Goal: Task Accomplishment & Management: Manage account settings

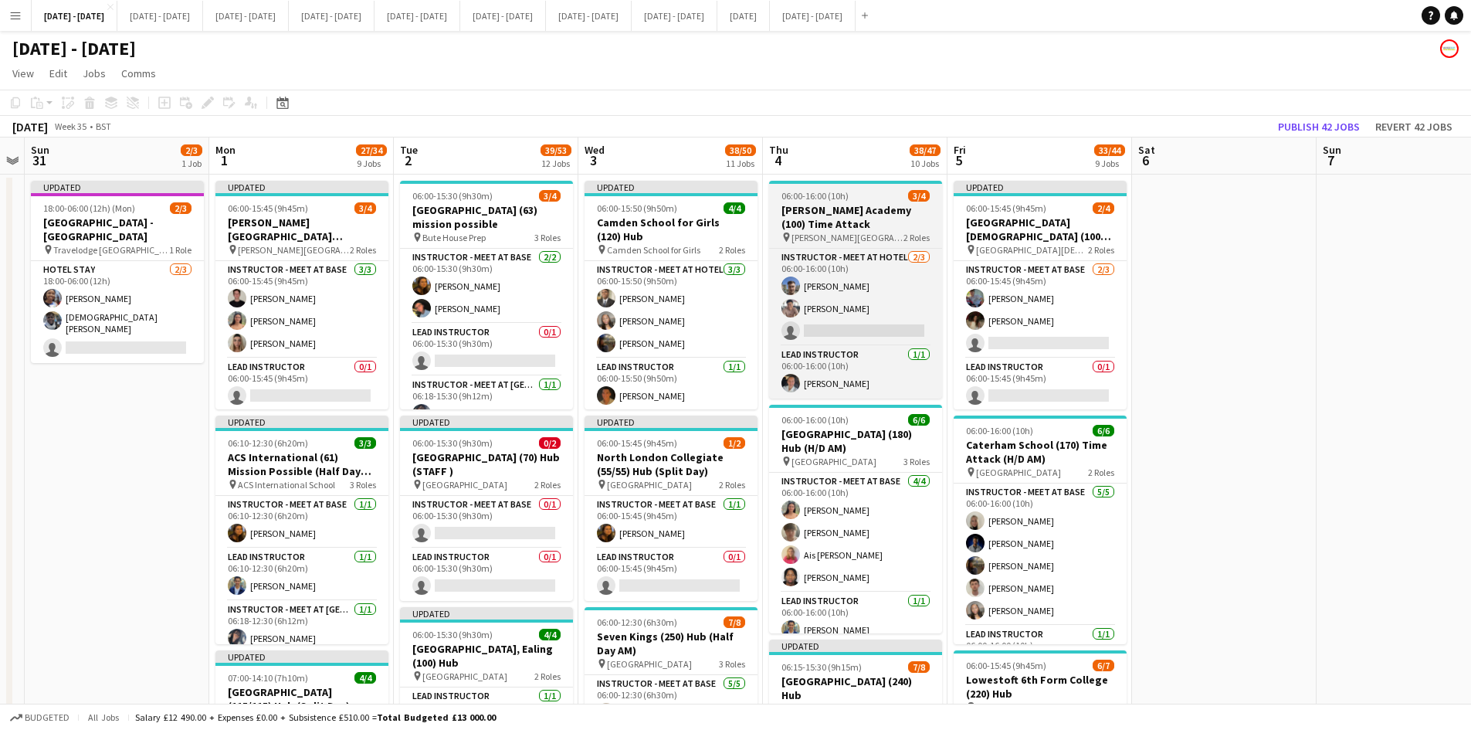
click at [860, 191] on div "06:00-16:00 (10h) 3/4" at bounding box center [855, 196] width 173 height 12
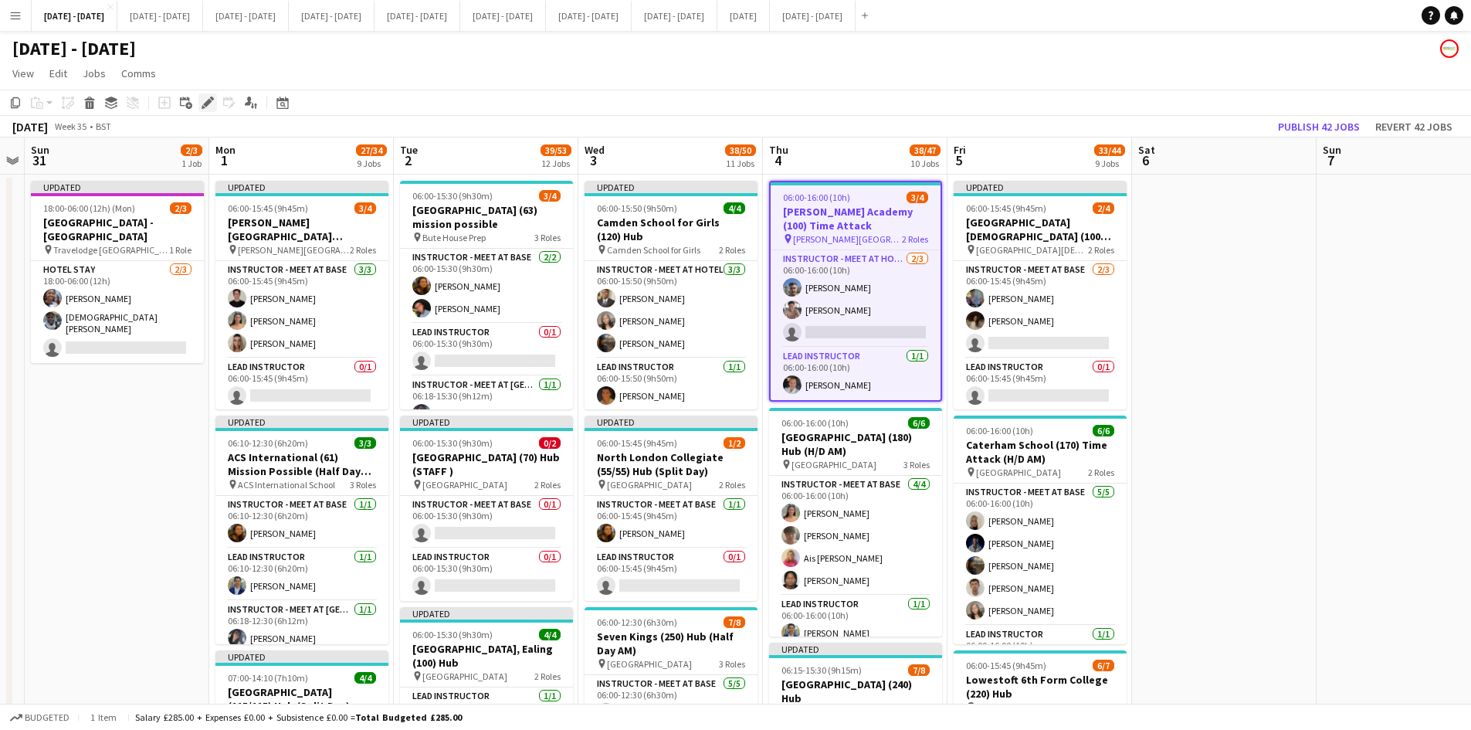
click at [208, 100] on icon at bounding box center [207, 103] width 8 height 8
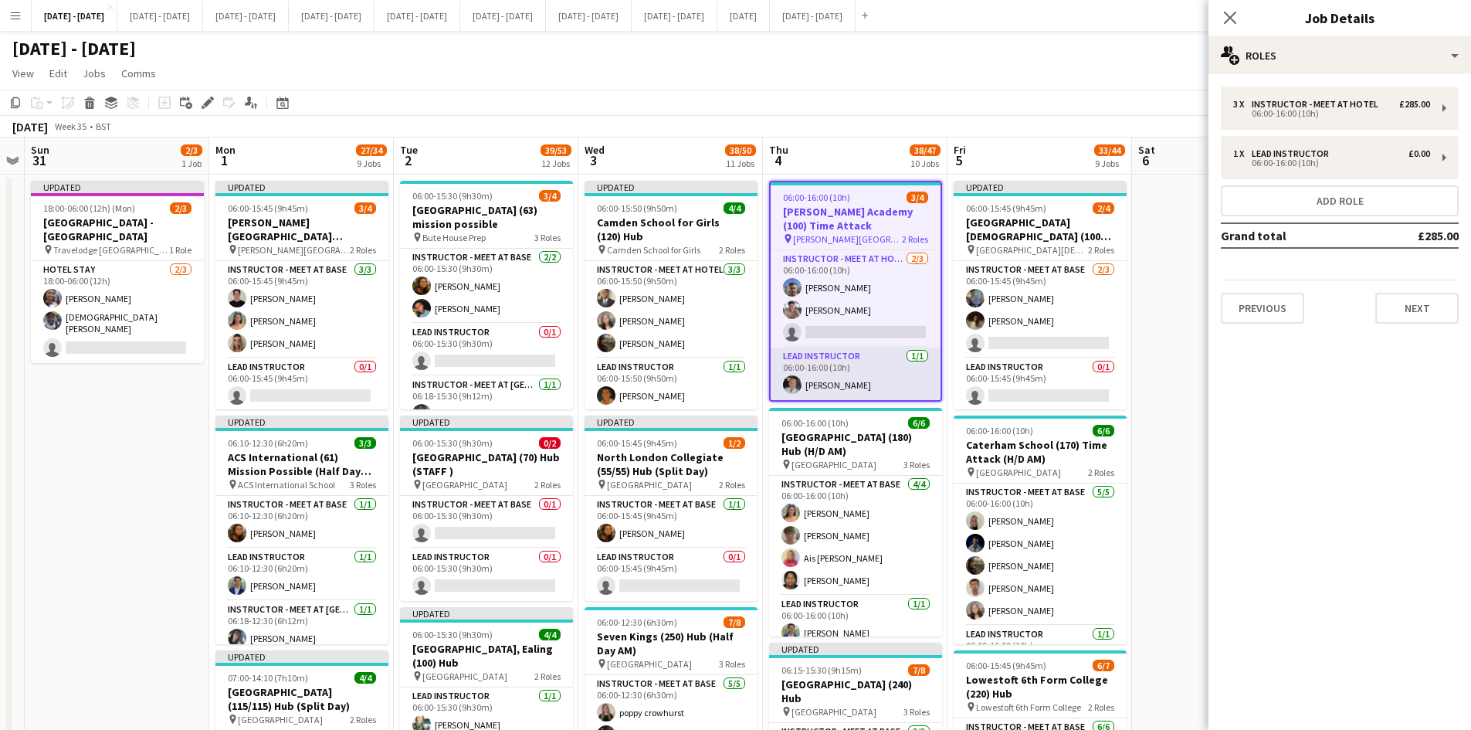
type input "**********"
click at [1406, 307] on button "Next" at bounding box center [1416, 308] width 83 height 31
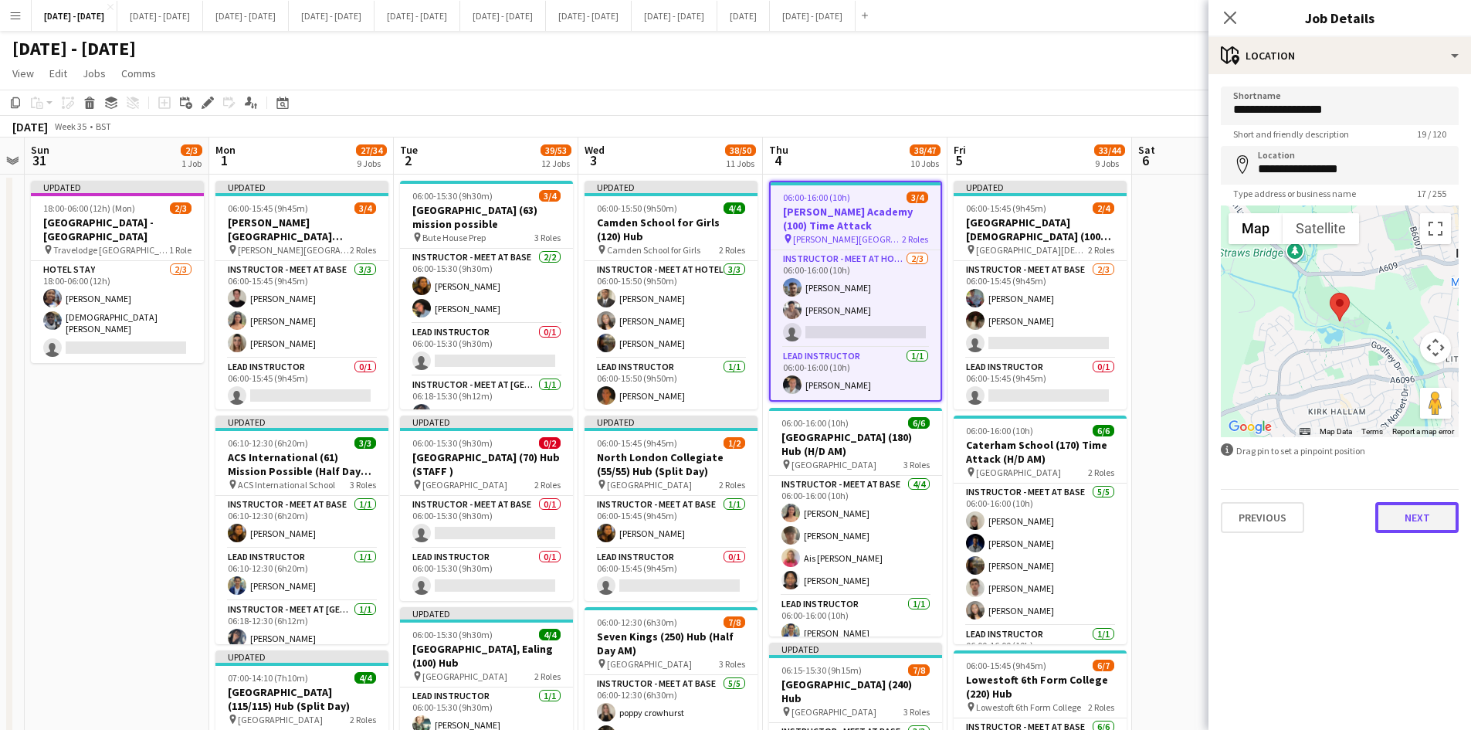
click at [1414, 525] on button "Next" at bounding box center [1416, 517] width 83 height 31
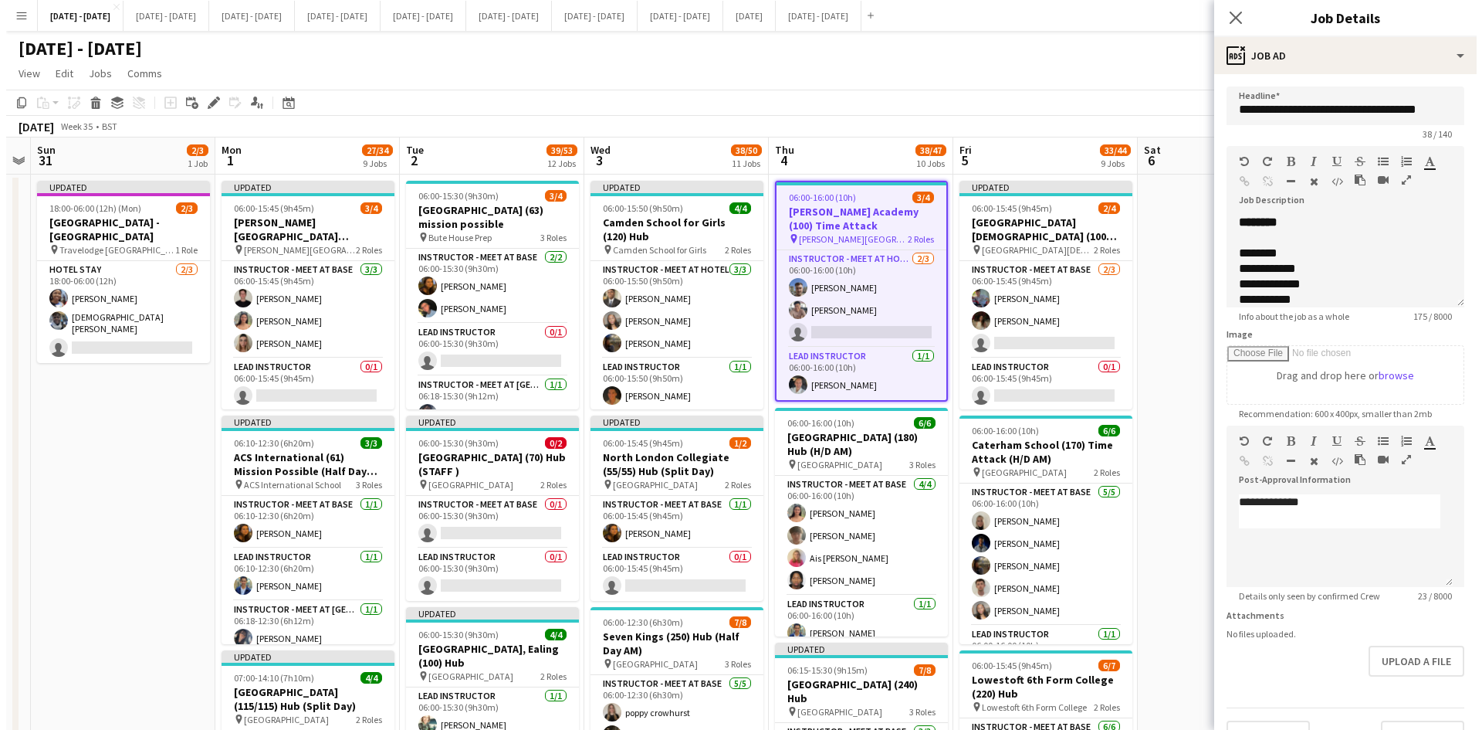
scroll to position [77, 0]
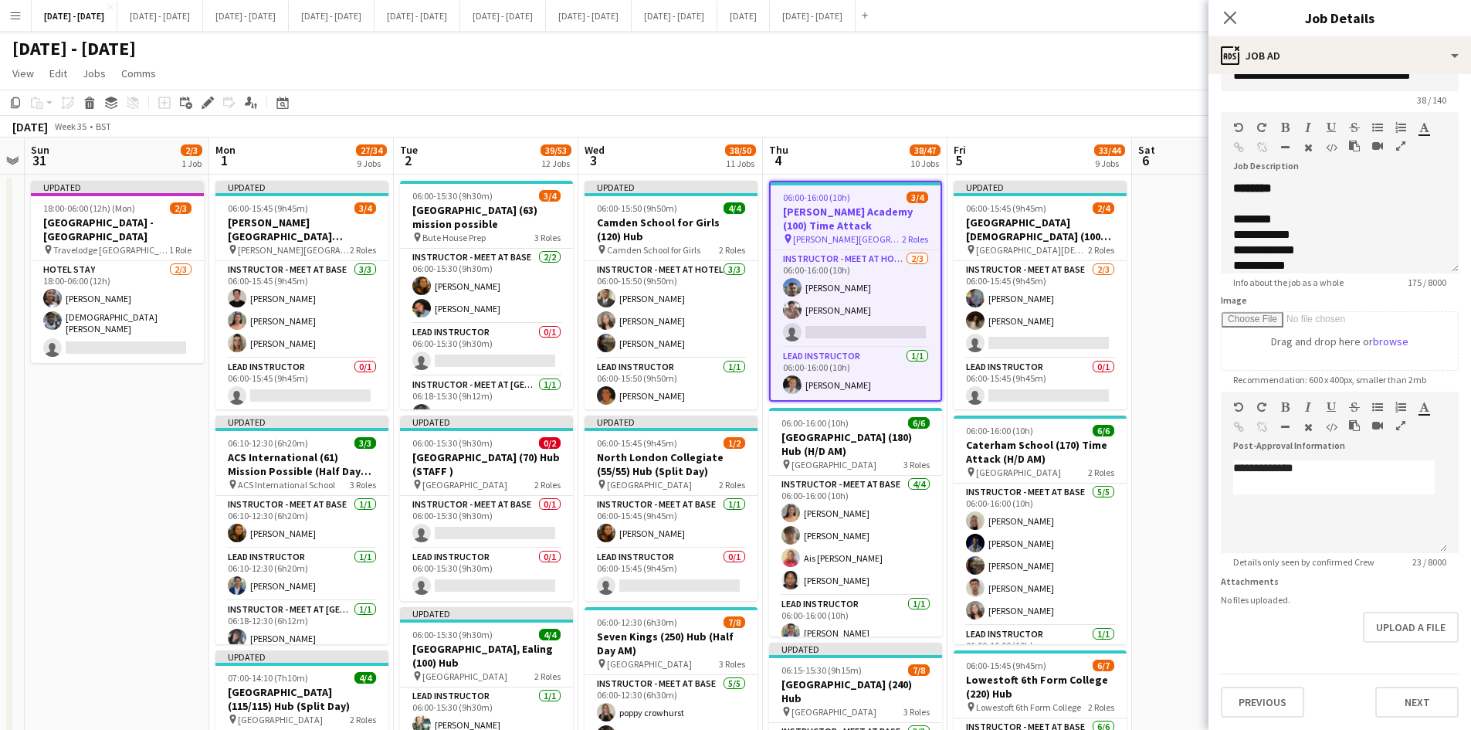
click at [11, 11] on app-icon "Menu" at bounding box center [15, 15] width 12 height 12
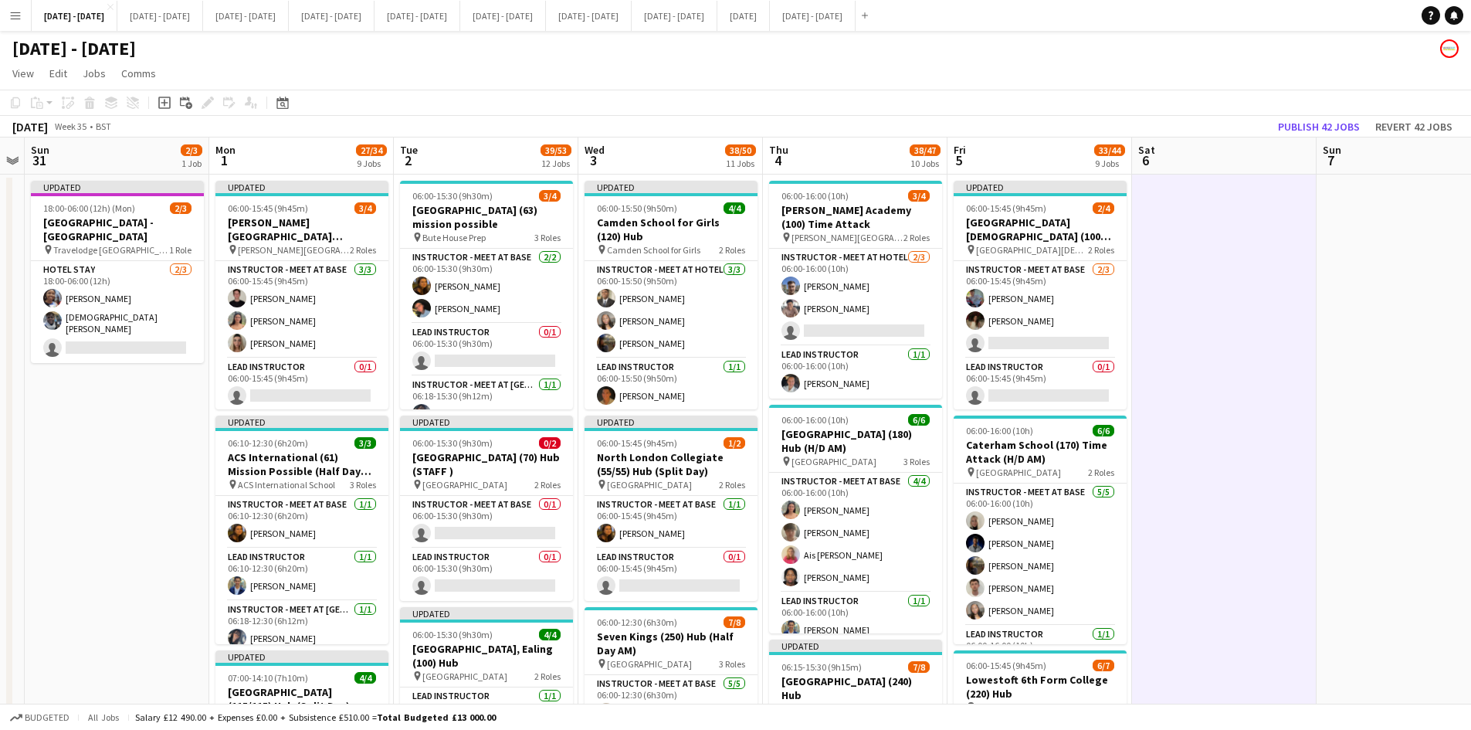
click at [16, 13] on app-icon "Menu" at bounding box center [15, 15] width 12 height 12
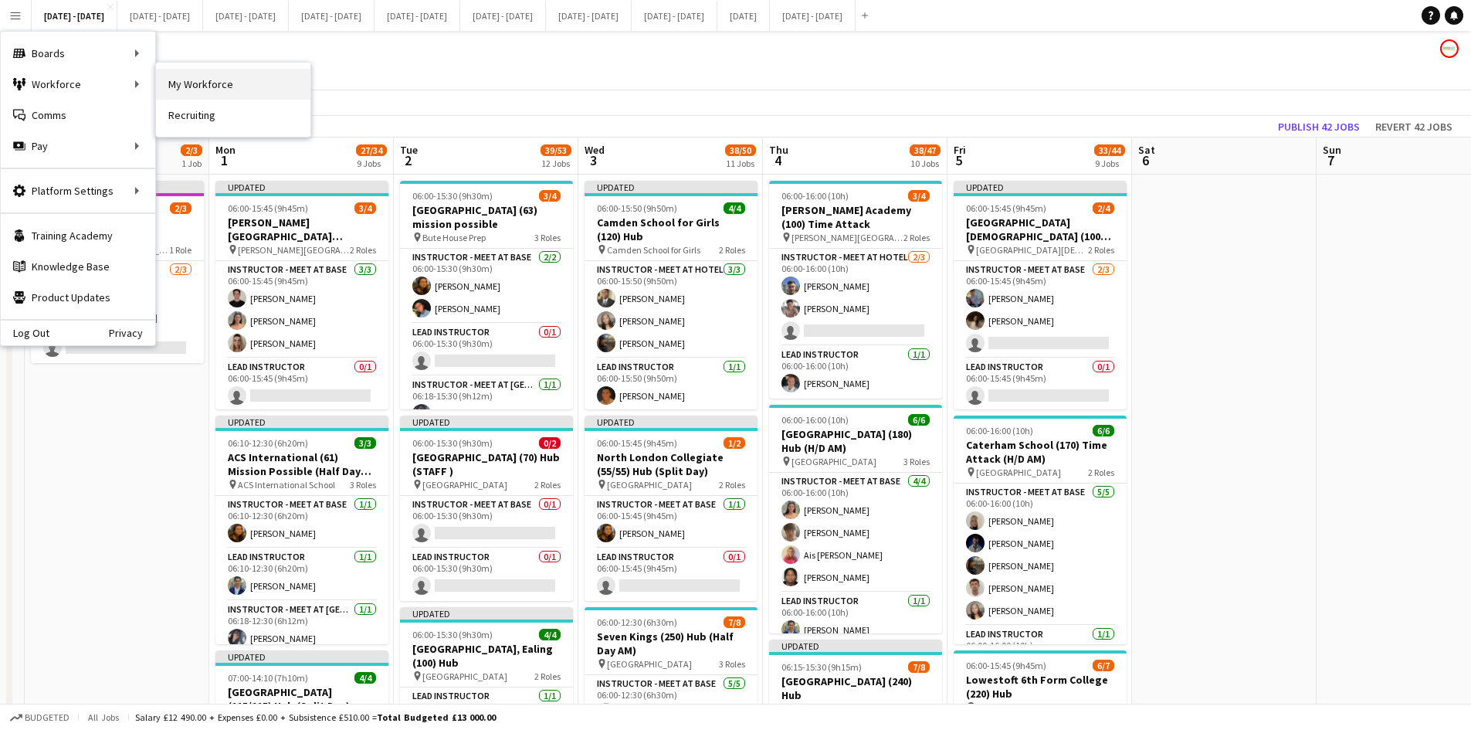
click at [187, 79] on link "My Workforce" at bounding box center [233, 84] width 154 height 31
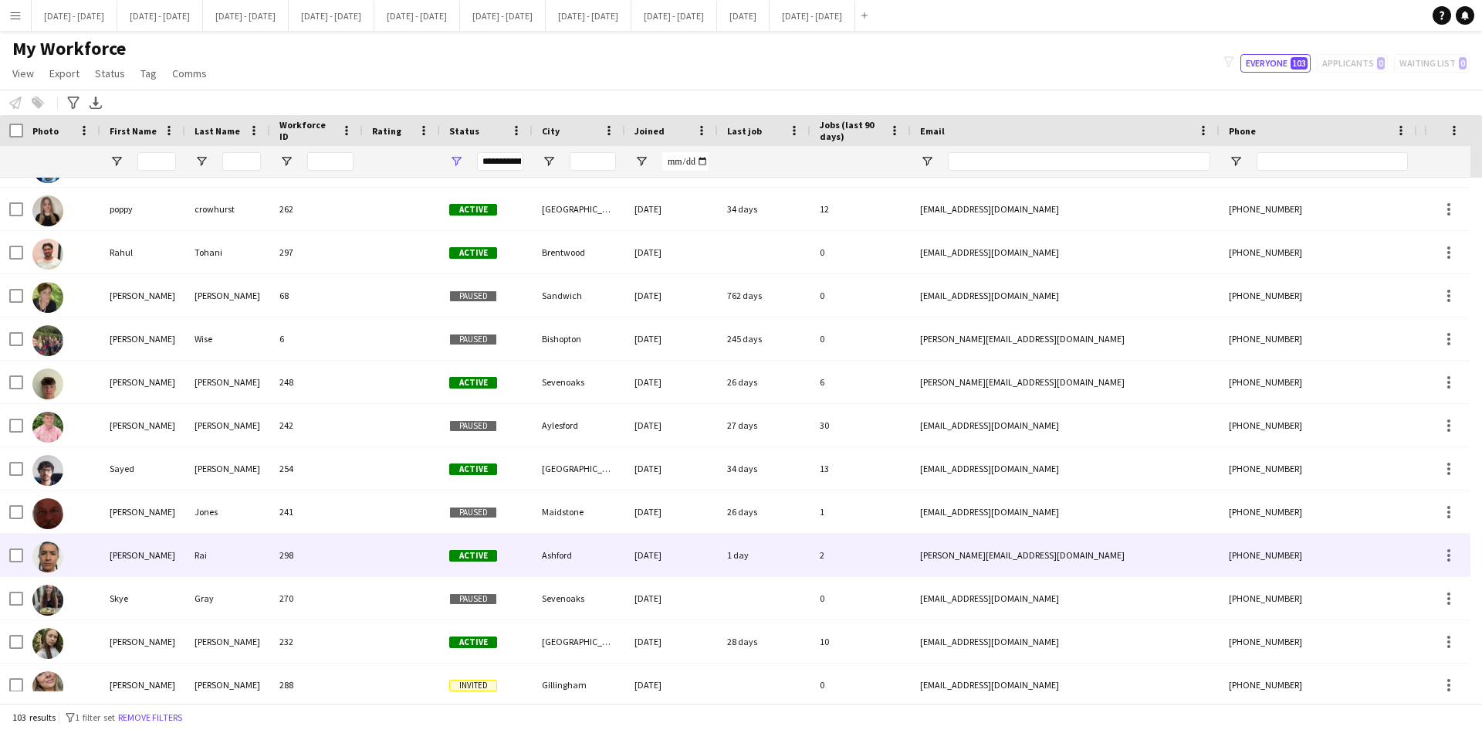
click at [121, 557] on div "[PERSON_NAME]" at bounding box center [142, 554] width 85 height 42
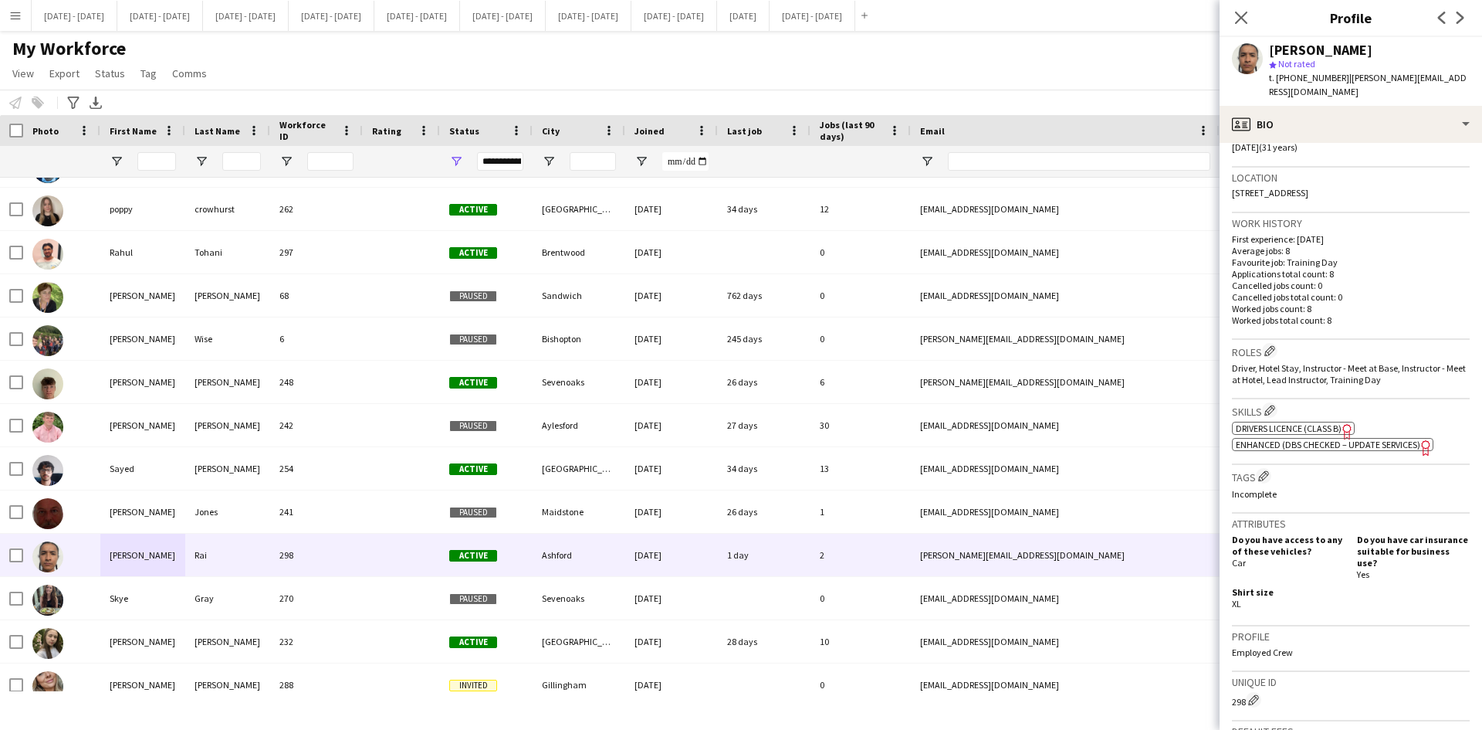
click at [1321, 439] on span "Enhanced (DBS Checked – Update Services)" at bounding box center [1328, 445] width 185 height 12
click at [80, 15] on button "[DATE] - [DATE] Close" at bounding box center [75, 16] width 86 height 30
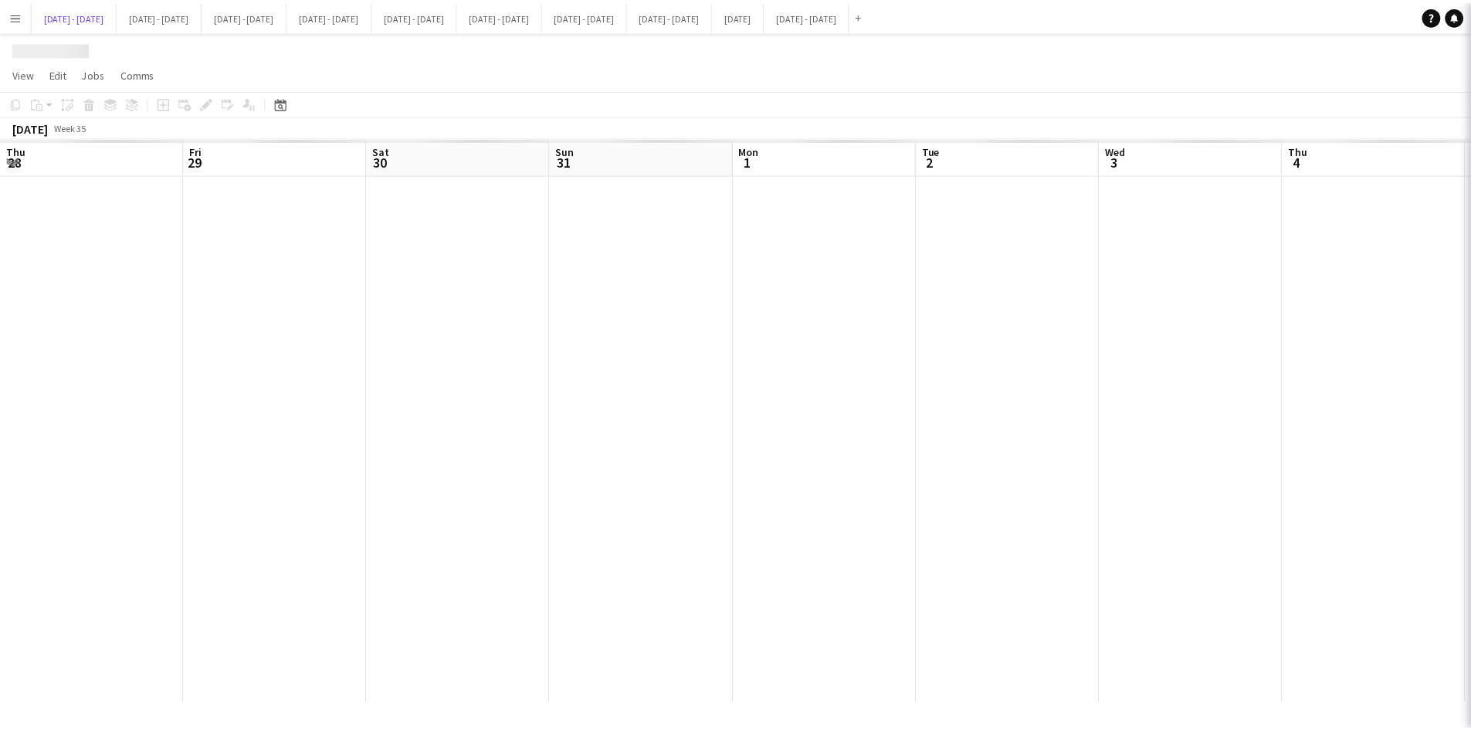
scroll to position [0, 529]
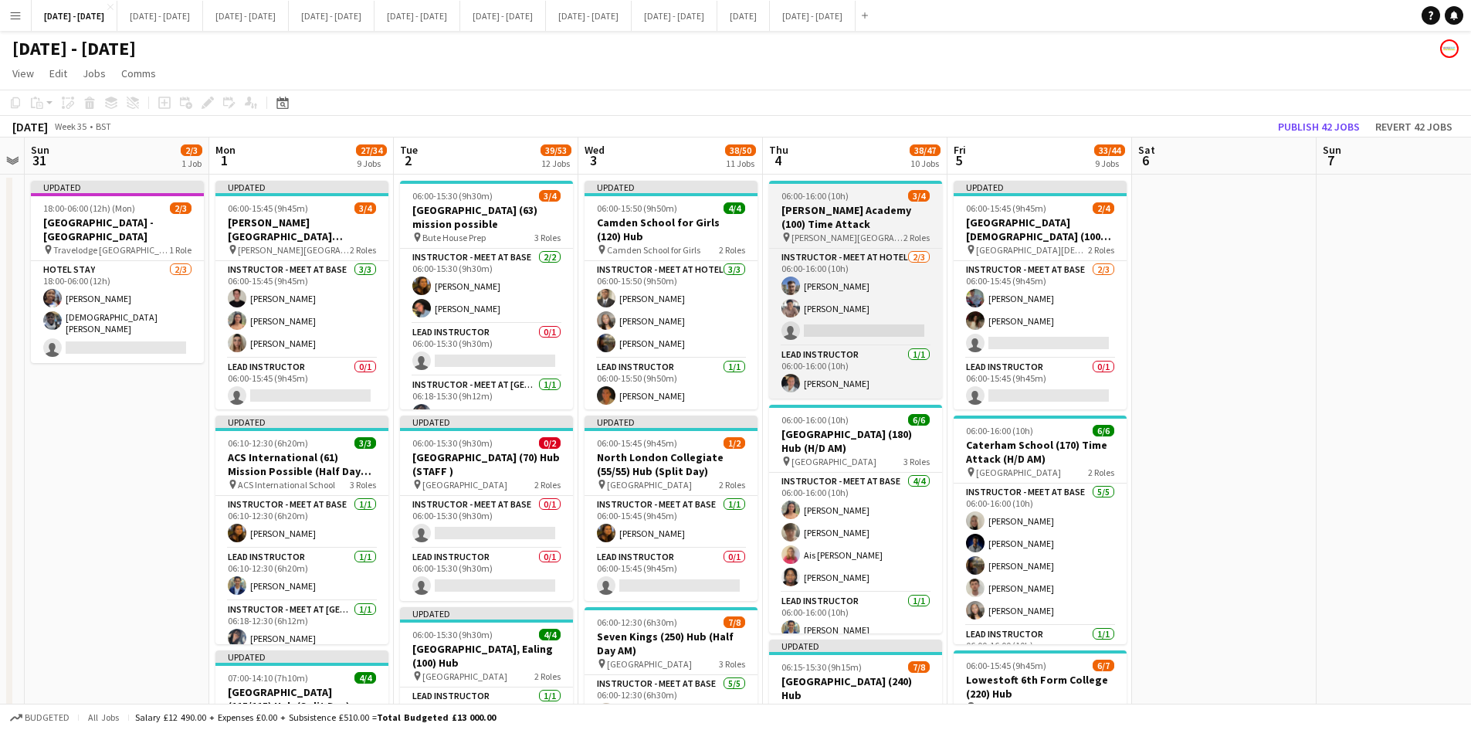
click at [869, 187] on app-job-card "06:00-16:00 (10h) 3/4 [PERSON_NAME][GEOGRAPHIC_DATA] (100) Time Attack pin [PER…" at bounding box center [855, 290] width 173 height 218
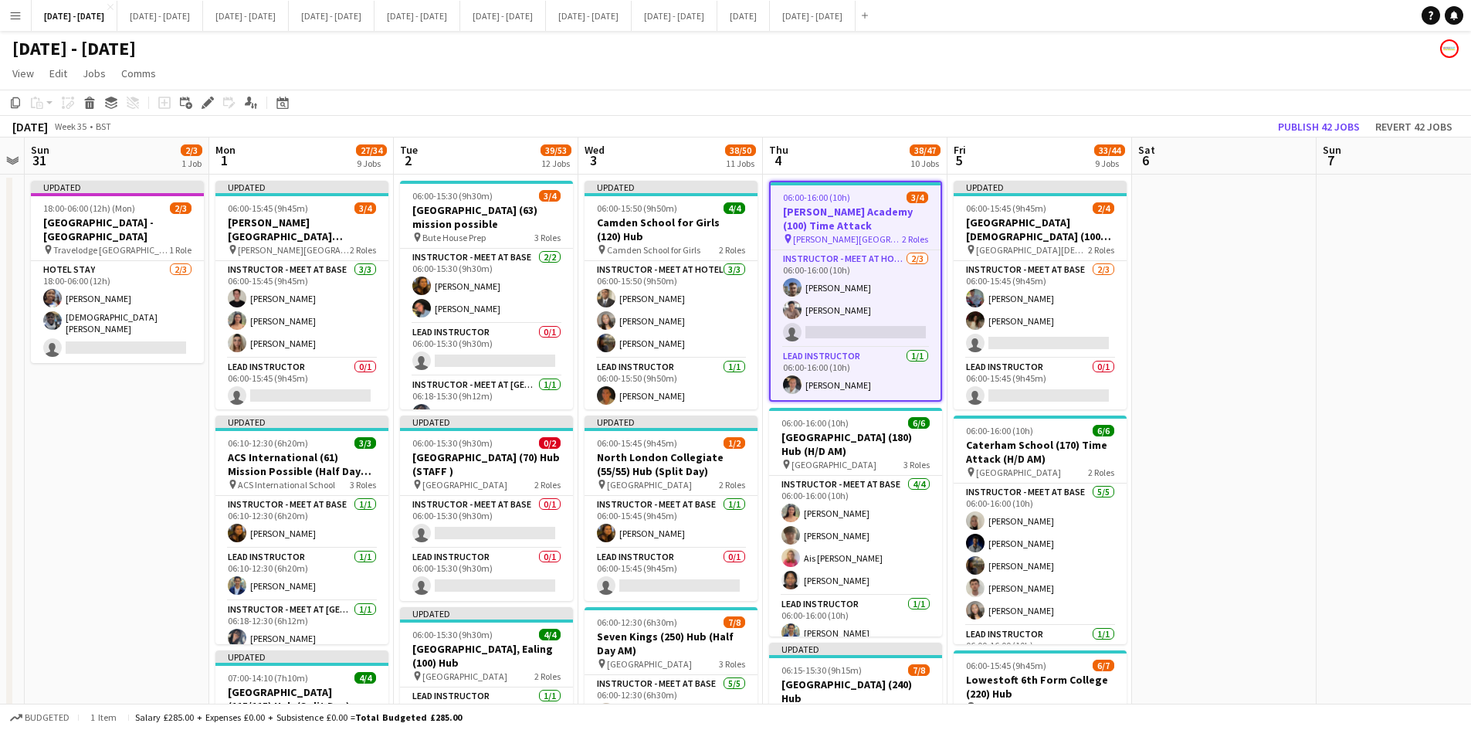
scroll to position [0, 530]
click at [202, 102] on div "Edit" at bounding box center [207, 102] width 19 height 19
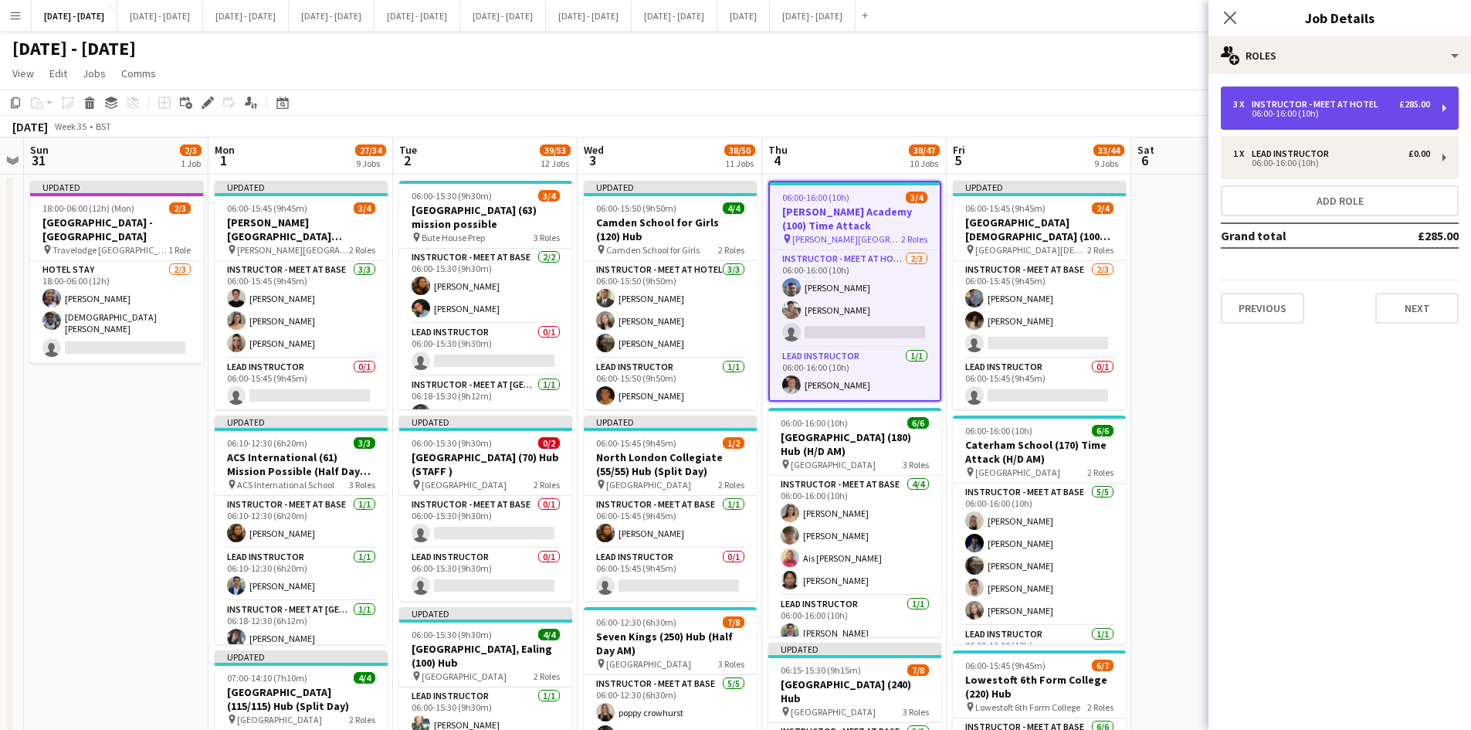
click at [1259, 110] on div "06:00-16:00 (10h)" at bounding box center [1331, 114] width 197 height 8
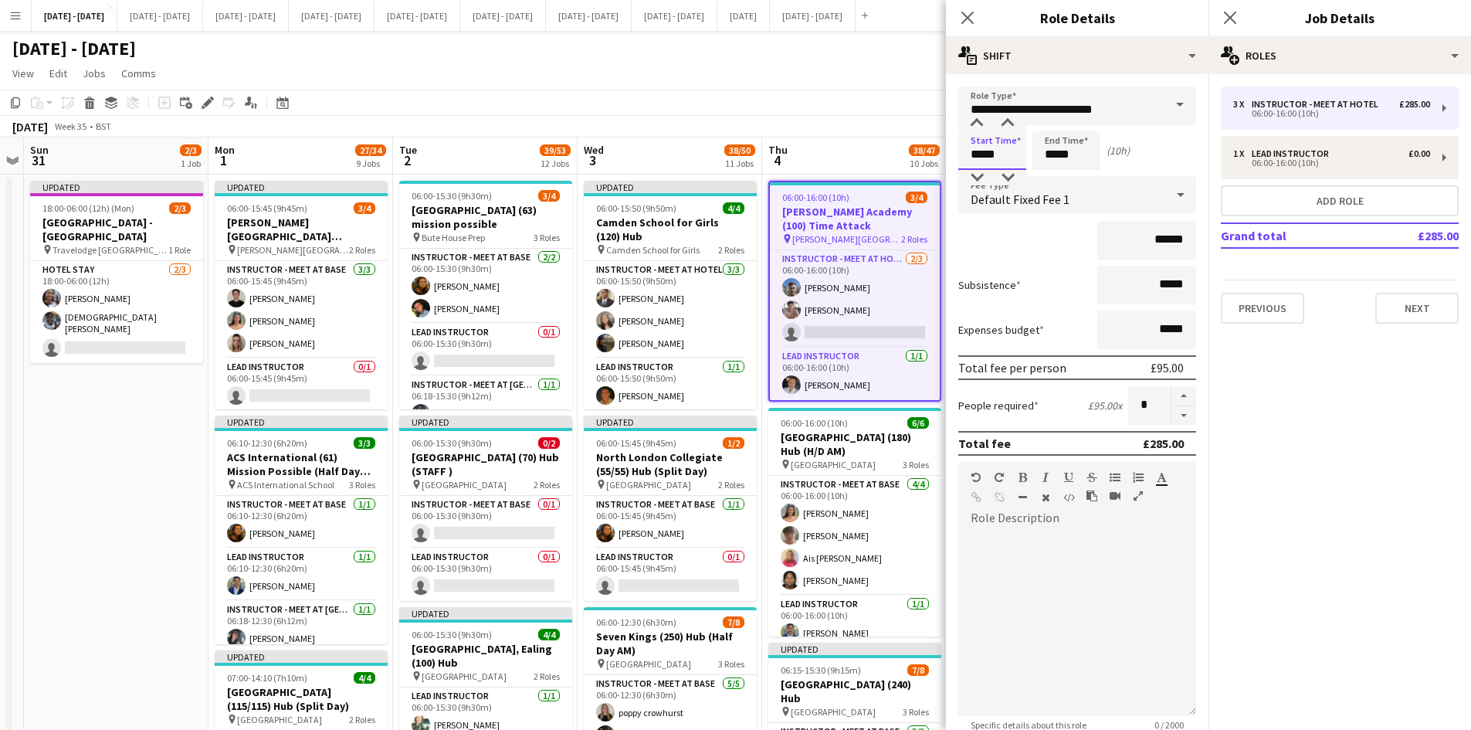
drag, startPoint x: 998, startPoint y: 154, endPoint x: 959, endPoint y: 157, distance: 39.6
click at [959, 157] on input "*****" at bounding box center [992, 150] width 68 height 39
type input "*****"
click at [967, 19] on icon "Close pop-in" at bounding box center [967, 17] width 15 height 15
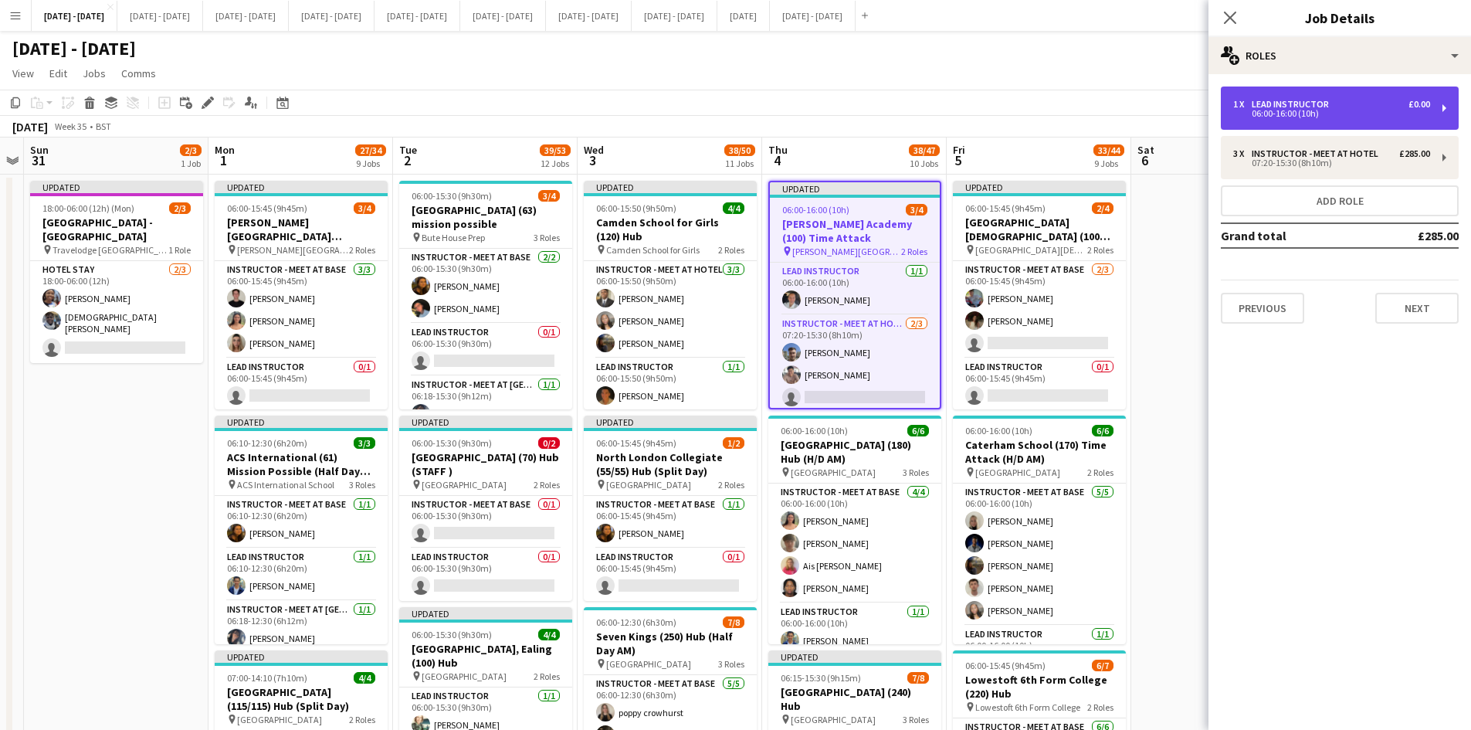
click at [1266, 110] on div "06:00-16:00 (10h)" at bounding box center [1331, 114] width 197 height 8
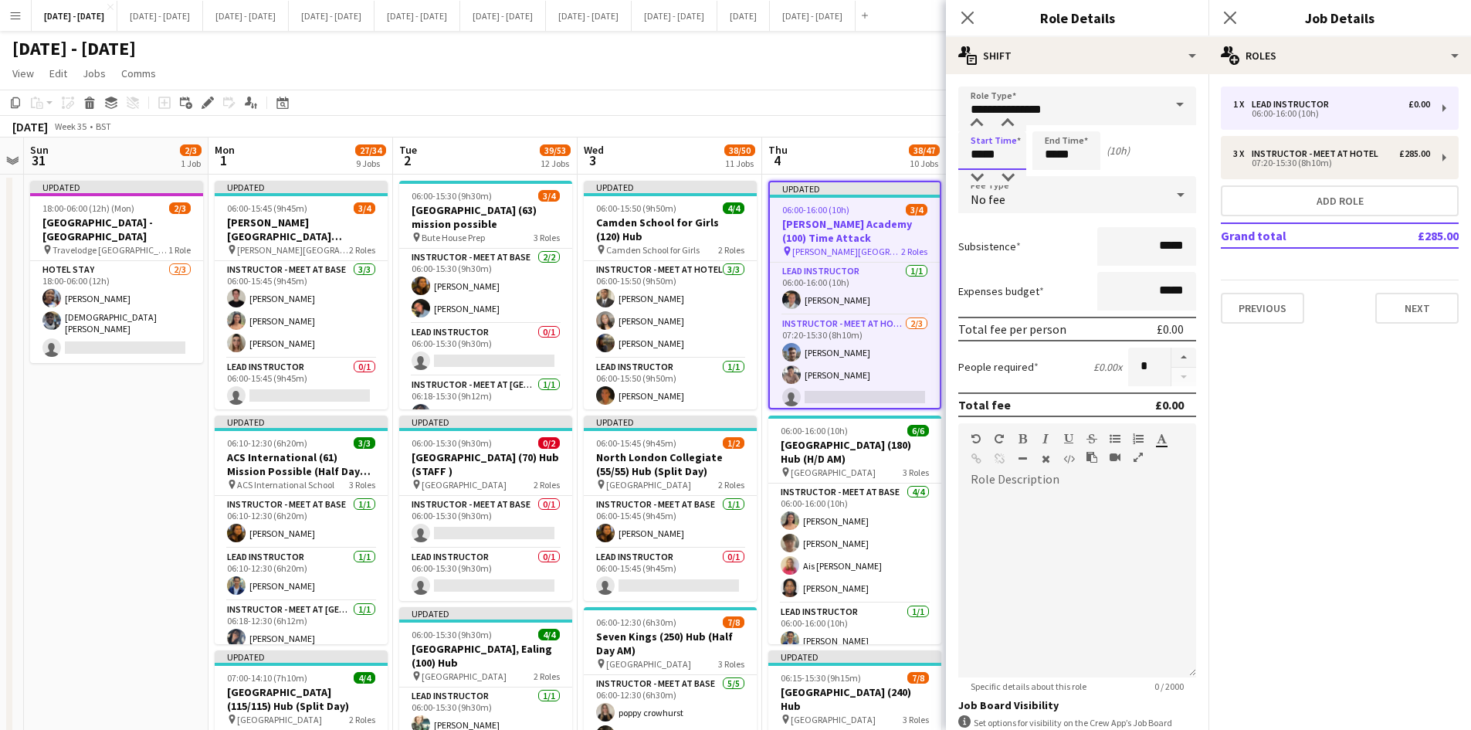
drag, startPoint x: 997, startPoint y: 157, endPoint x: 969, endPoint y: 154, distance: 28.0
click at [969, 154] on input "*****" at bounding box center [992, 150] width 68 height 39
type input "*****"
click at [965, 19] on icon "Close pop-in" at bounding box center [967, 17] width 15 height 15
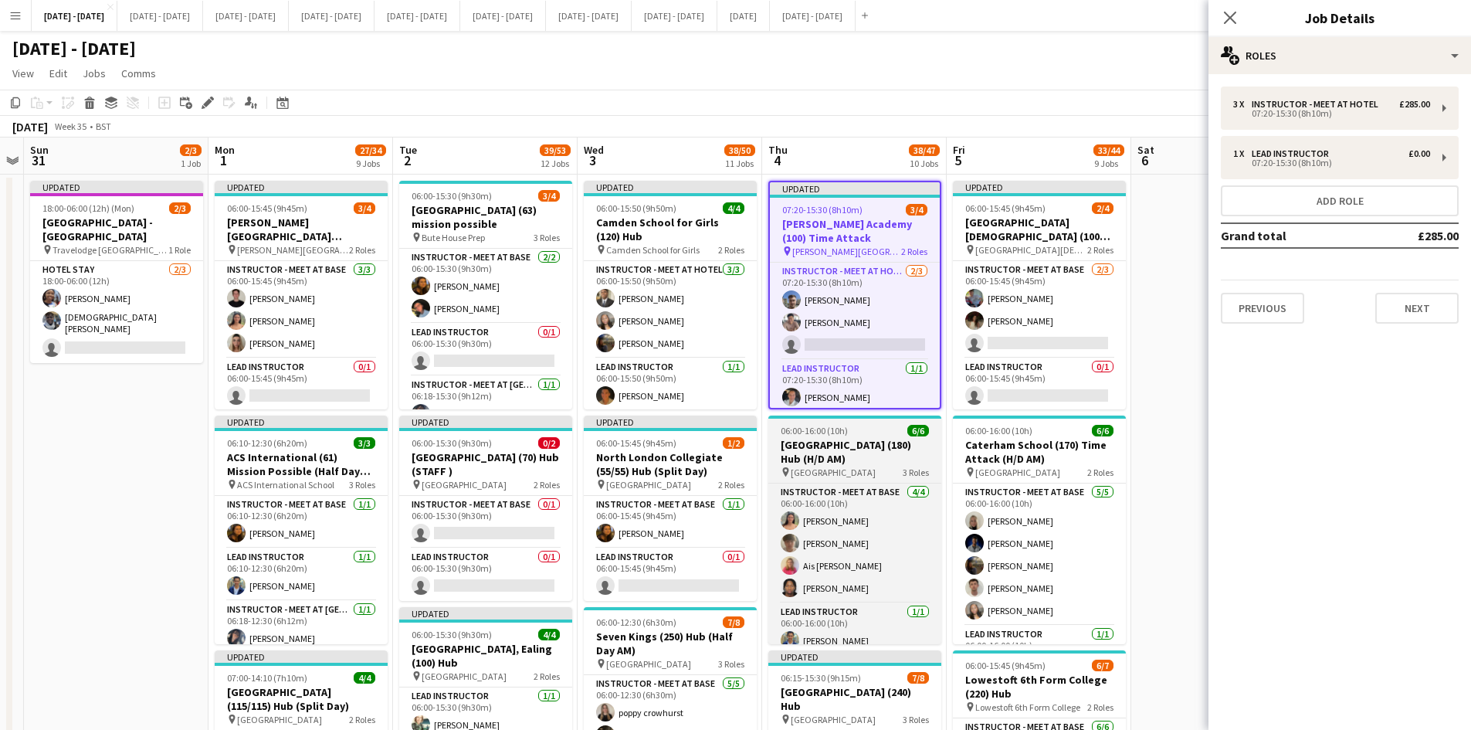
click at [864, 426] on div "06:00-16:00 (10h) 6/6" at bounding box center [854, 431] width 173 height 12
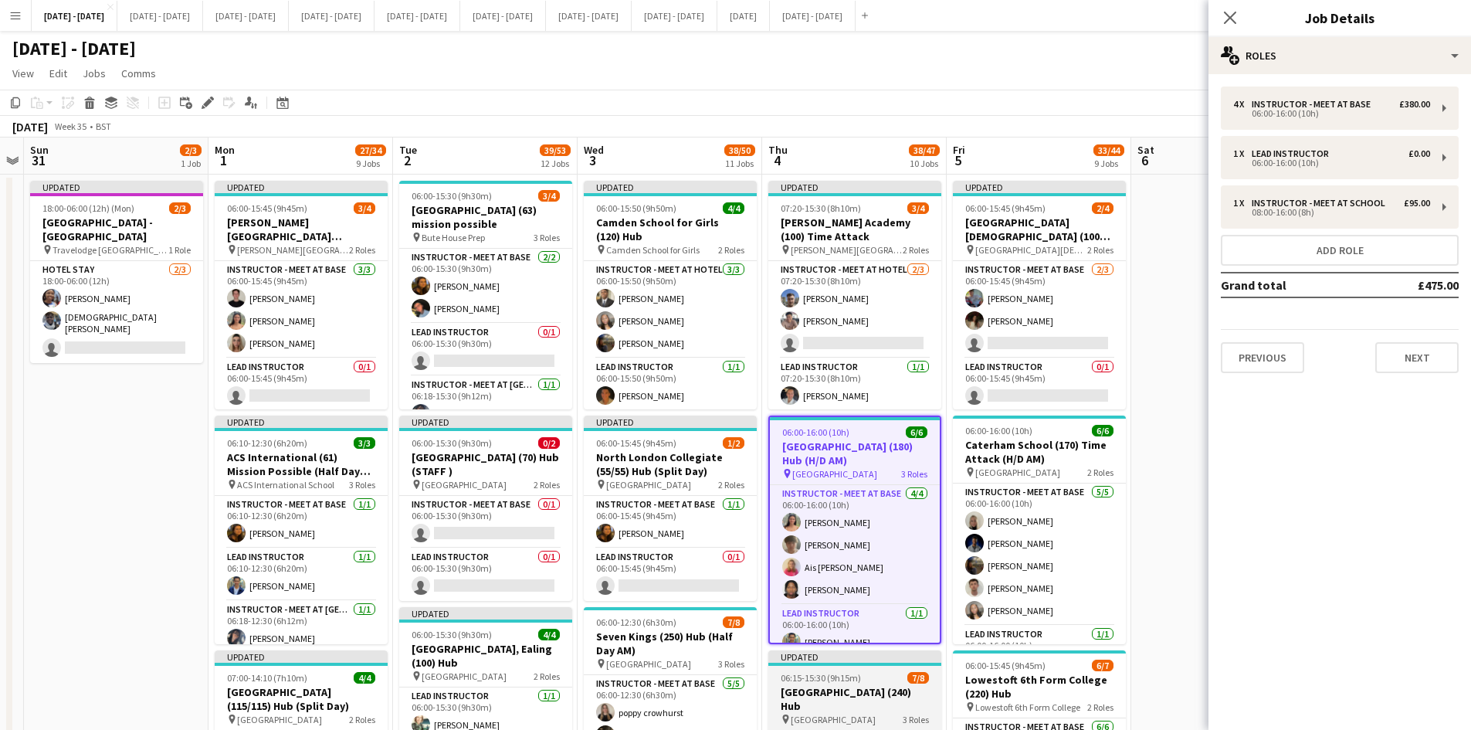
click at [869, 672] on div "06:15-15:30 (9h15m) 7/8" at bounding box center [854, 678] width 173 height 12
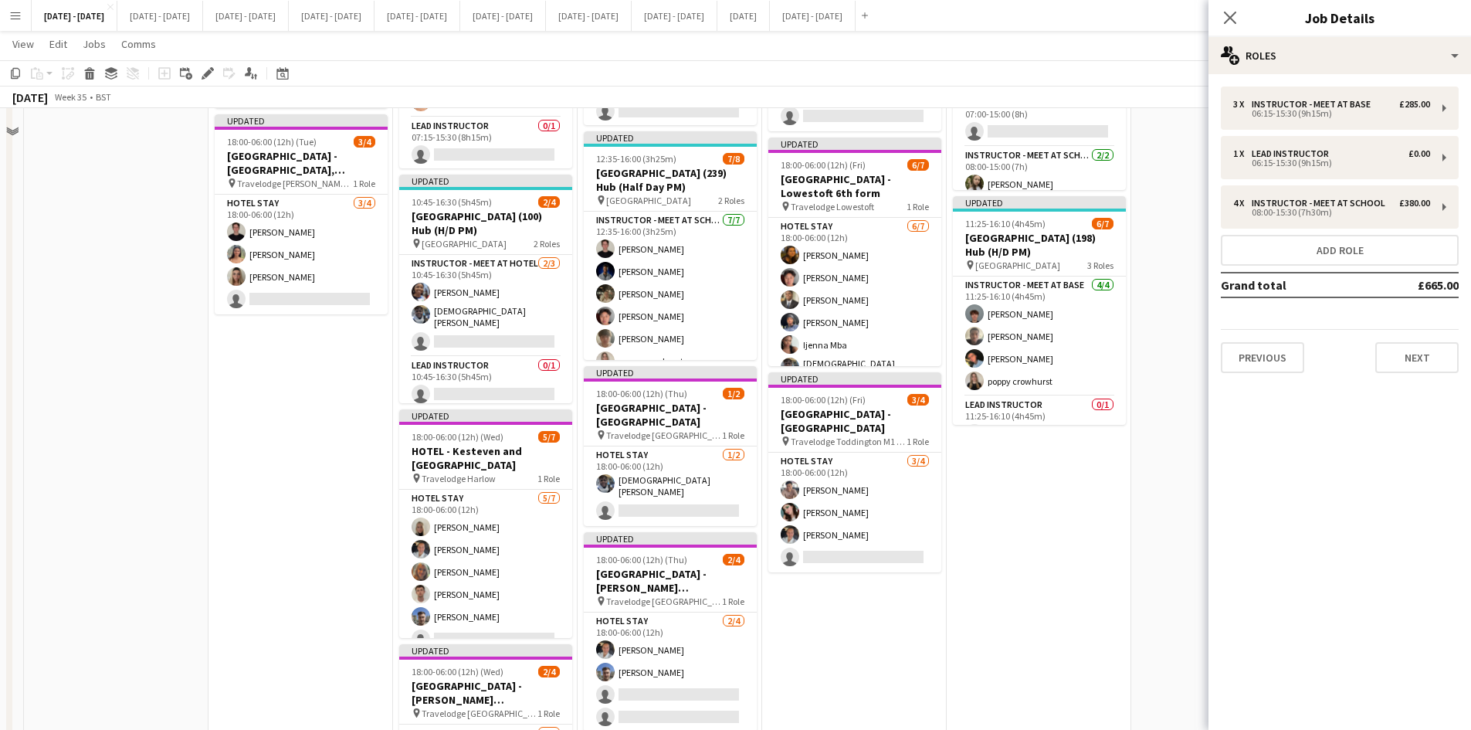
scroll to position [1776, 0]
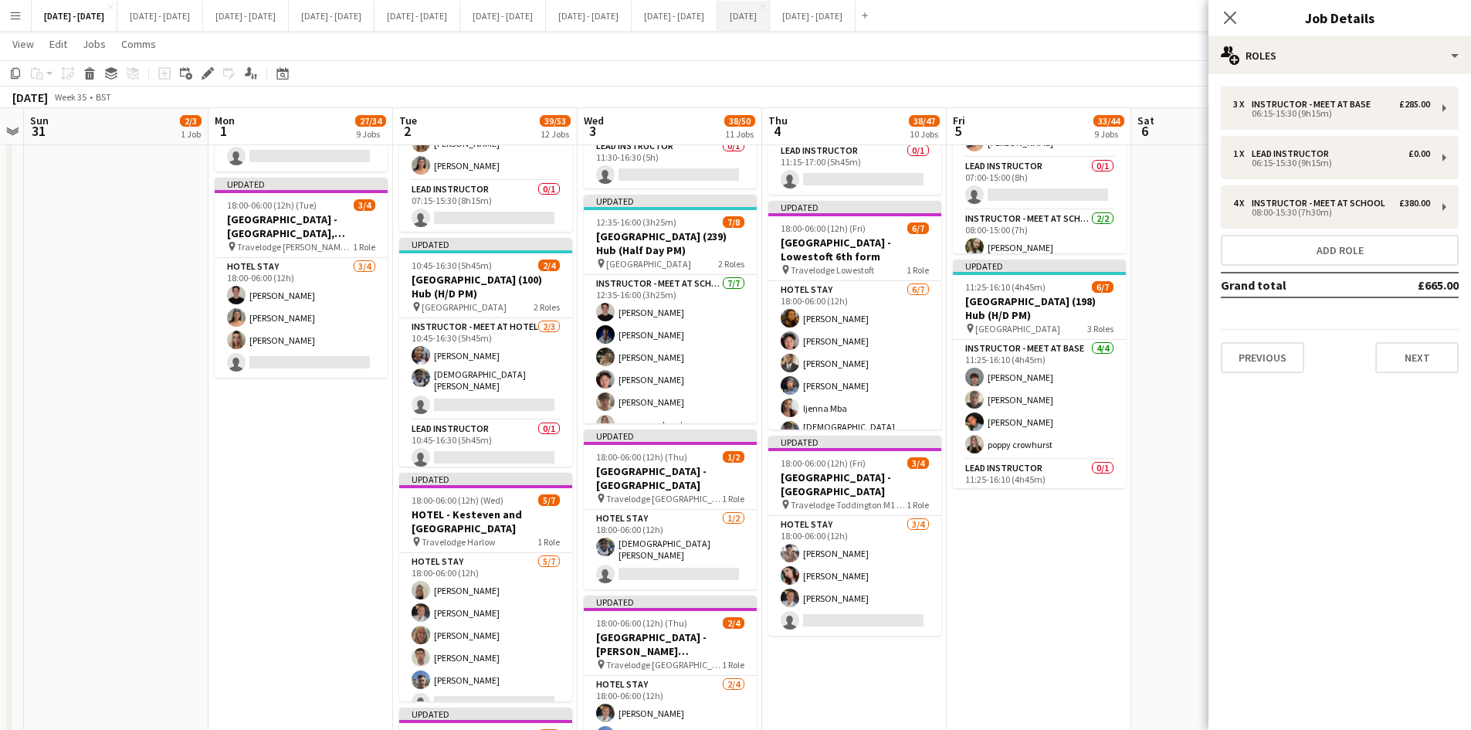
click at [770, 12] on button "[DATE] Close" at bounding box center [743, 16] width 52 height 30
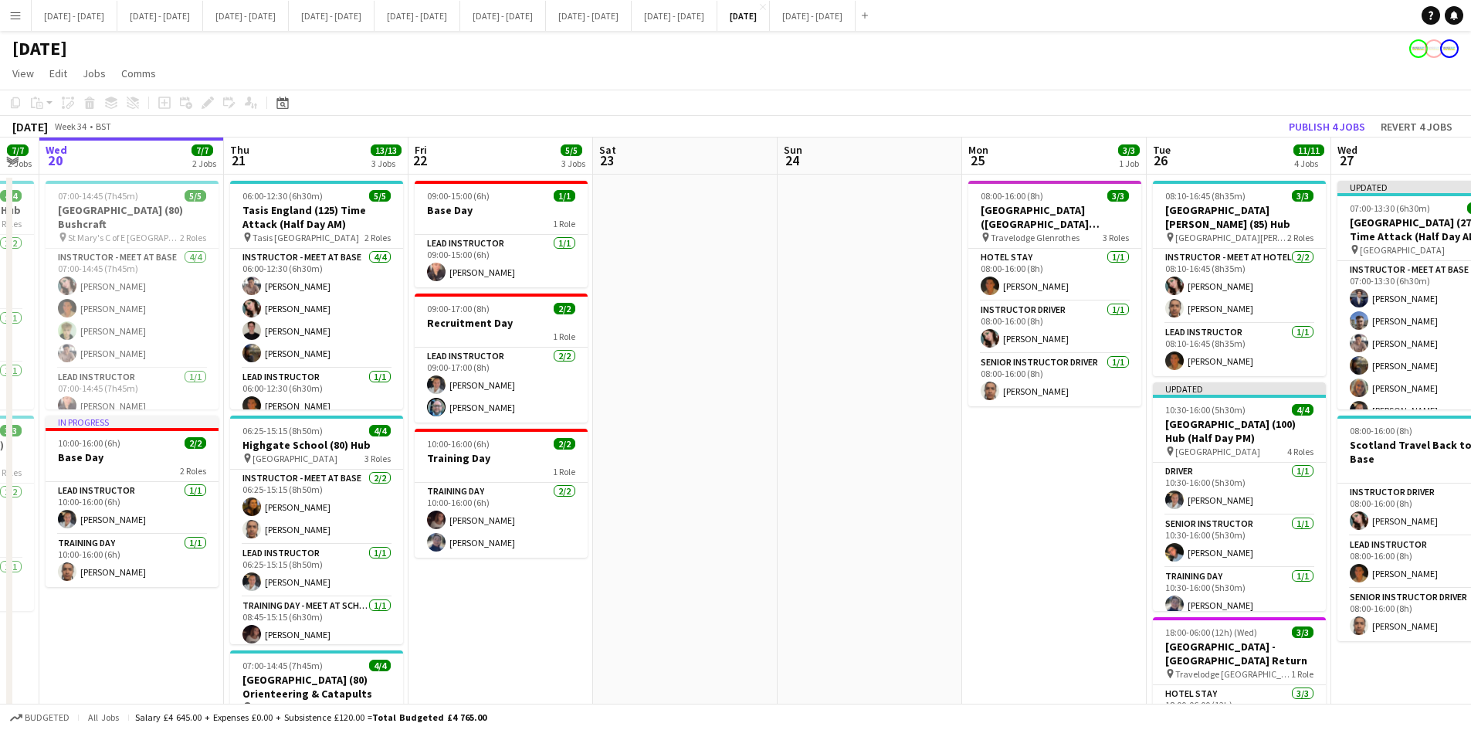
scroll to position [0, 328]
drag, startPoint x: 137, startPoint y: 447, endPoint x: 970, endPoint y: 406, distance: 834.0
click at [970, 406] on app-calendar-viewport "Mon 18 6/6 2 Jobs Tue 19 7/7 2 Jobs Wed 20 7/7 2 Jobs Thu 21 13/13 3 Jobs Fri 2…" at bounding box center [735, 603] width 1471 height 932
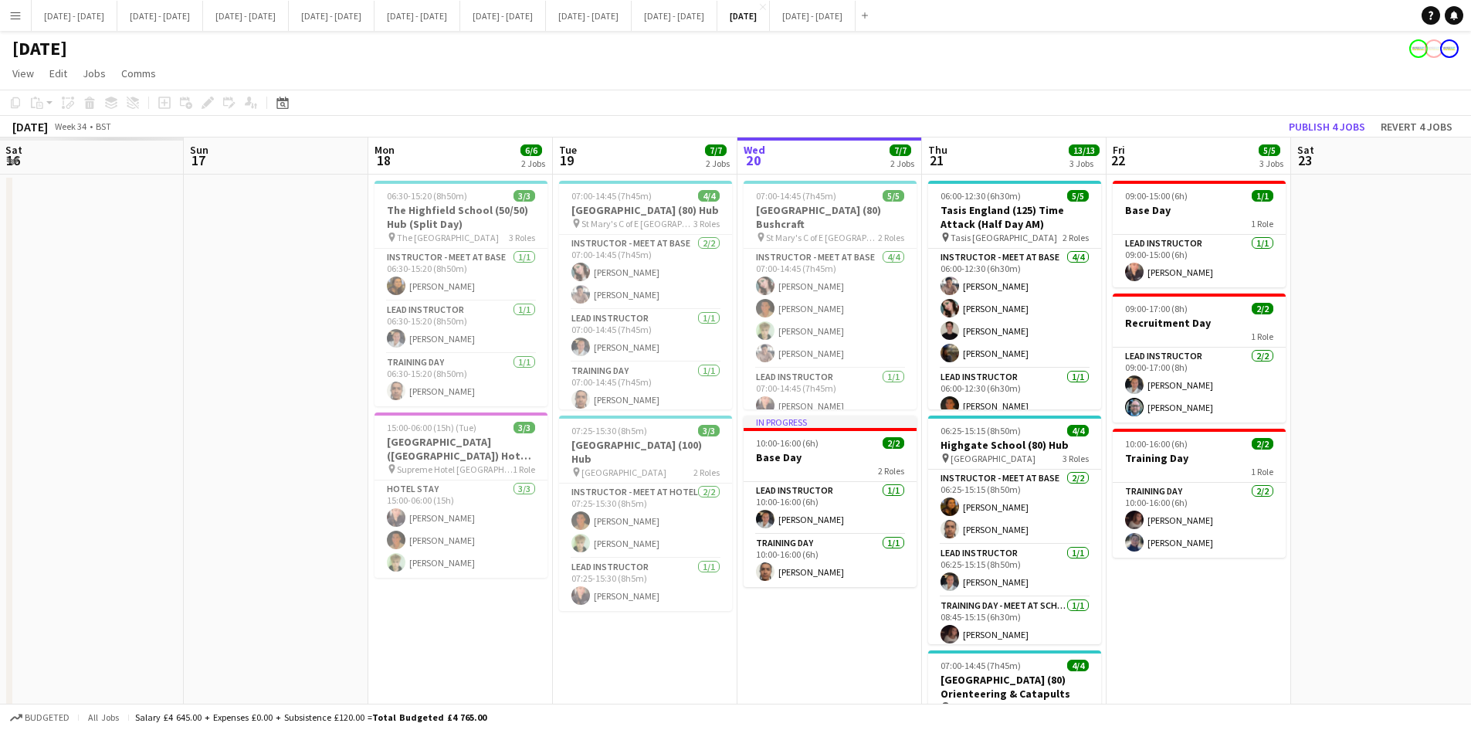
scroll to position [0, 520]
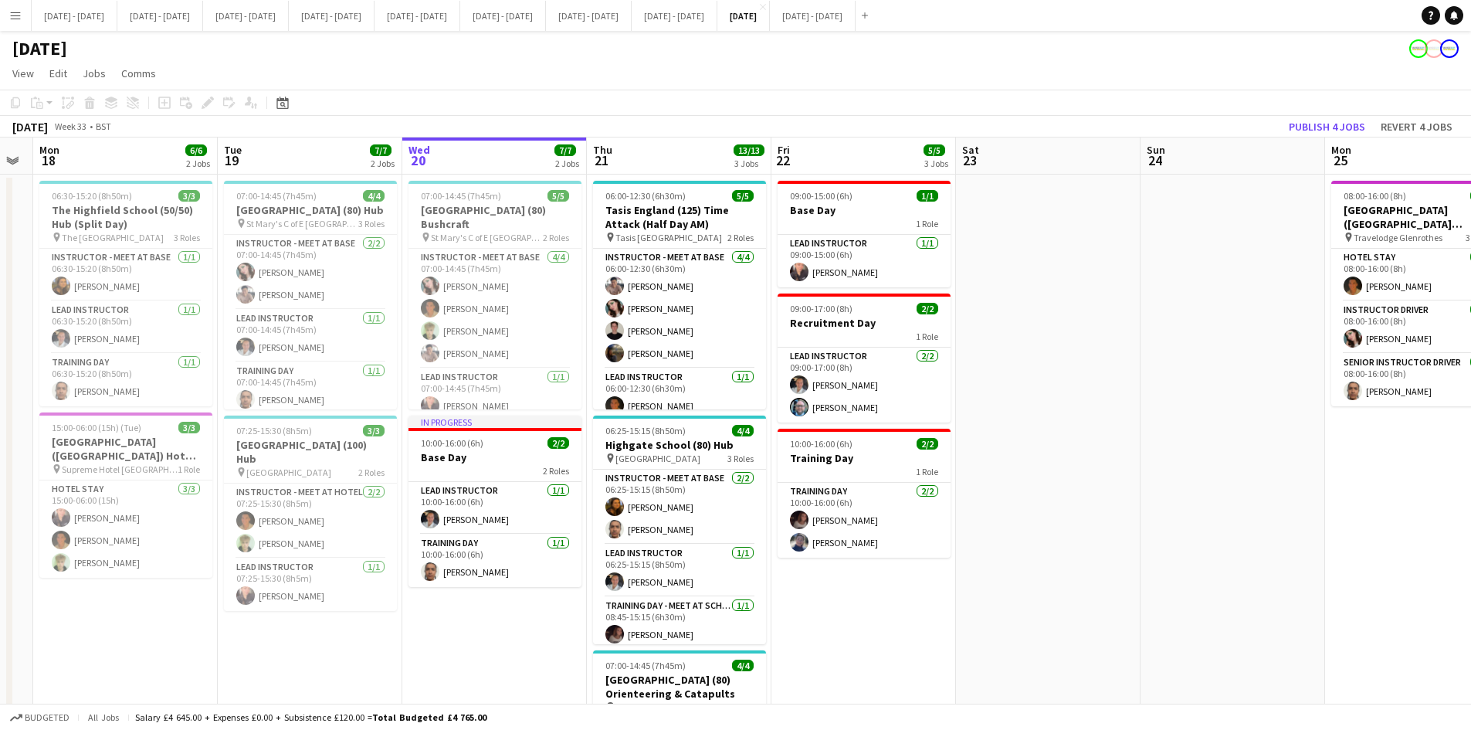
drag, startPoint x: 464, startPoint y: 593, endPoint x: 825, endPoint y: 511, distance: 370.5
click at [825, 511] on app-calendar-viewport "Fri 15 2/2 1 Job Sat 16 Sun 17 Mon 18 6/6 2 Jobs Tue 19 7/7 2 Jobs Wed 20 7/7 2…" at bounding box center [735, 603] width 1471 height 932
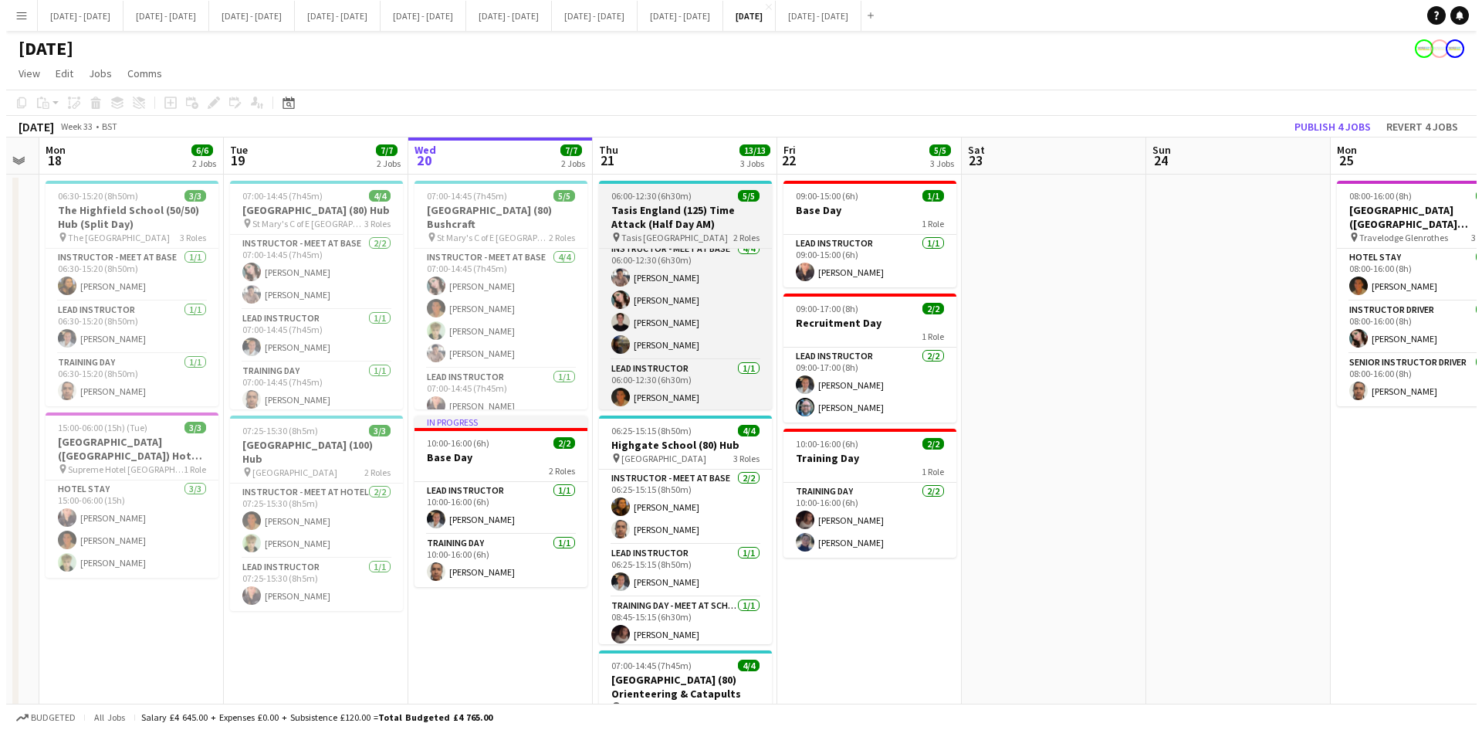
scroll to position [7, 0]
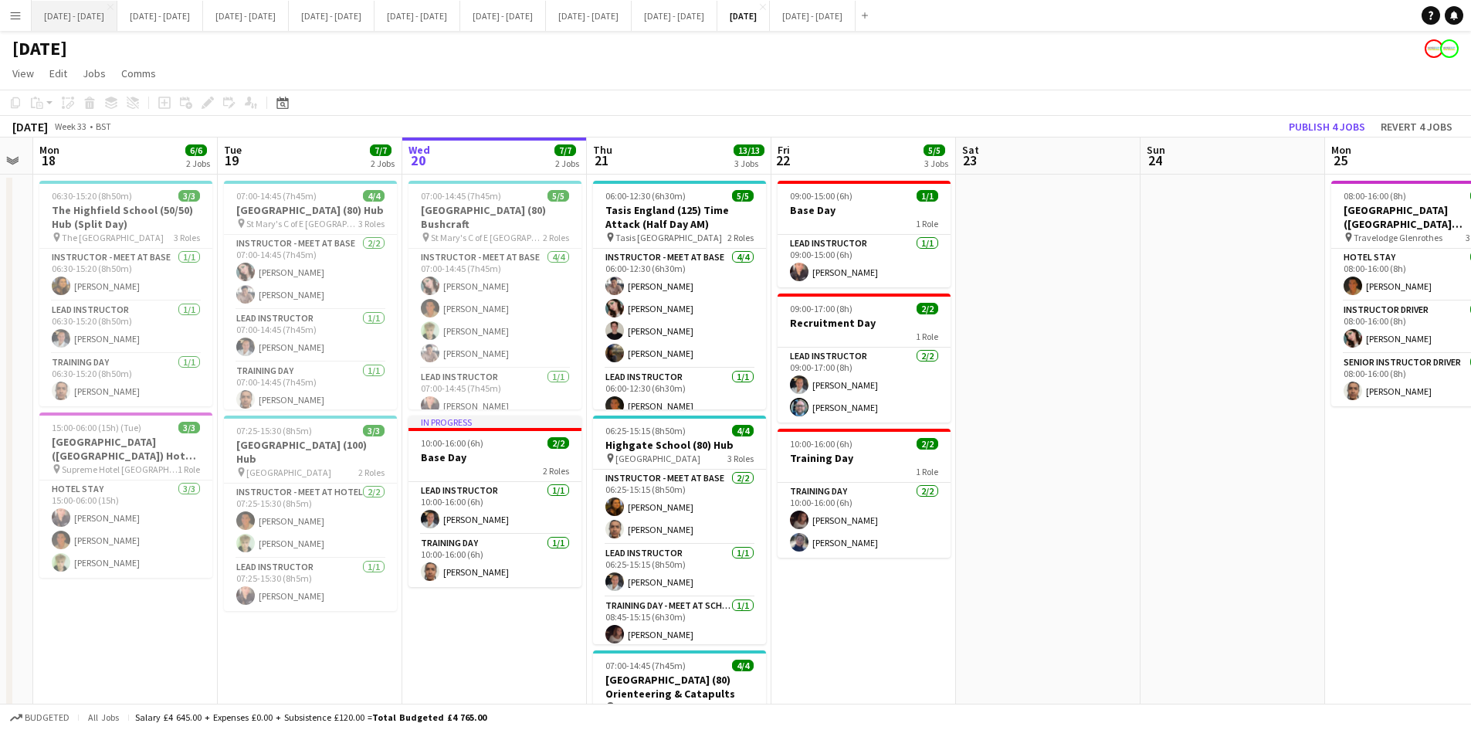
click at [79, 12] on button "[DATE] - [DATE] Close" at bounding box center [75, 16] width 86 height 30
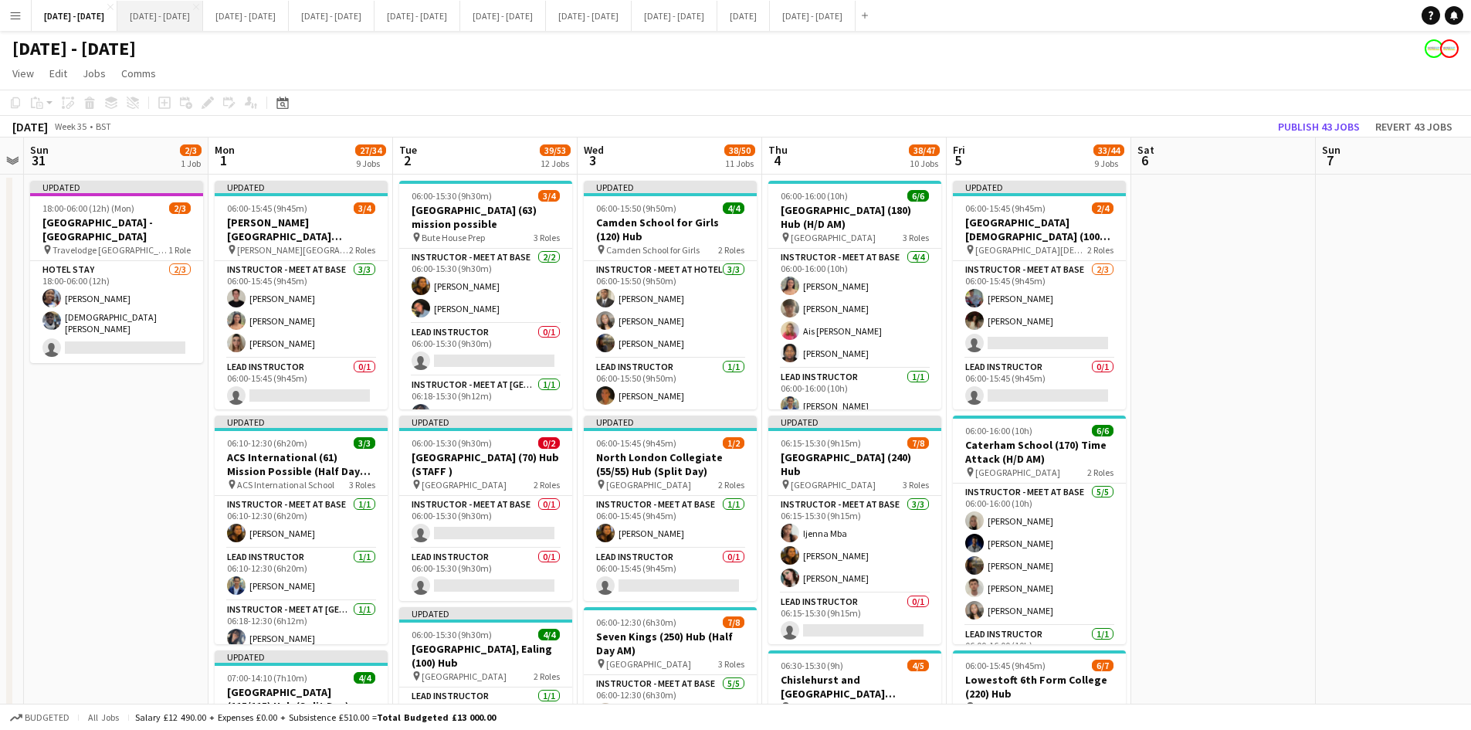
click at [179, 12] on button "[DATE] - [DATE] Close" at bounding box center [160, 16] width 86 height 30
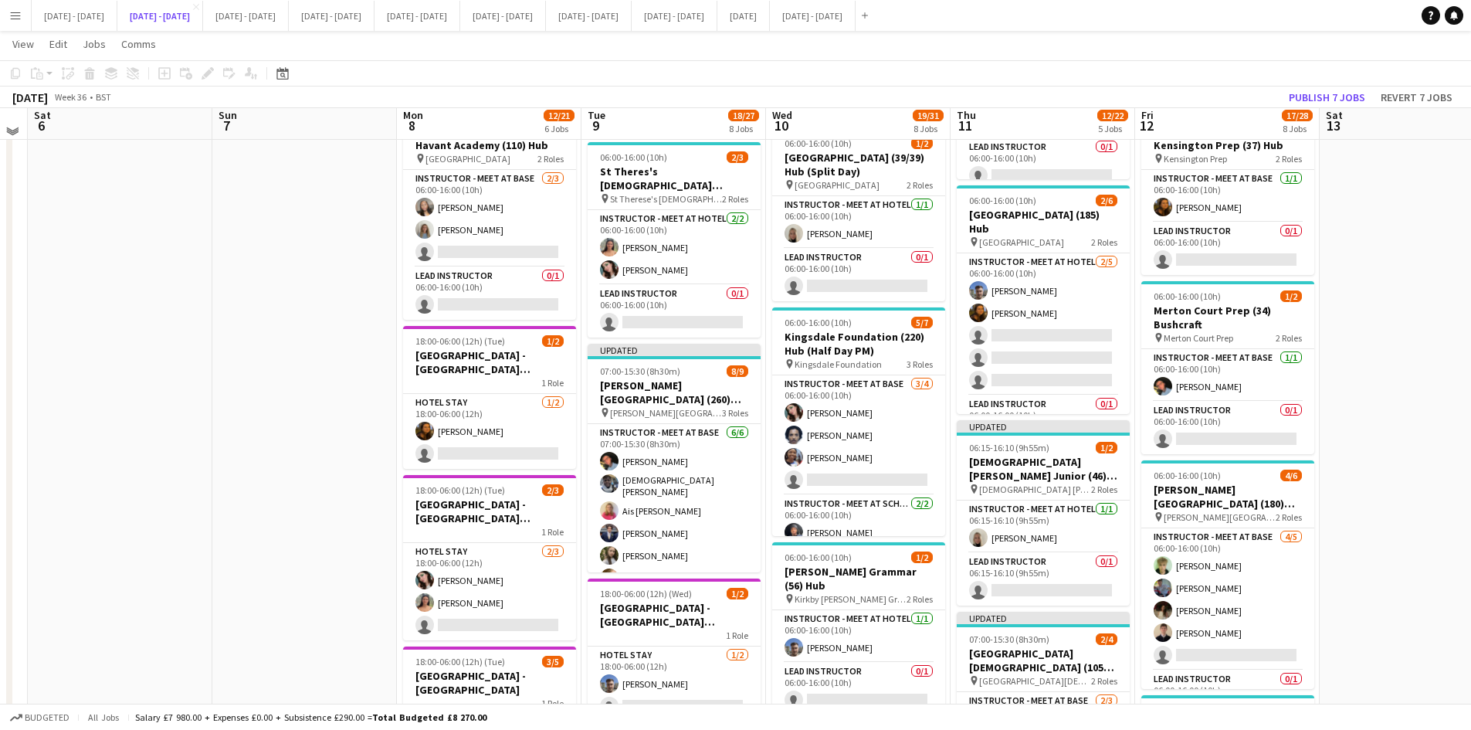
scroll to position [154, 0]
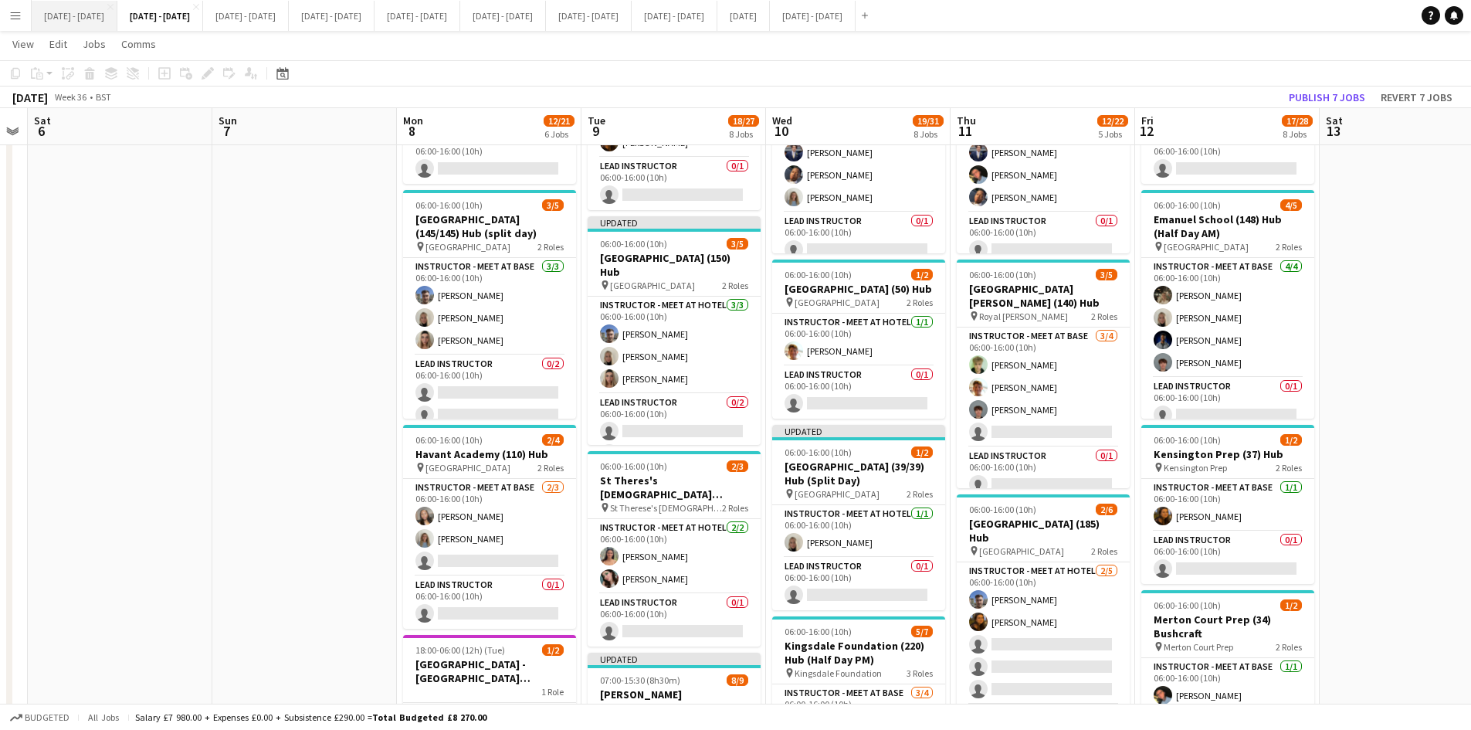
click at [87, 11] on button "[DATE] - [DATE] Close" at bounding box center [75, 16] width 86 height 30
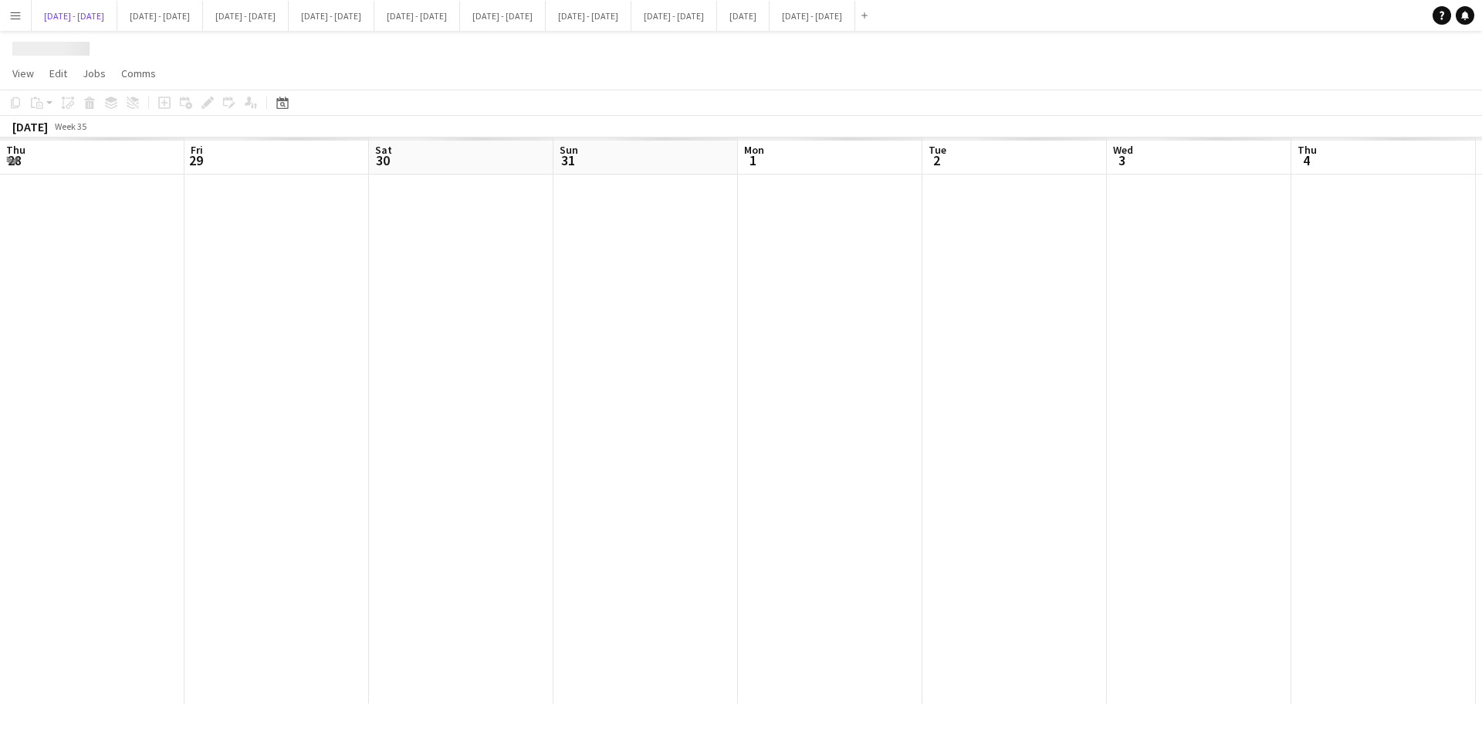
scroll to position [0, 530]
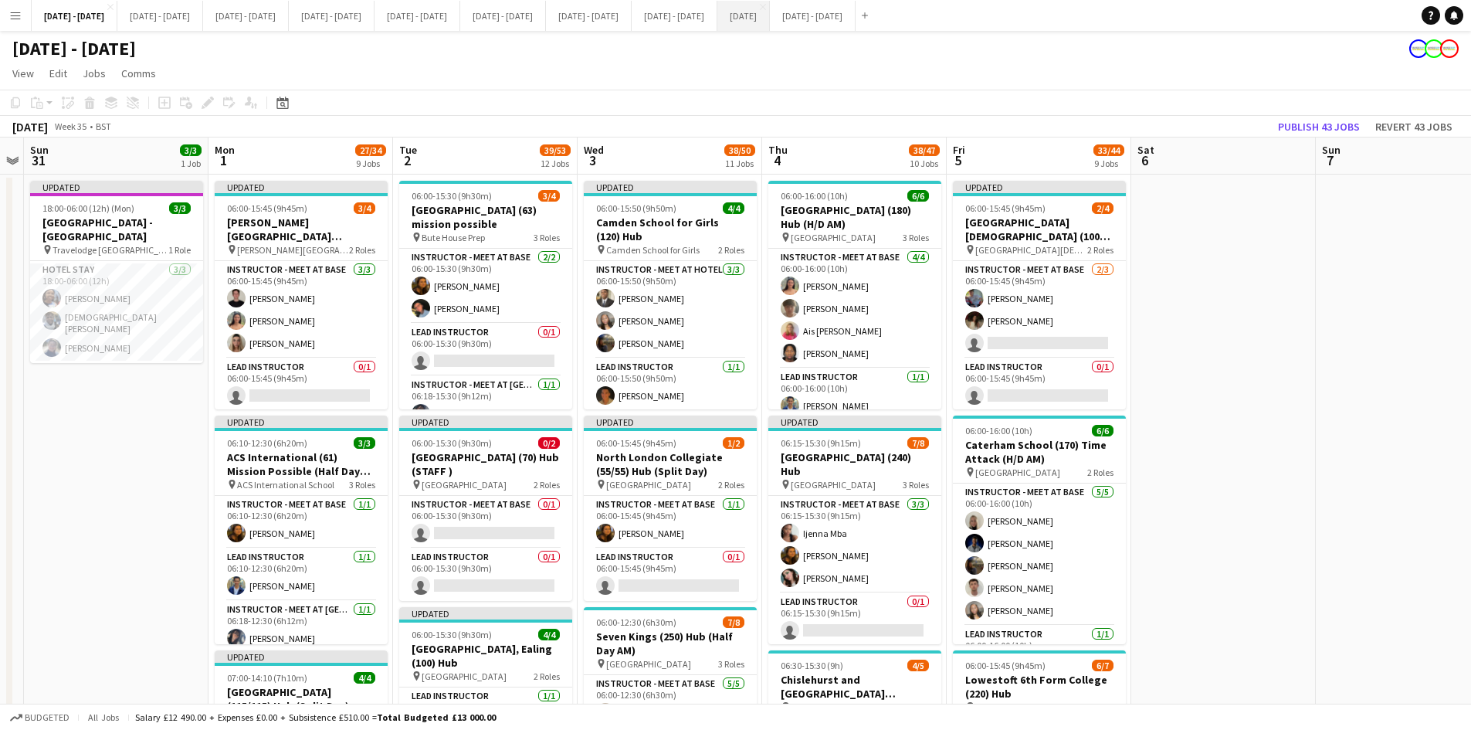
click at [770, 19] on button "[DATE] Close" at bounding box center [743, 16] width 52 height 30
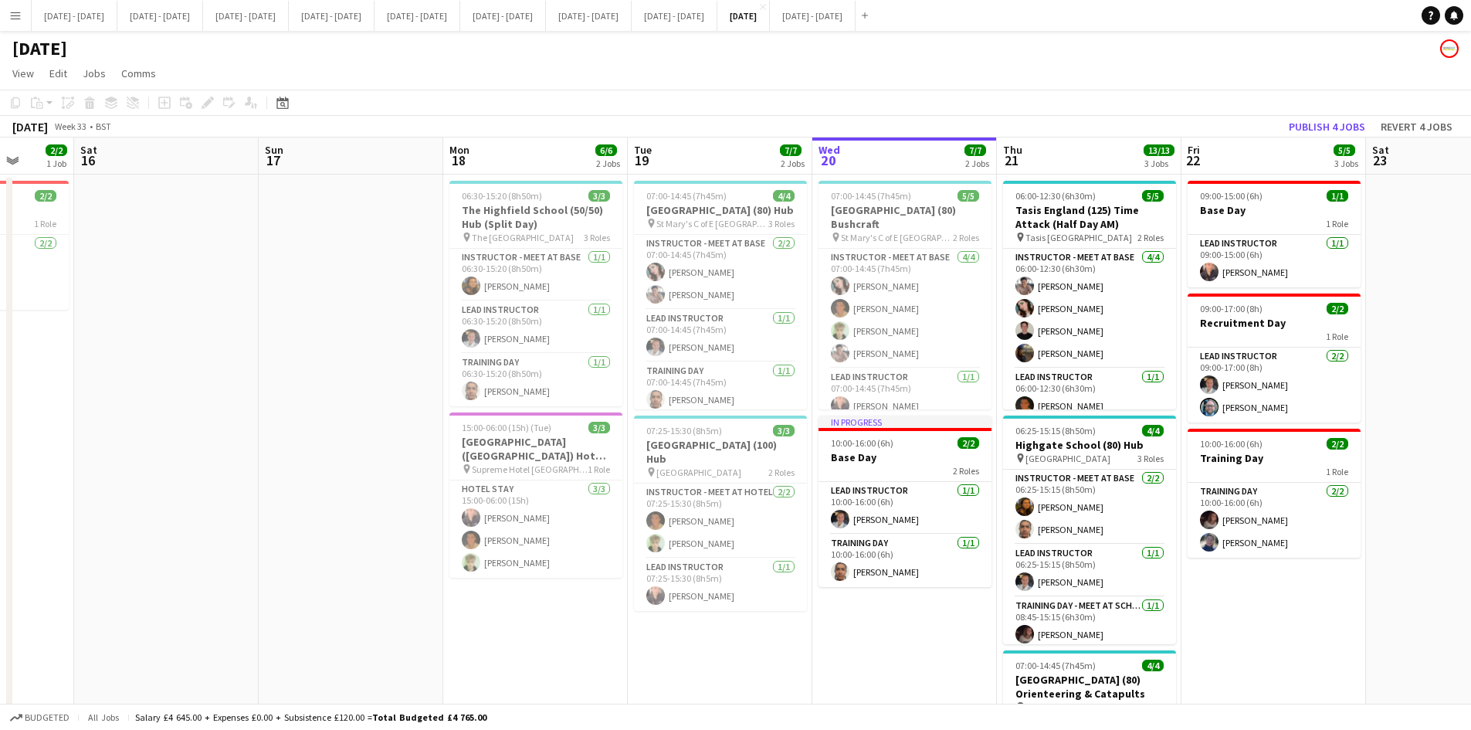
scroll to position [0, 490]
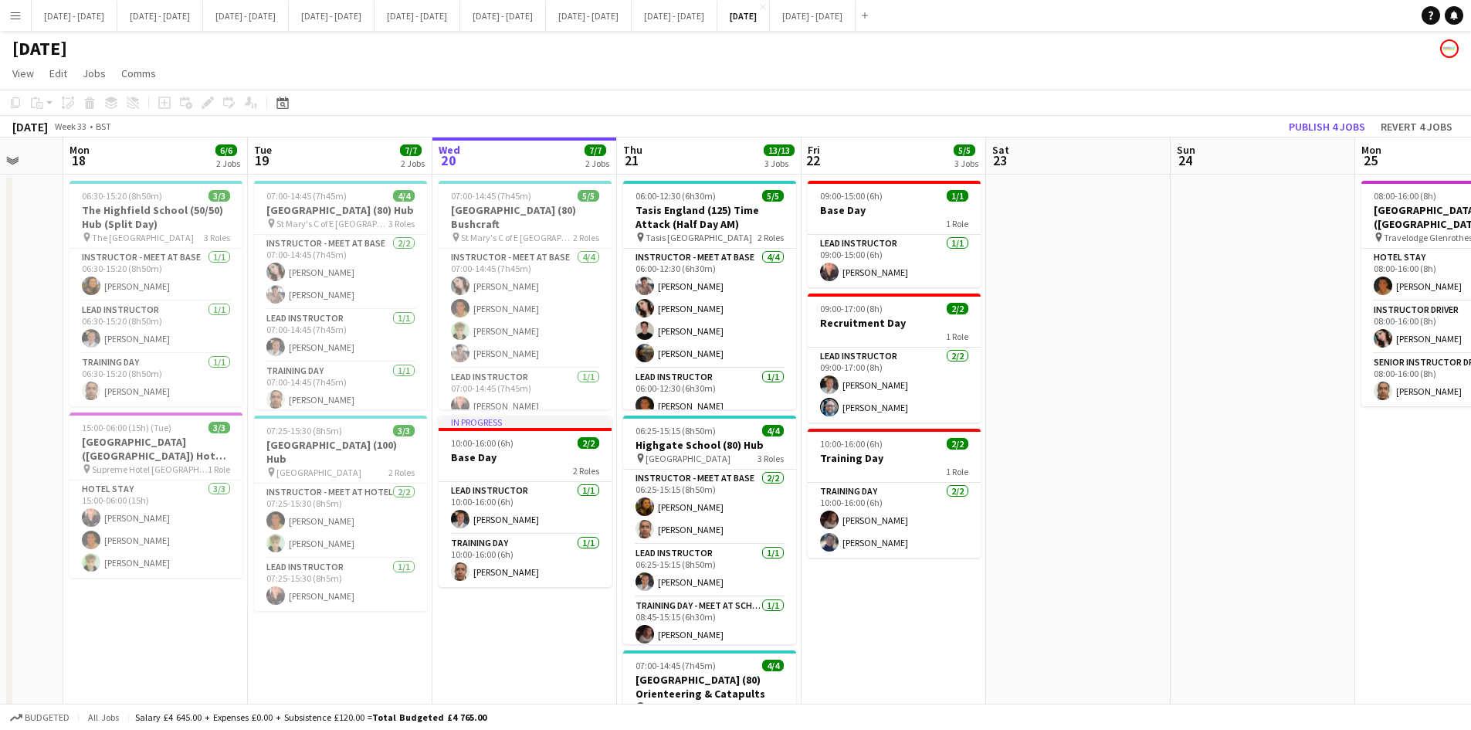
drag, startPoint x: 19, startPoint y: 293, endPoint x: 49, endPoint y: 271, distance: 37.1
click at [49, 271] on app-calendar-viewport "Fri 15 2/2 1 Job Sat 16 Sun 17 Mon 18 6/6 2 Jobs Tue 19 7/7 2 Jobs Wed 20 7/7 2…" at bounding box center [735, 603] width 1471 height 932
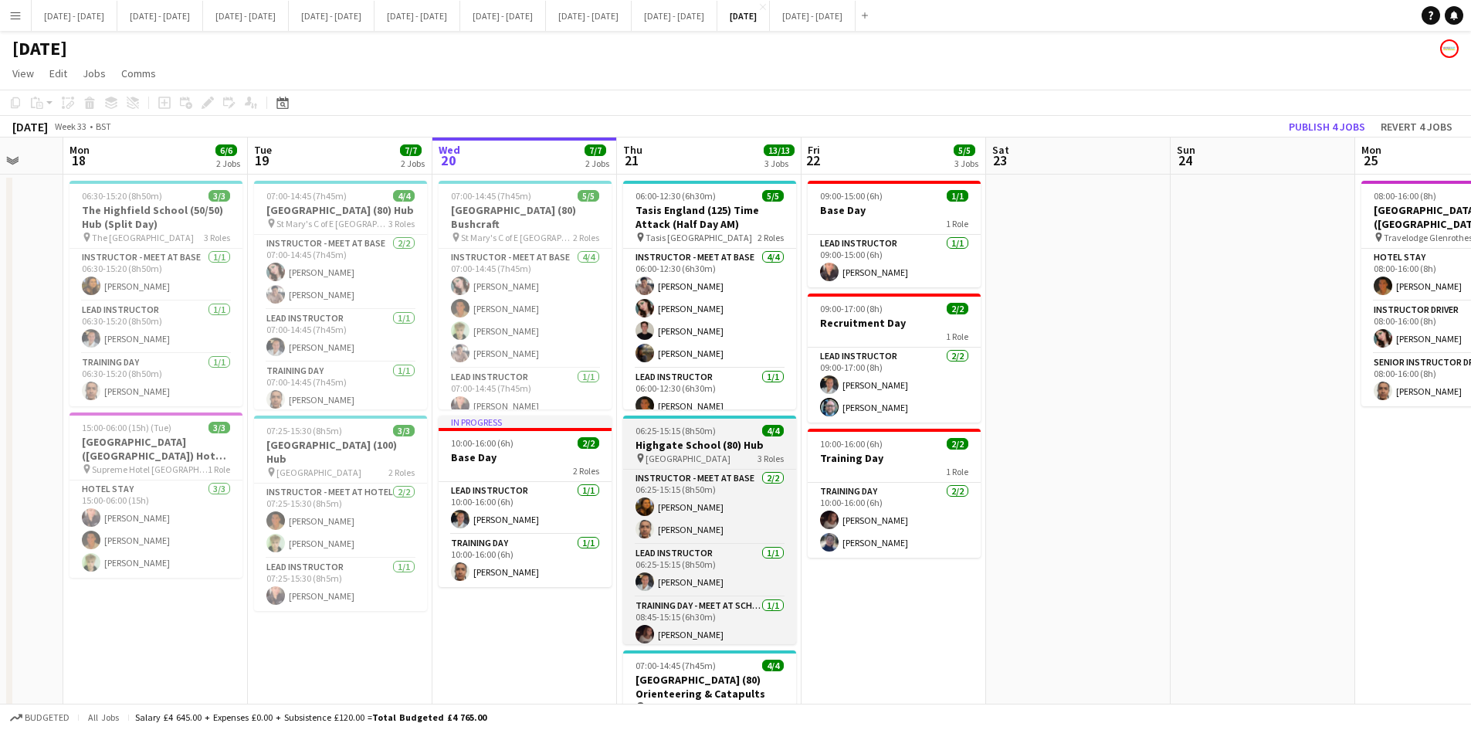
click at [737, 430] on div "06:25-15:15 (8h50m) 4/4" at bounding box center [709, 431] width 173 height 12
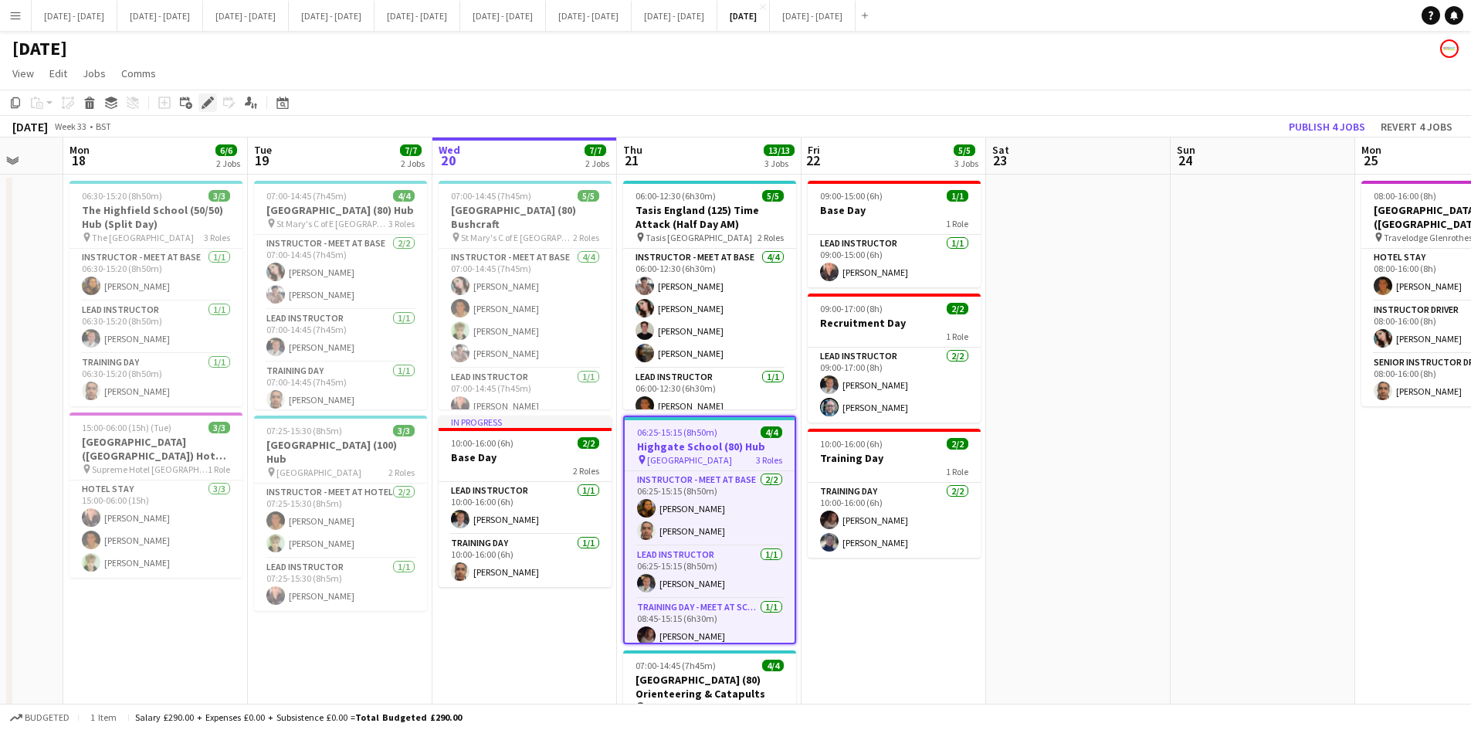
click at [206, 102] on icon at bounding box center [207, 103] width 8 height 8
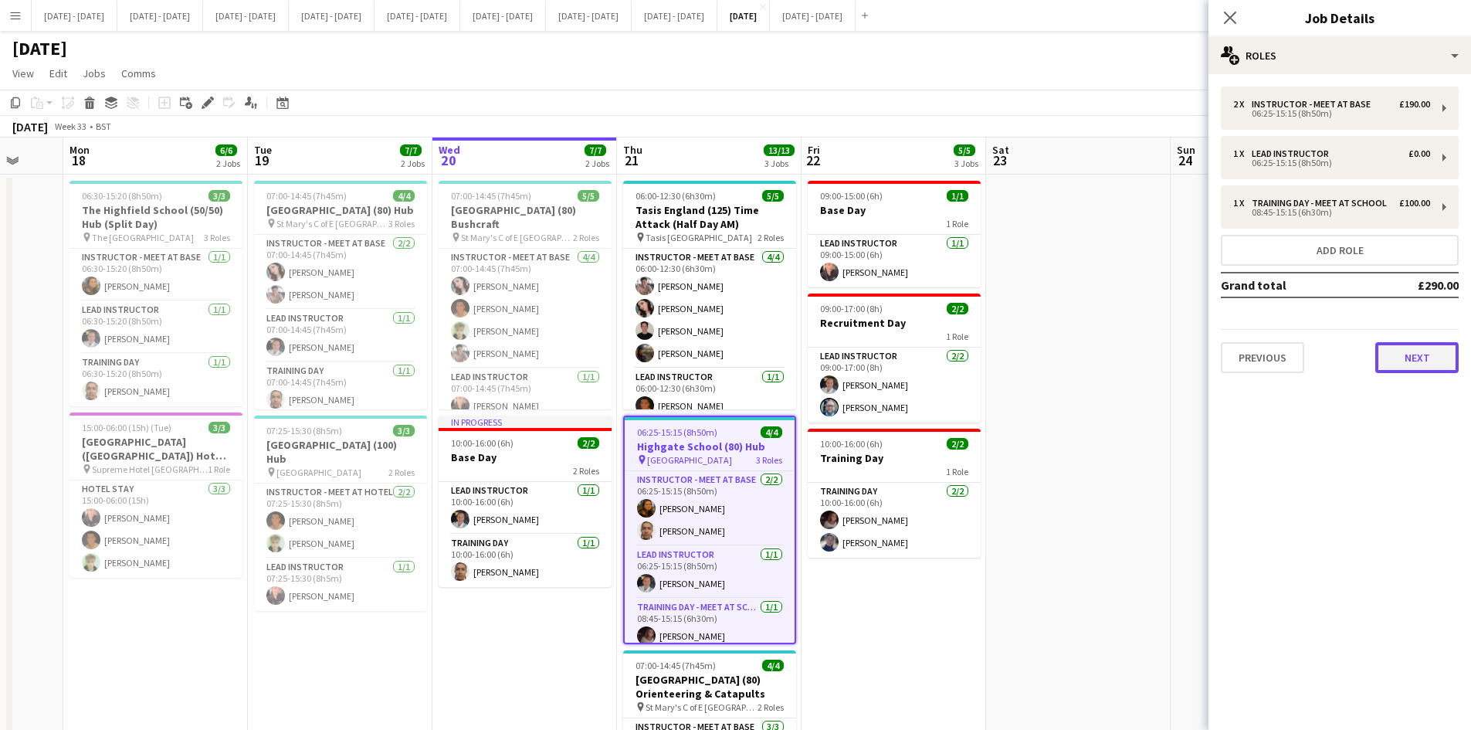
click at [1394, 353] on button "Next" at bounding box center [1416, 357] width 83 height 31
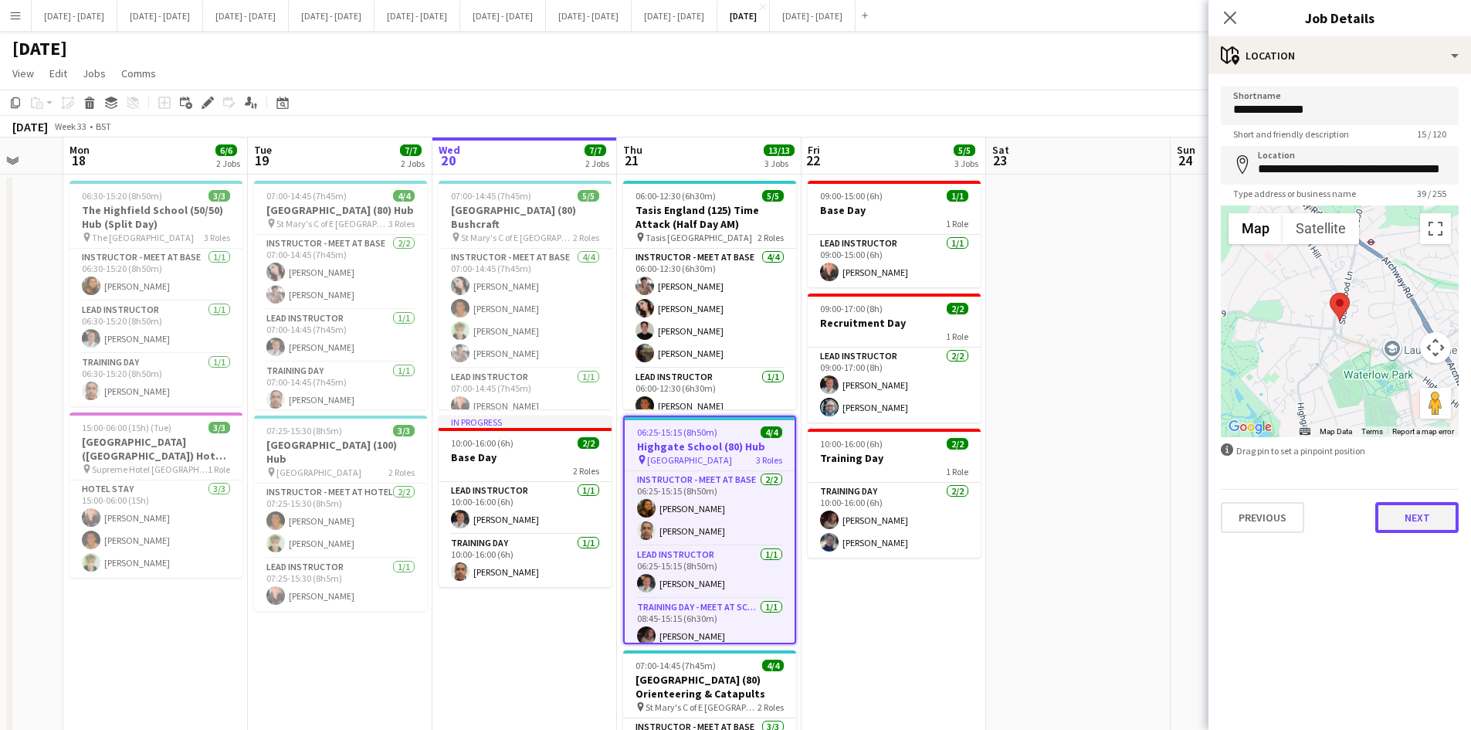
click at [1413, 522] on button "Next" at bounding box center [1416, 517] width 83 height 31
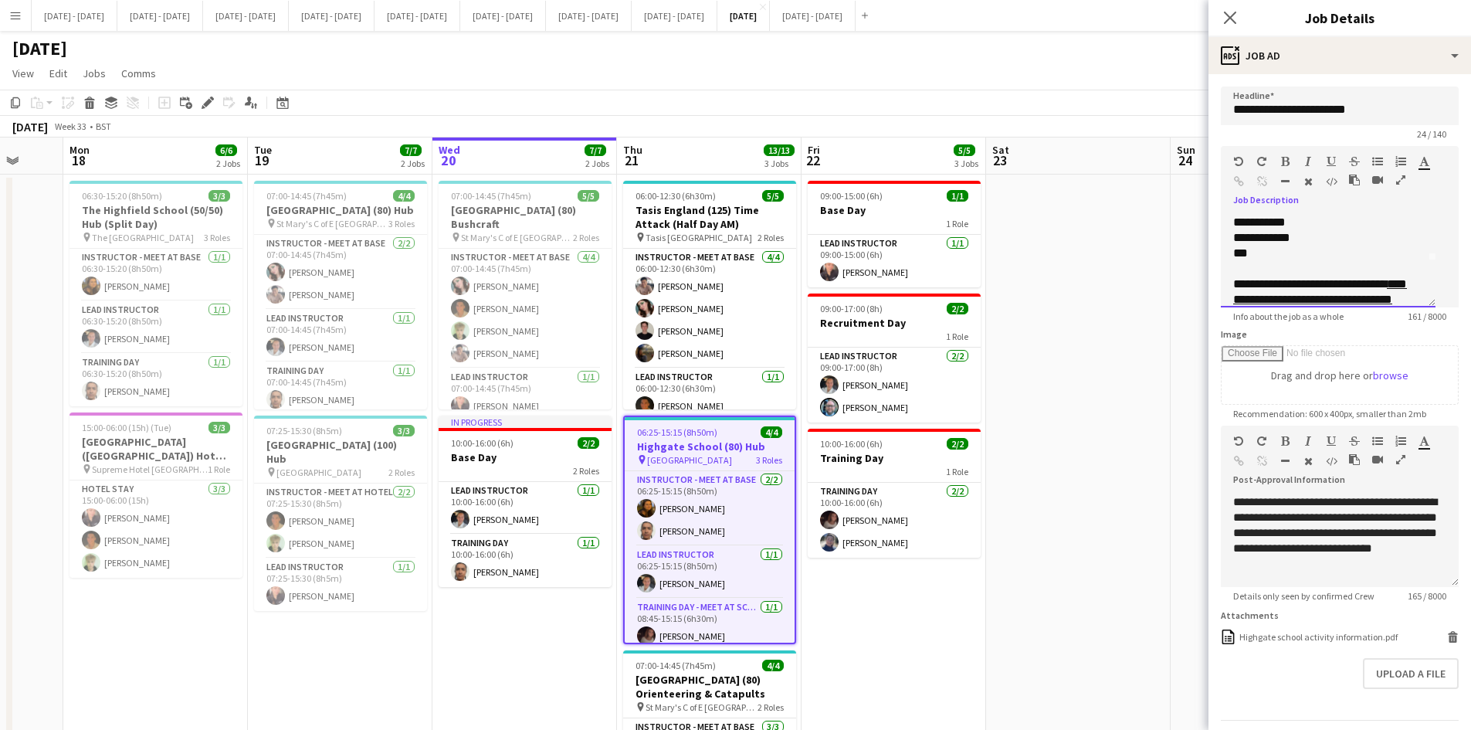
scroll to position [49, 0]
click at [1282, 258] on div "***" at bounding box center [1322, 249] width 178 height 15
drag, startPoint x: 1268, startPoint y: 286, endPoint x: 1233, endPoint y: 258, distance: 45.1
click at [1233, 258] on div "**********" at bounding box center [1334, 261] width 226 height 93
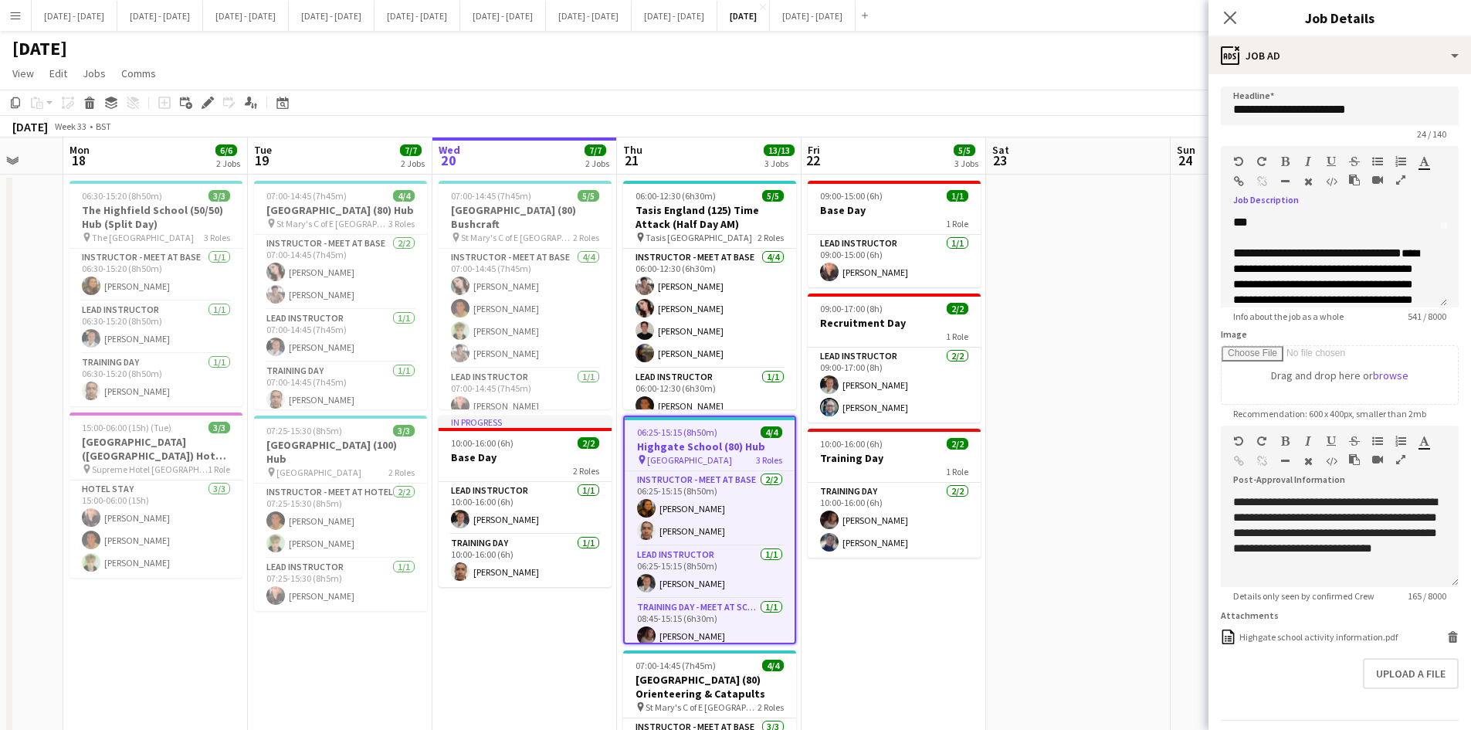
click at [1285, 159] on icon "button" at bounding box center [1285, 161] width 8 height 11
click at [679, 428] on span "06:25-15:15 (8h50m)" at bounding box center [677, 432] width 80 height 12
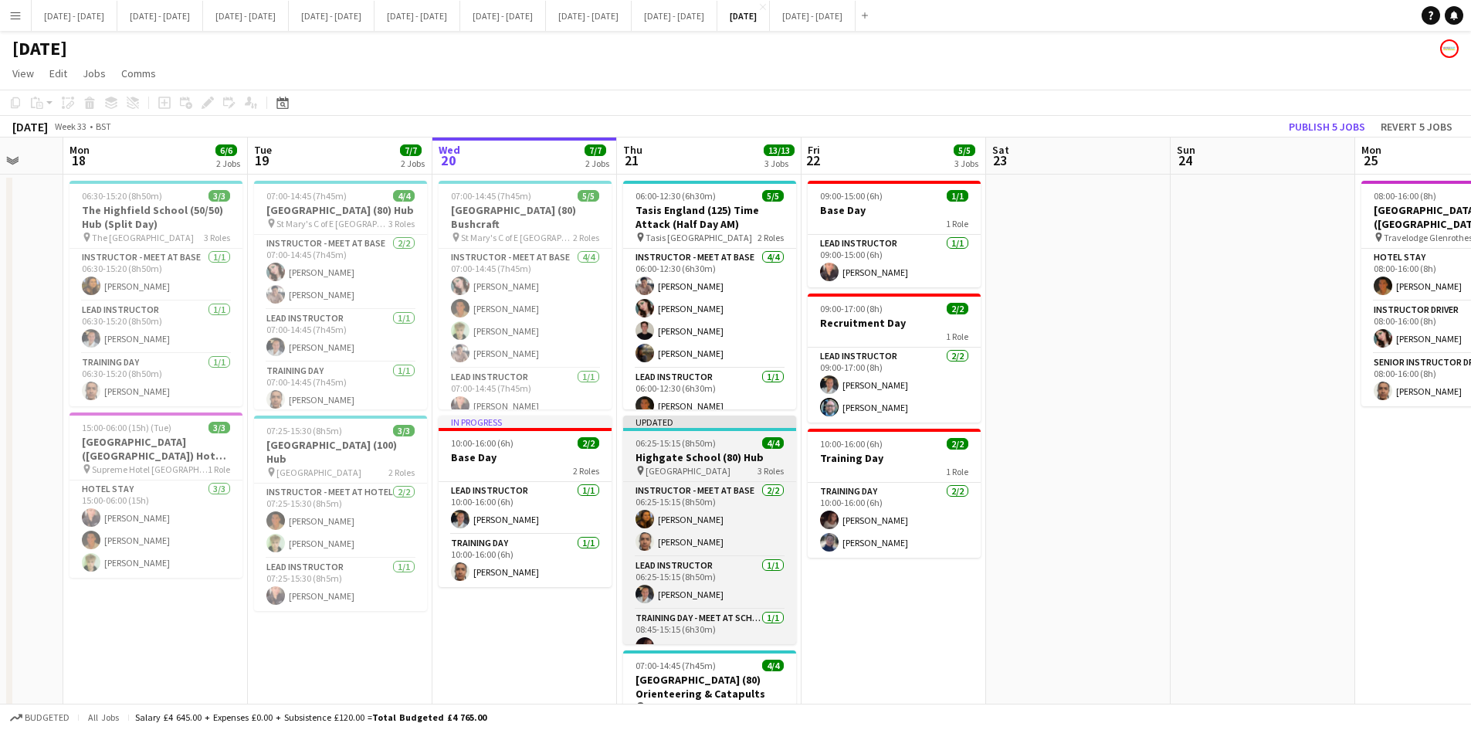
click at [722, 439] on div "06:25-15:15 (8h50m) 4/4" at bounding box center [709, 443] width 173 height 12
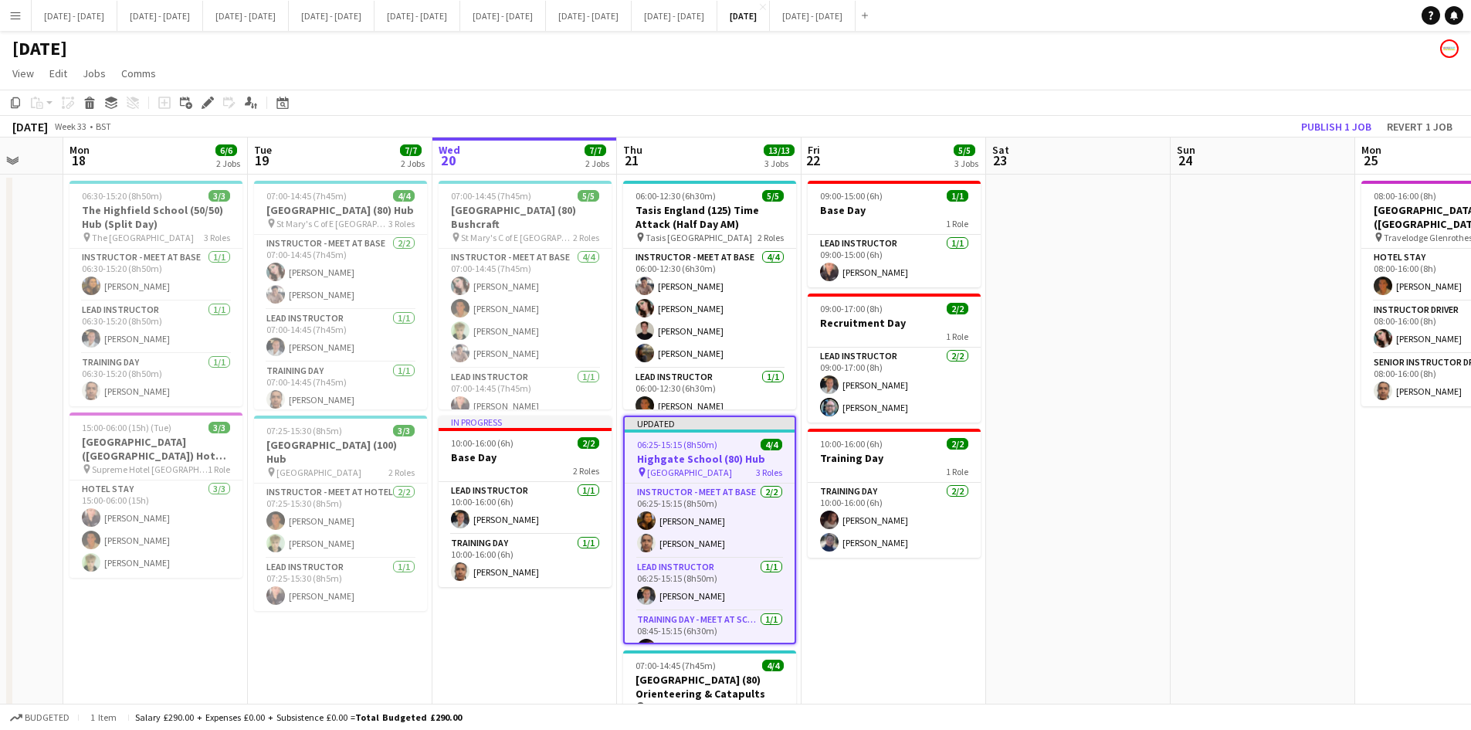
click at [722, 439] on div "06:25-15:15 (8h50m) 4/4" at bounding box center [710, 445] width 170 height 12
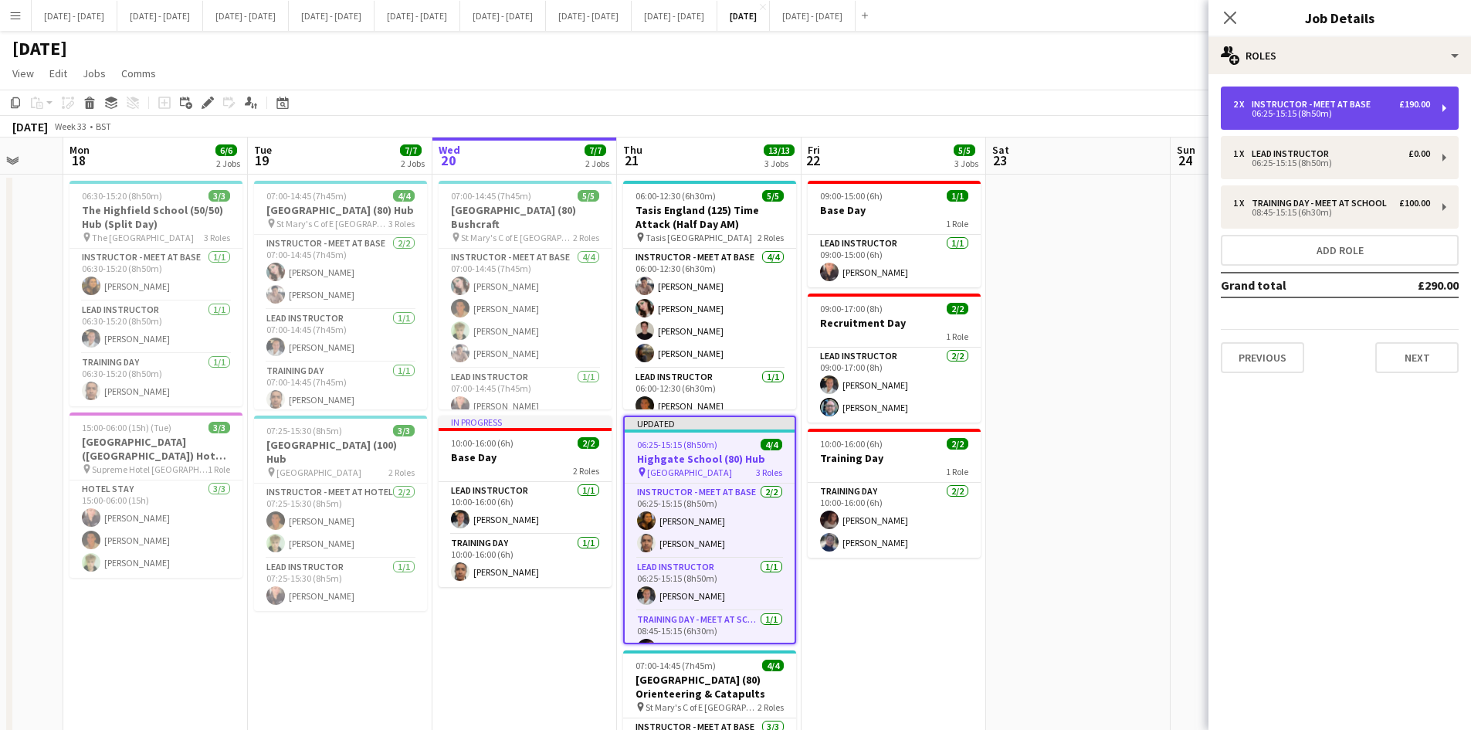
click at [1289, 112] on div "06:25-15:15 (8h50m)" at bounding box center [1331, 114] width 197 height 8
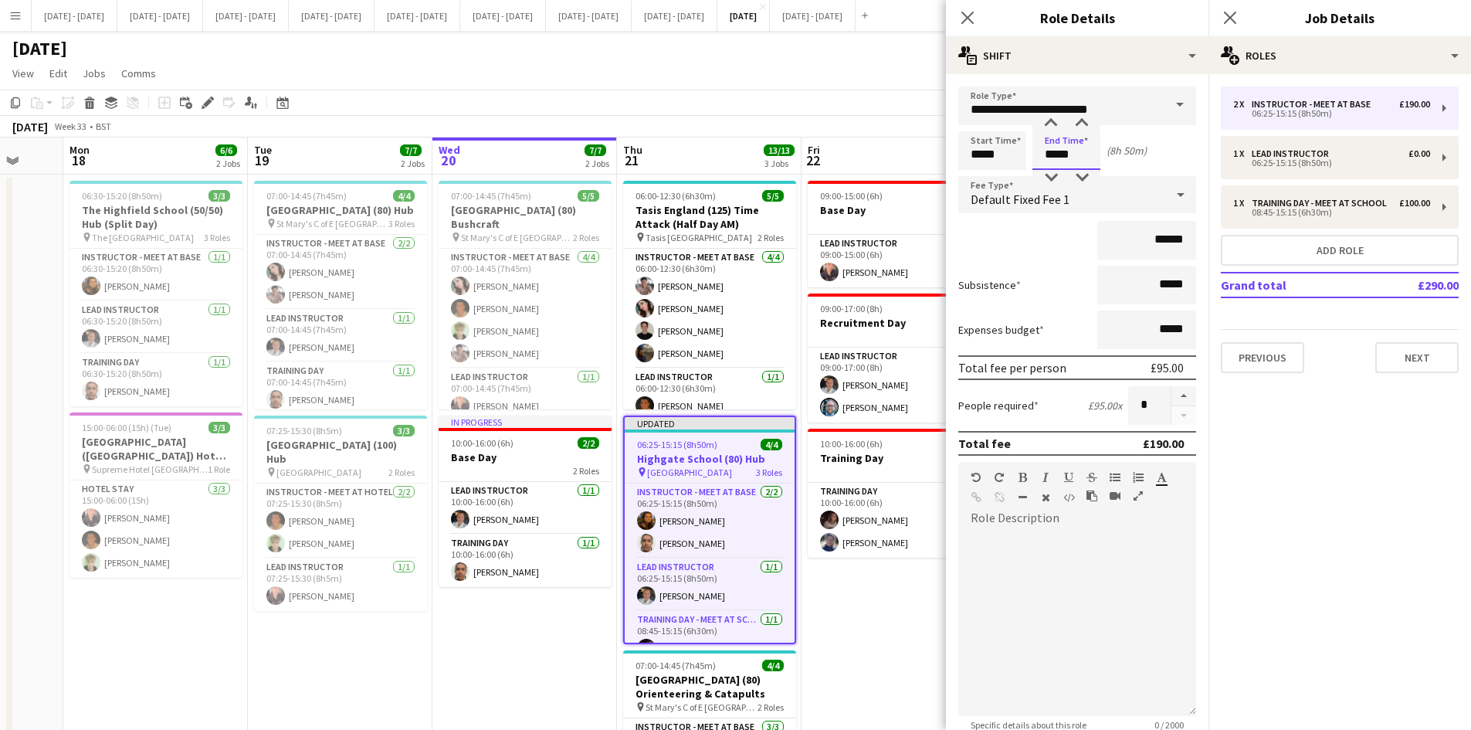
drag, startPoint x: 1072, startPoint y: 156, endPoint x: 1030, endPoint y: 157, distance: 41.7
click at [1030, 157] on div "Start Time ***** End Time ***** (8h 50m)" at bounding box center [1077, 150] width 238 height 39
type input "*****"
click at [968, 19] on icon at bounding box center [967, 17] width 15 height 15
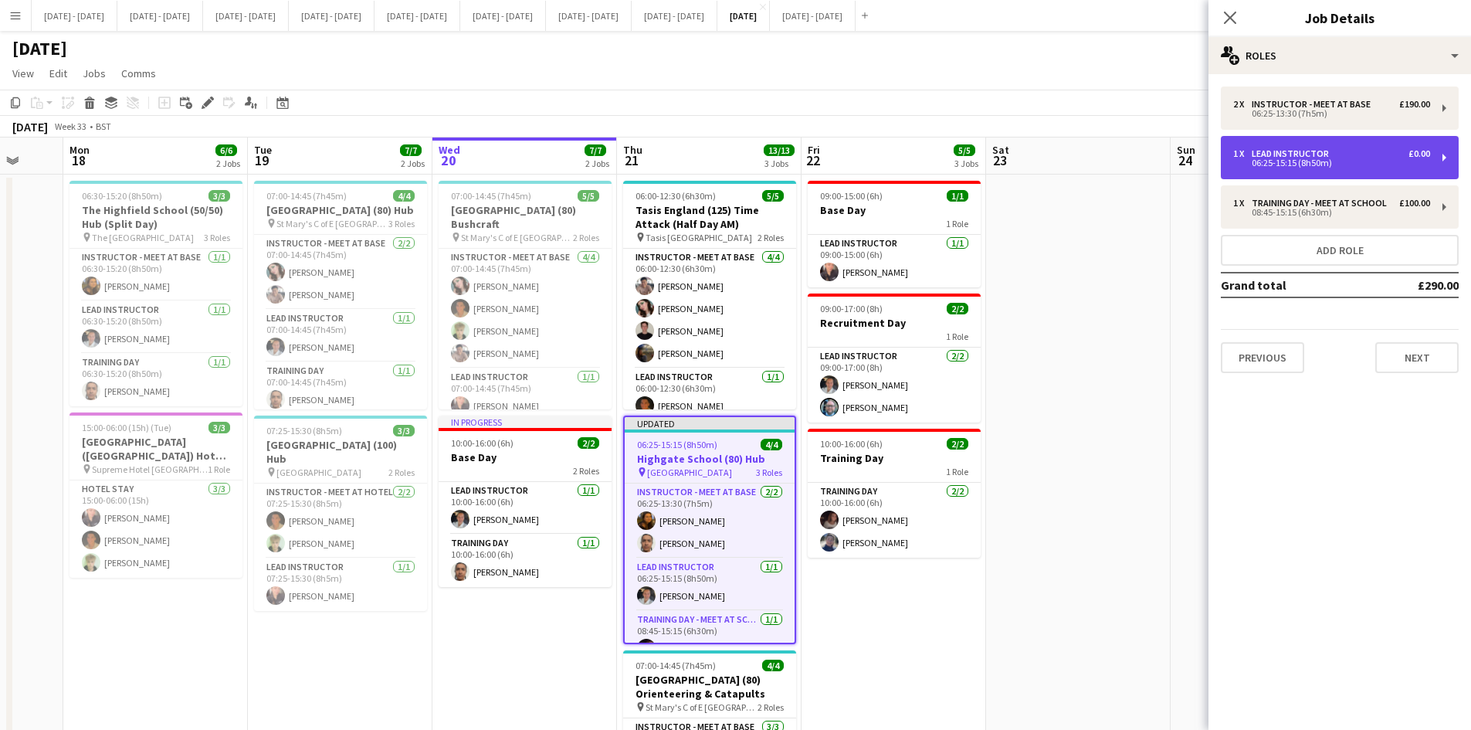
click at [1262, 162] on div "06:25-15:15 (8h50m)" at bounding box center [1331, 163] width 197 height 8
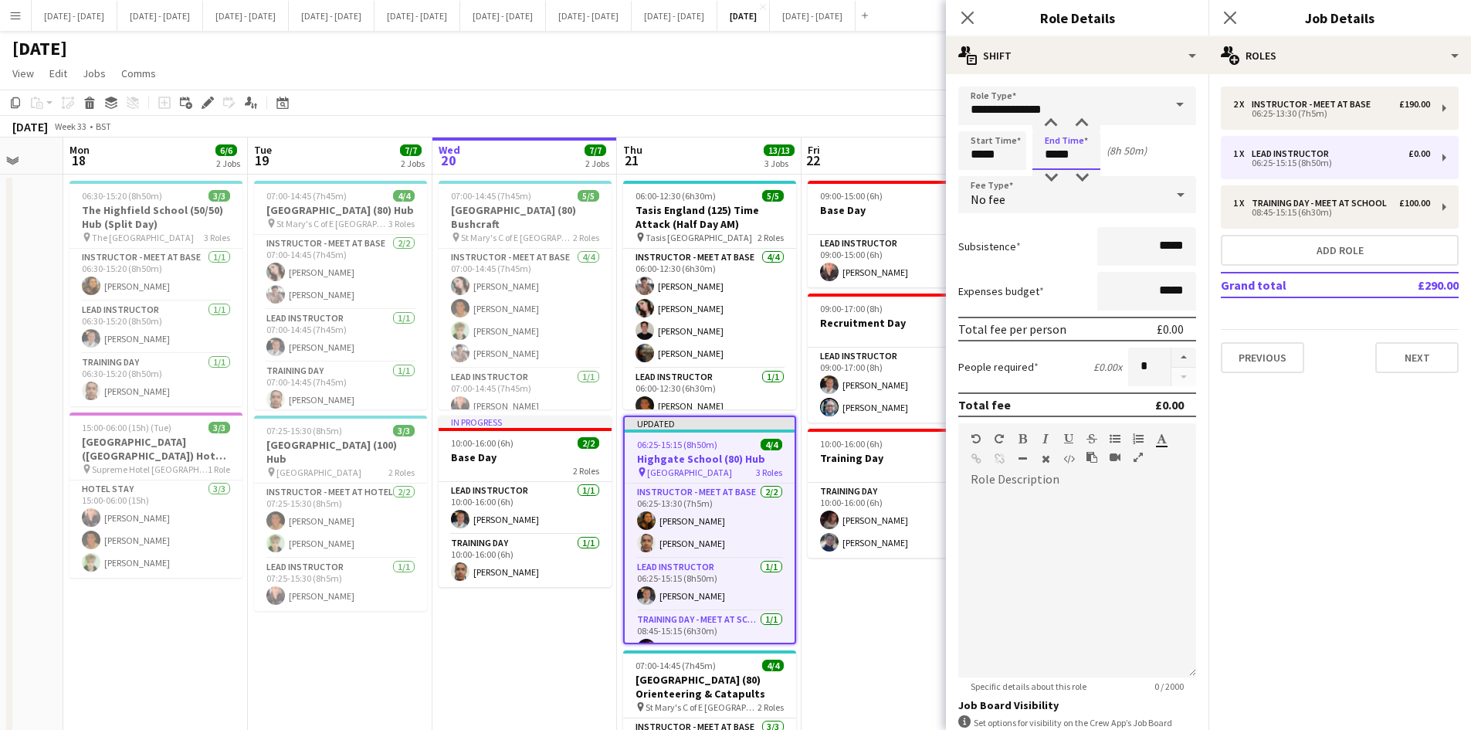
drag, startPoint x: 1070, startPoint y: 154, endPoint x: 1041, endPoint y: 154, distance: 28.6
click at [1041, 154] on input "*****" at bounding box center [1066, 150] width 68 height 39
type input "*****"
click at [964, 18] on icon "Close pop-in" at bounding box center [967, 17] width 15 height 15
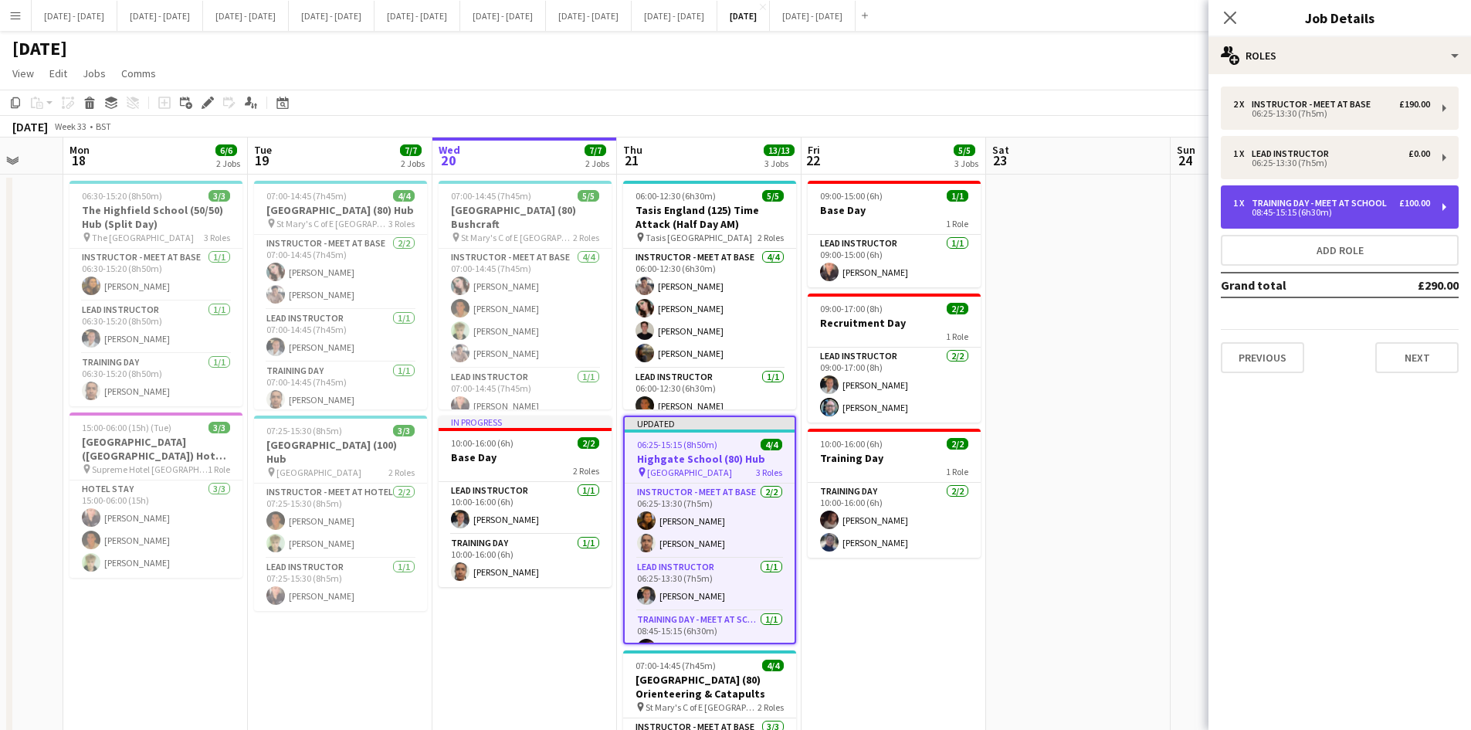
click at [1305, 212] on div "08:45-15:15 (6h30m)" at bounding box center [1331, 212] width 197 height 8
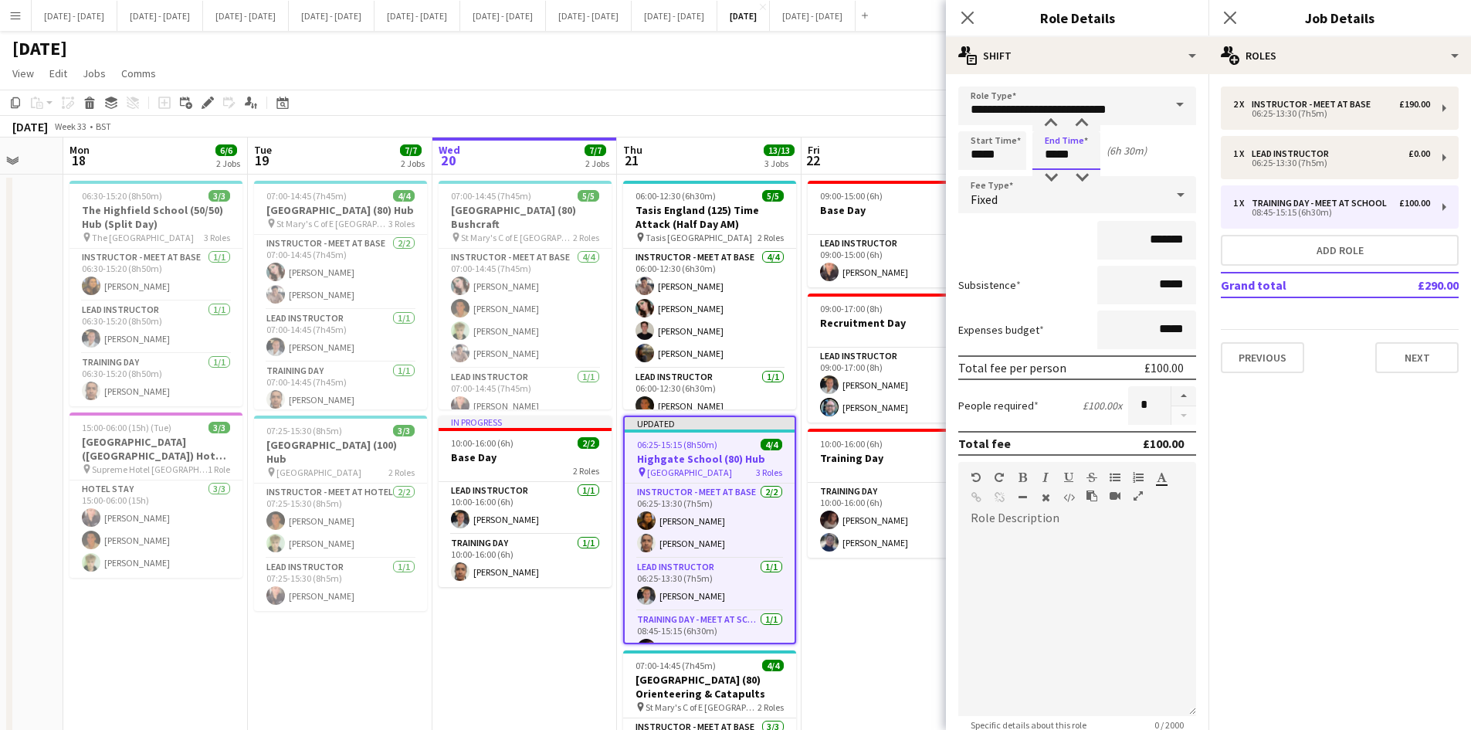
drag, startPoint x: 1072, startPoint y: 152, endPoint x: 1045, endPoint y: 153, distance: 27.0
click at [1045, 153] on input "*****" at bounding box center [1066, 150] width 68 height 39
type input "*****"
click at [965, 17] on icon "Close pop-in" at bounding box center [967, 17] width 15 height 15
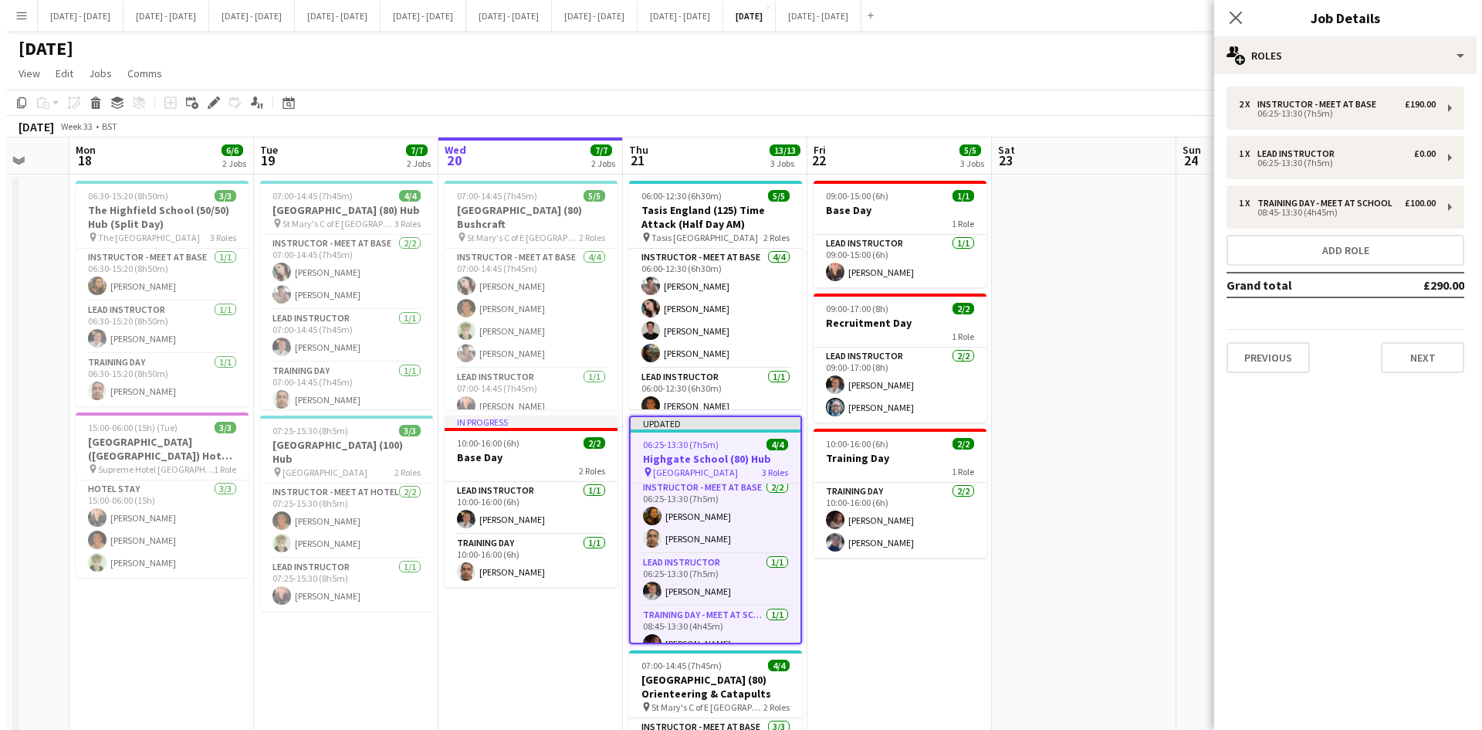
scroll to position [0, 0]
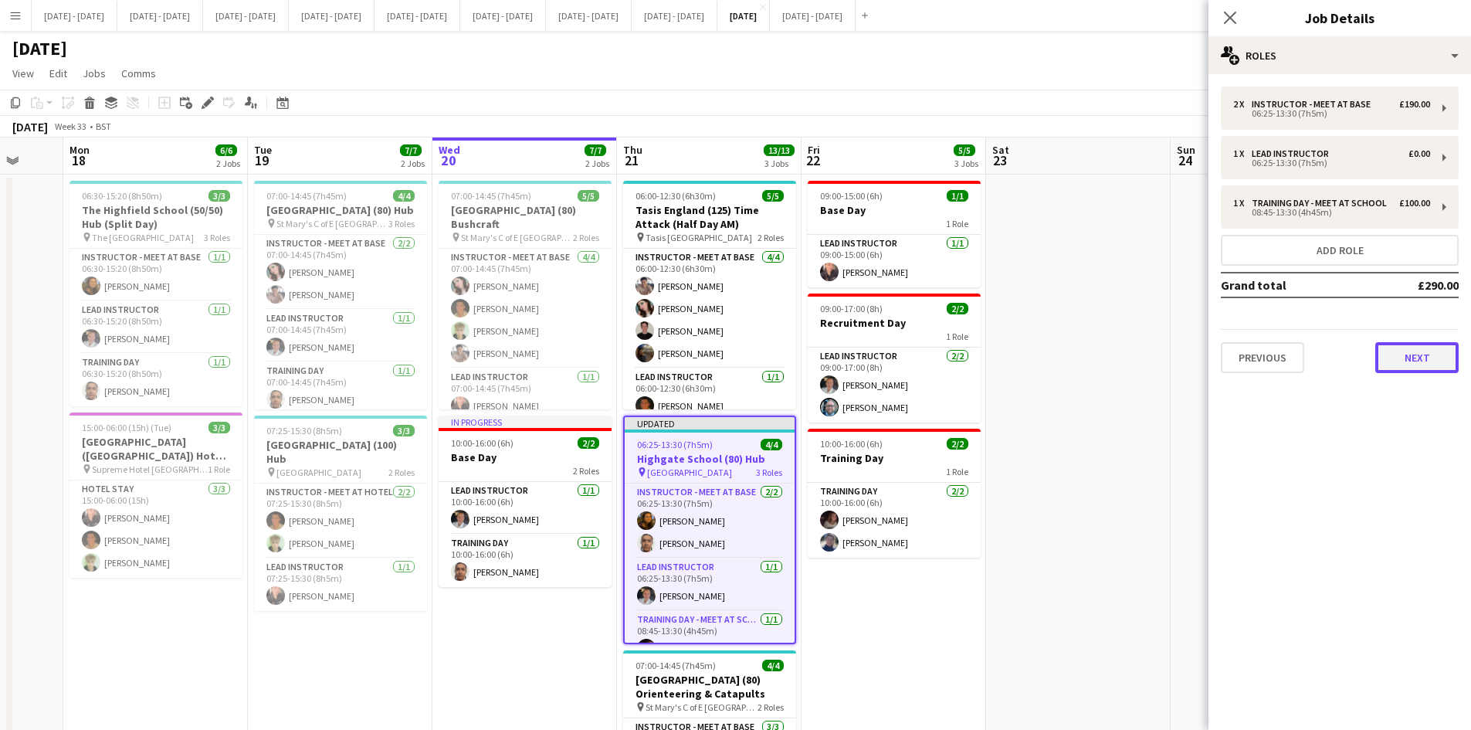
click at [1414, 357] on button "Next" at bounding box center [1416, 357] width 83 height 31
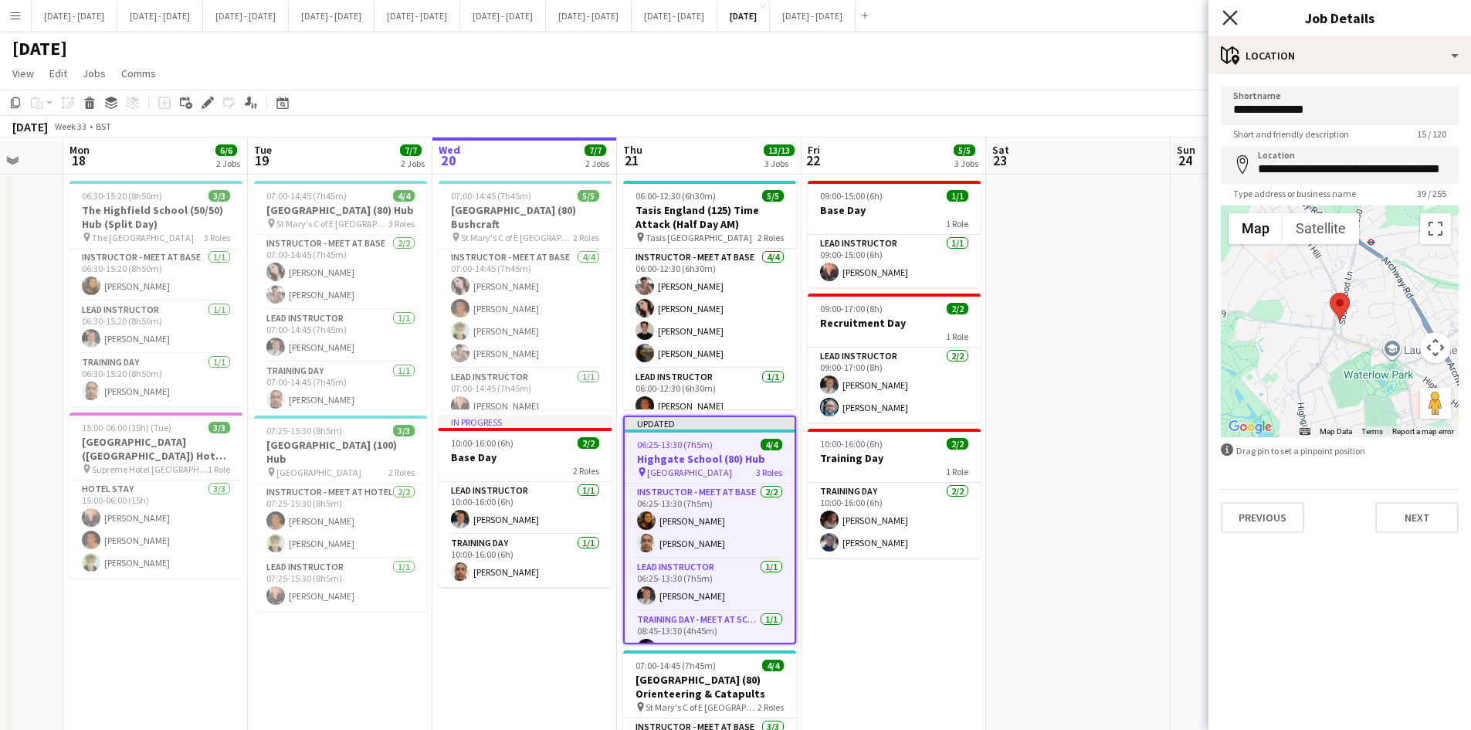
click at [1230, 16] on icon "Close pop-in" at bounding box center [1229, 17] width 15 height 15
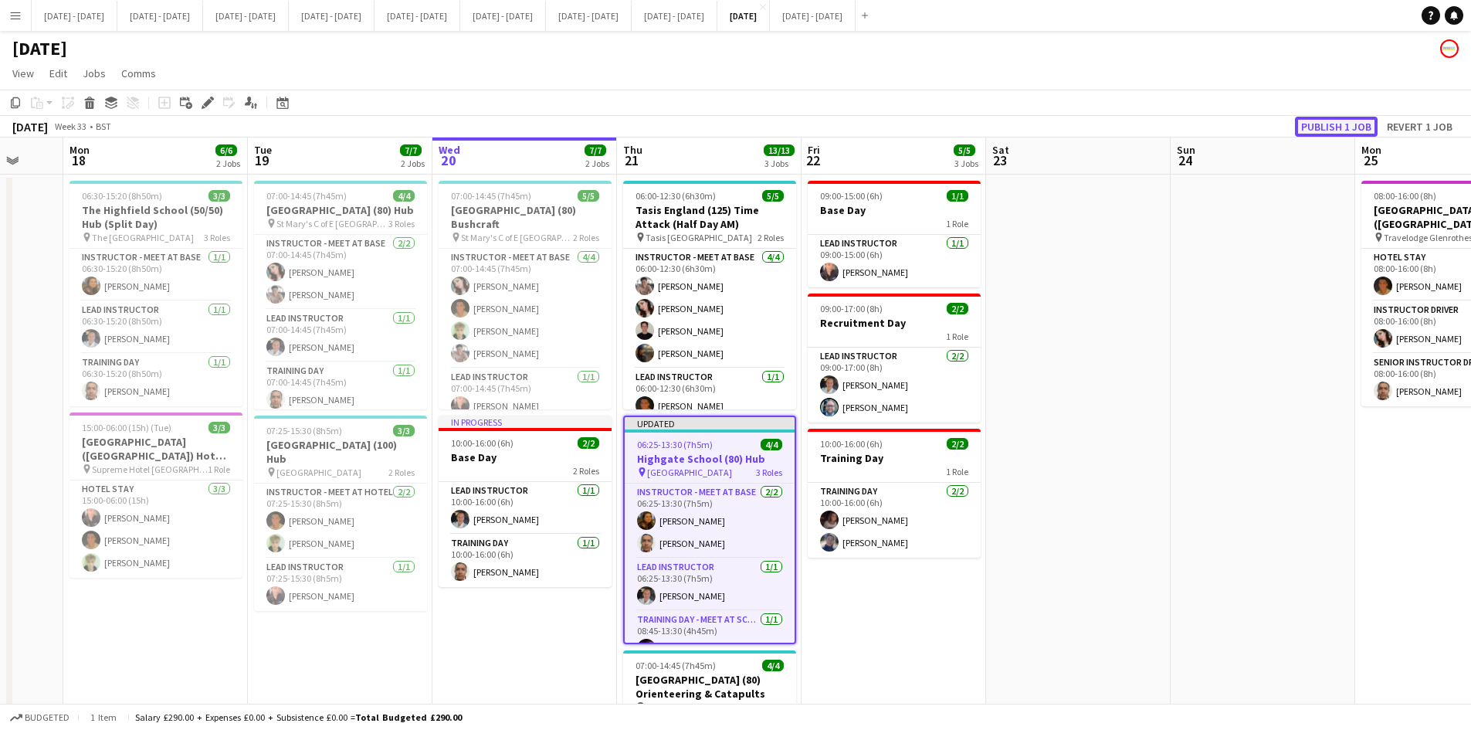
click at [1316, 125] on button "Publish 1 job" at bounding box center [1336, 127] width 83 height 20
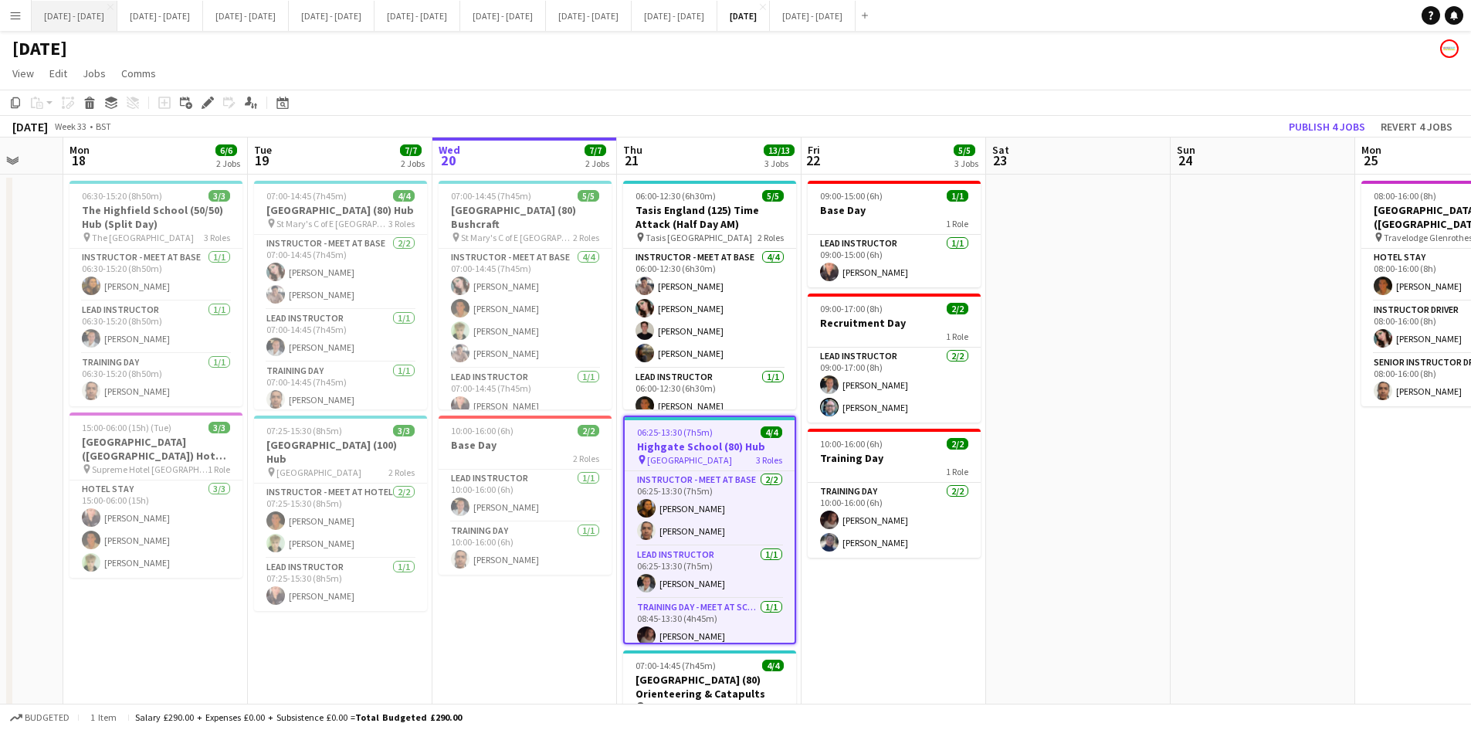
click at [62, 15] on button "[DATE] - [DATE] Close" at bounding box center [75, 16] width 86 height 30
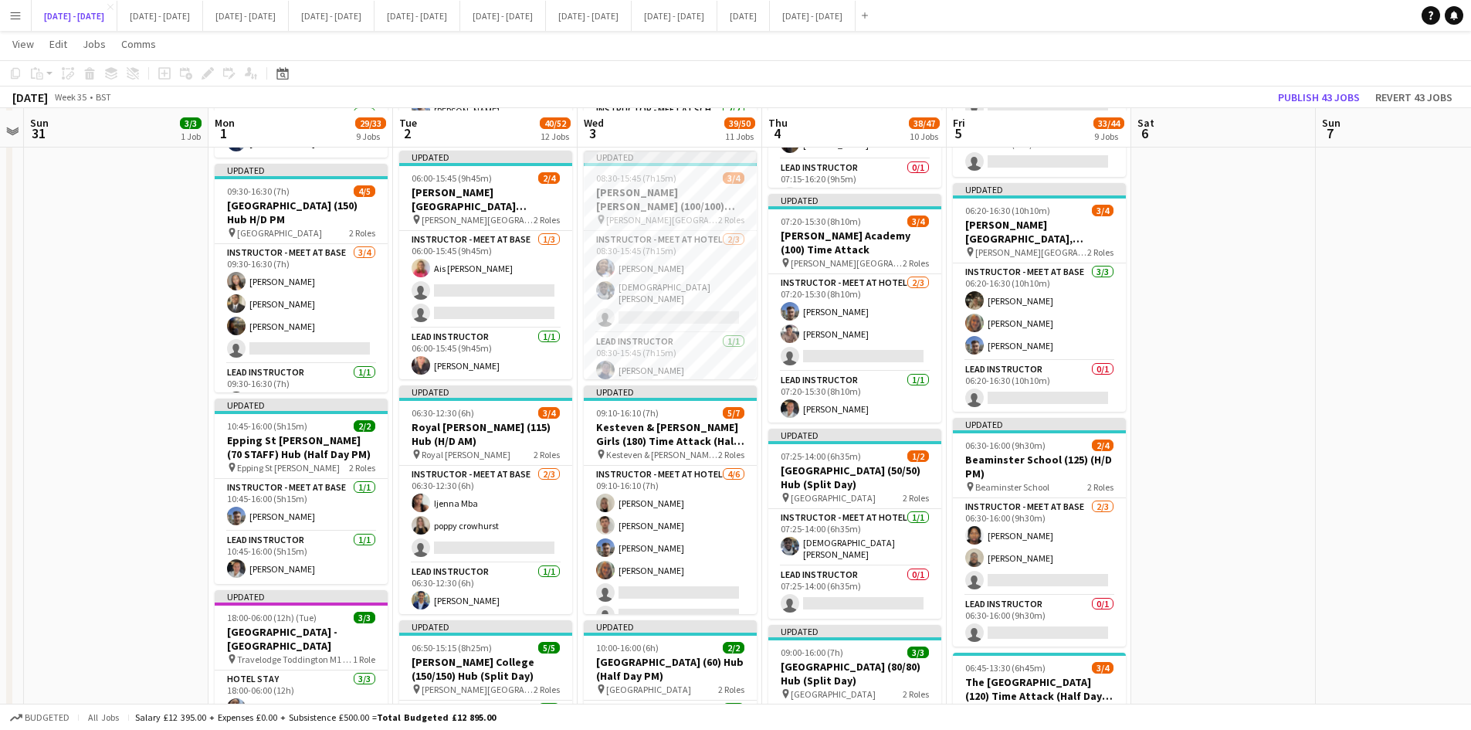
scroll to position [926, 0]
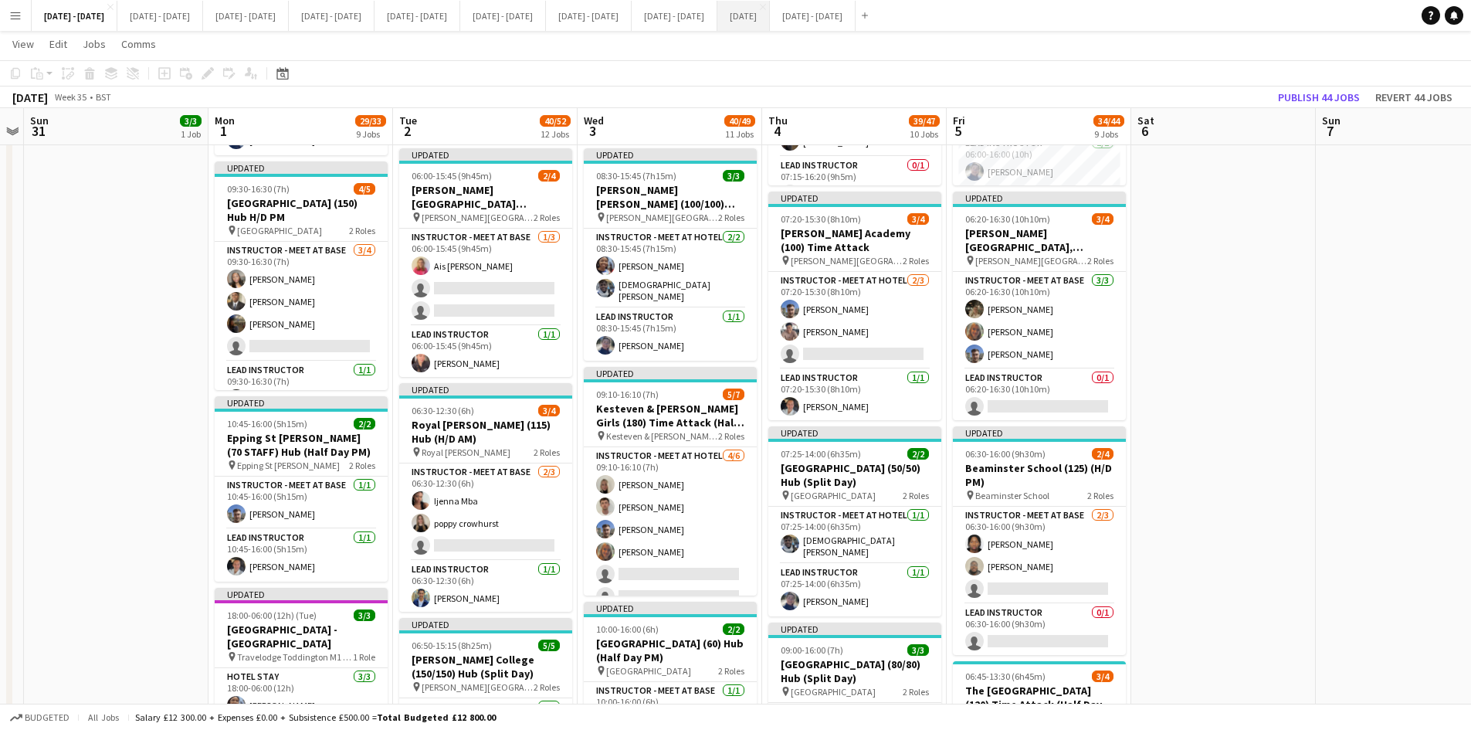
click at [770, 16] on button "[DATE] Close" at bounding box center [743, 16] width 52 height 30
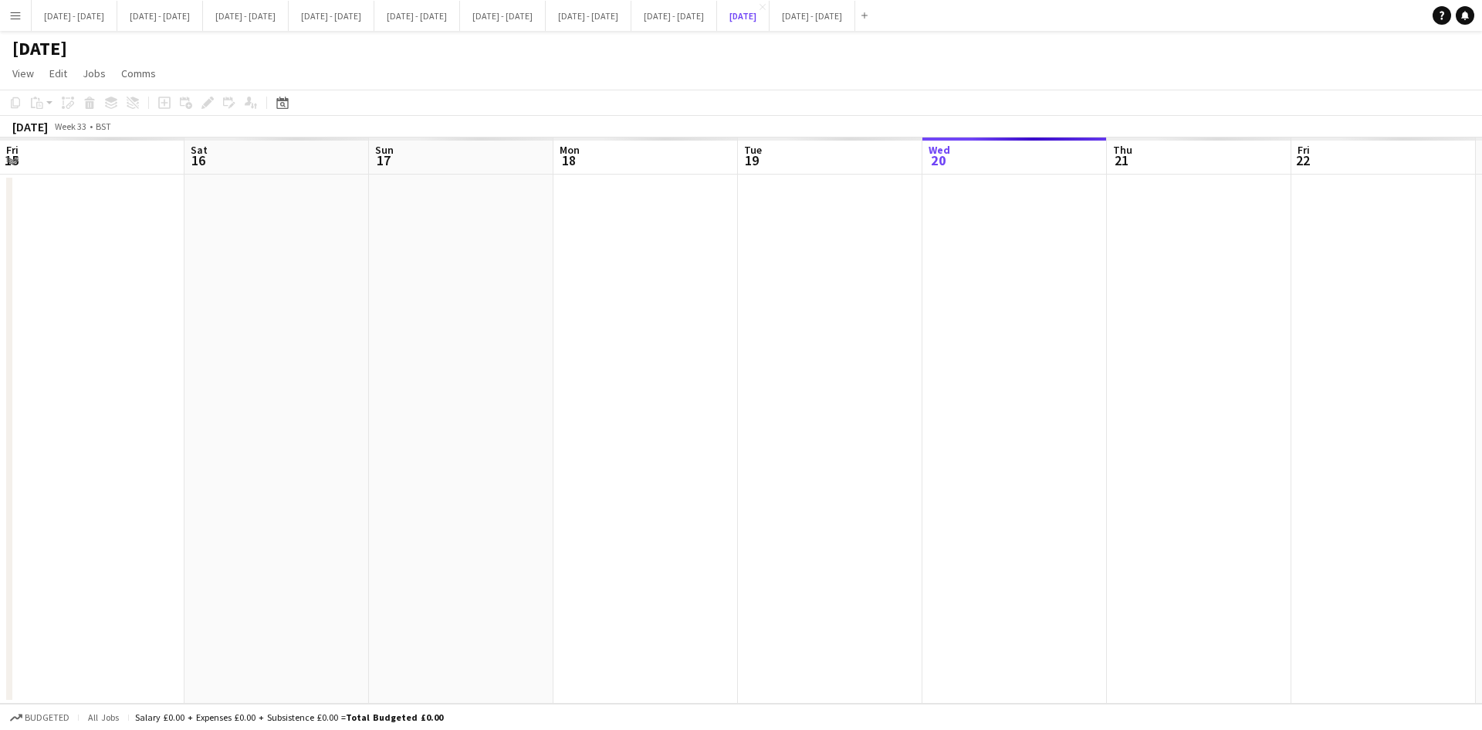
scroll to position [0, 490]
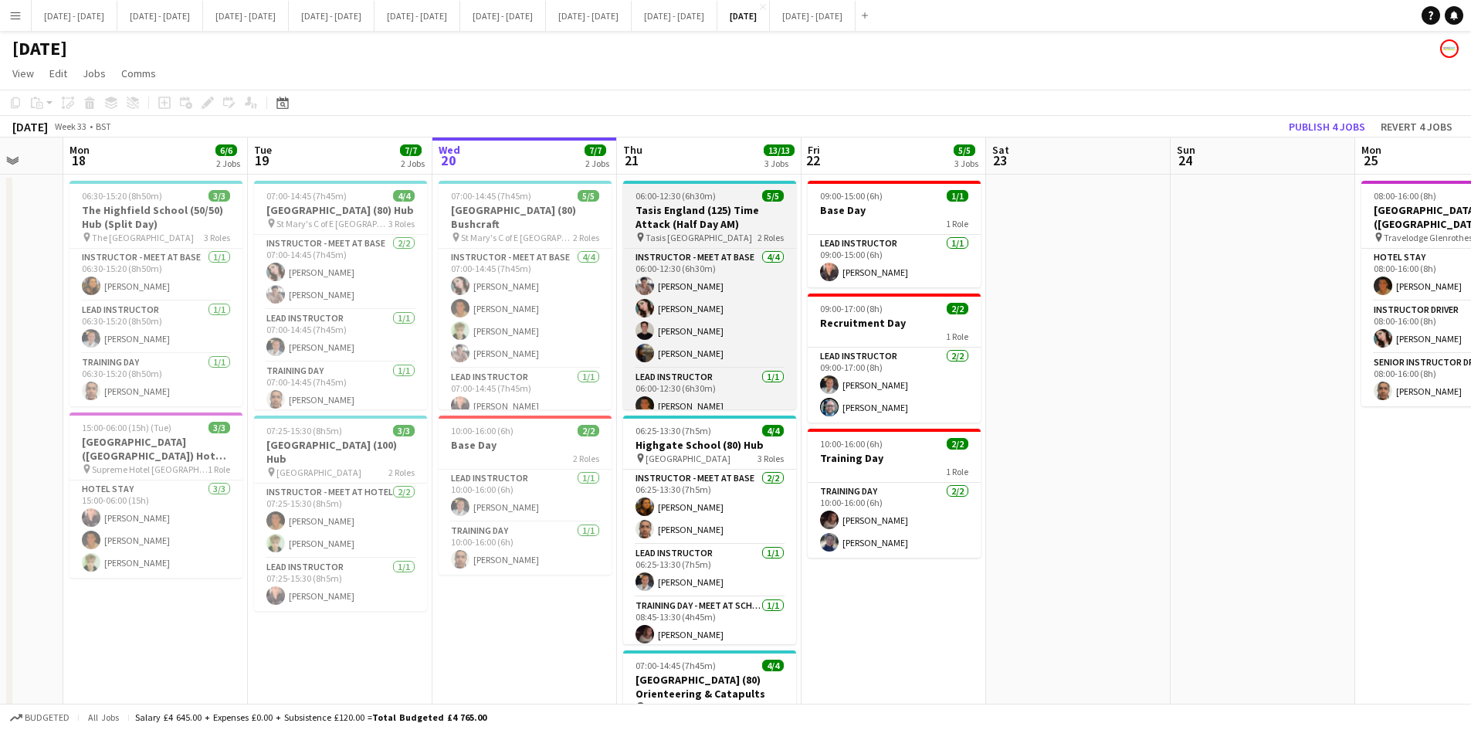
click at [731, 195] on div "06:00-12:30 (6h30m) 5/5" at bounding box center [709, 196] width 173 height 12
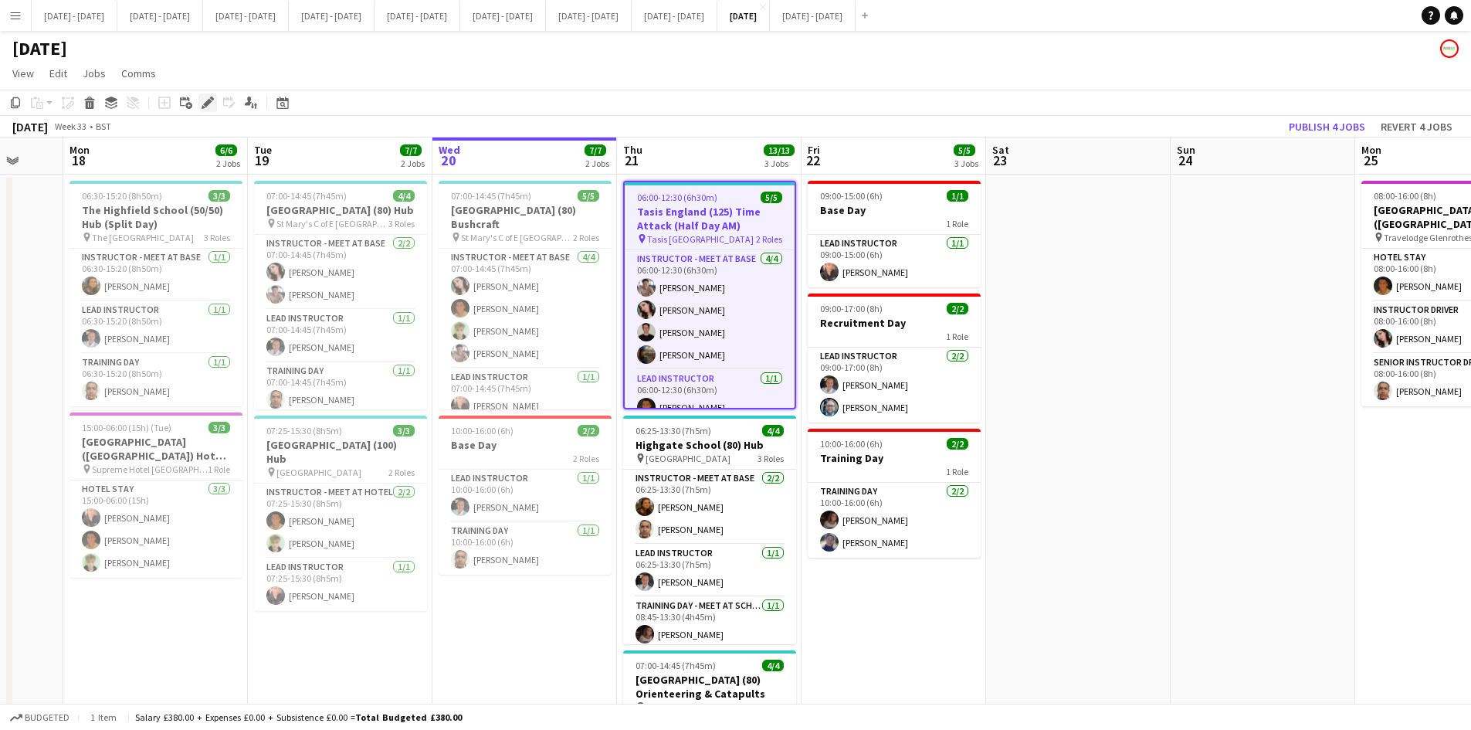
click at [208, 101] on icon at bounding box center [207, 103] width 8 height 8
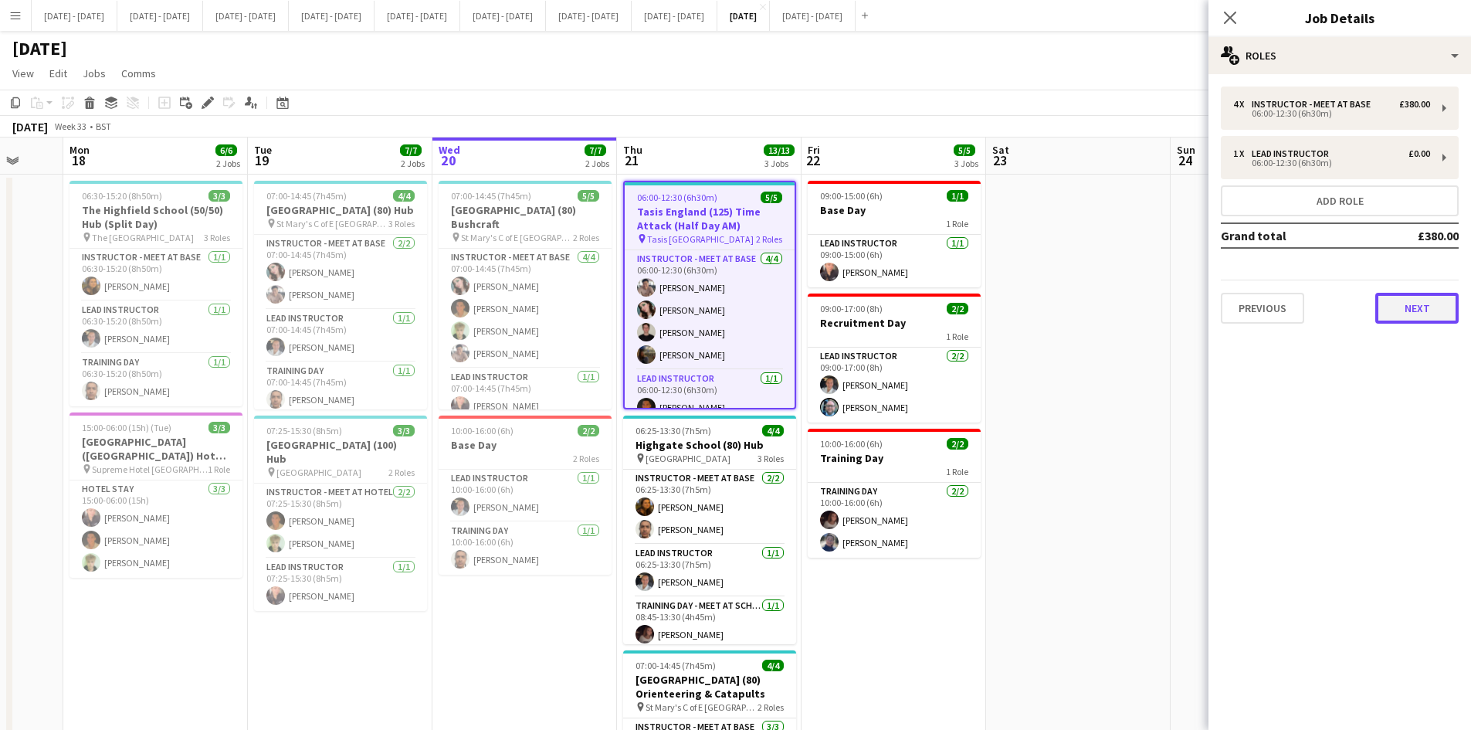
click at [1410, 309] on button "Next" at bounding box center [1416, 308] width 83 height 31
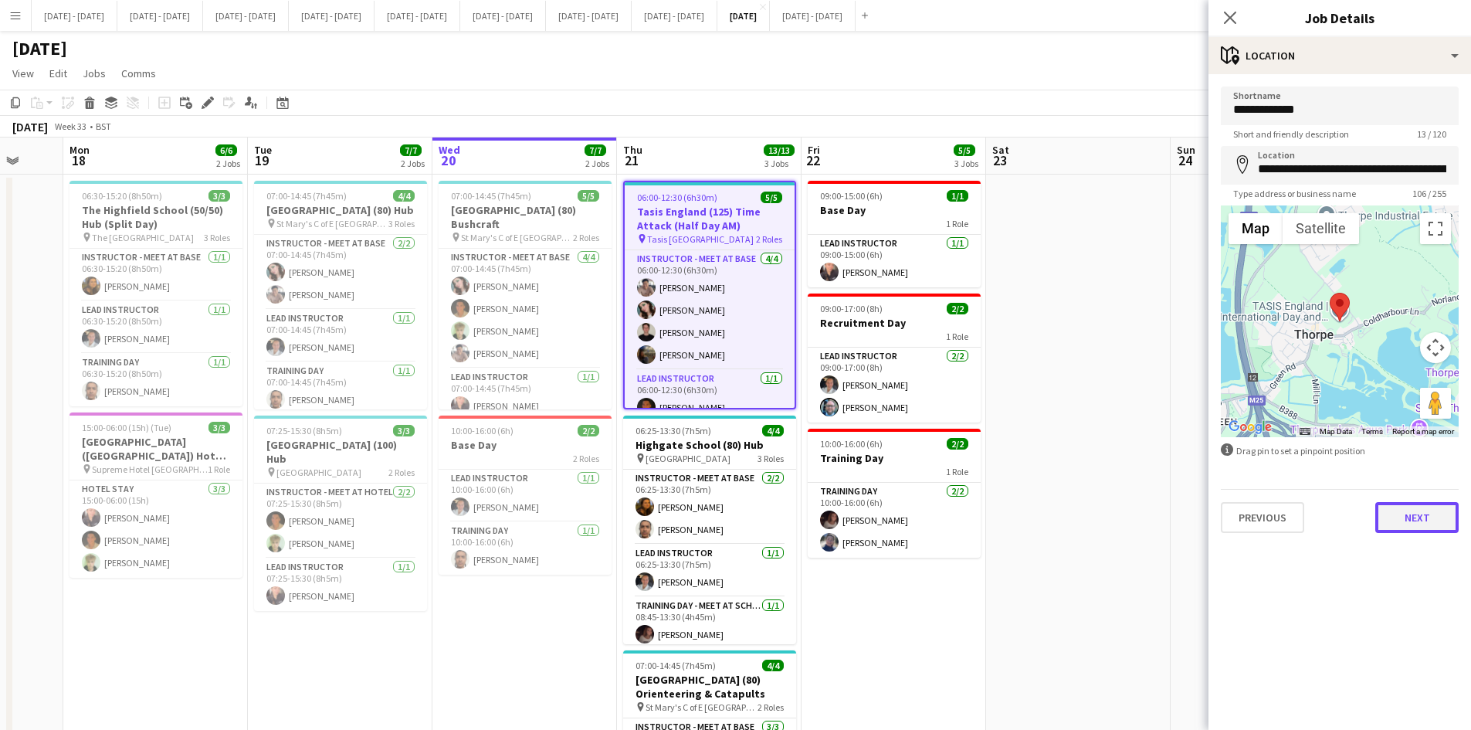
click at [1407, 521] on button "Next" at bounding box center [1416, 517] width 83 height 31
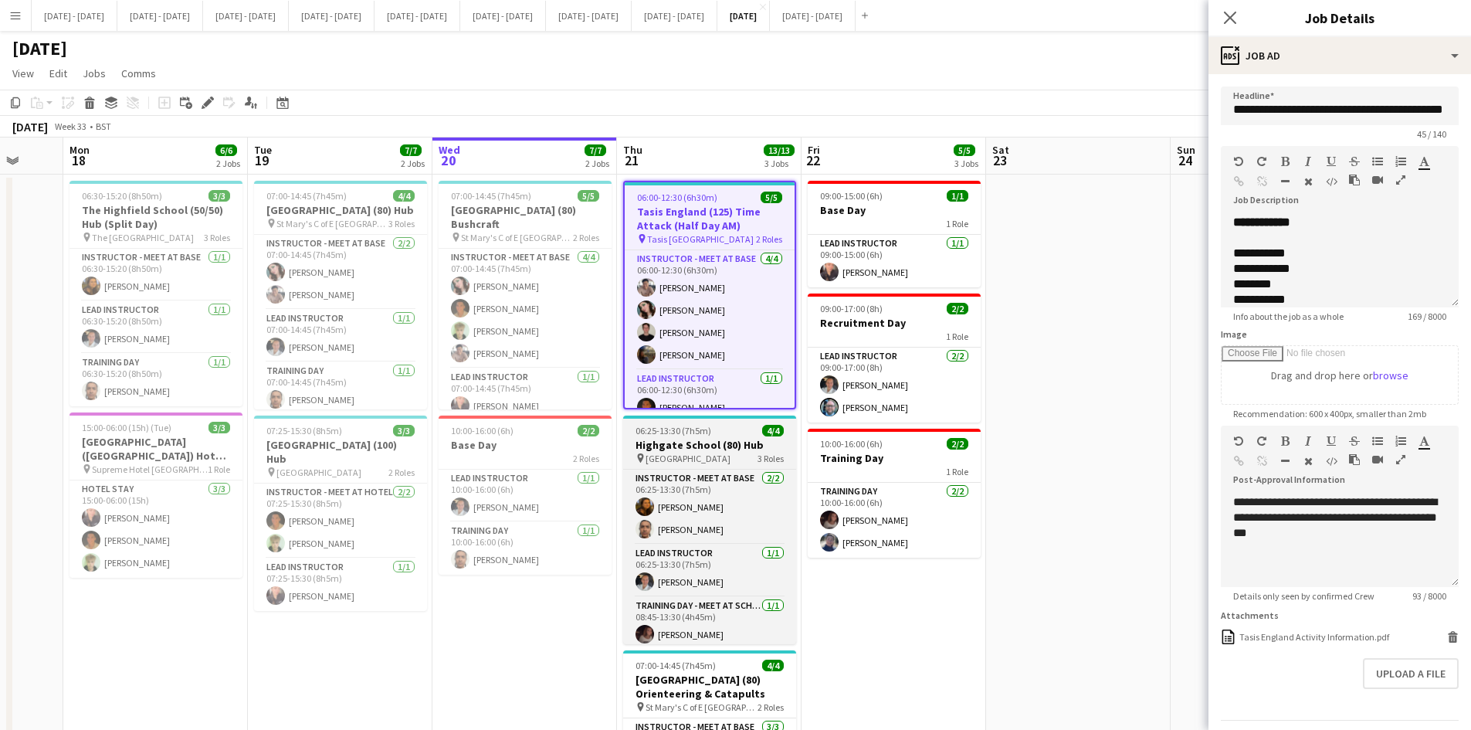
click at [720, 426] on div "06:25-13:30 (7h5m) 4/4" at bounding box center [709, 431] width 173 height 12
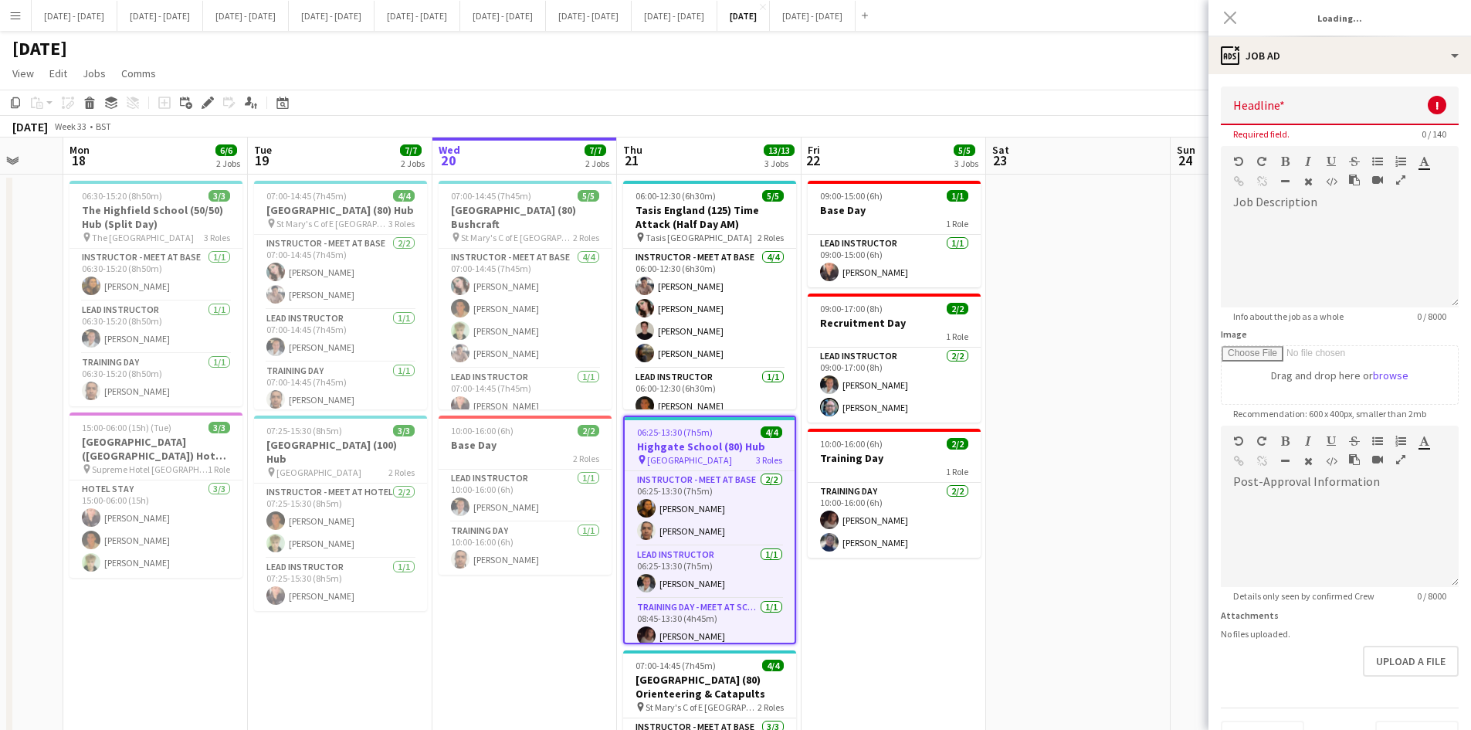
type input "**********"
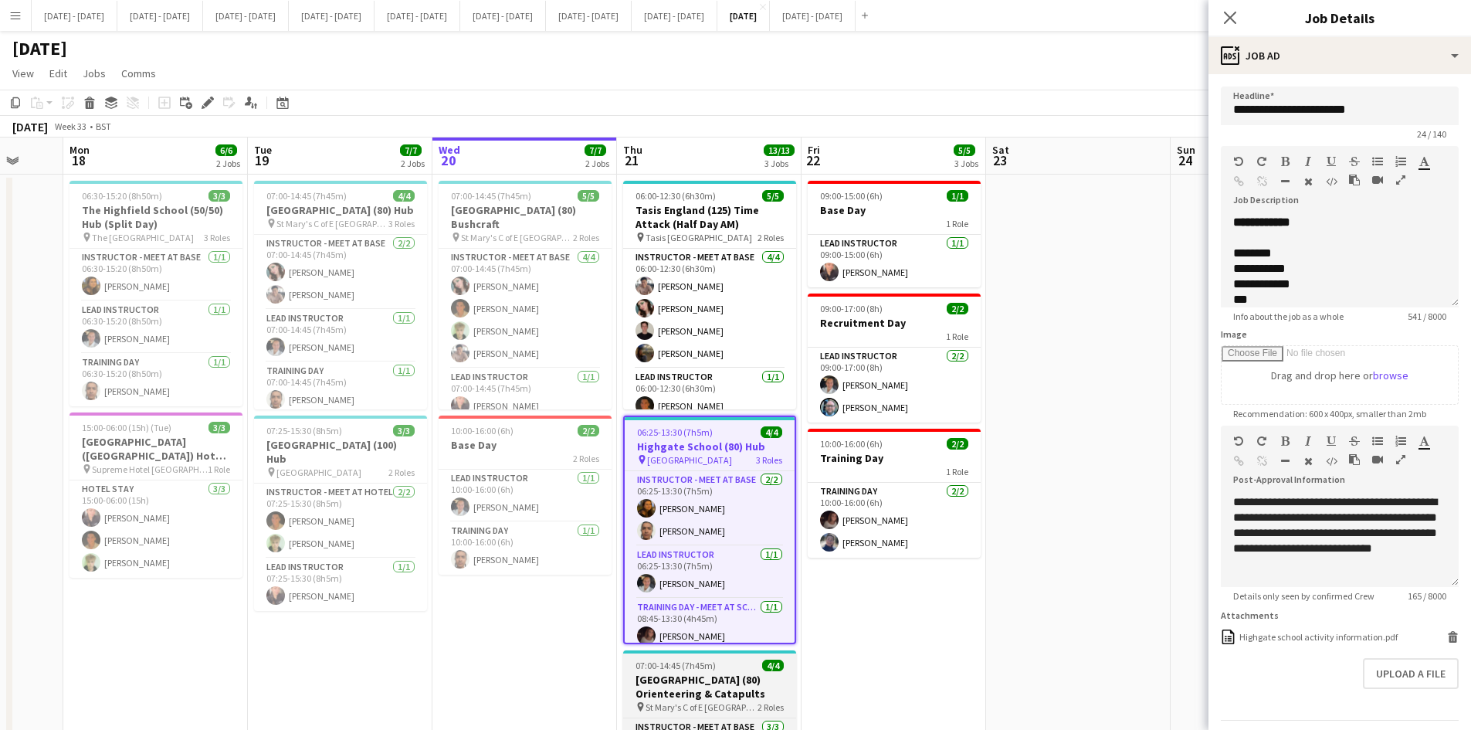
click at [737, 660] on div "07:00-14:45 (7h45m) 4/4" at bounding box center [709, 665] width 173 height 12
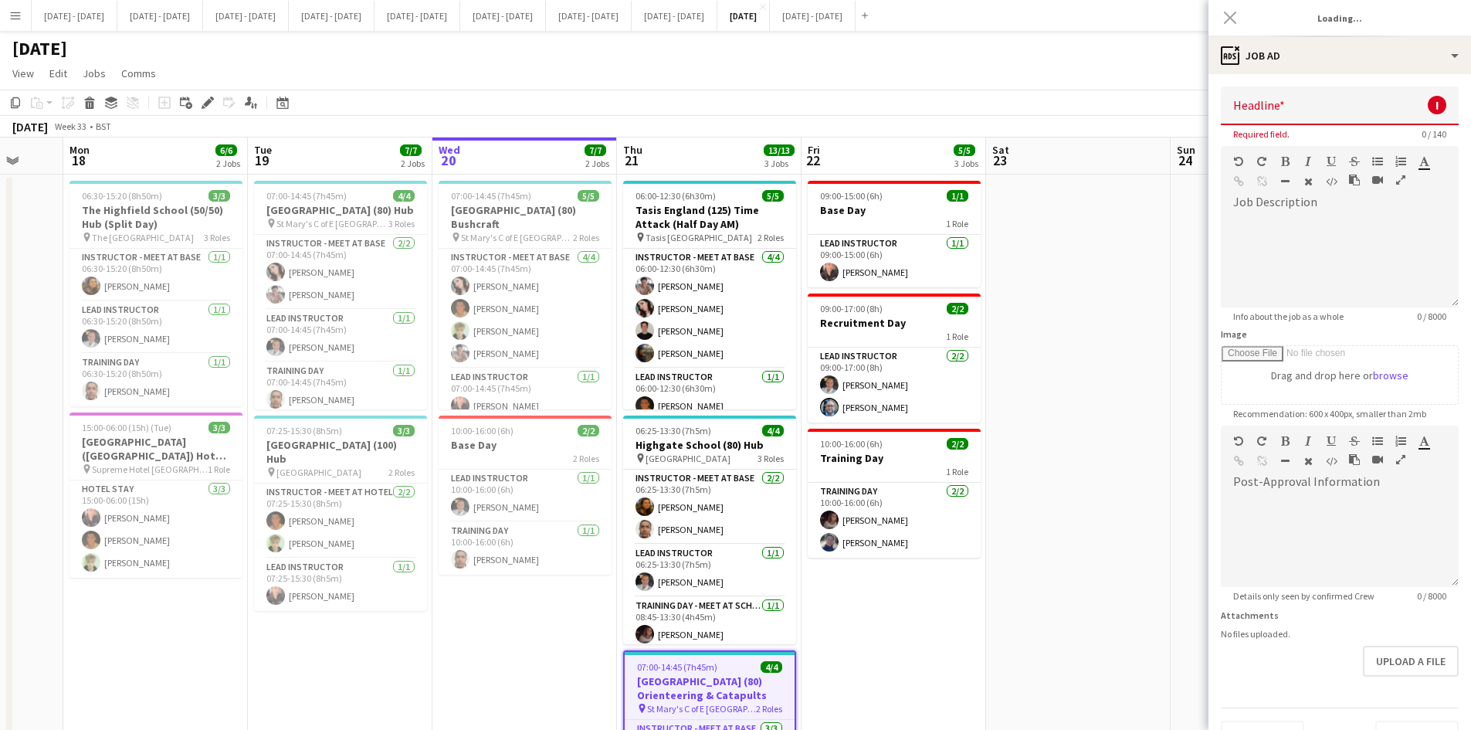
type input "**********"
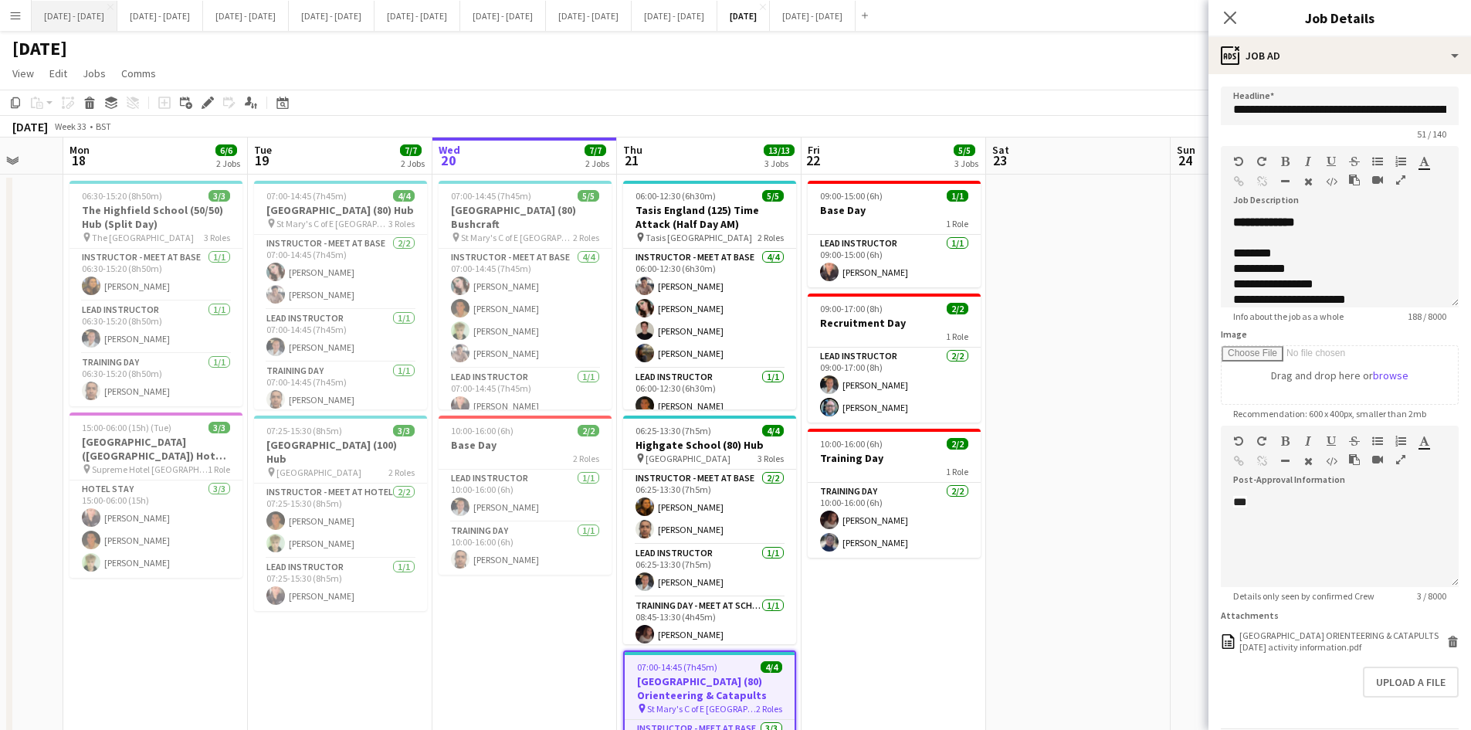
click at [65, 14] on button "[DATE] - [DATE] Close" at bounding box center [75, 16] width 86 height 30
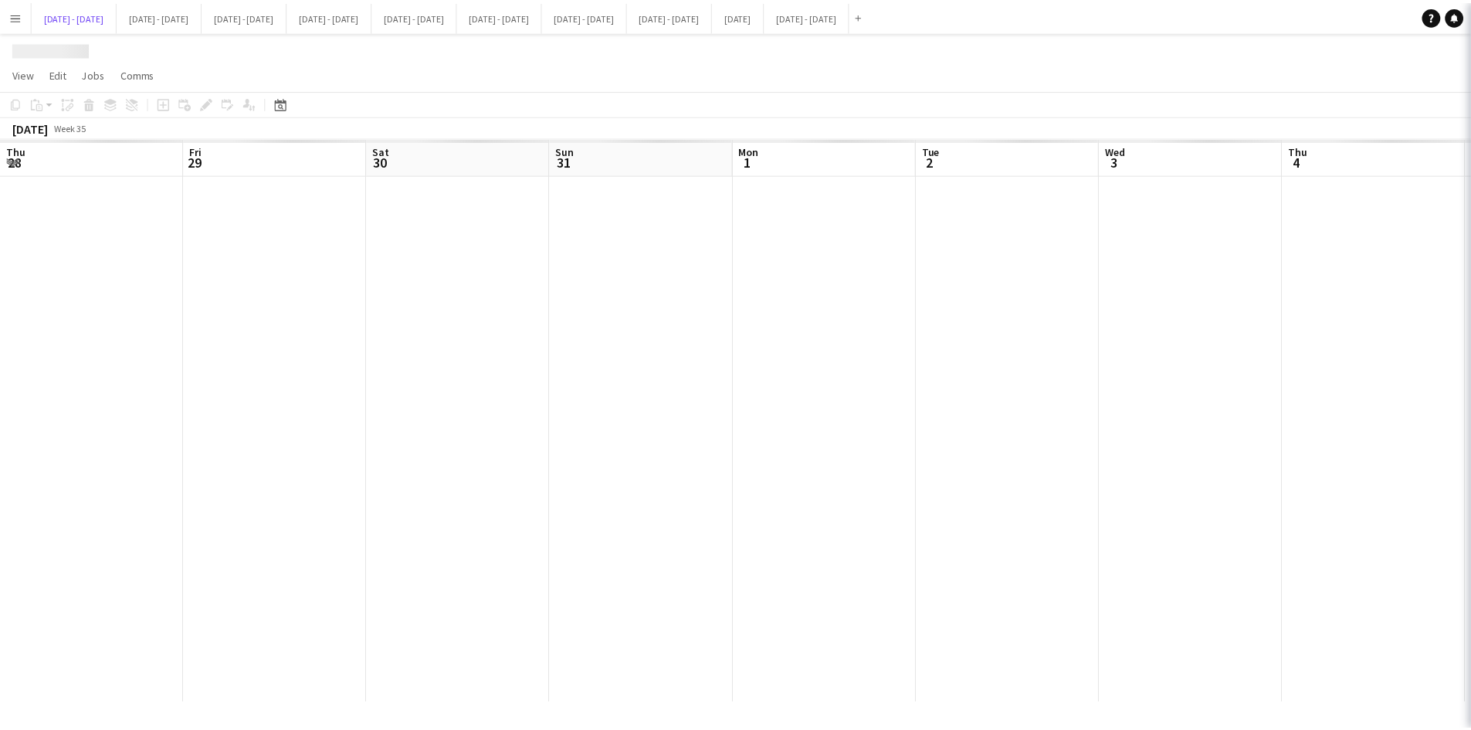
scroll to position [0, 530]
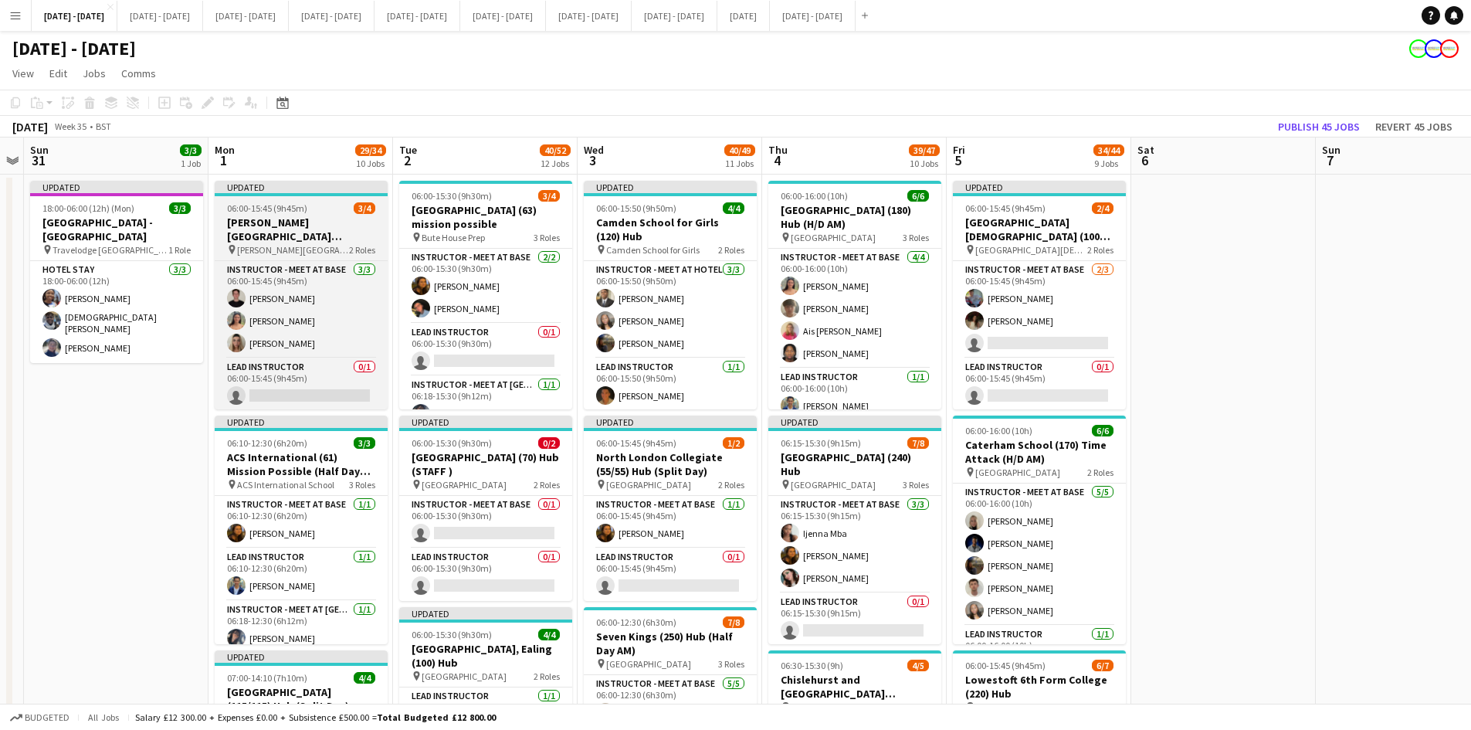
click at [321, 207] on div "06:00-15:45 (9h45m) 3/4" at bounding box center [301, 208] width 173 height 12
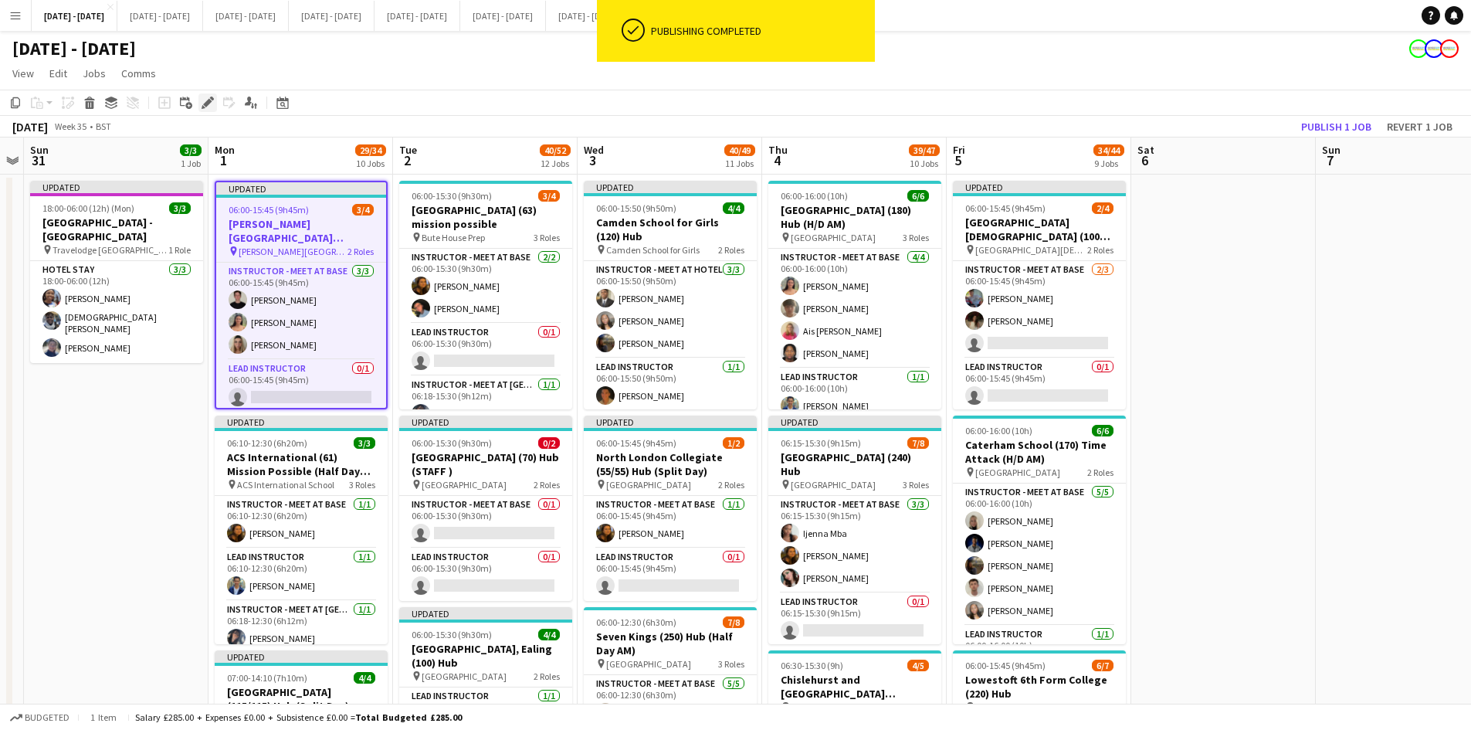
click at [205, 101] on icon "Edit" at bounding box center [207, 103] width 12 height 12
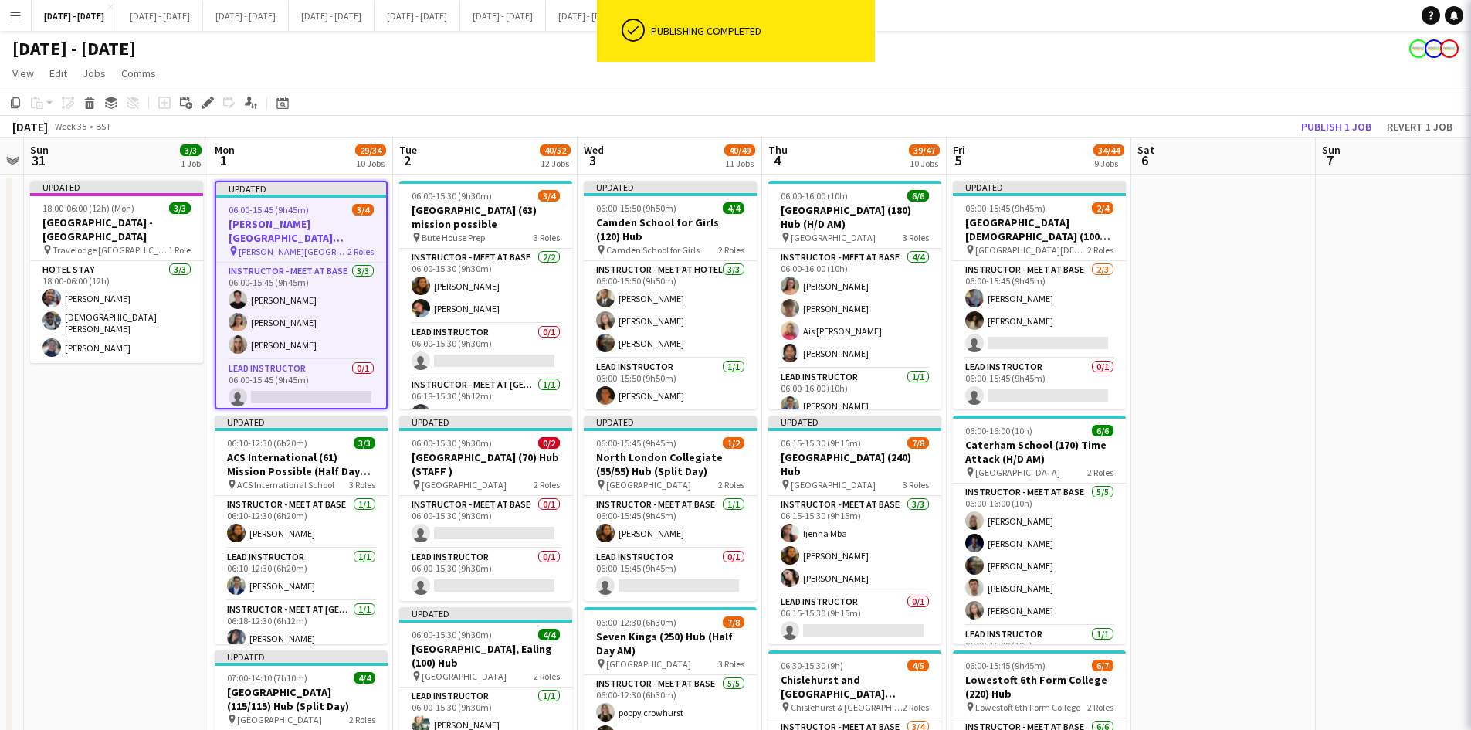
type input "**********"
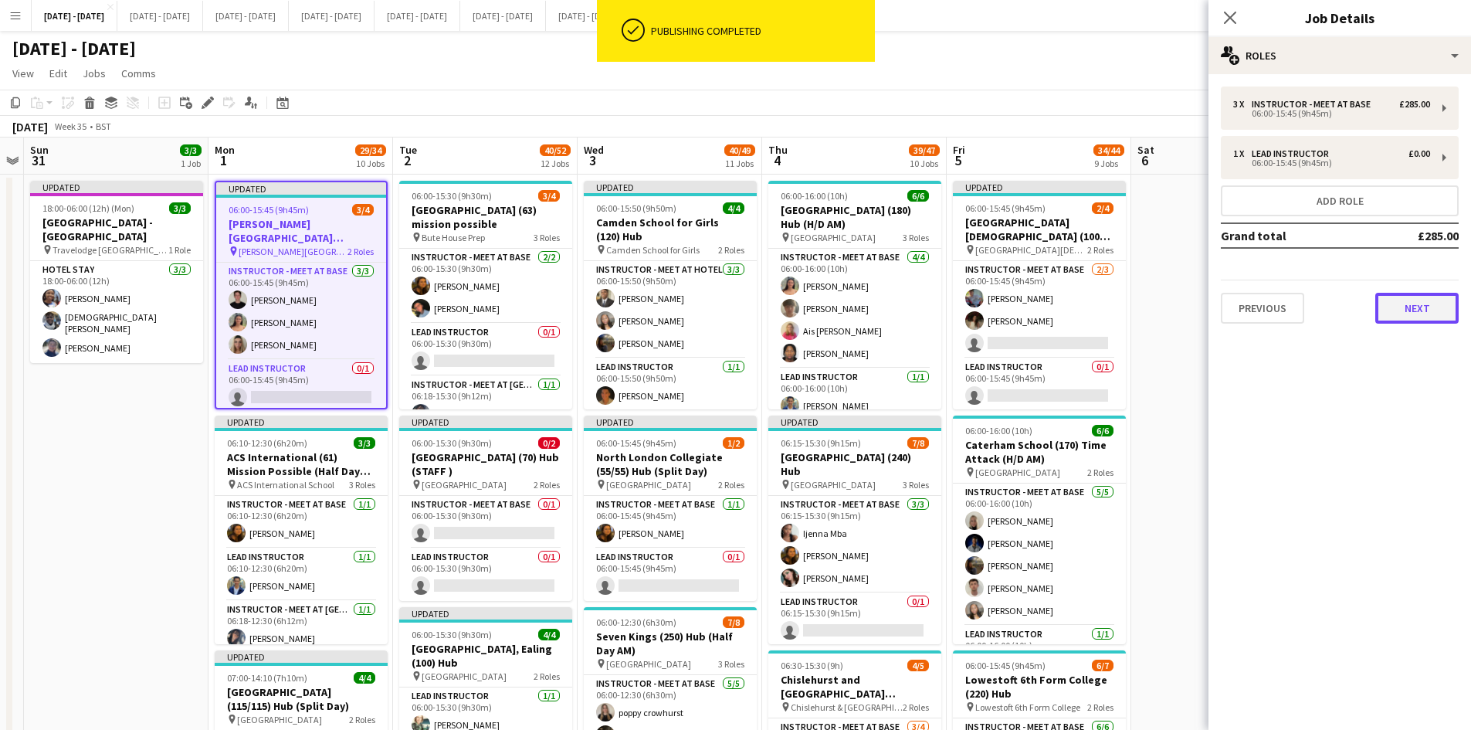
click at [1416, 307] on button "Next" at bounding box center [1416, 308] width 83 height 31
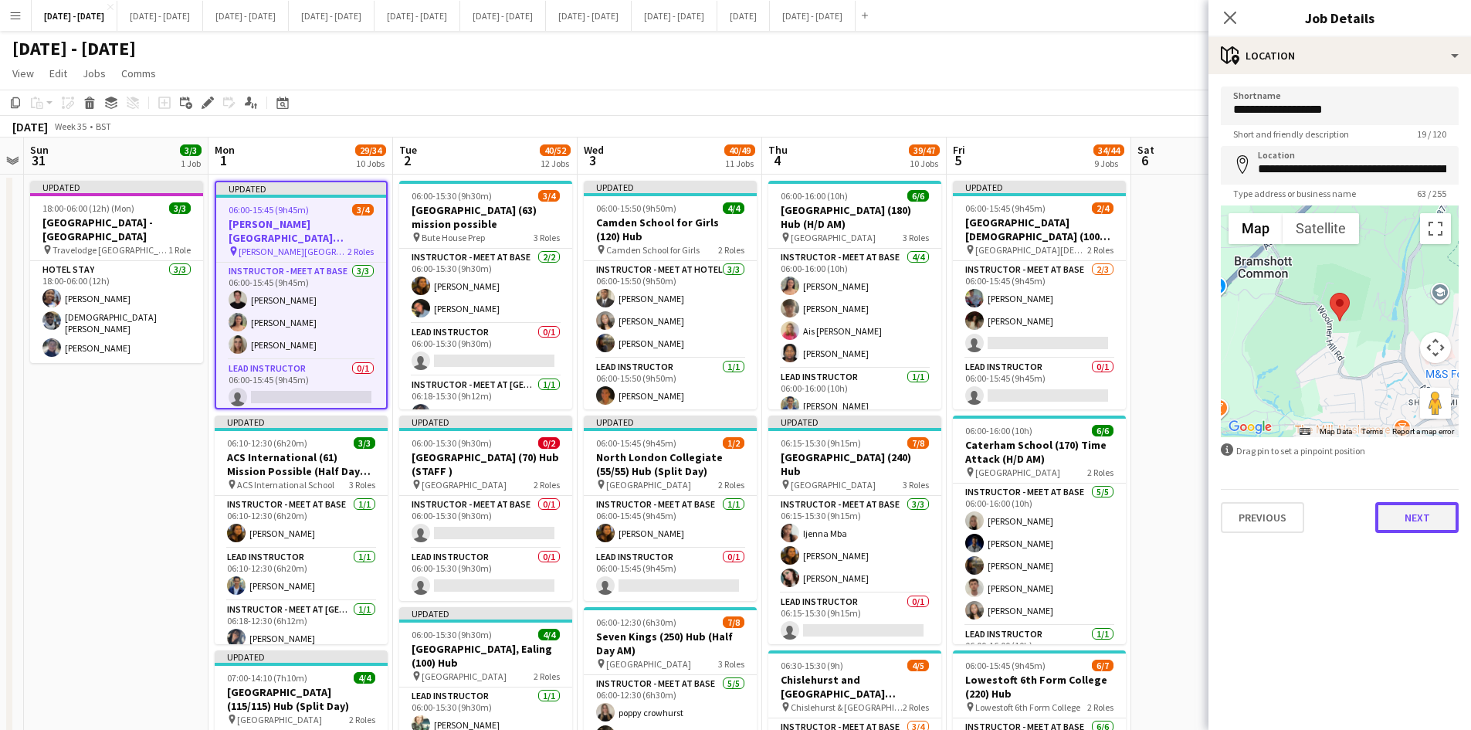
click at [1400, 519] on button "Next" at bounding box center [1416, 517] width 83 height 31
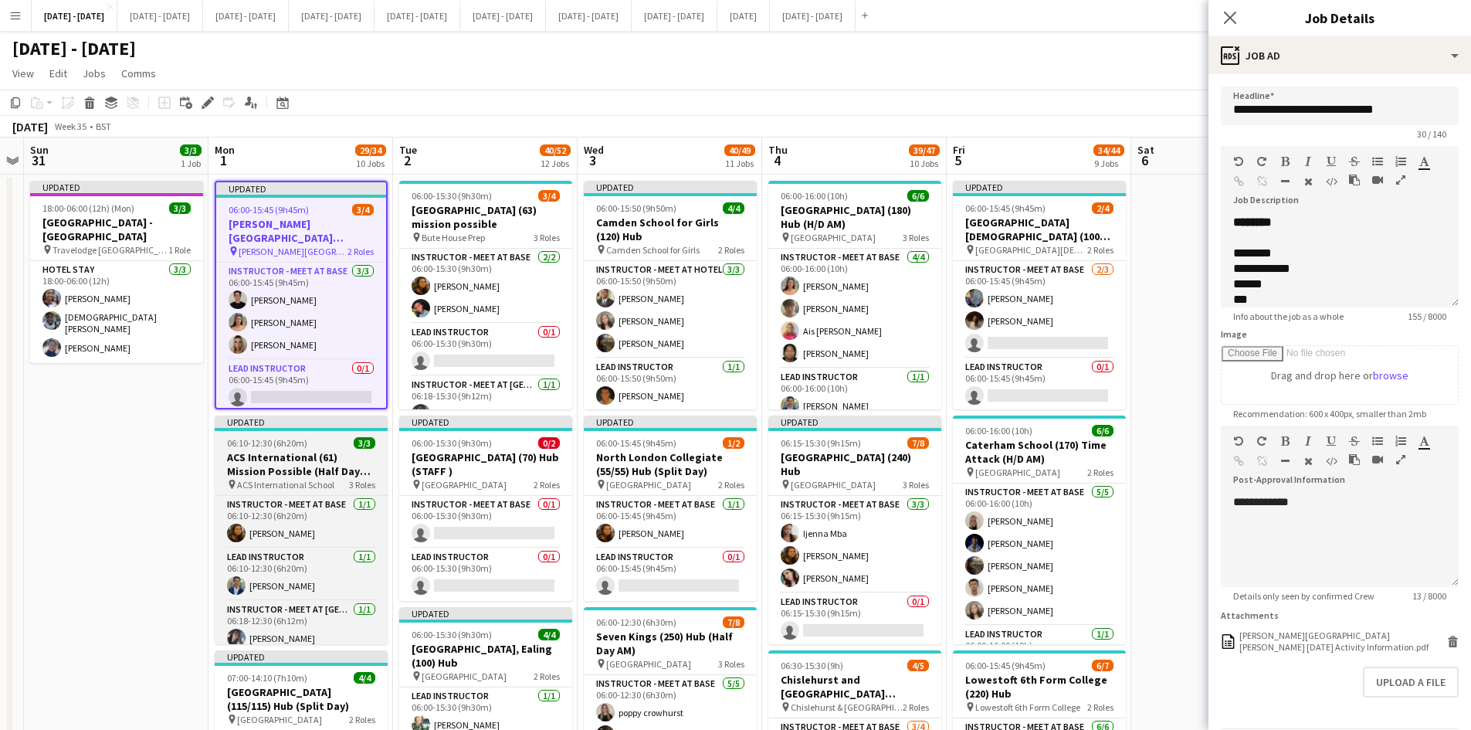
click at [333, 437] on div "06:10-12:30 (6h20m) 3/3" at bounding box center [301, 443] width 173 height 12
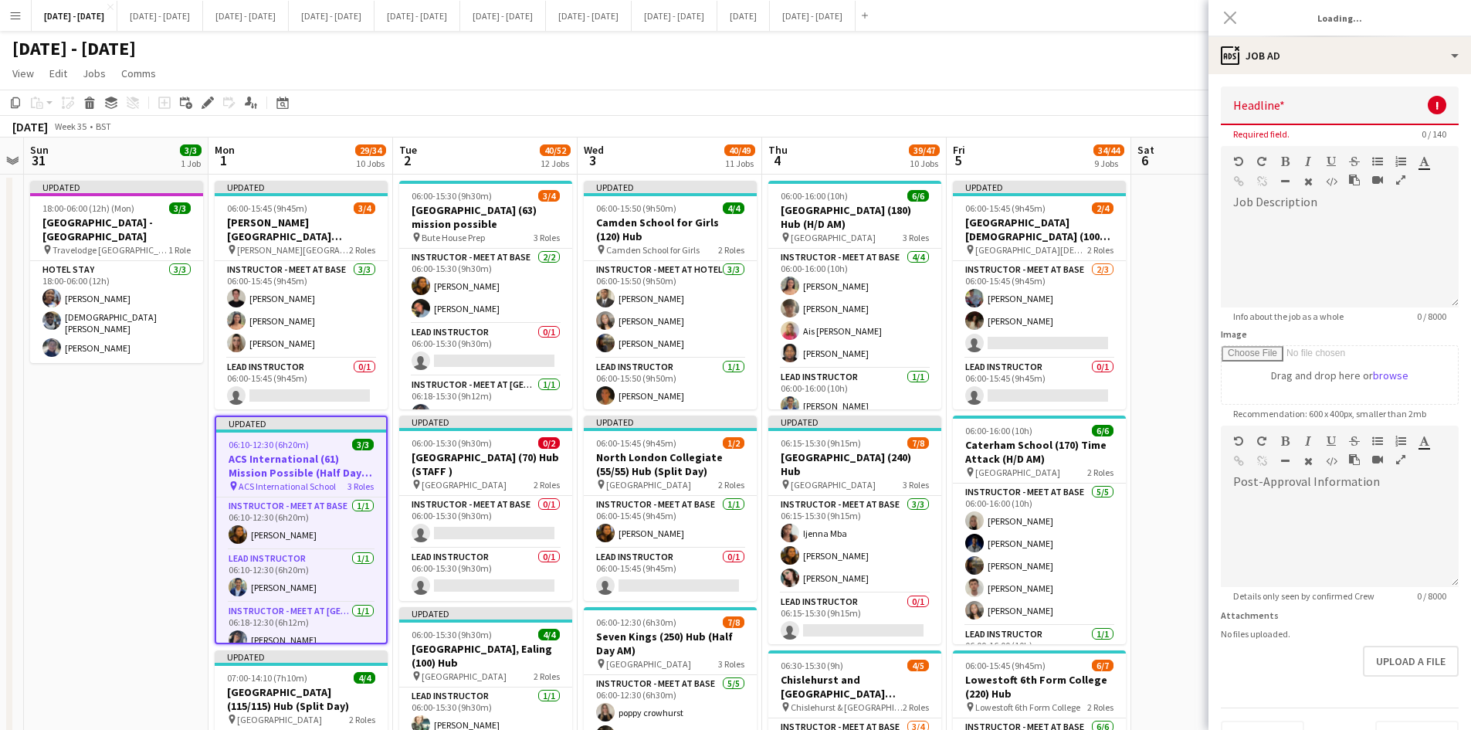
type input "**********"
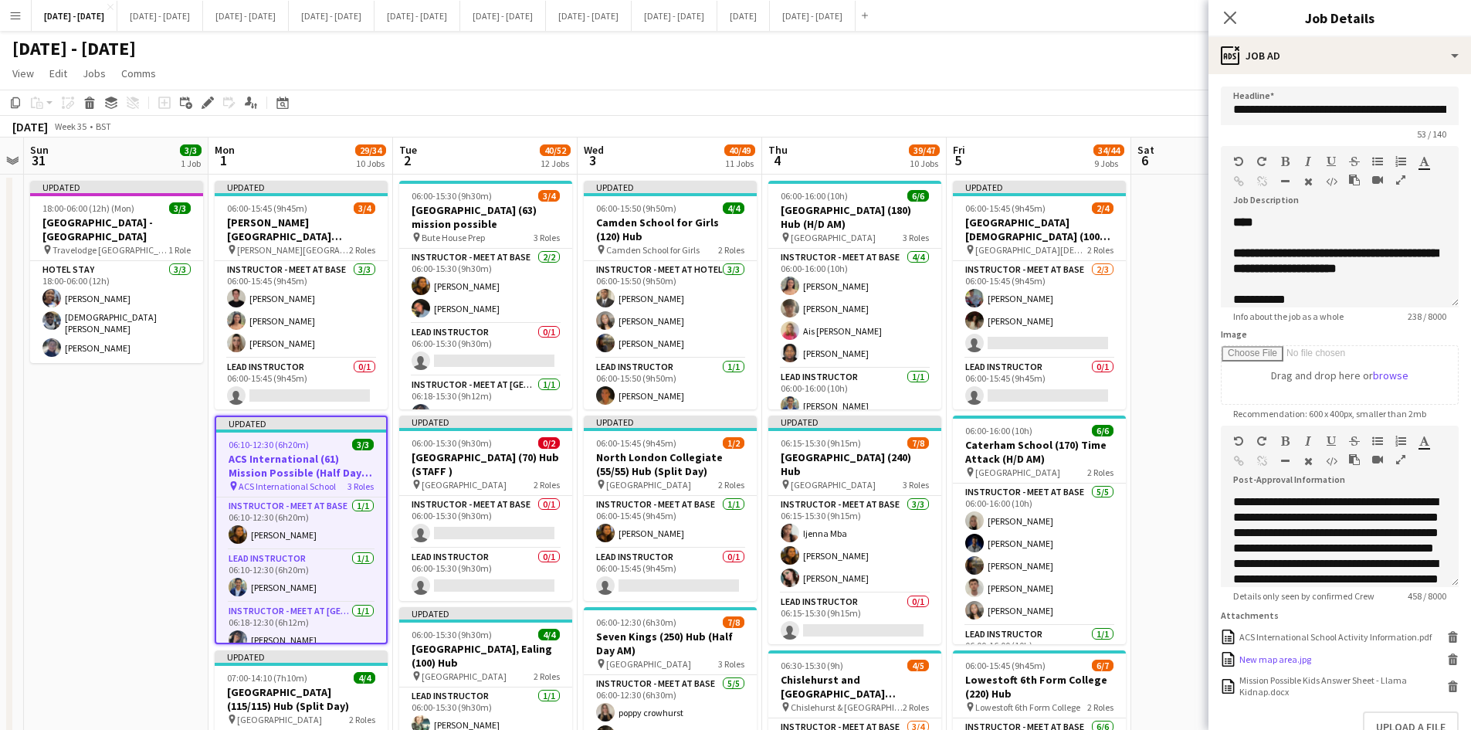
click at [1280, 665] on div "New map area.jpg" at bounding box center [1275, 659] width 72 height 12
click at [1449, 665] on icon at bounding box center [1453, 661] width 8 height 7
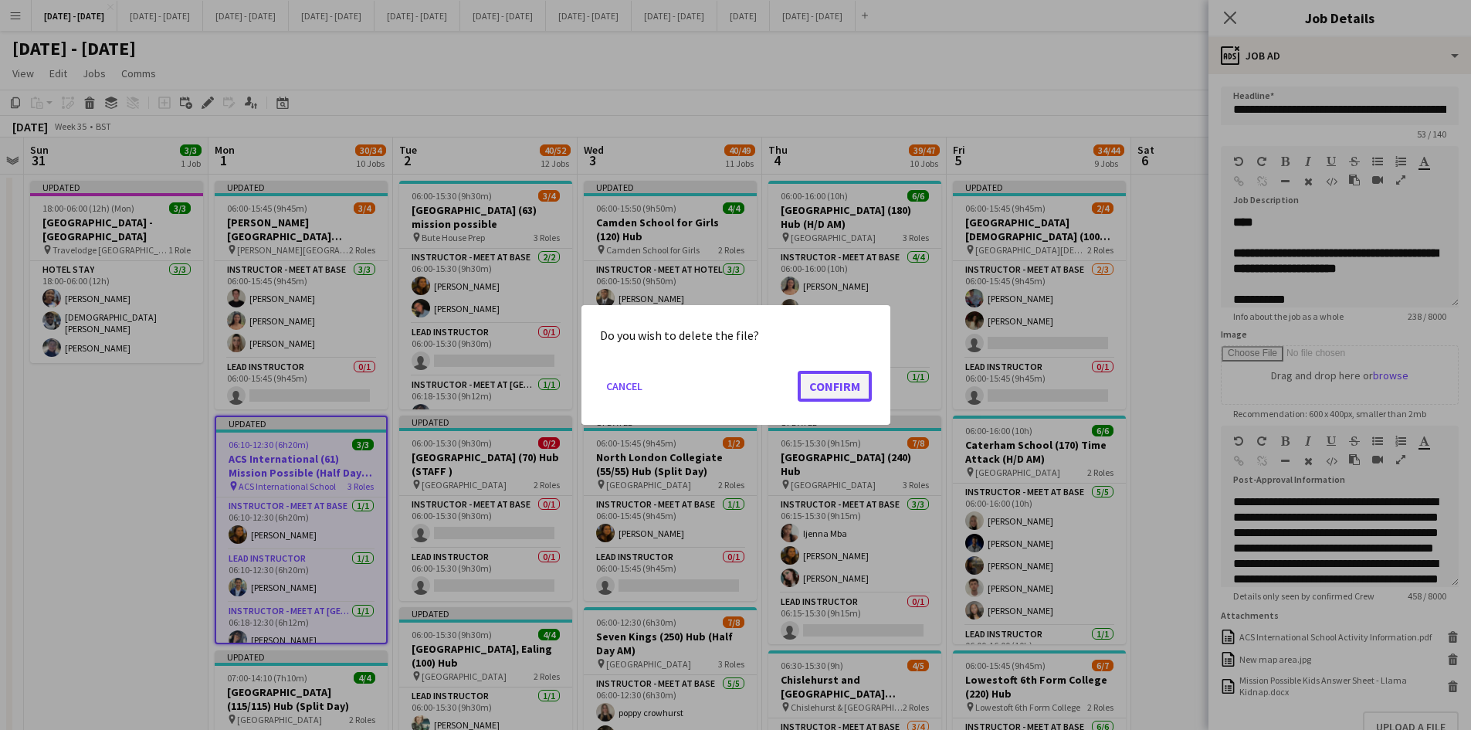
click at [843, 384] on button "Confirm" at bounding box center [835, 386] width 74 height 31
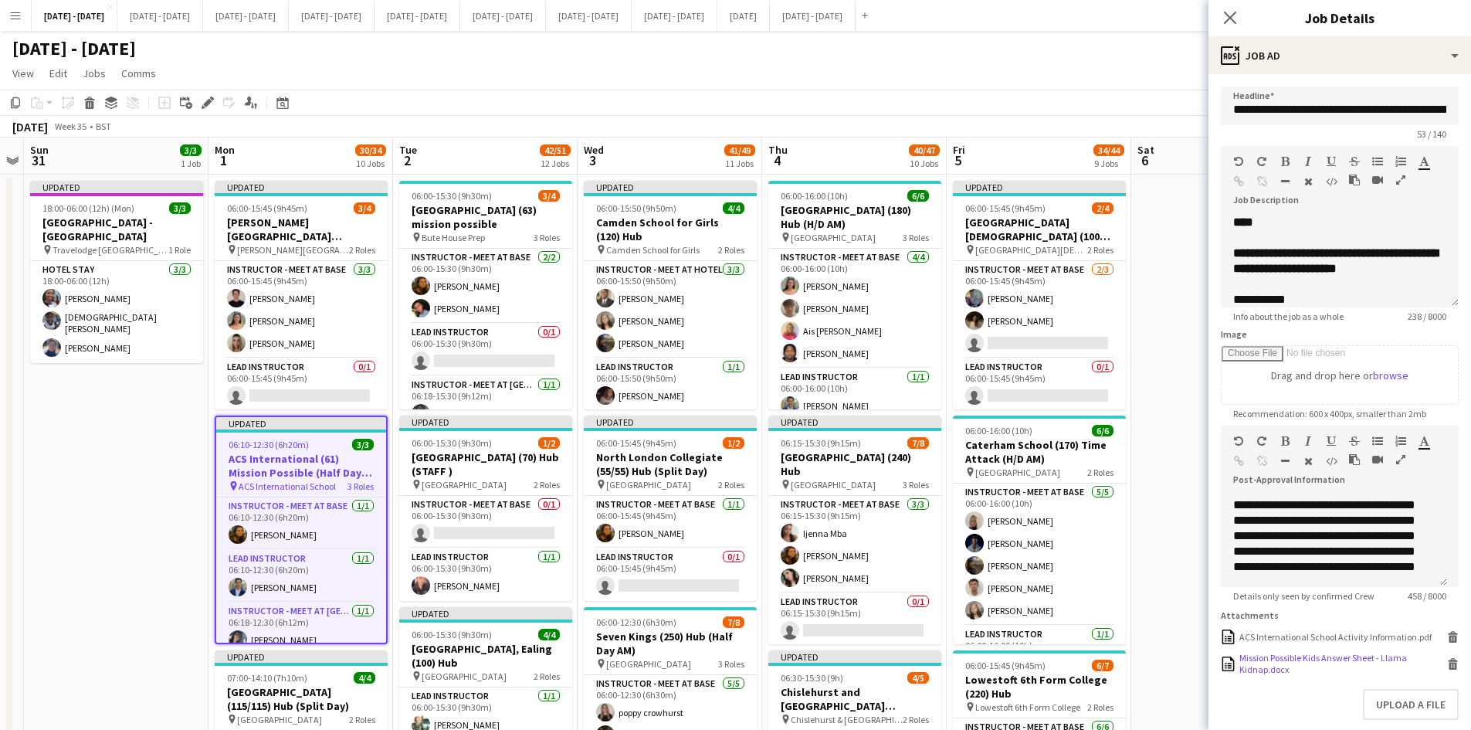
scroll to position [89, 0]
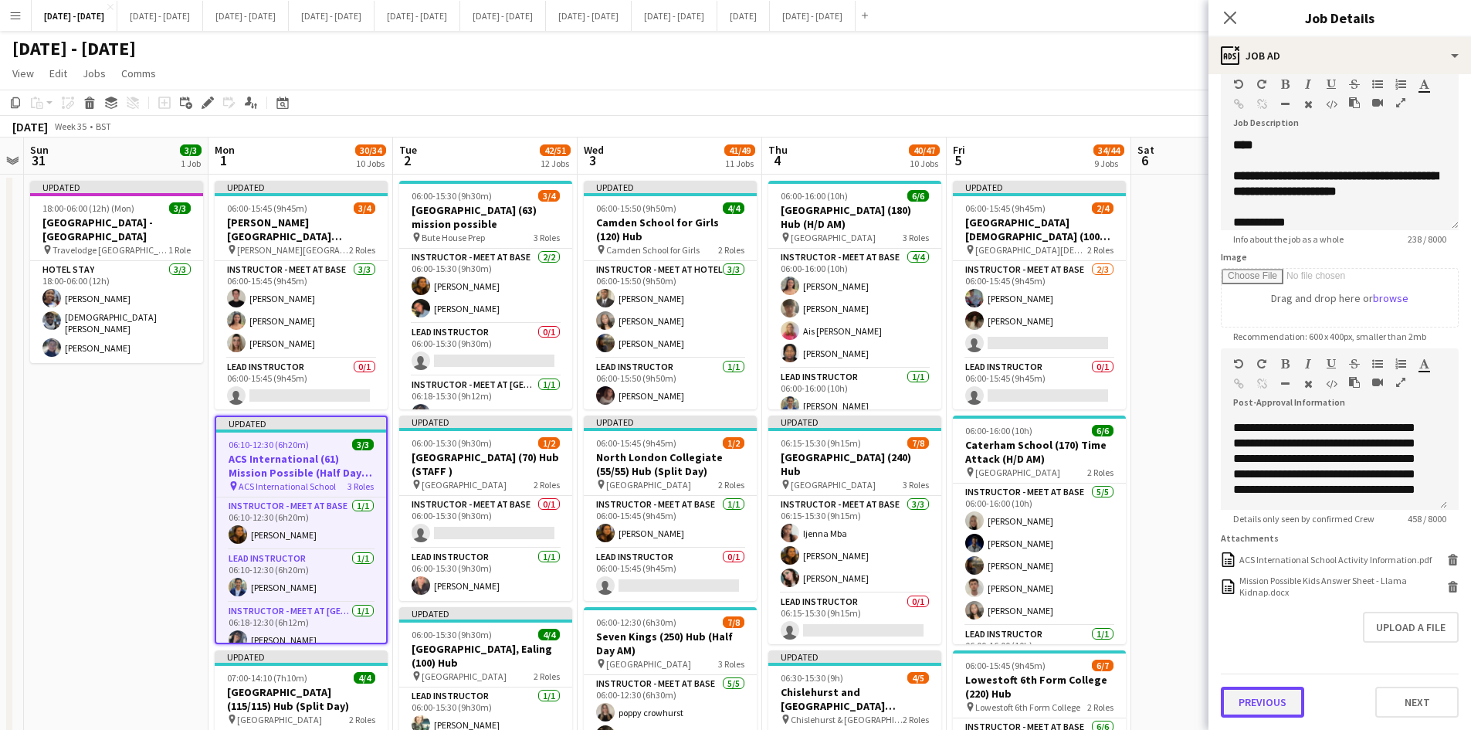
click at [1277, 702] on button "Previous" at bounding box center [1262, 701] width 83 height 31
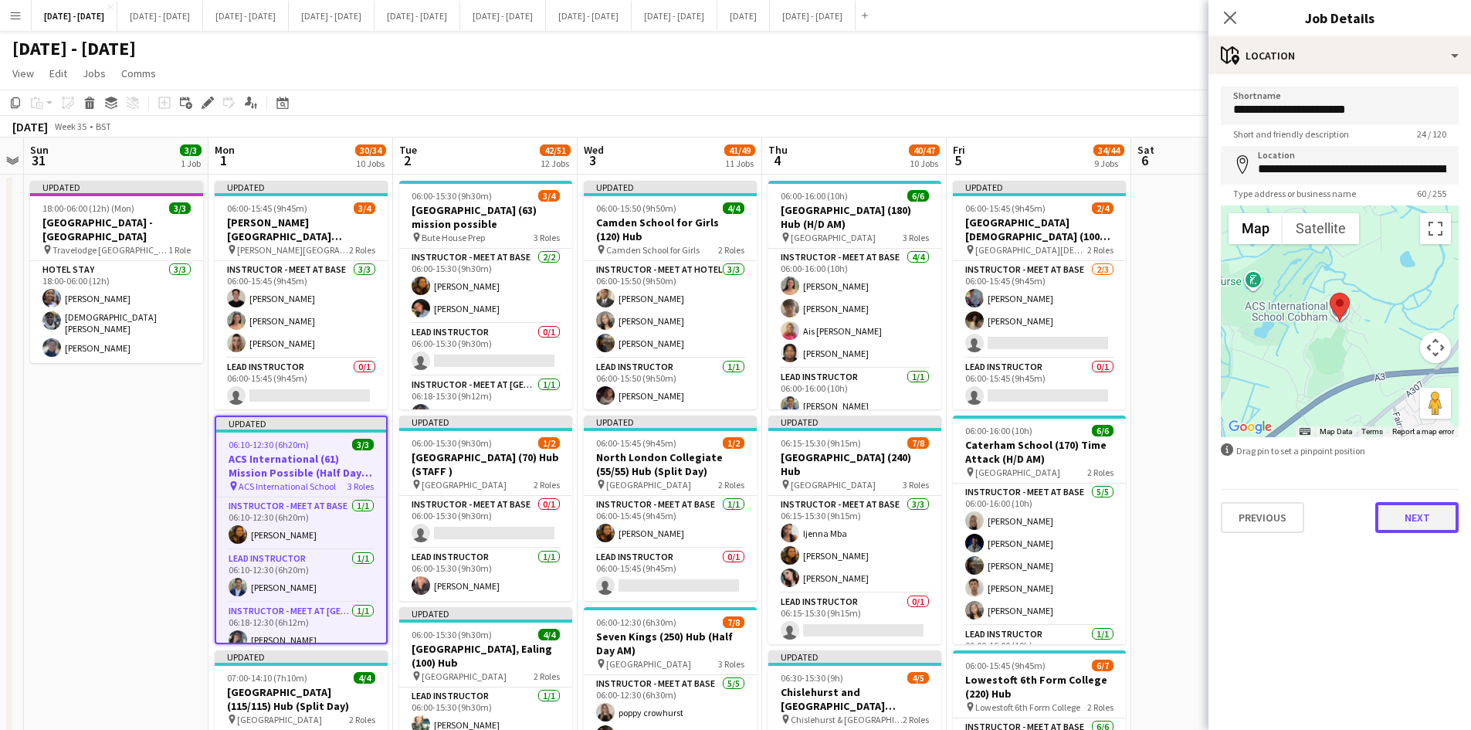
click at [1409, 513] on button "Next" at bounding box center [1416, 517] width 83 height 31
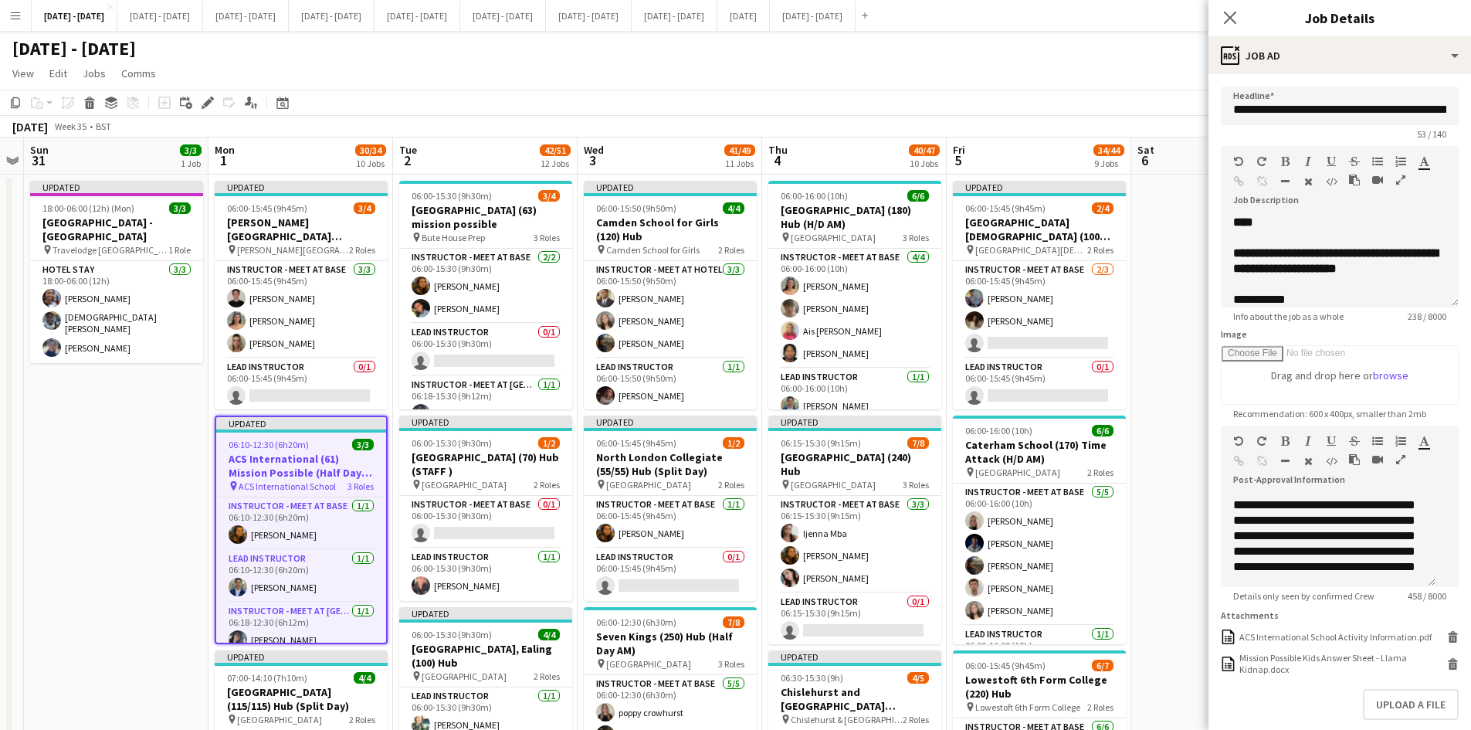
scroll to position [46, 0]
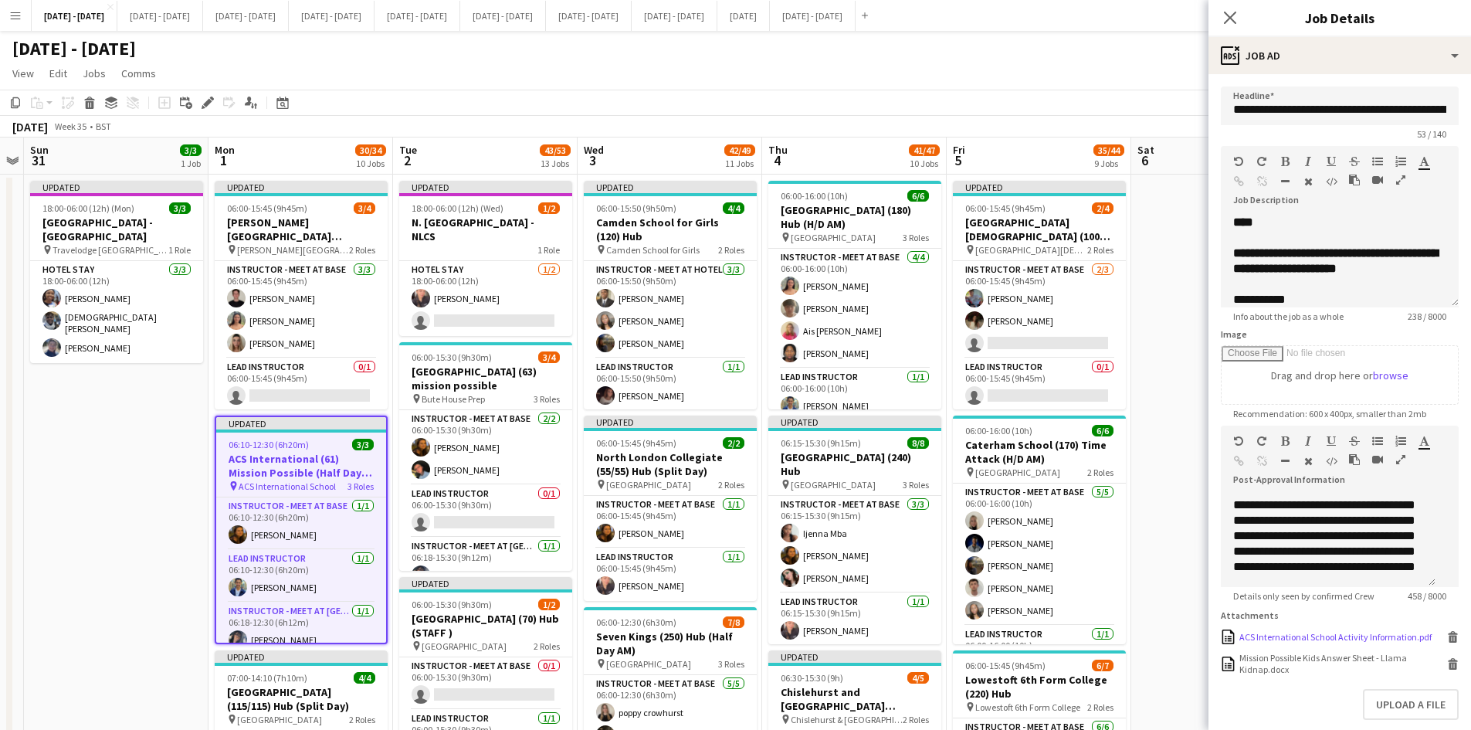
click at [1449, 642] on icon at bounding box center [1453, 638] width 8 height 7
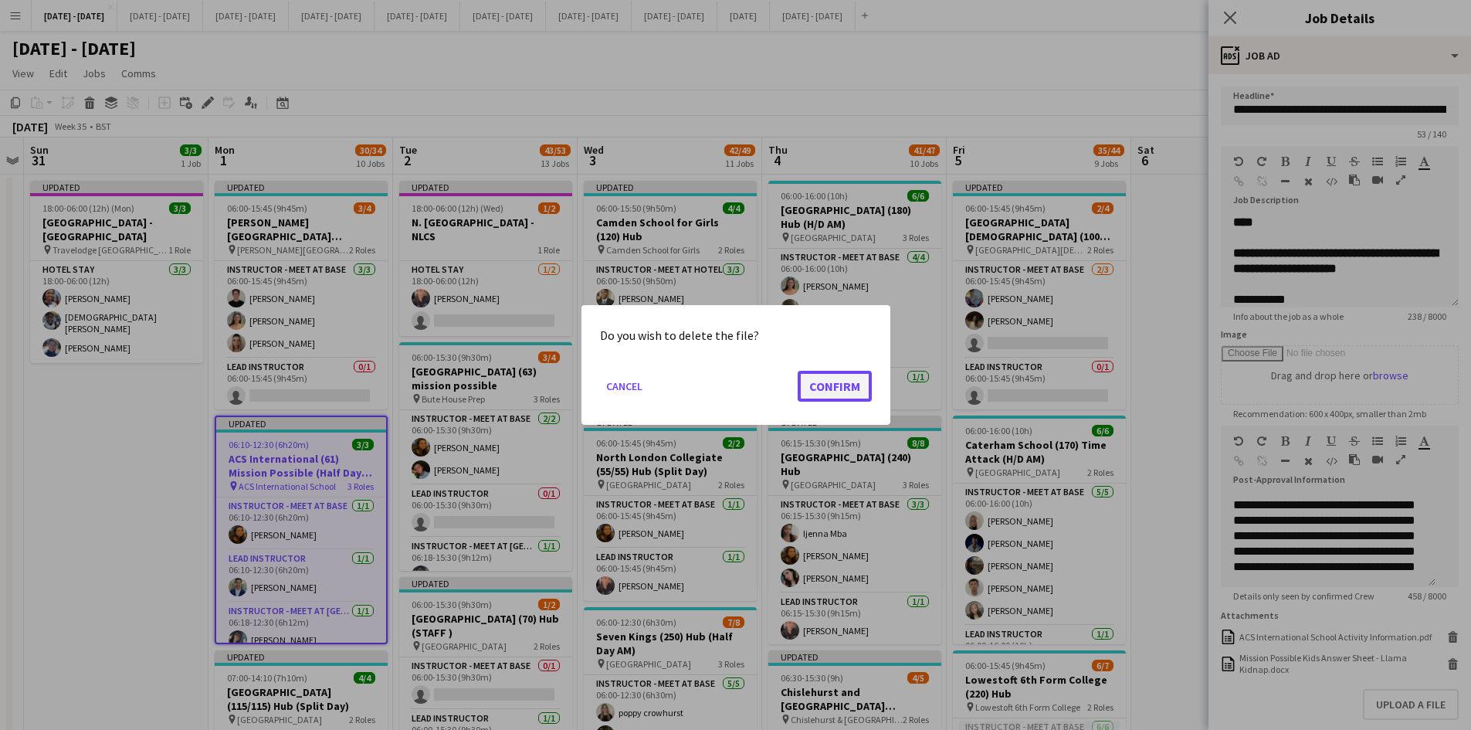
click at [821, 387] on button "Confirm" at bounding box center [835, 386] width 74 height 31
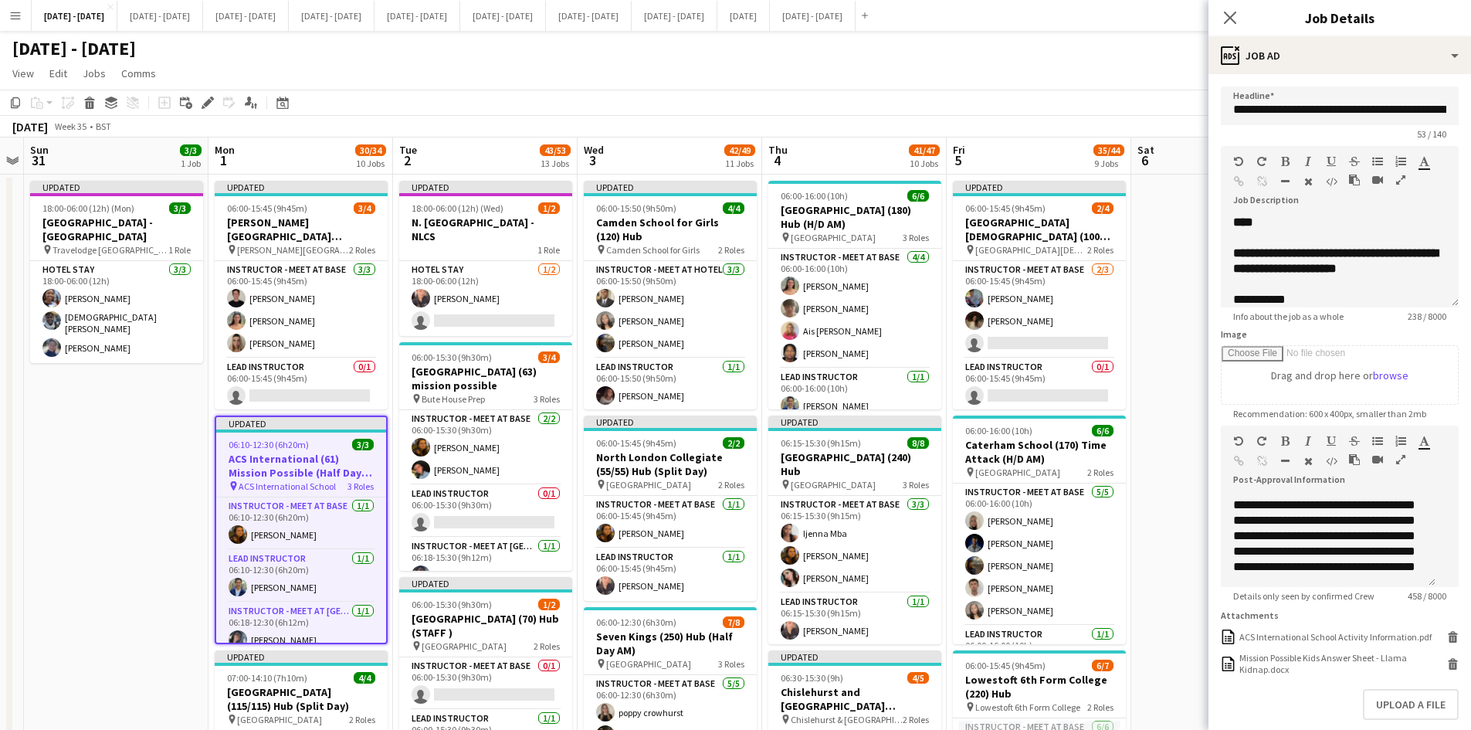
scroll to position [0, 0]
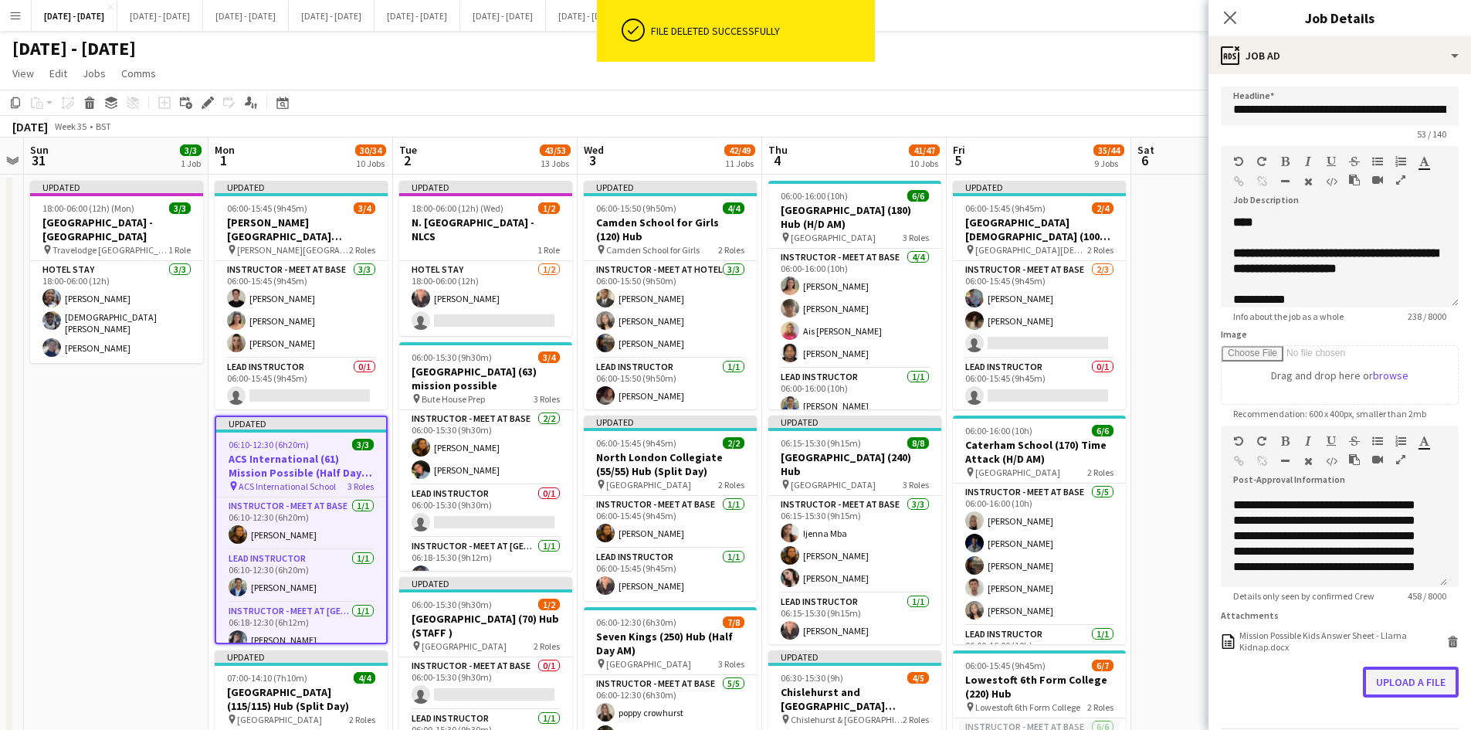
click at [1401, 693] on button "Upload a file" at bounding box center [1411, 681] width 96 height 31
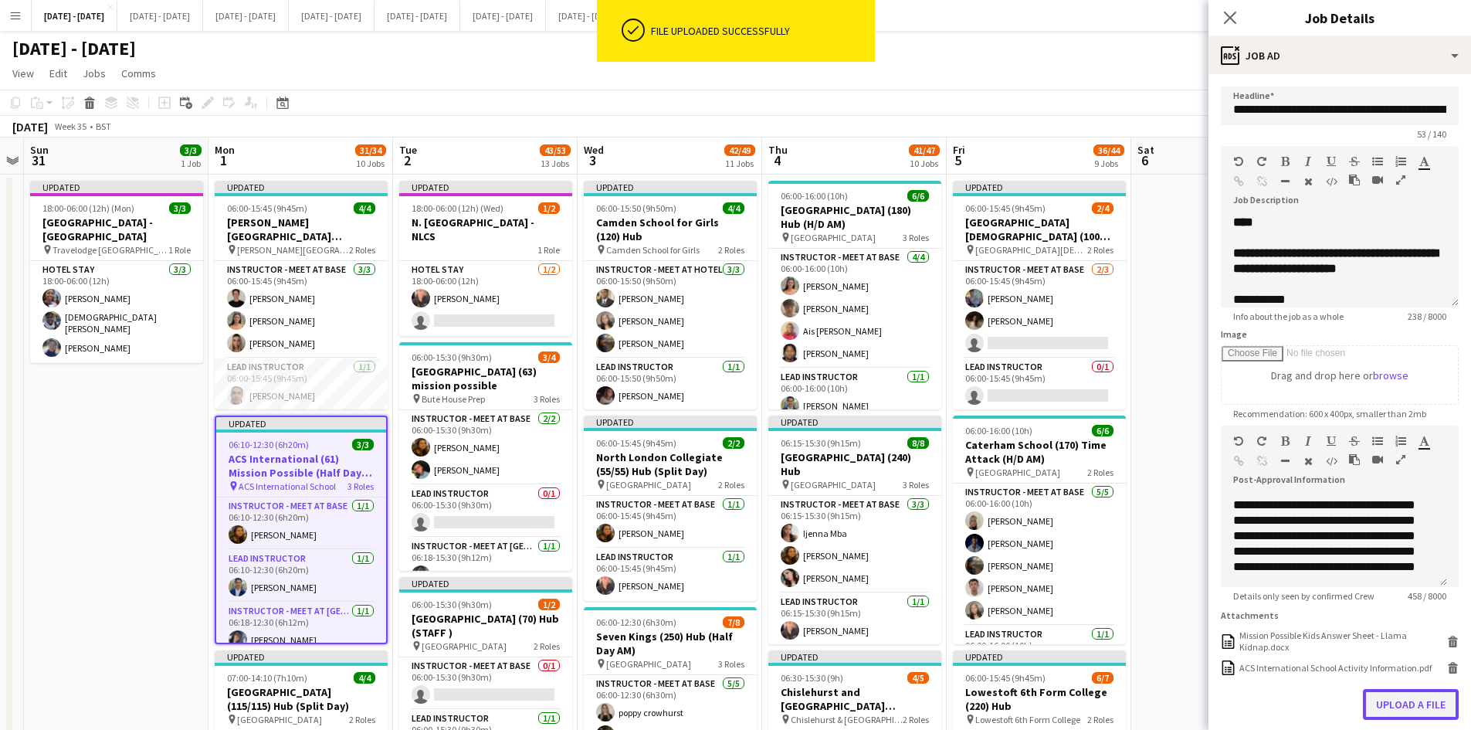
click at [1376, 714] on button "Upload a file" at bounding box center [1411, 704] width 96 height 31
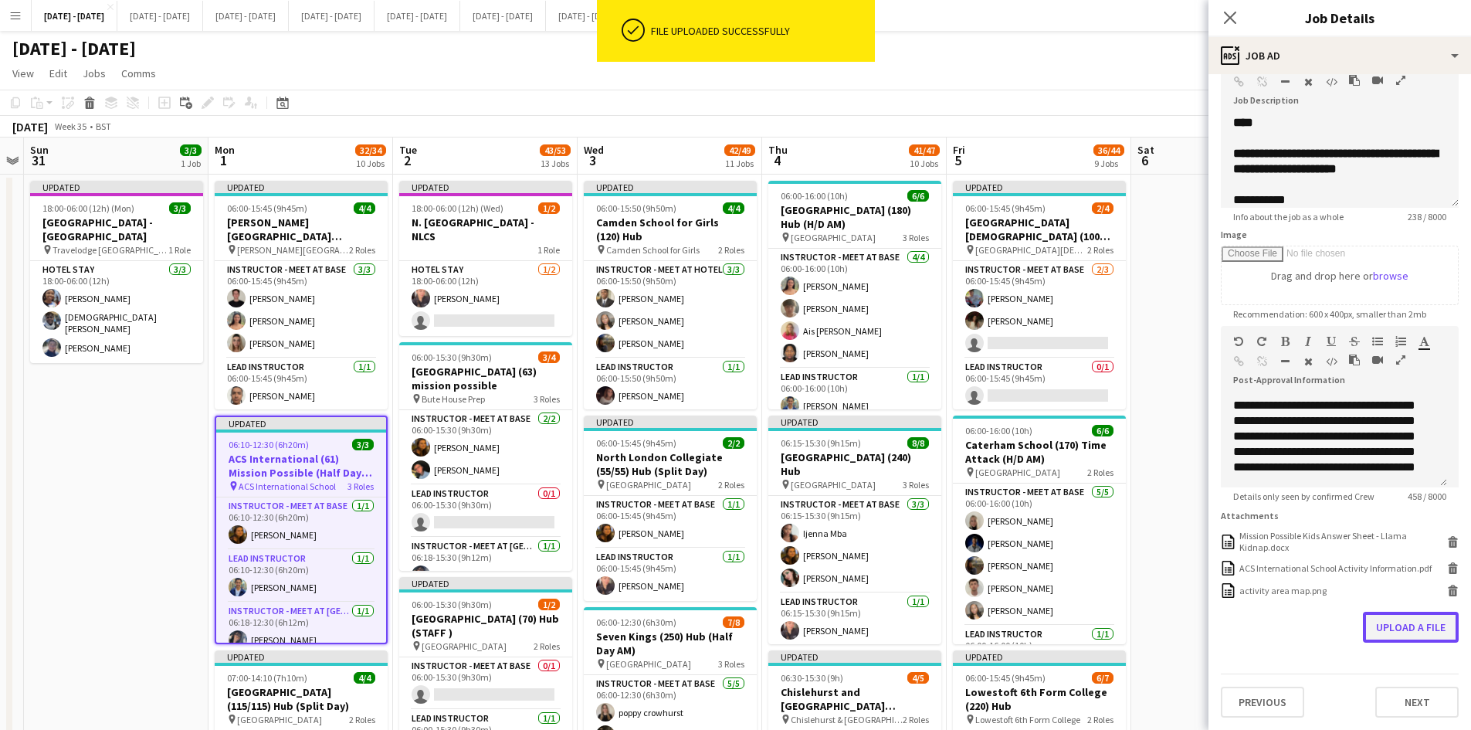
click at [1382, 621] on button "Upload a file" at bounding box center [1411, 626] width 96 height 31
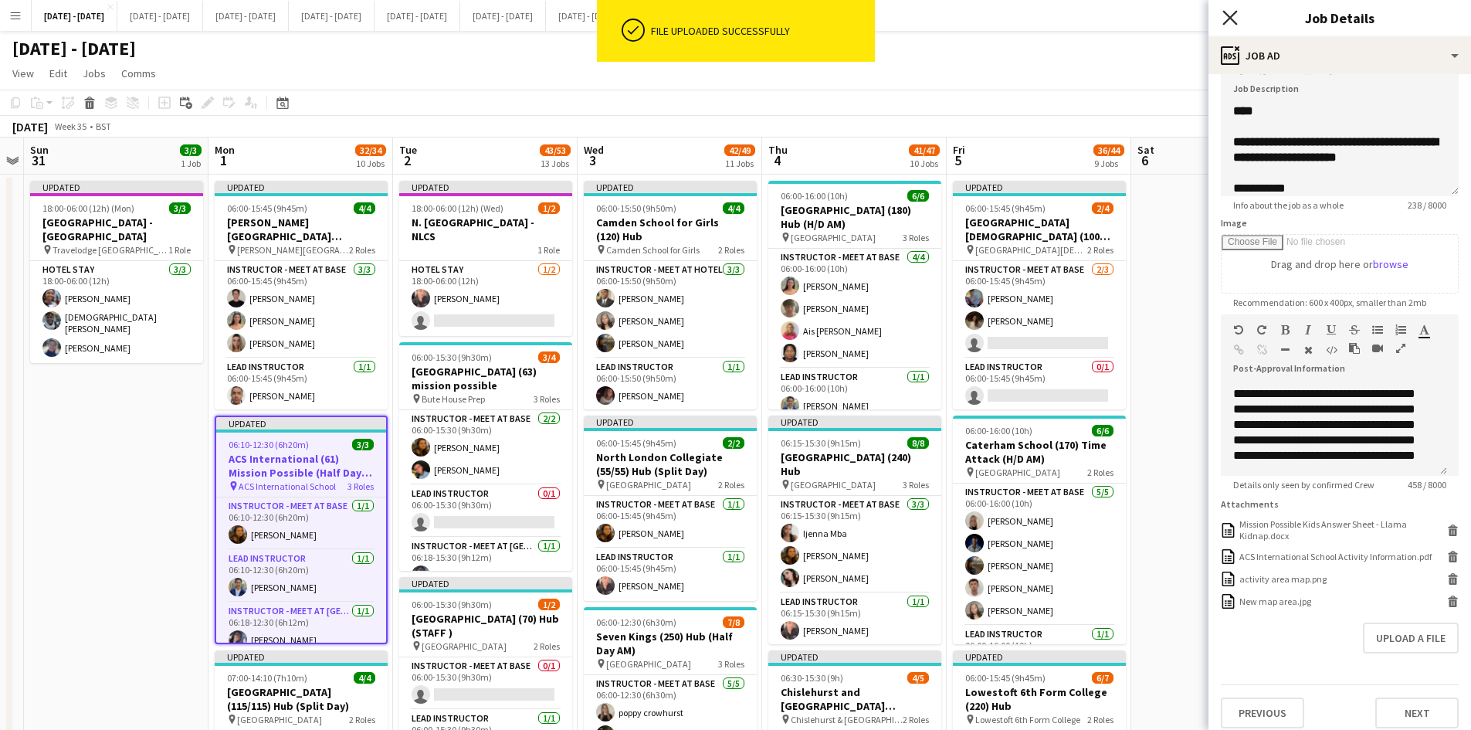
click at [1230, 18] on icon at bounding box center [1229, 17] width 15 height 15
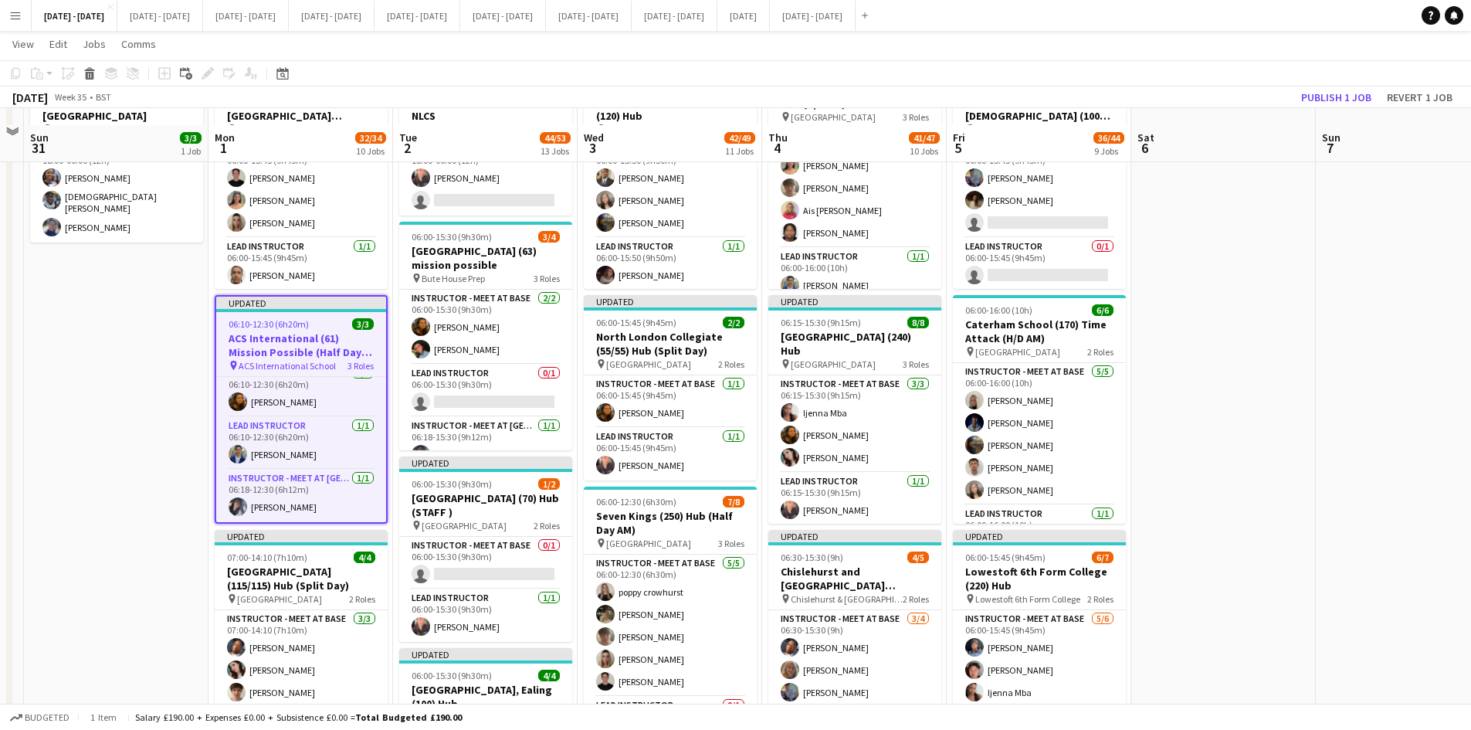
scroll to position [154, 0]
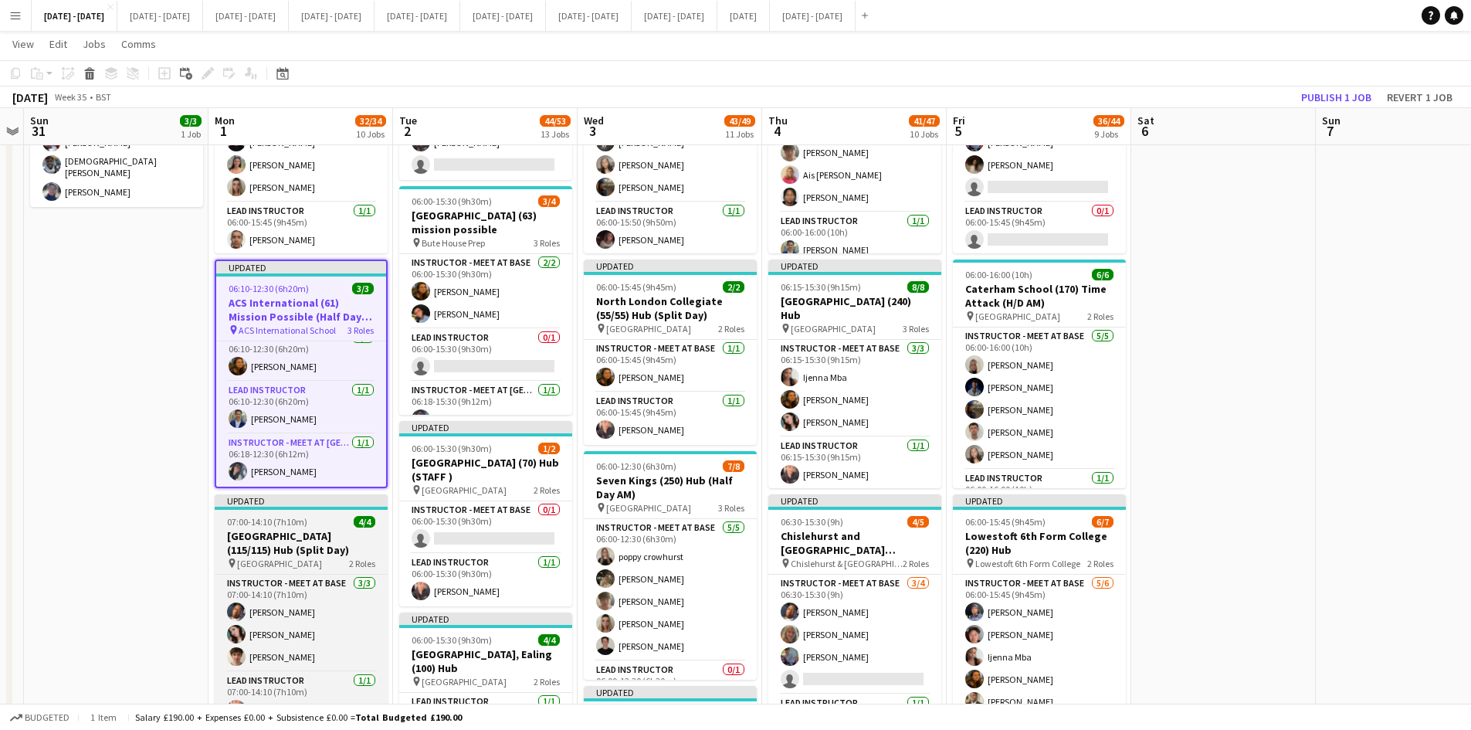
click at [332, 516] on div "07:00-14:10 (7h10m) 4/4" at bounding box center [301, 522] width 173 height 12
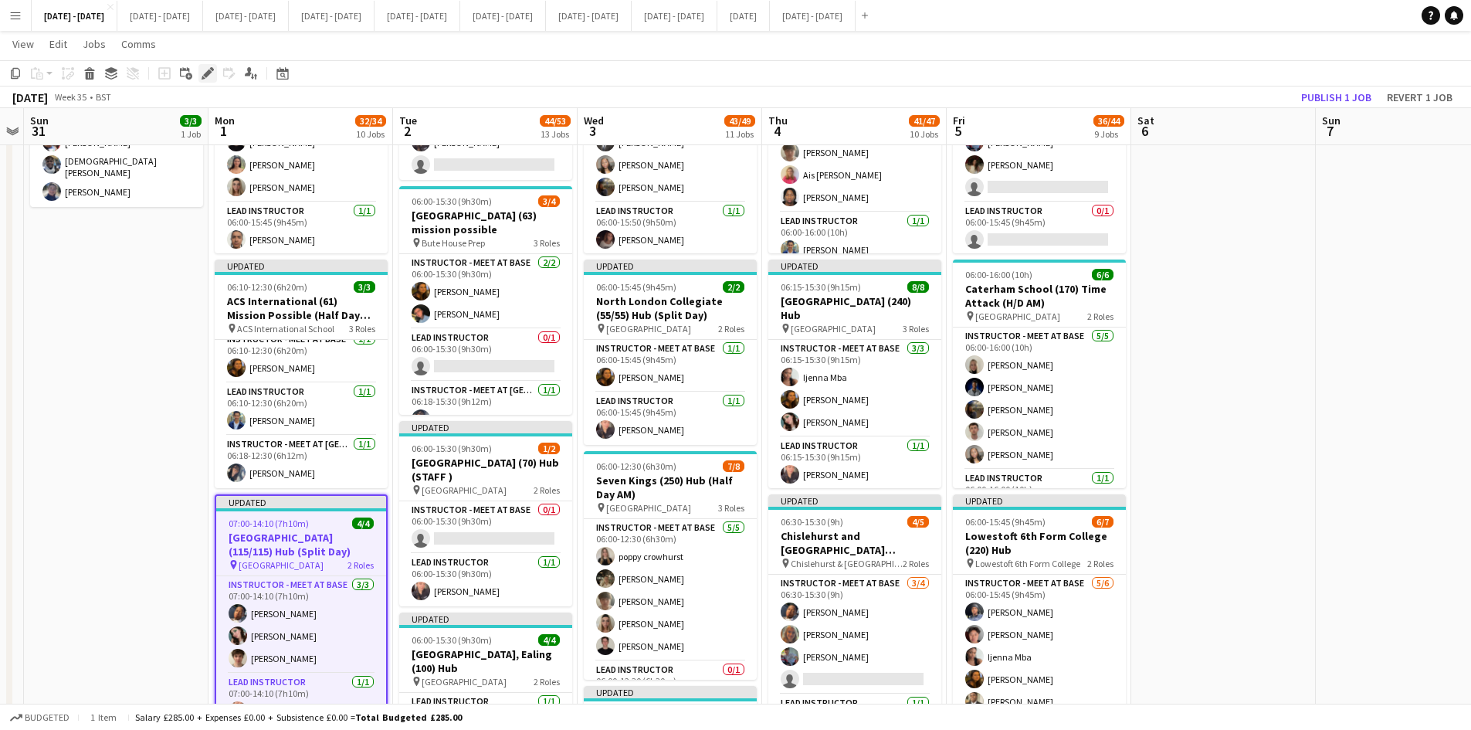
click at [208, 69] on icon "Edit" at bounding box center [207, 73] width 12 height 12
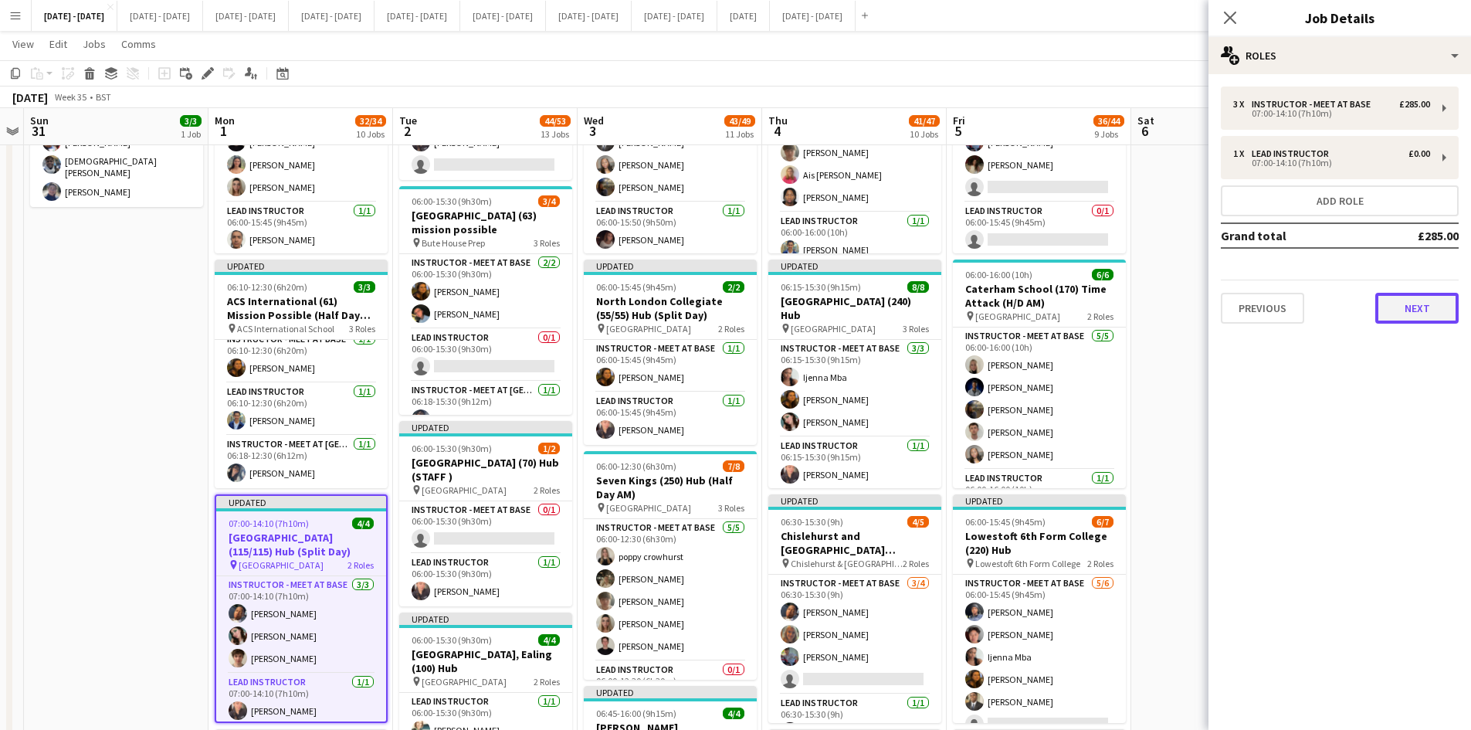
click at [1407, 304] on button "Next" at bounding box center [1416, 308] width 83 height 31
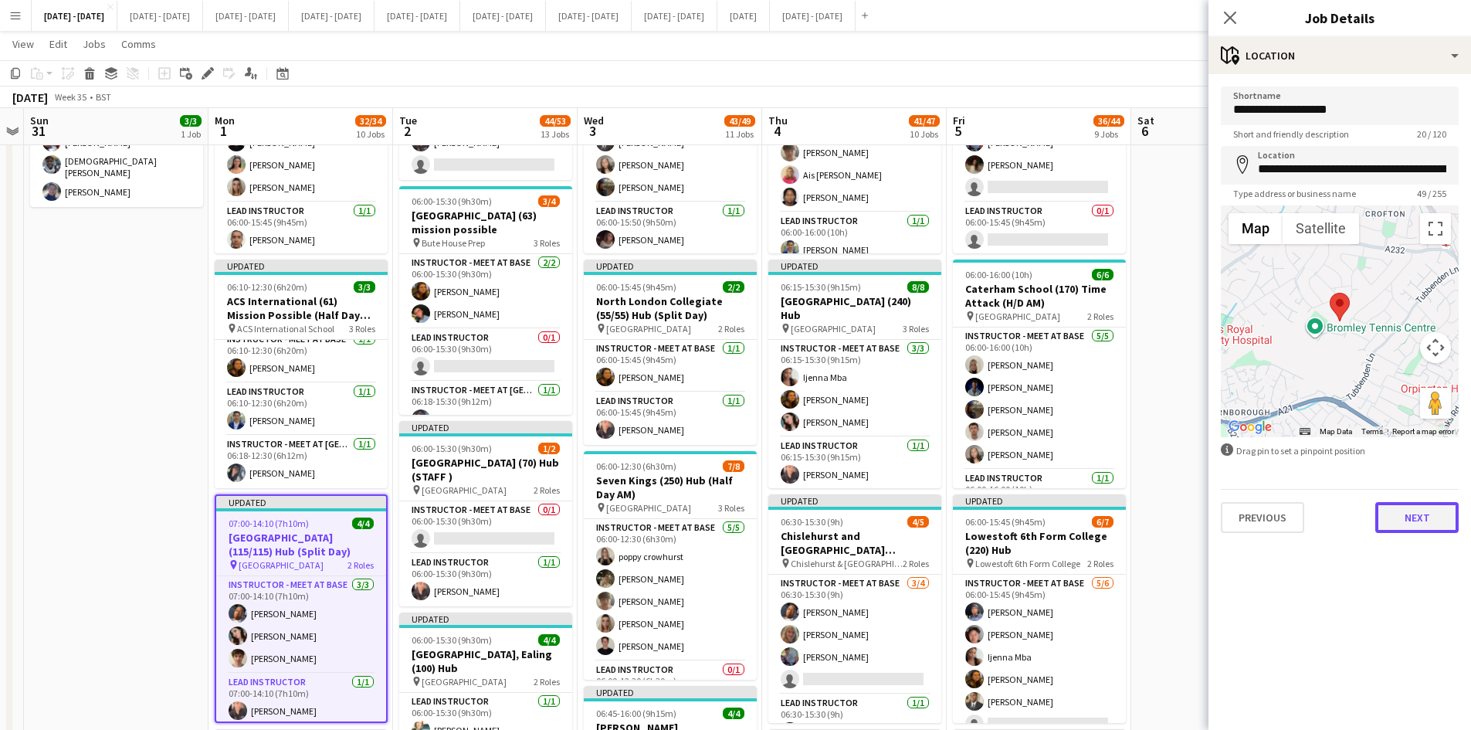
click at [1414, 516] on button "Next" at bounding box center [1416, 517] width 83 height 31
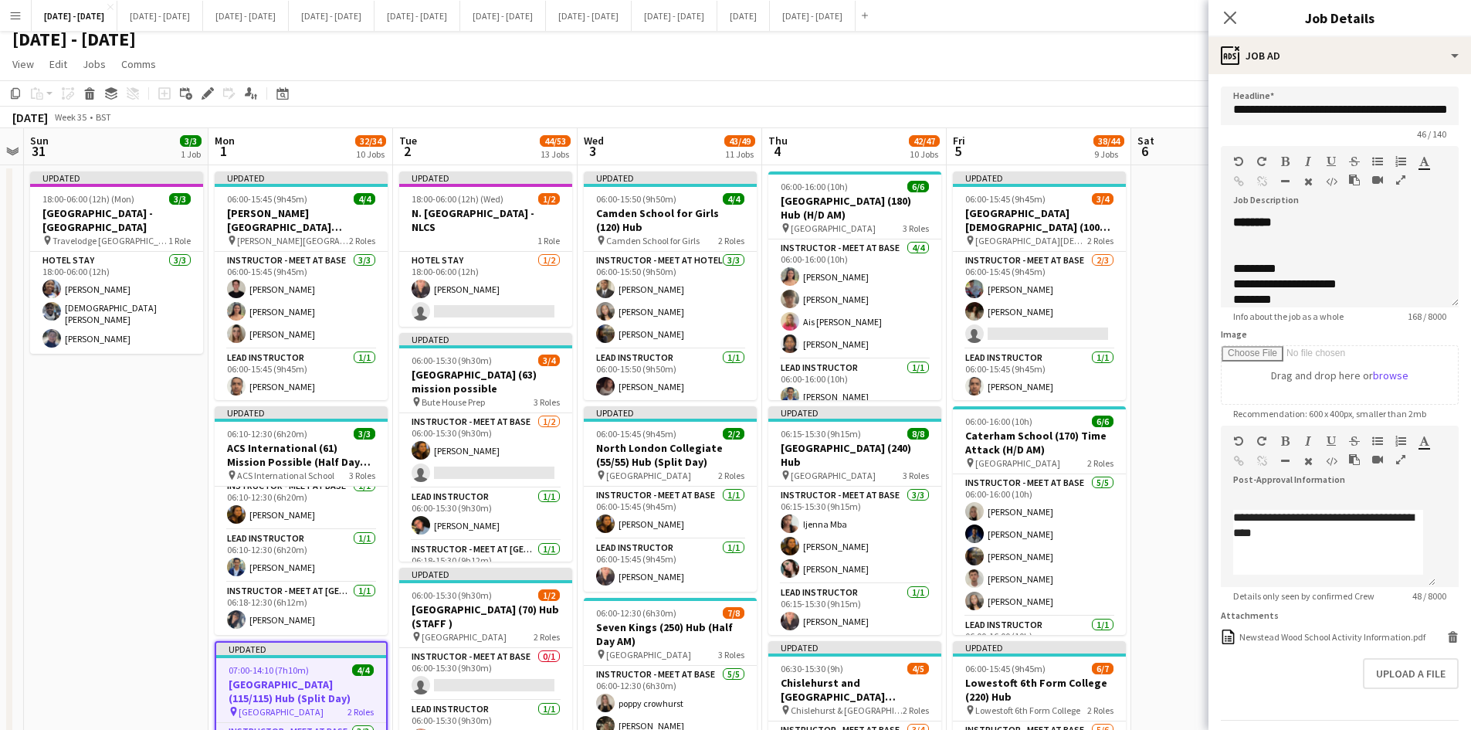
scroll to position [0, 0]
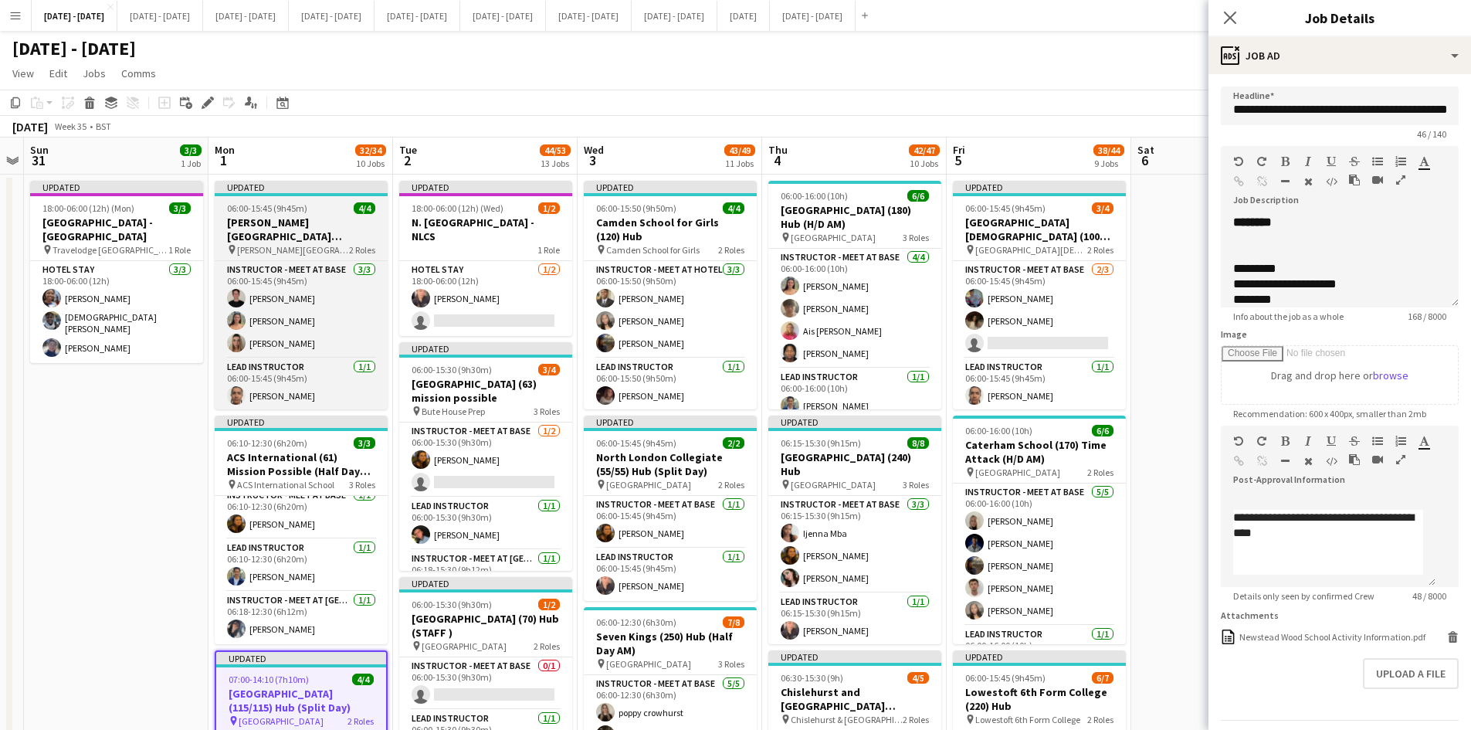
click at [331, 205] on div "06:00-15:45 (9h45m) 4/4" at bounding box center [301, 208] width 173 height 12
type input "**********"
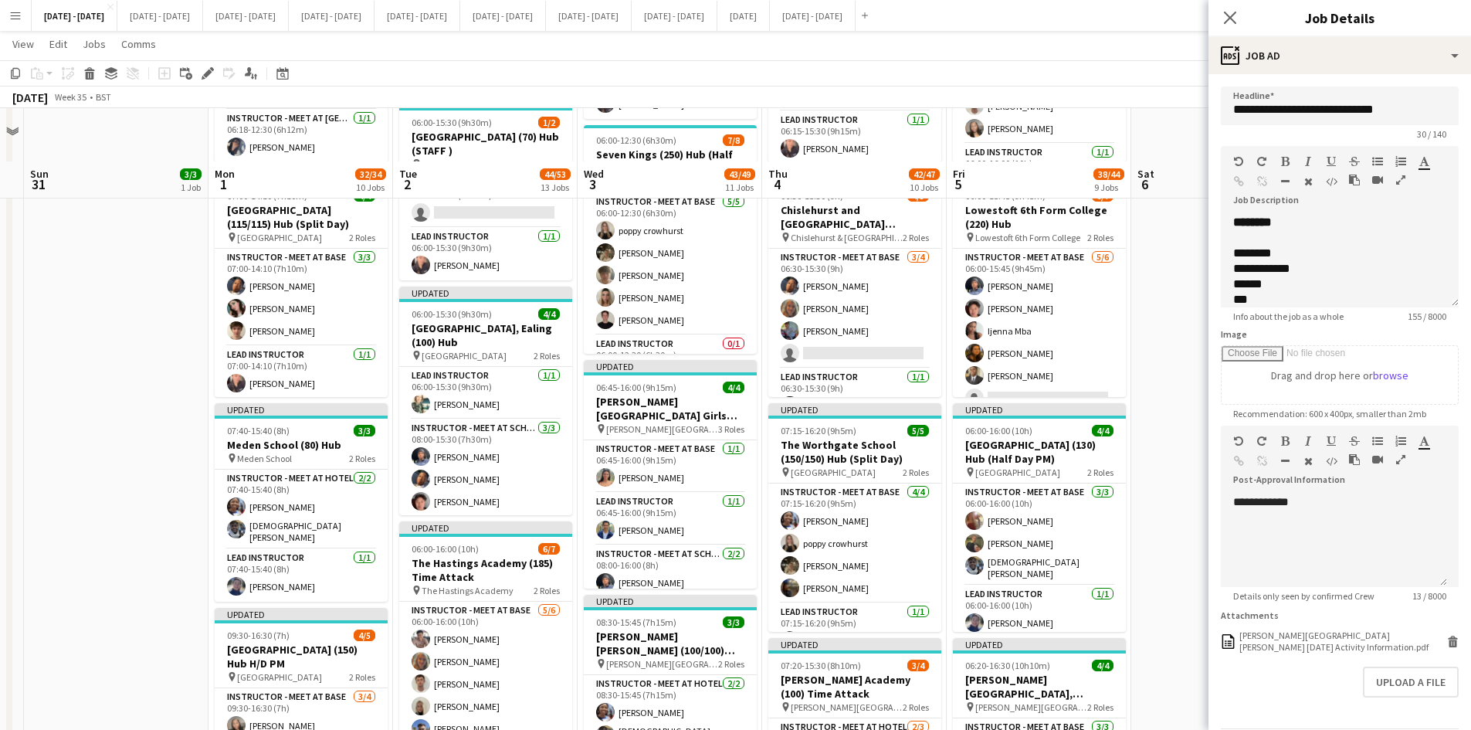
scroll to position [540, 0]
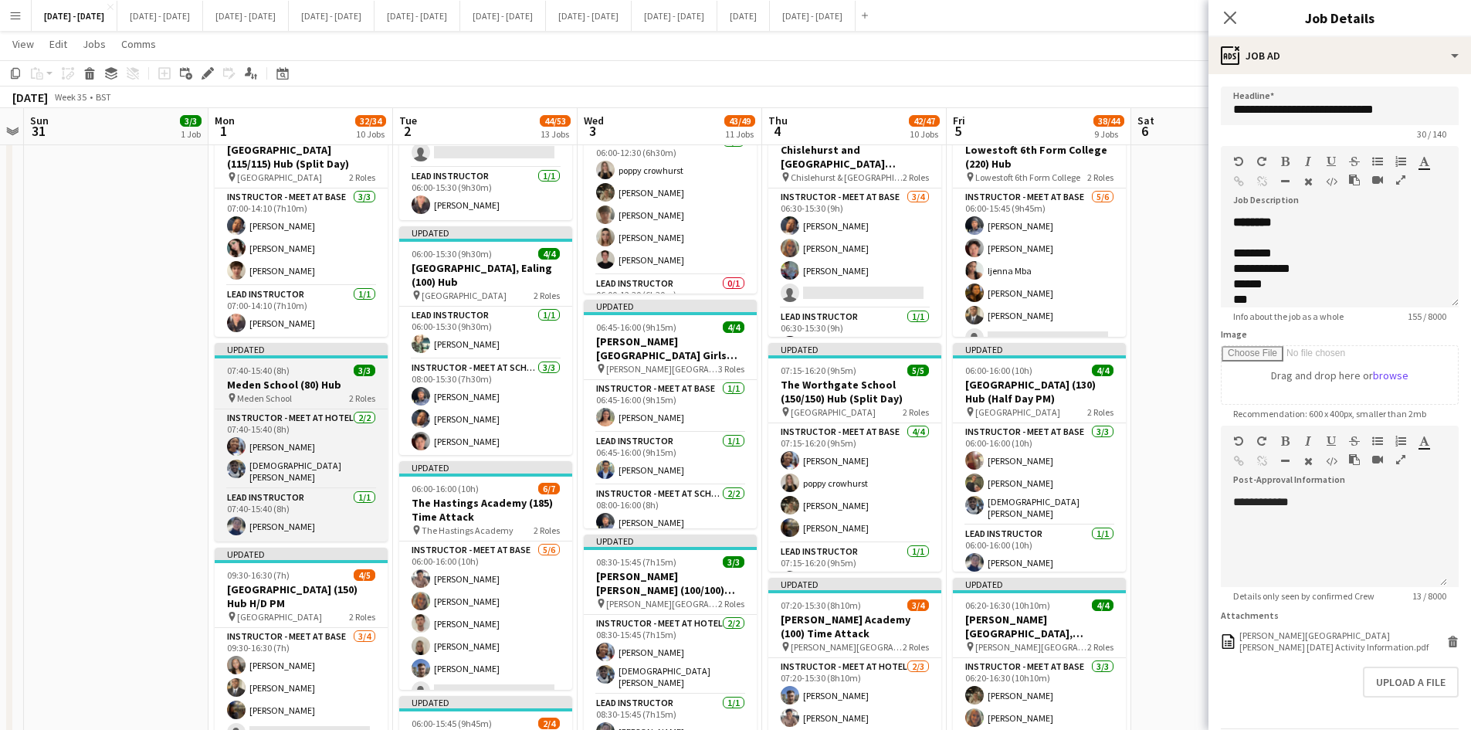
click at [317, 364] on div "07:40-15:40 (8h) 3/3" at bounding box center [301, 370] width 173 height 12
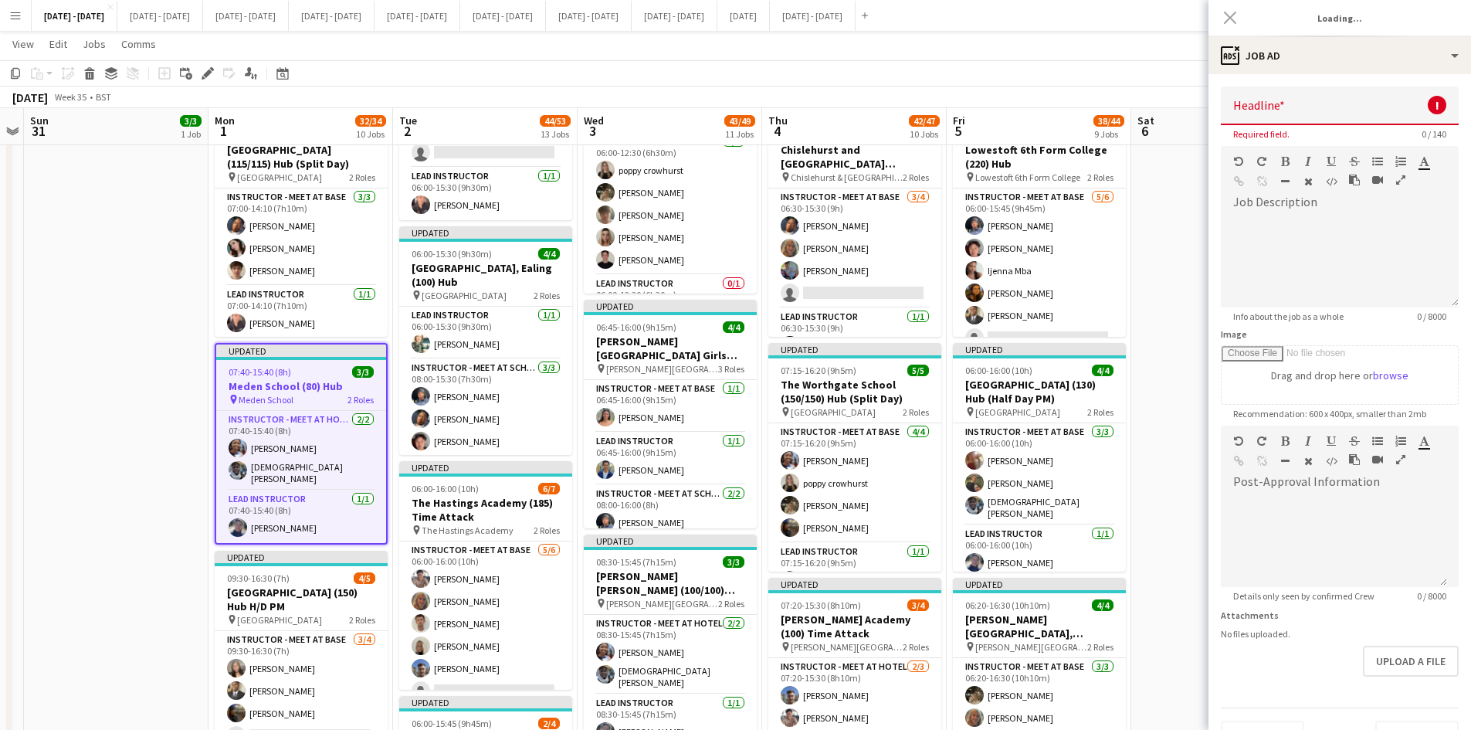
type input "**********"
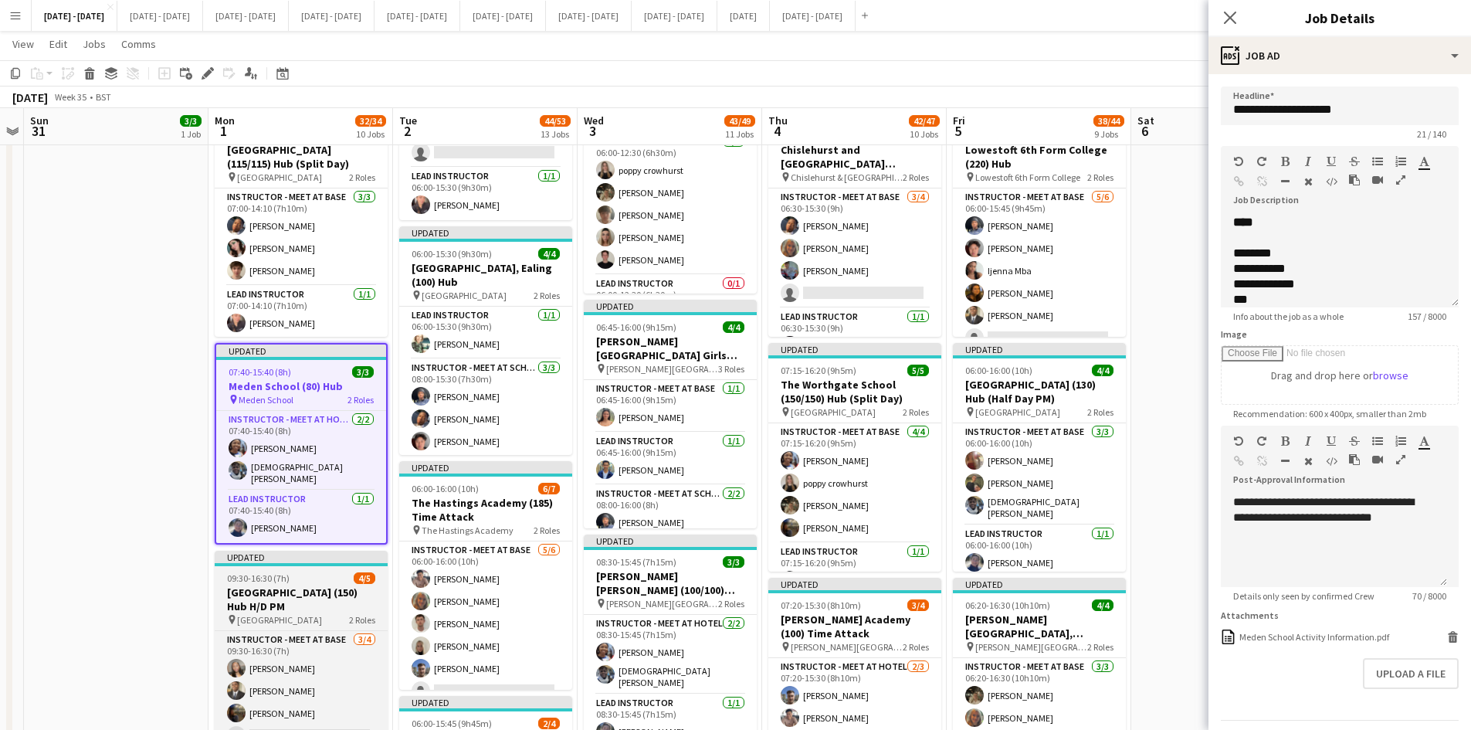
click at [304, 572] on div "09:30-16:30 (7h) 4/5" at bounding box center [301, 578] width 173 height 12
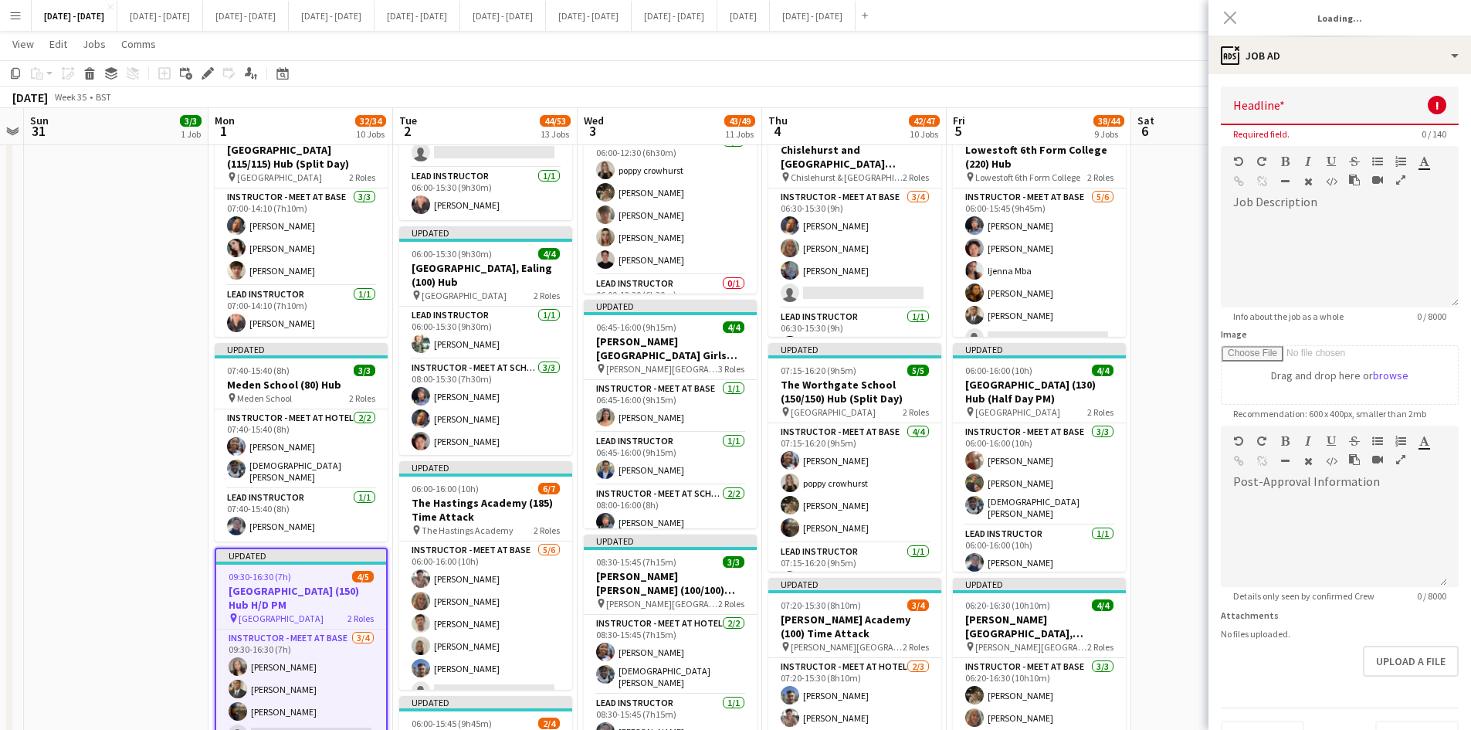
type input "**********"
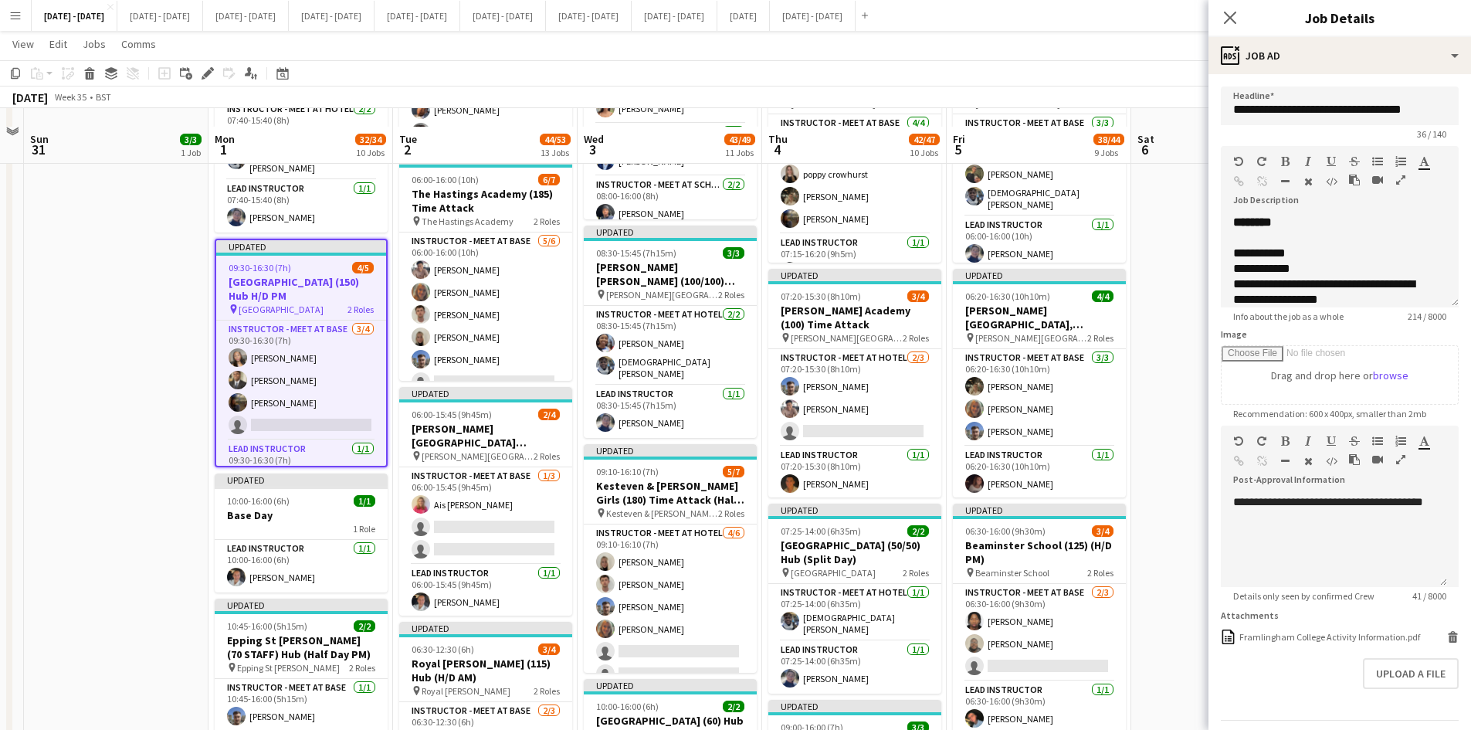
scroll to position [1081, 0]
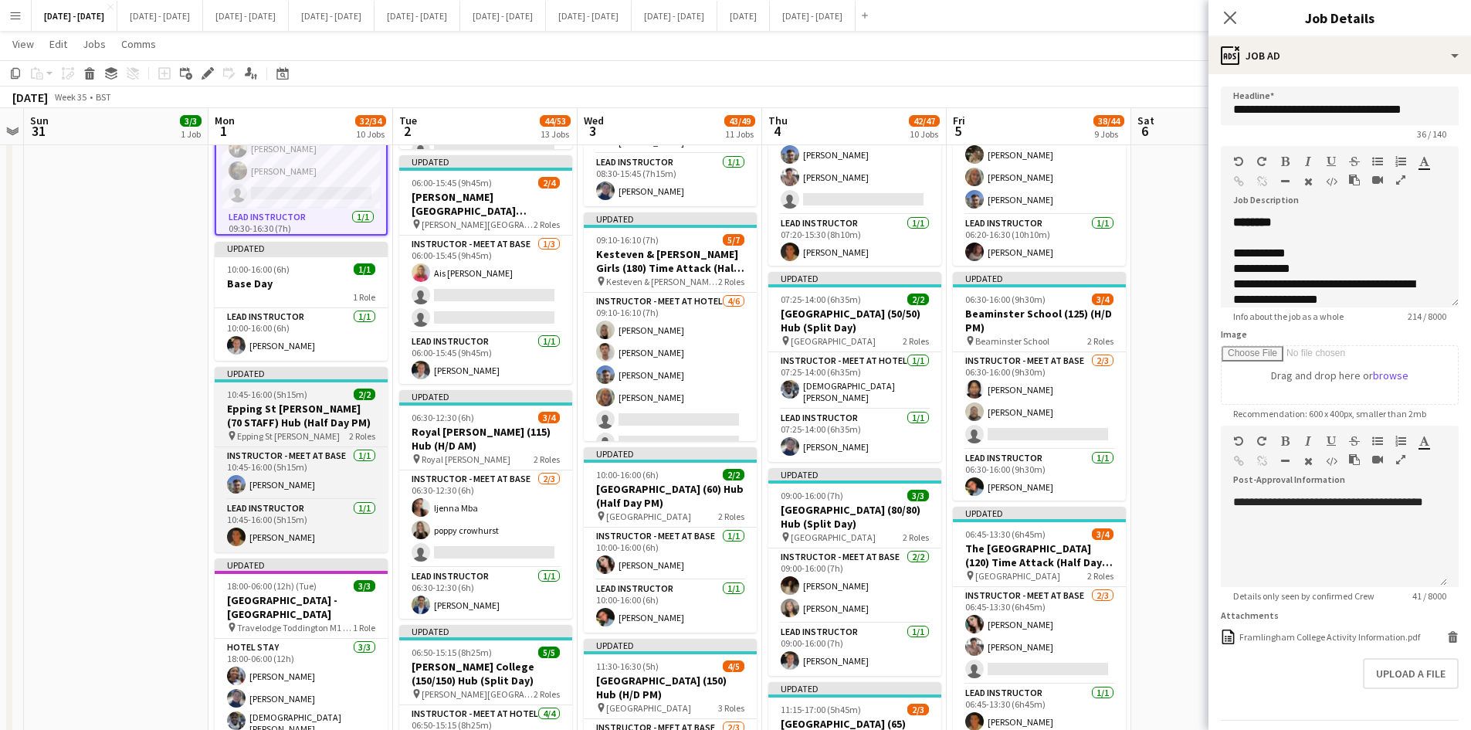
click at [319, 368] on app-job-card "Updated 10:45-16:00 (5h15m) 2/2 Epping St [PERSON_NAME] (70 STAFF) Hub (Half Da…" at bounding box center [301, 459] width 173 height 185
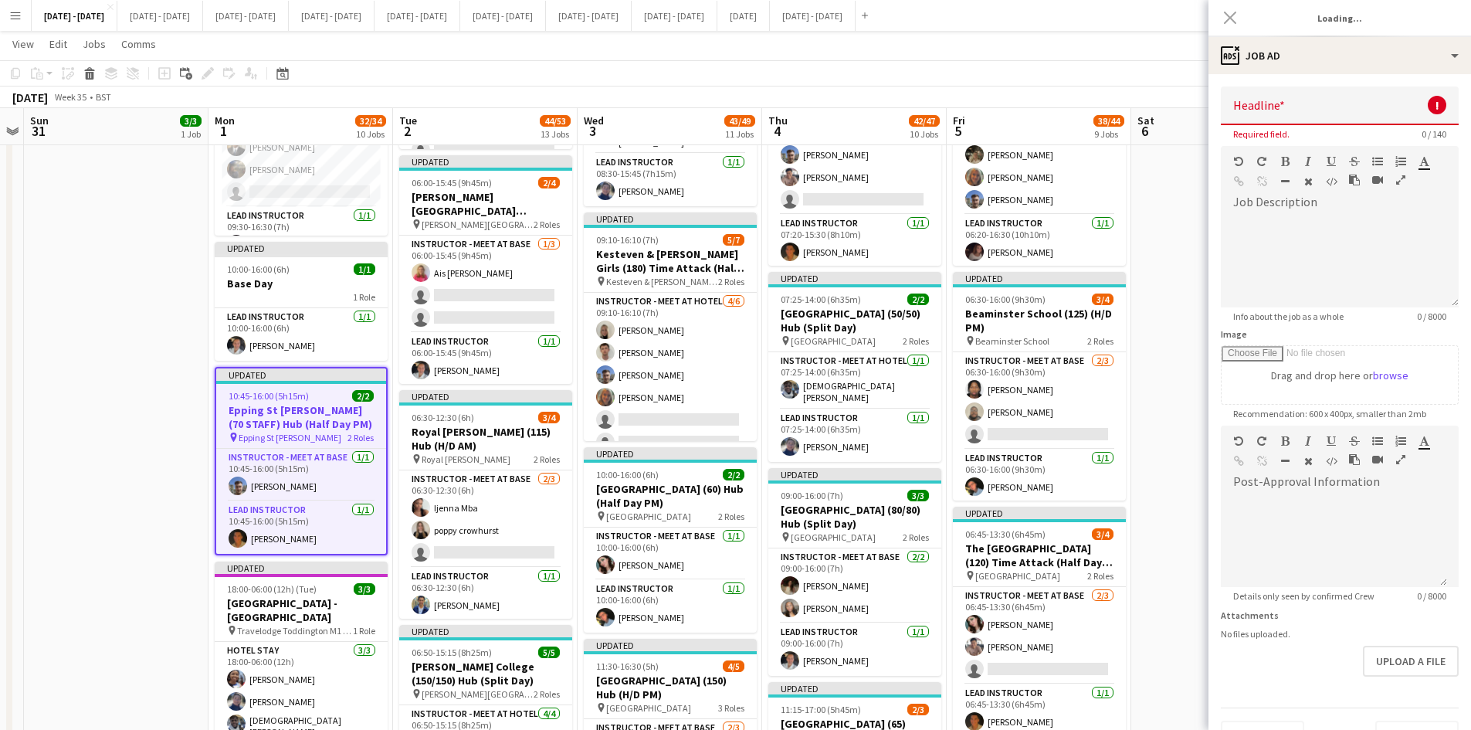
type input "**********"
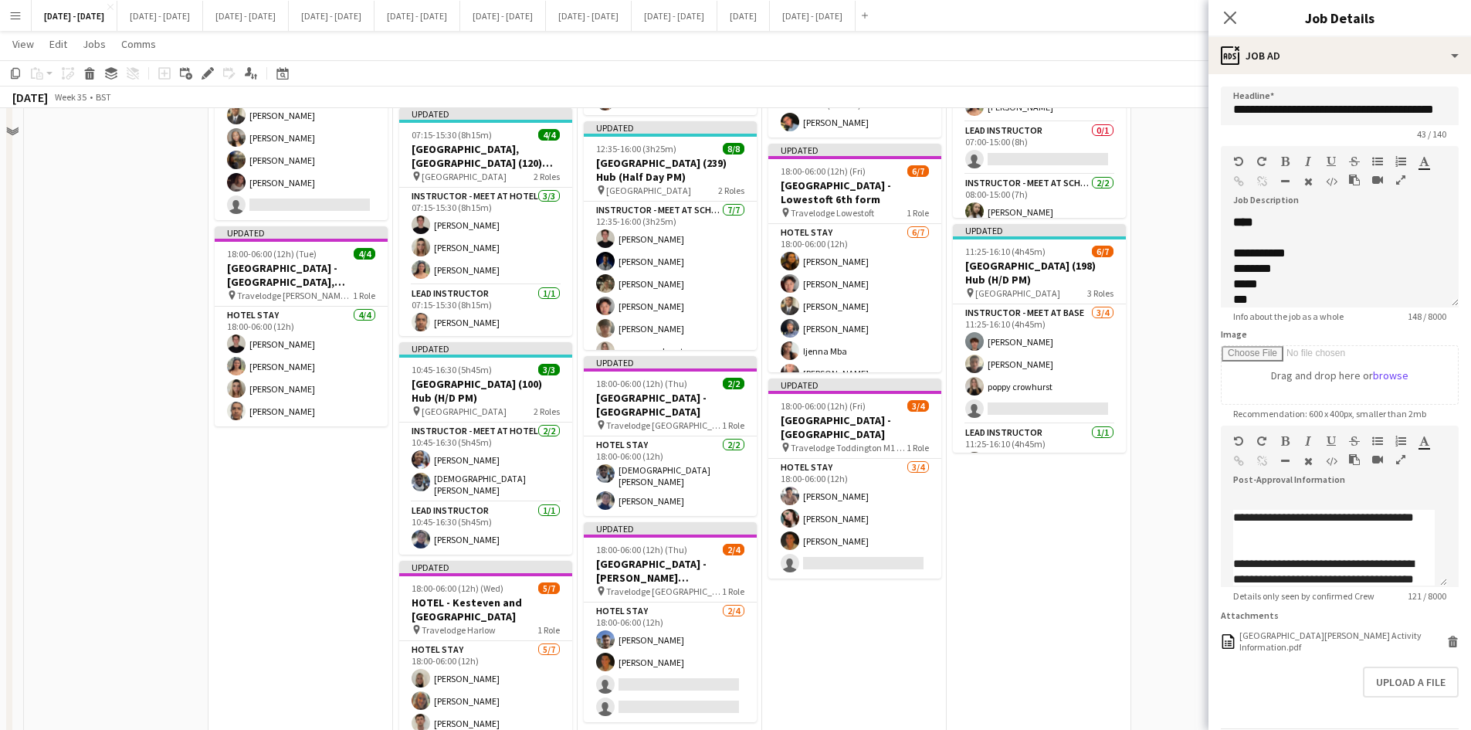
scroll to position [1853, 0]
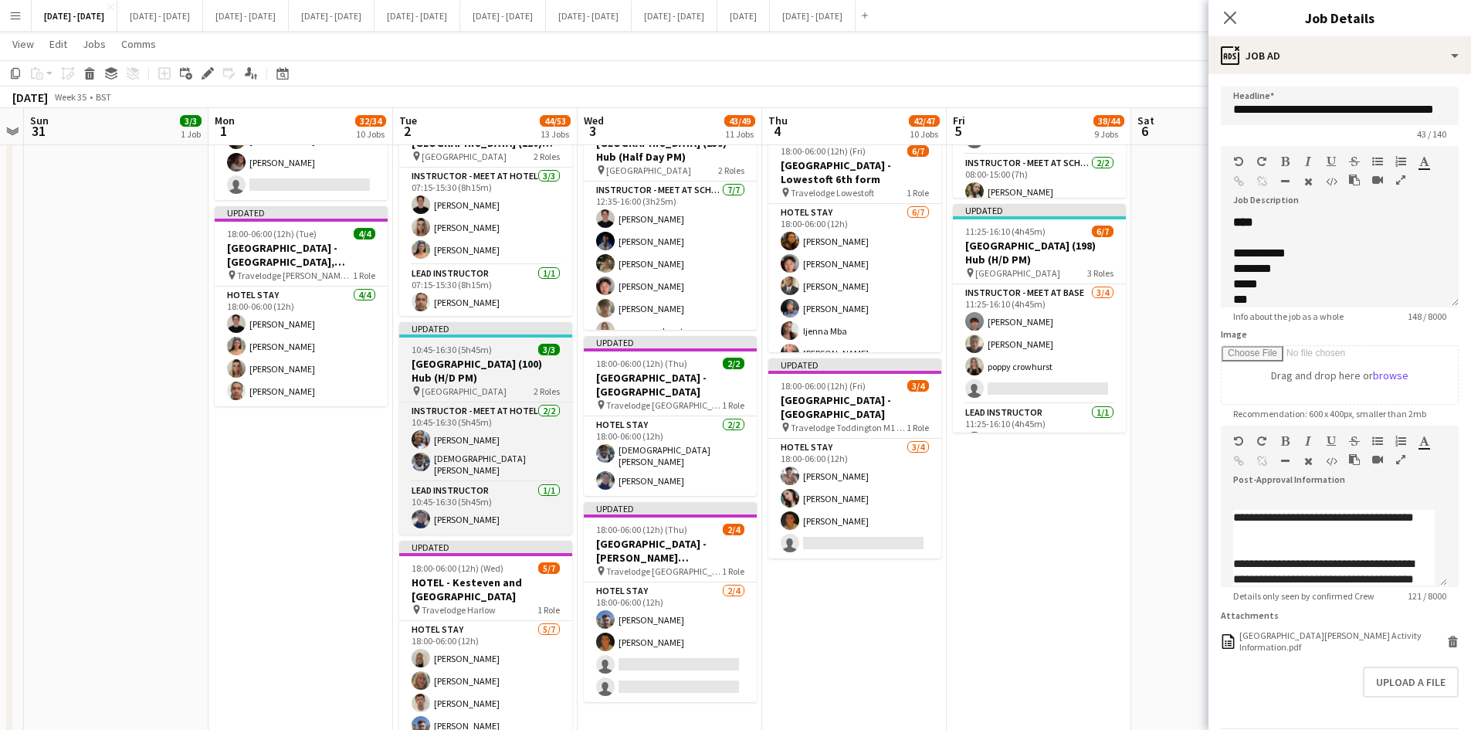
click at [505, 344] on div "10:45-16:30 (5h45m) 3/3" at bounding box center [485, 350] width 173 height 12
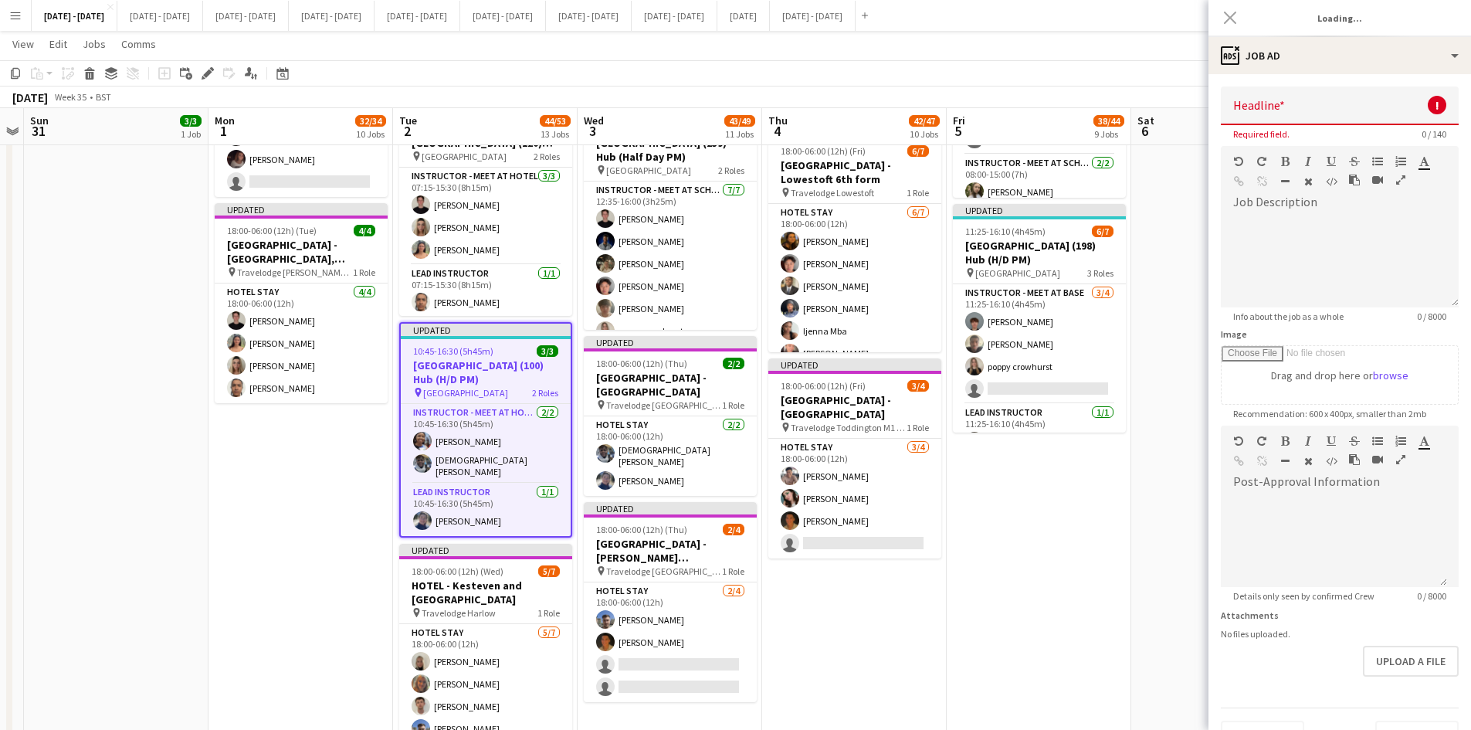
type input "**********"
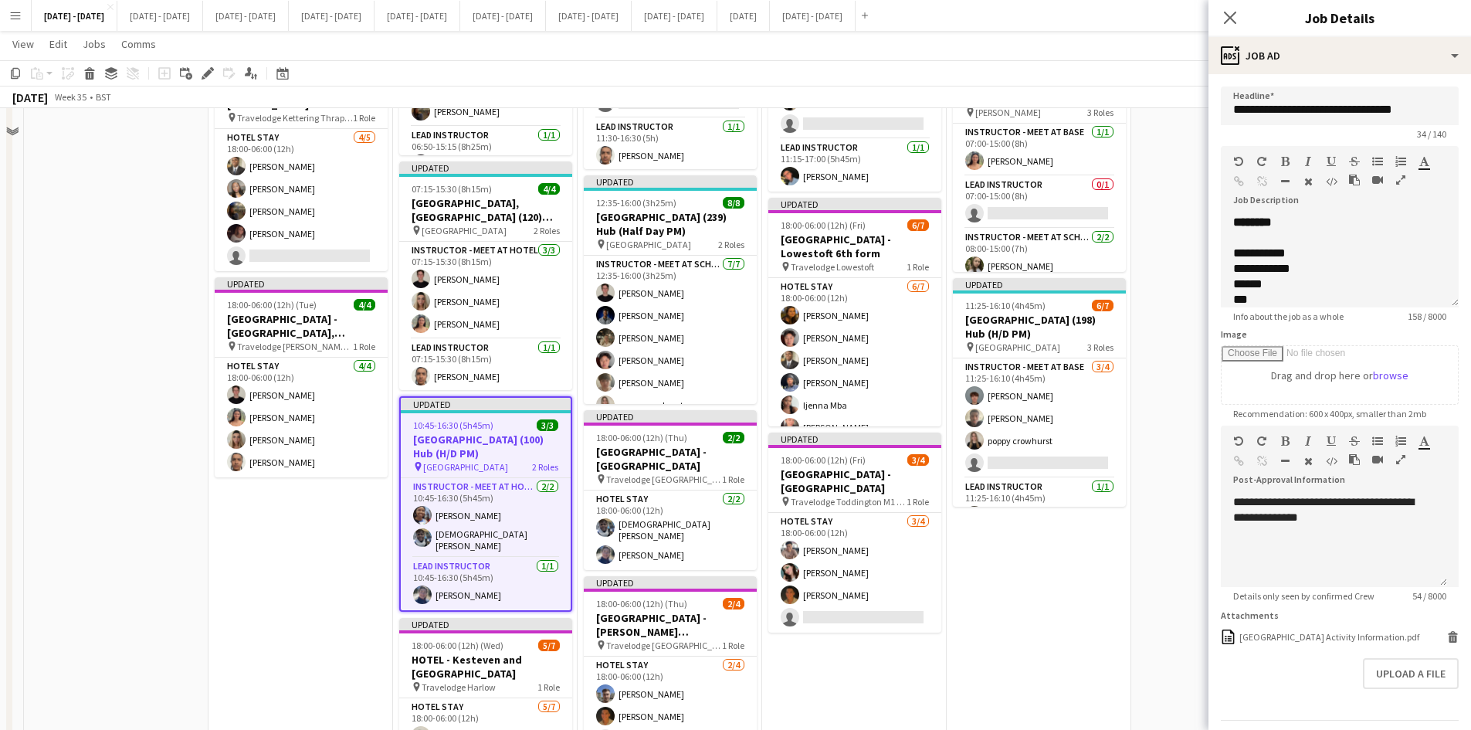
scroll to position [1698, 0]
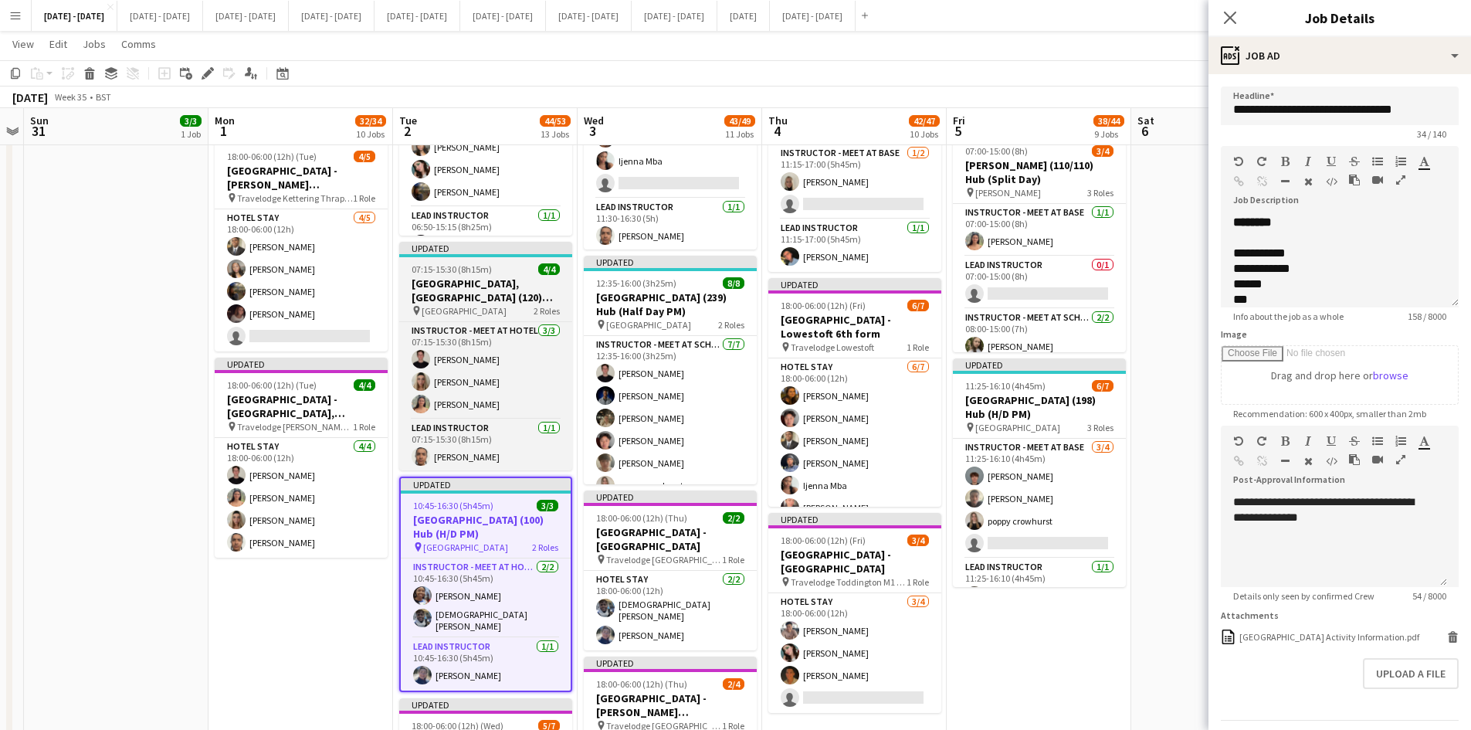
click at [500, 263] on div "07:15-15:30 (8h15m) 4/4" at bounding box center [485, 269] width 173 height 12
type input "**********"
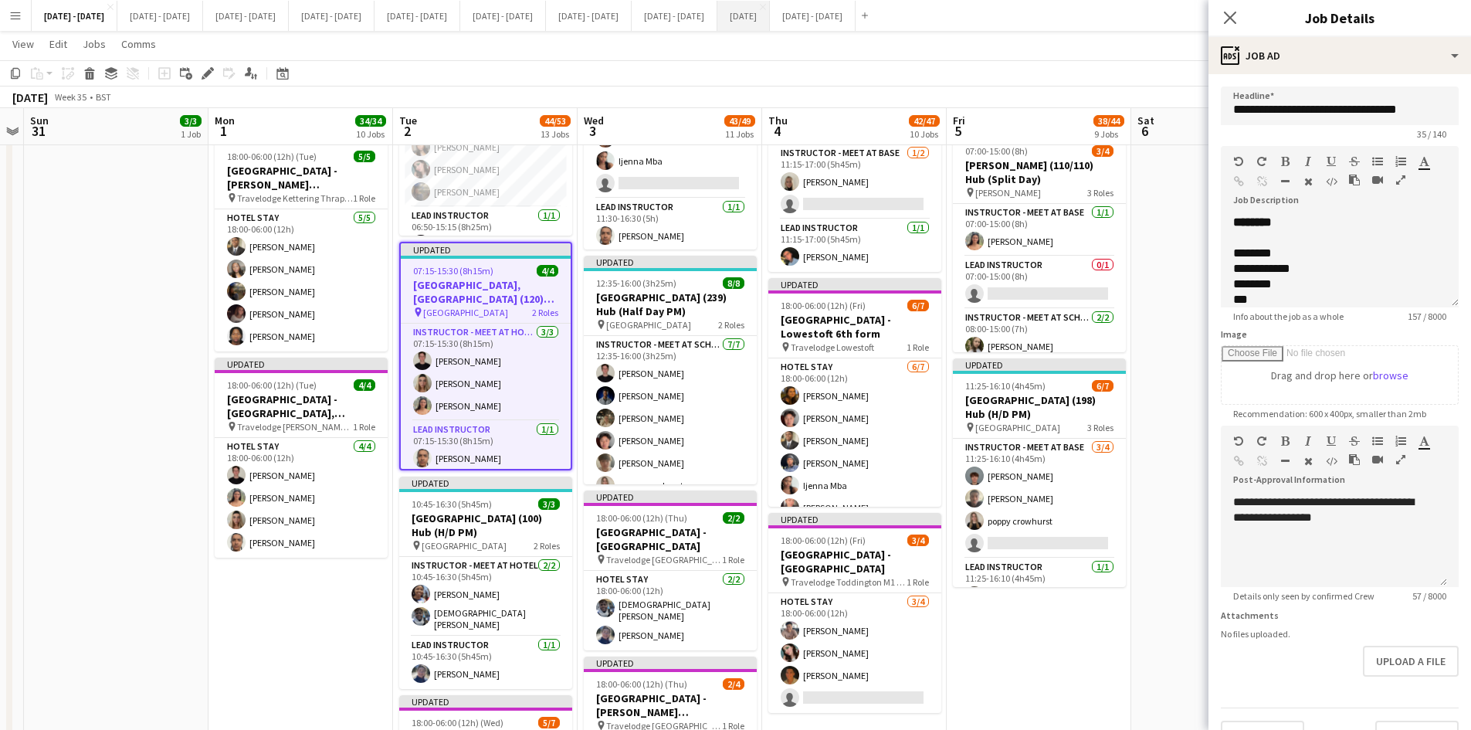
click at [770, 15] on button "[DATE] Close" at bounding box center [743, 16] width 52 height 30
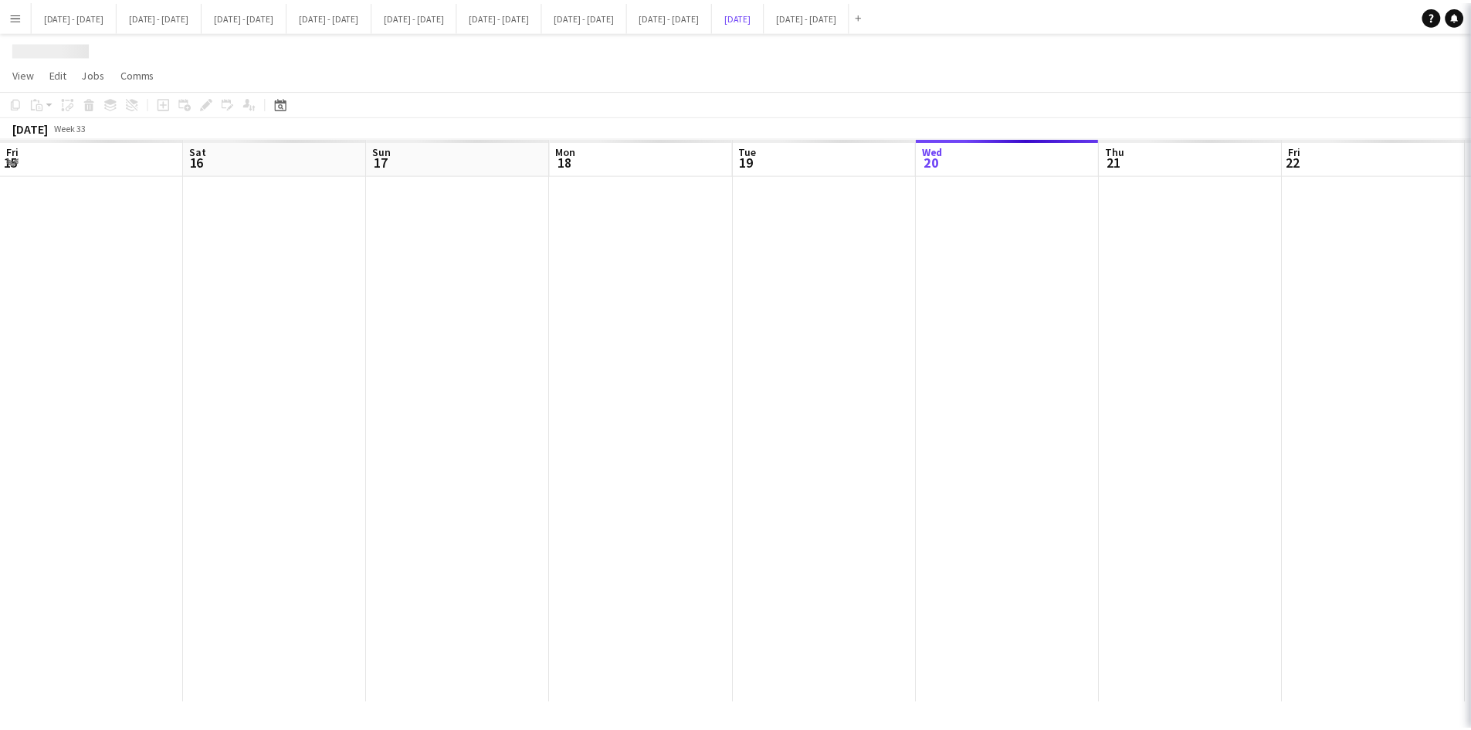
scroll to position [0, 490]
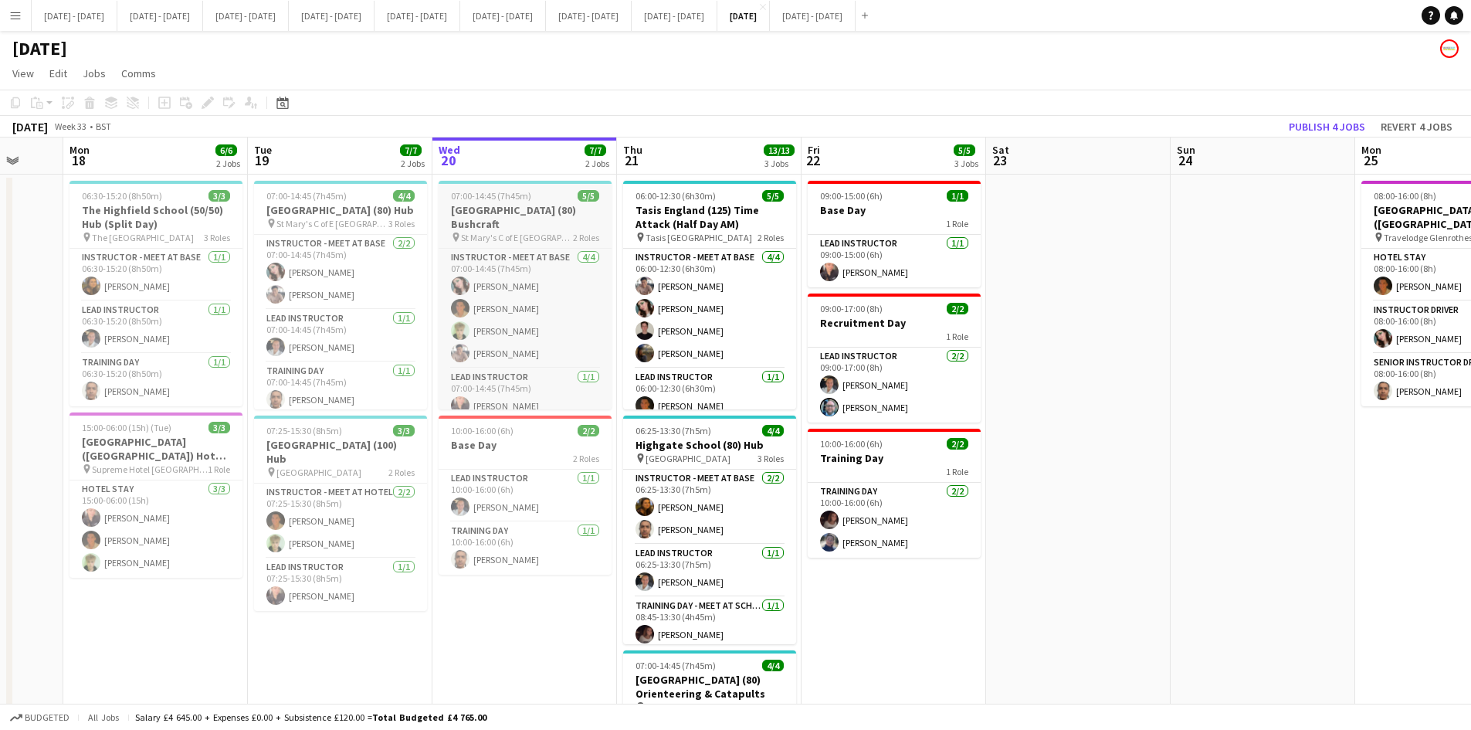
click at [540, 194] on div "07:00-14:45 (7h45m) 5/5" at bounding box center [525, 196] width 173 height 12
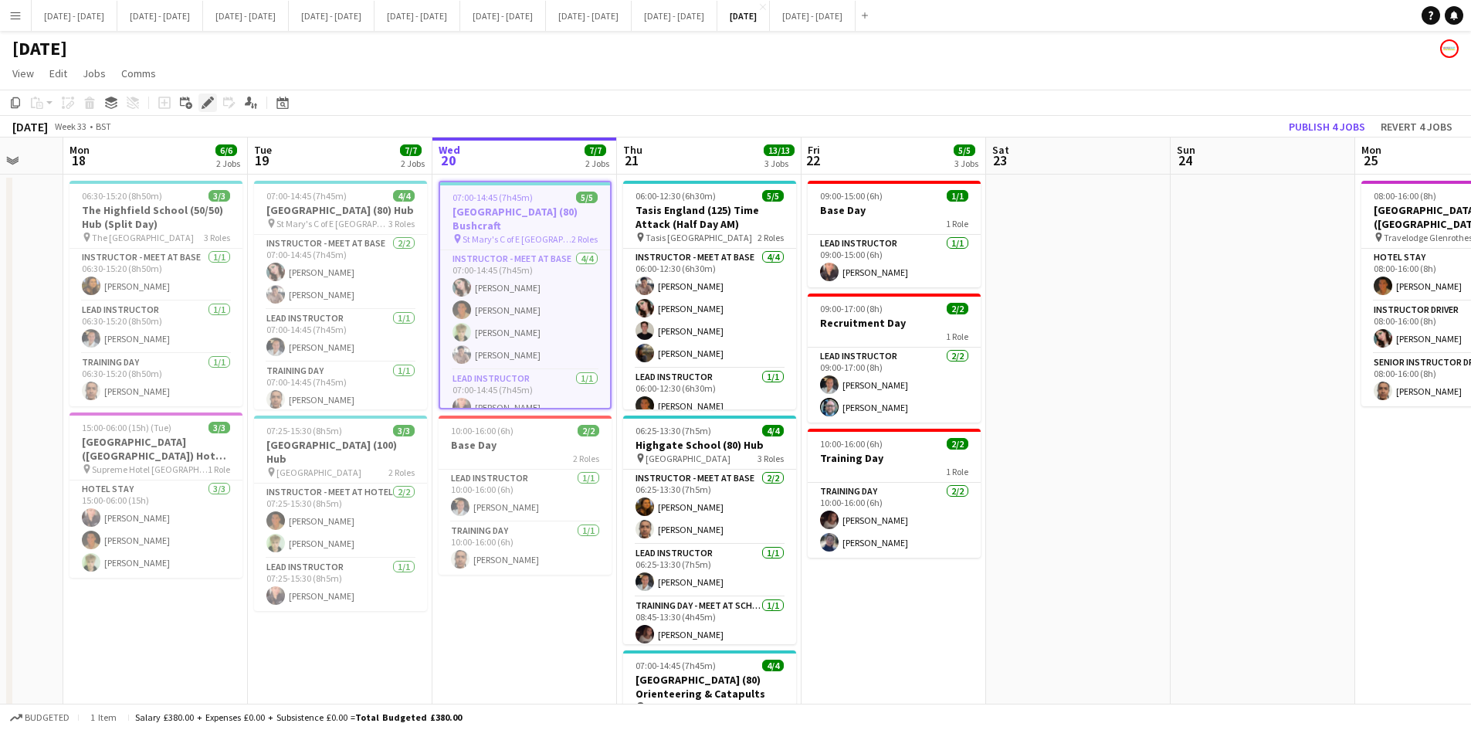
click at [208, 97] on icon "Edit" at bounding box center [207, 103] width 12 height 12
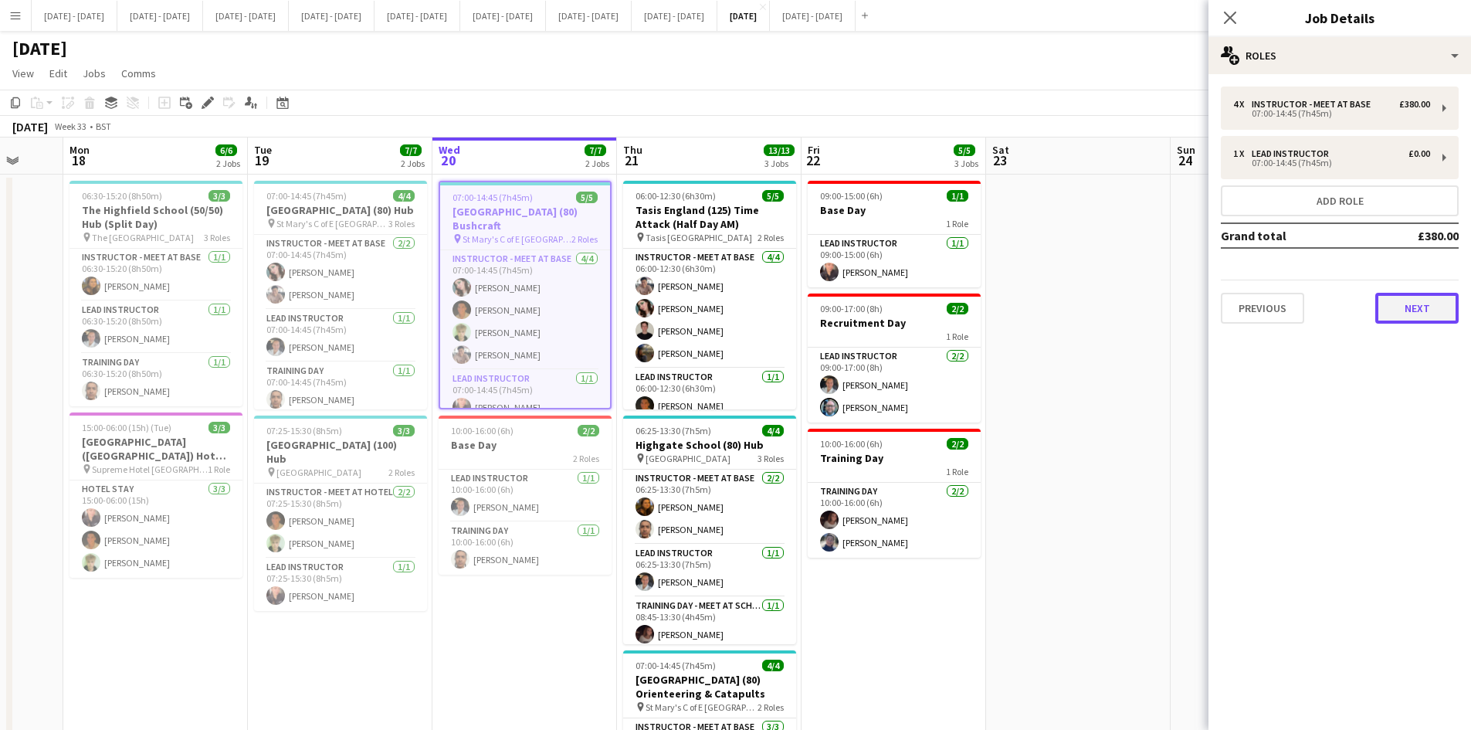
click at [1398, 307] on button "Next" at bounding box center [1416, 308] width 83 height 31
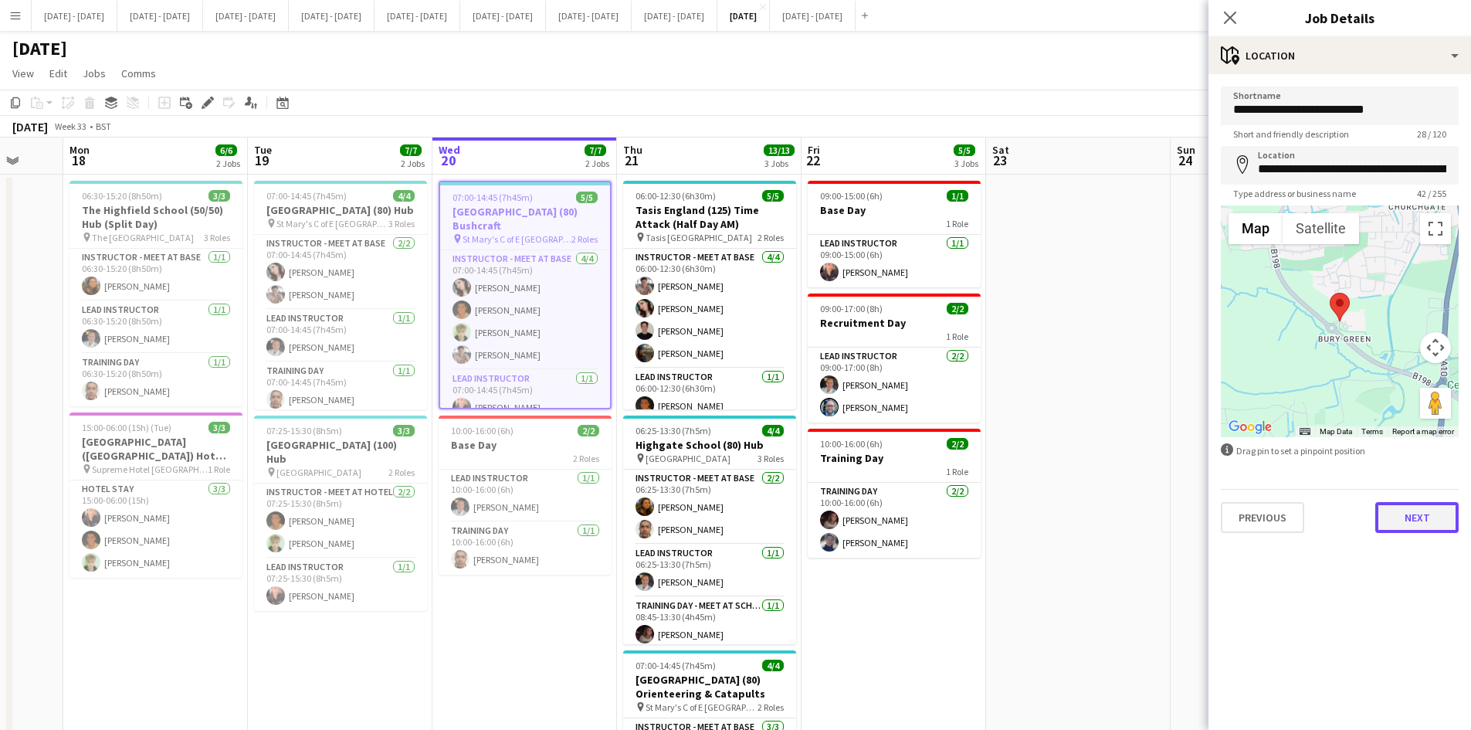
click at [1413, 528] on button "Next" at bounding box center [1416, 517] width 83 height 31
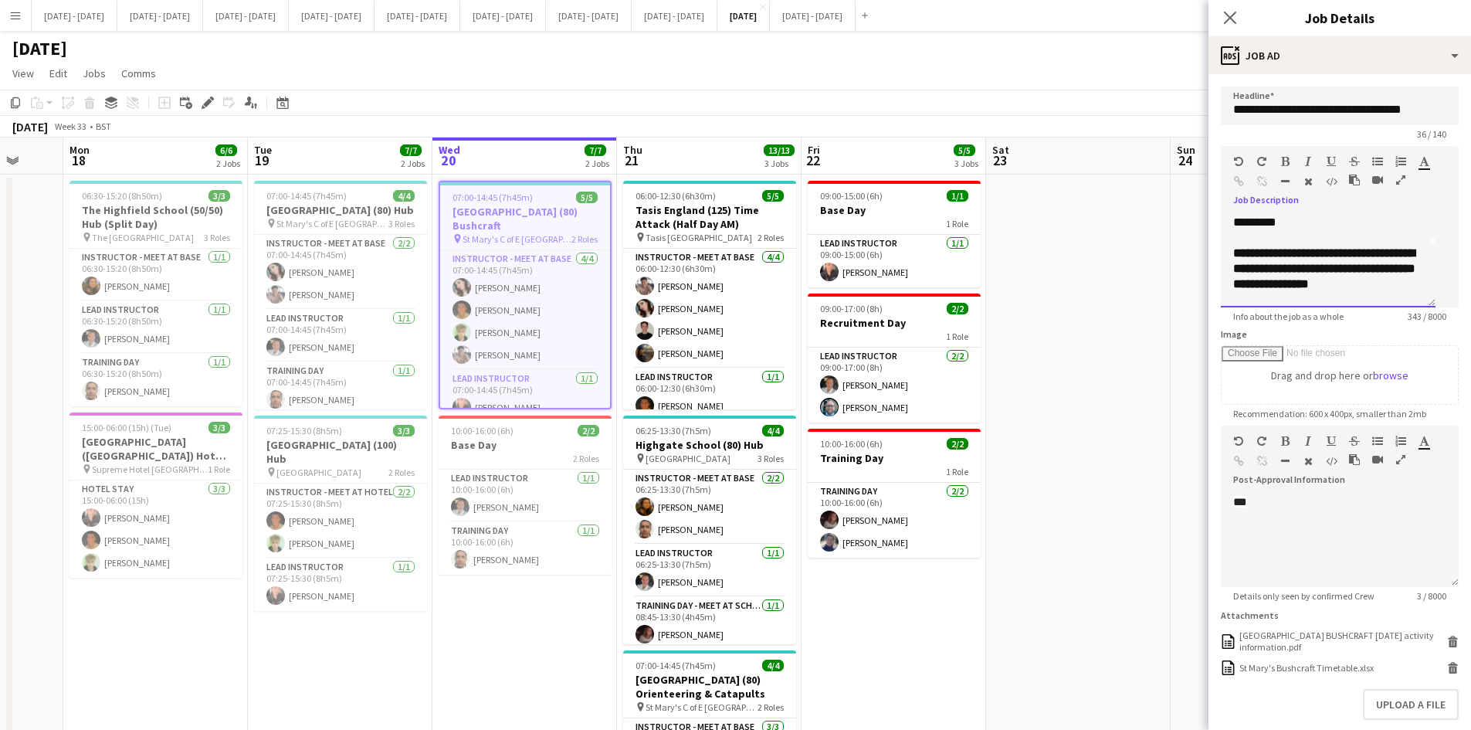
scroll to position [93, 0]
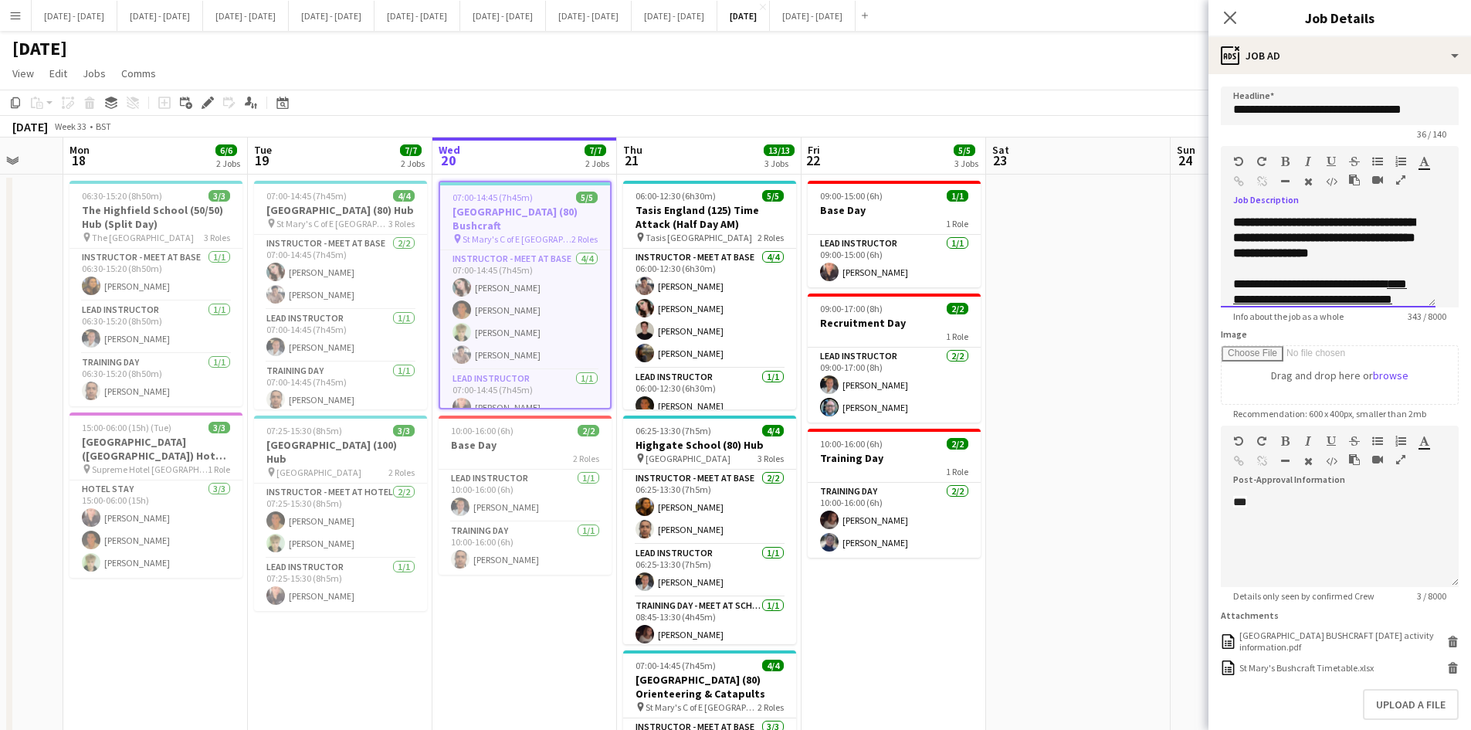
click at [1380, 261] on div "**********" at bounding box center [1328, 238] width 190 height 46
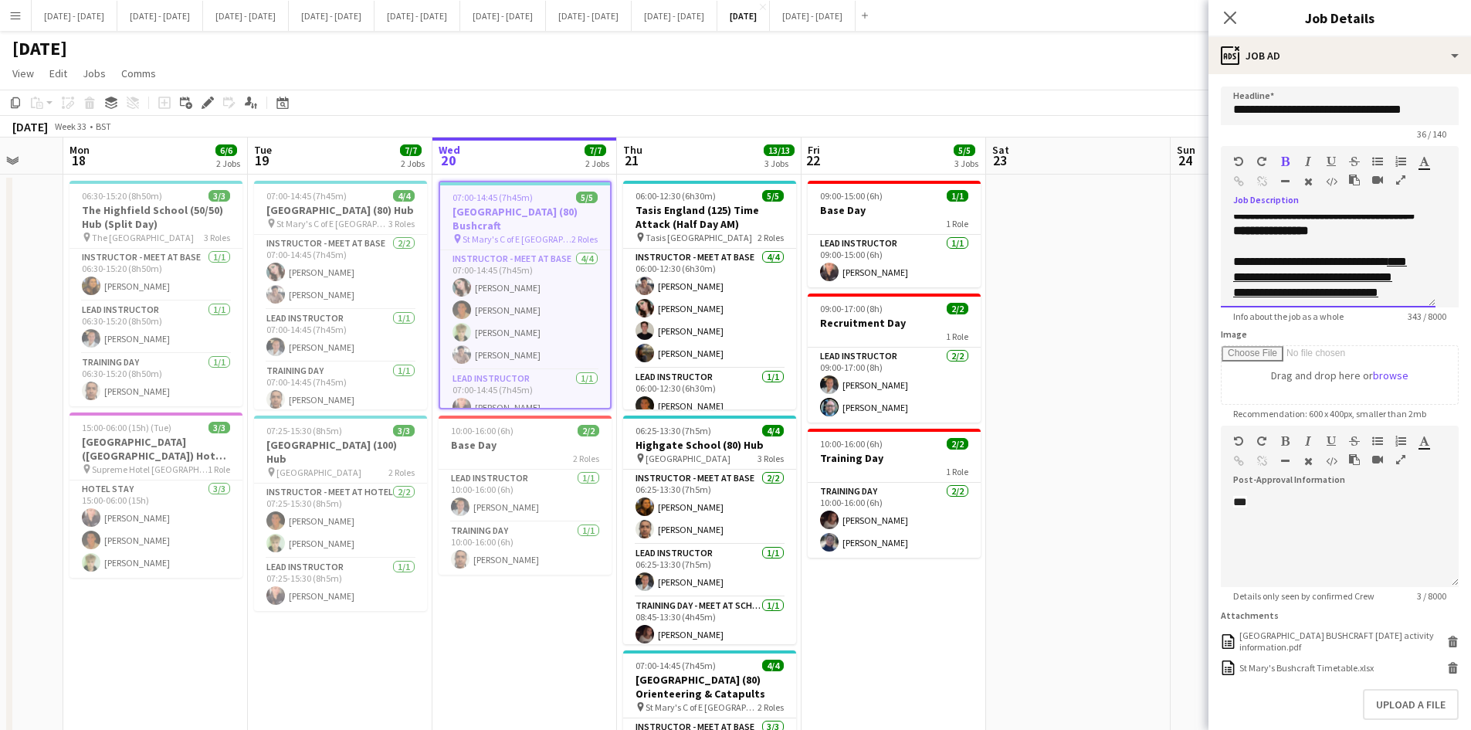
scroll to position [97, 0]
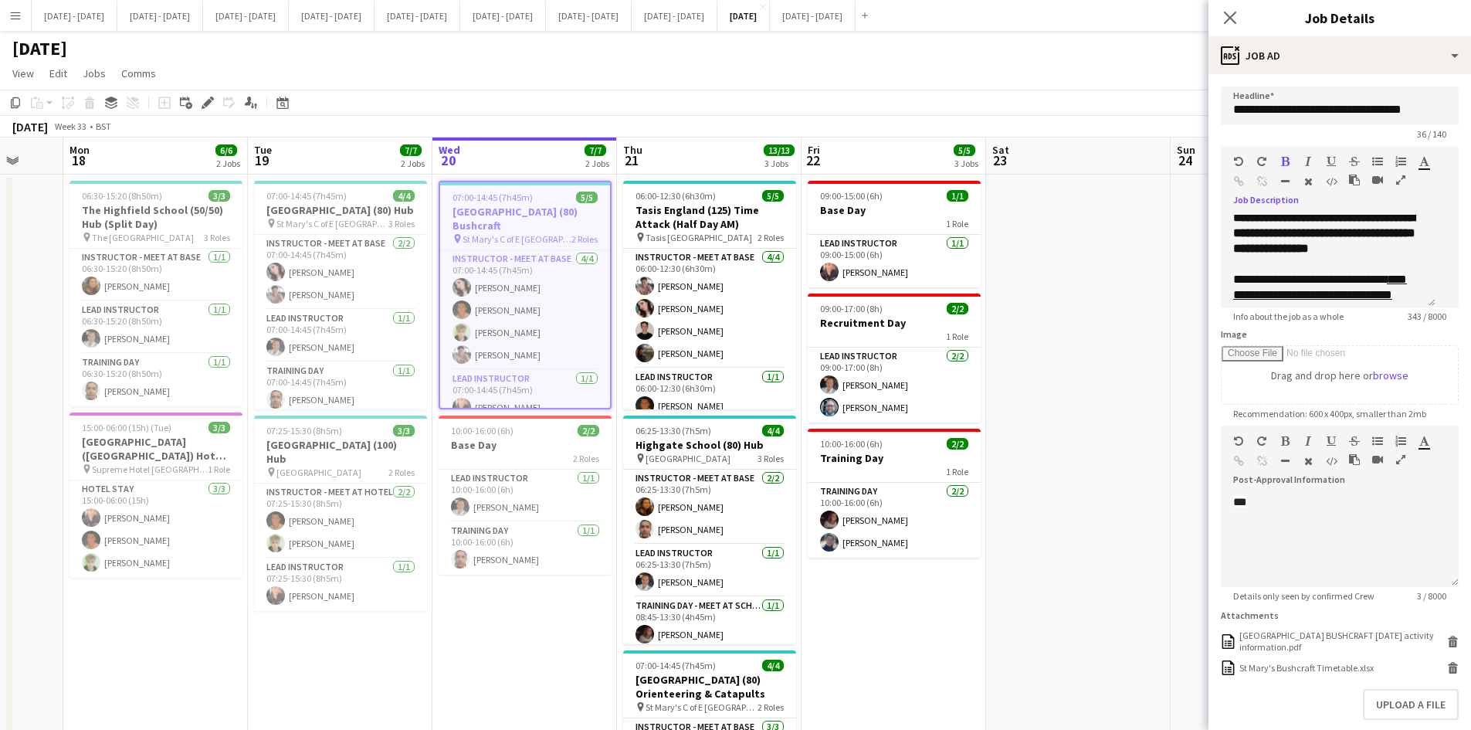
click at [1021, 286] on app-date-cell at bounding box center [1078, 537] width 185 height 726
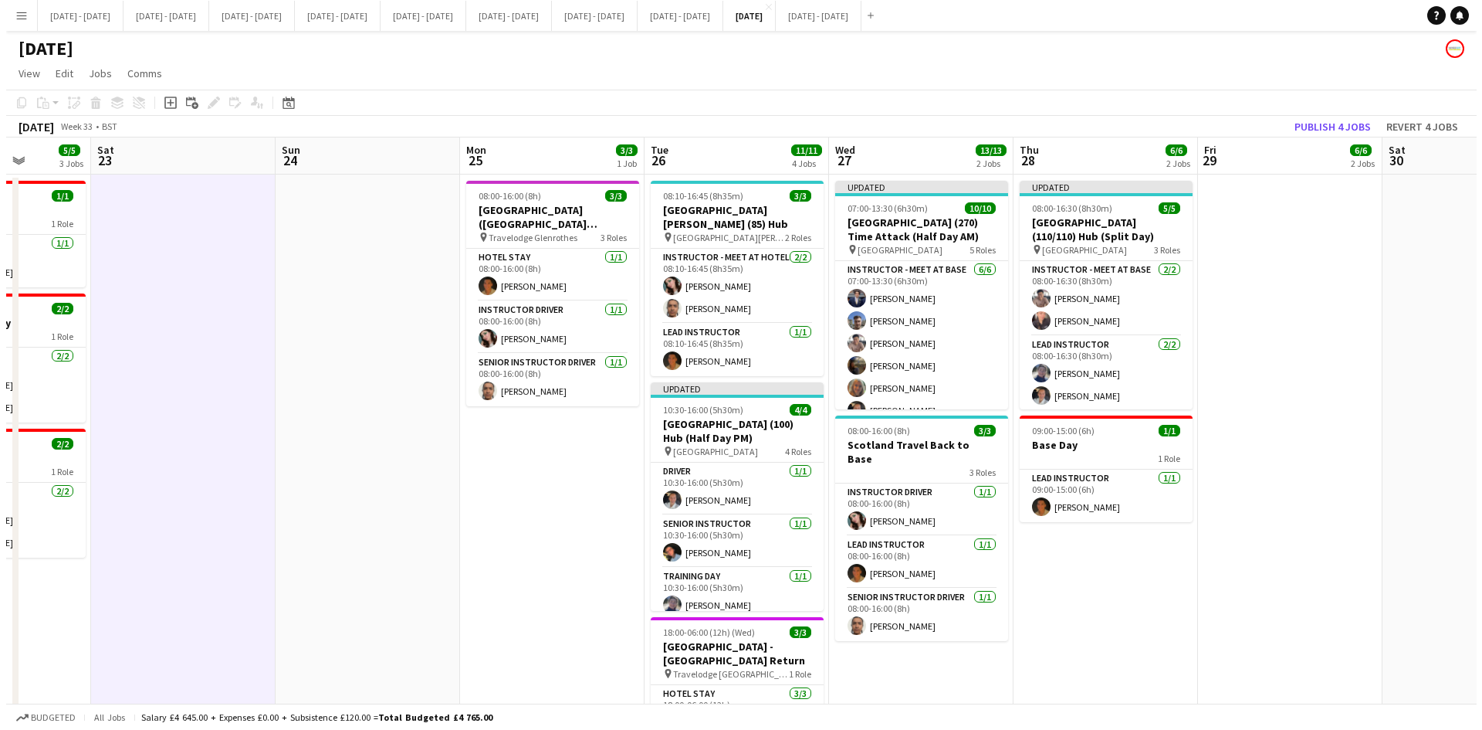
scroll to position [0, 510]
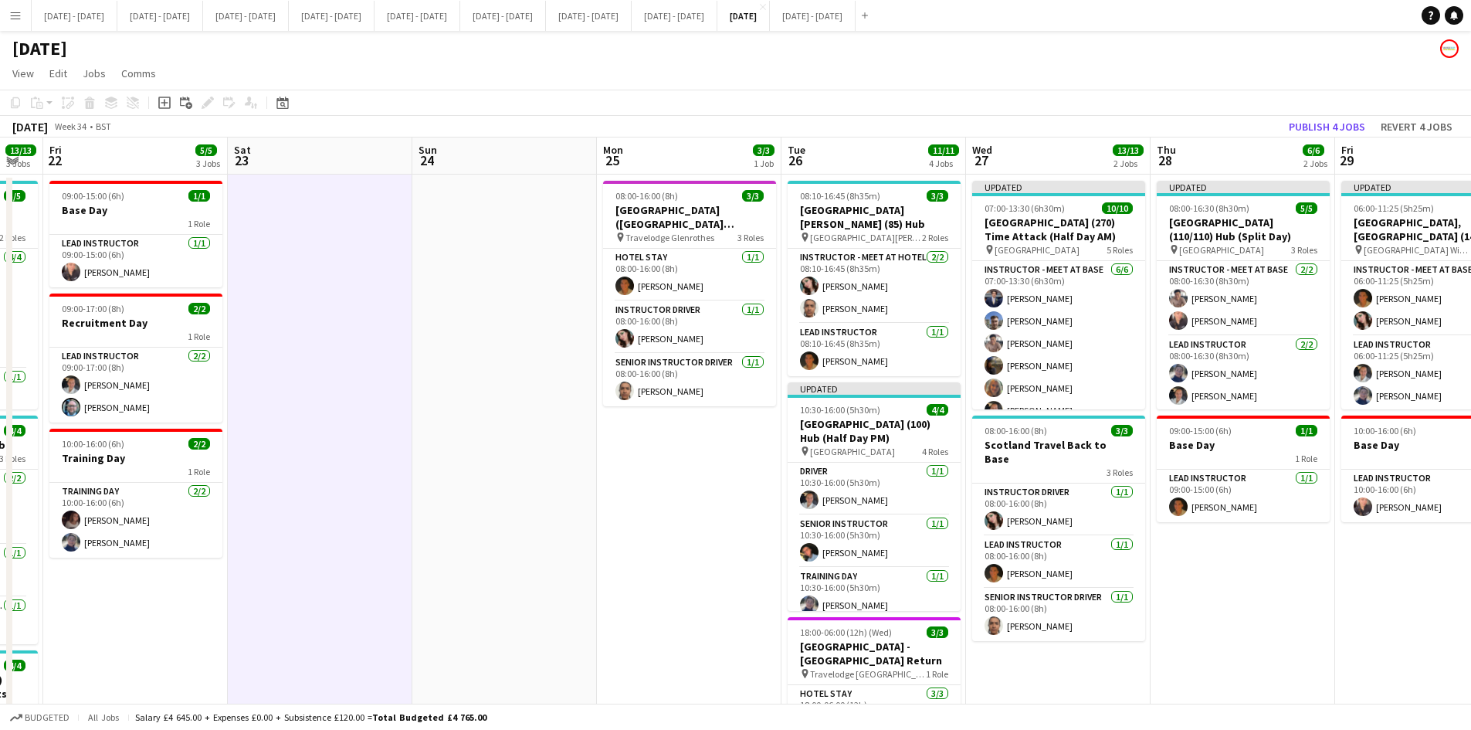
drag, startPoint x: 1210, startPoint y: 278, endPoint x: 452, endPoint y: 260, distance: 758.3
click at [452, 260] on app-calendar-viewport "Tue 19 7/7 2 Jobs Wed 20 7/7 2 Jobs Thu 21 13/13 3 Jobs Fri 22 5/5 3 Jobs Sat 2…" at bounding box center [735, 603] width 1471 height 932
click at [57, 19] on button "[DATE] - [DATE] Close" at bounding box center [75, 16] width 86 height 30
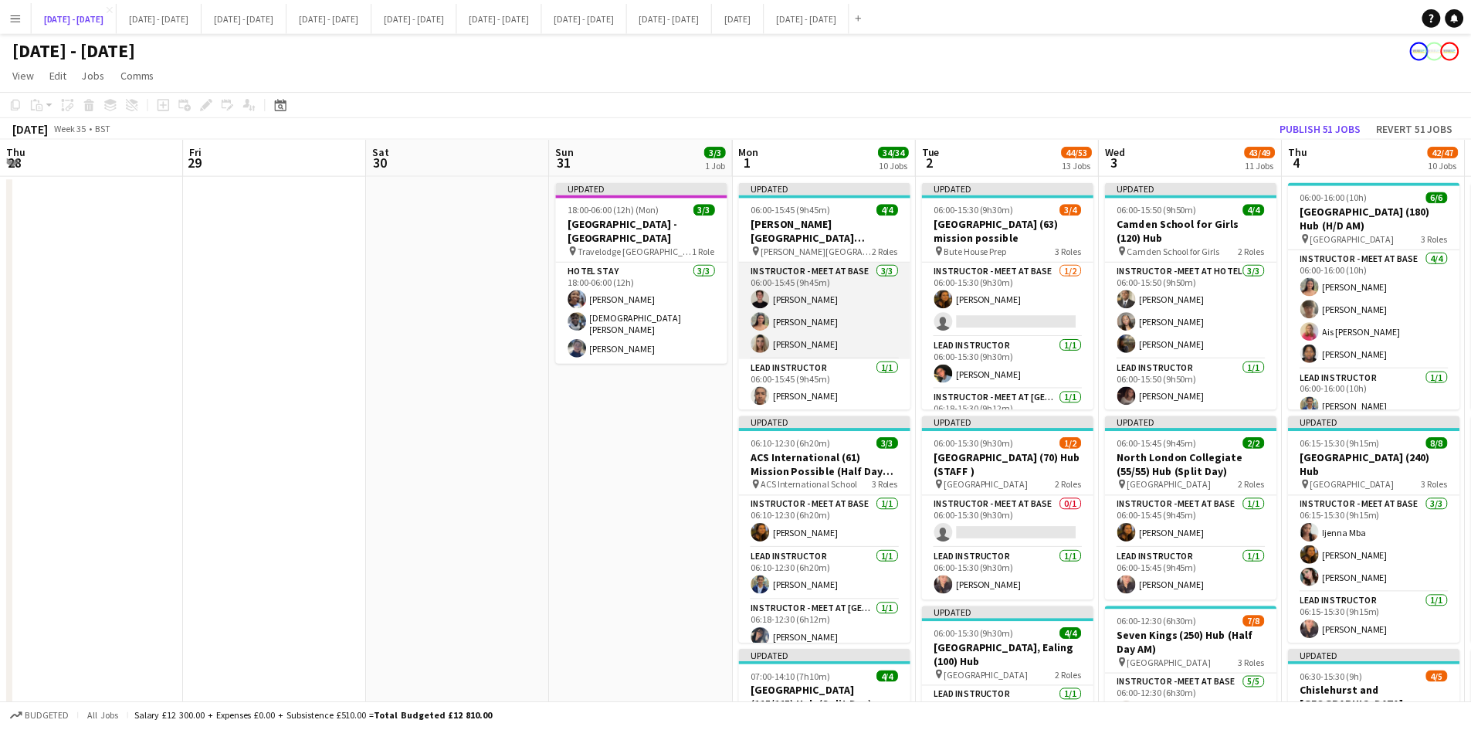
scroll to position [0, 530]
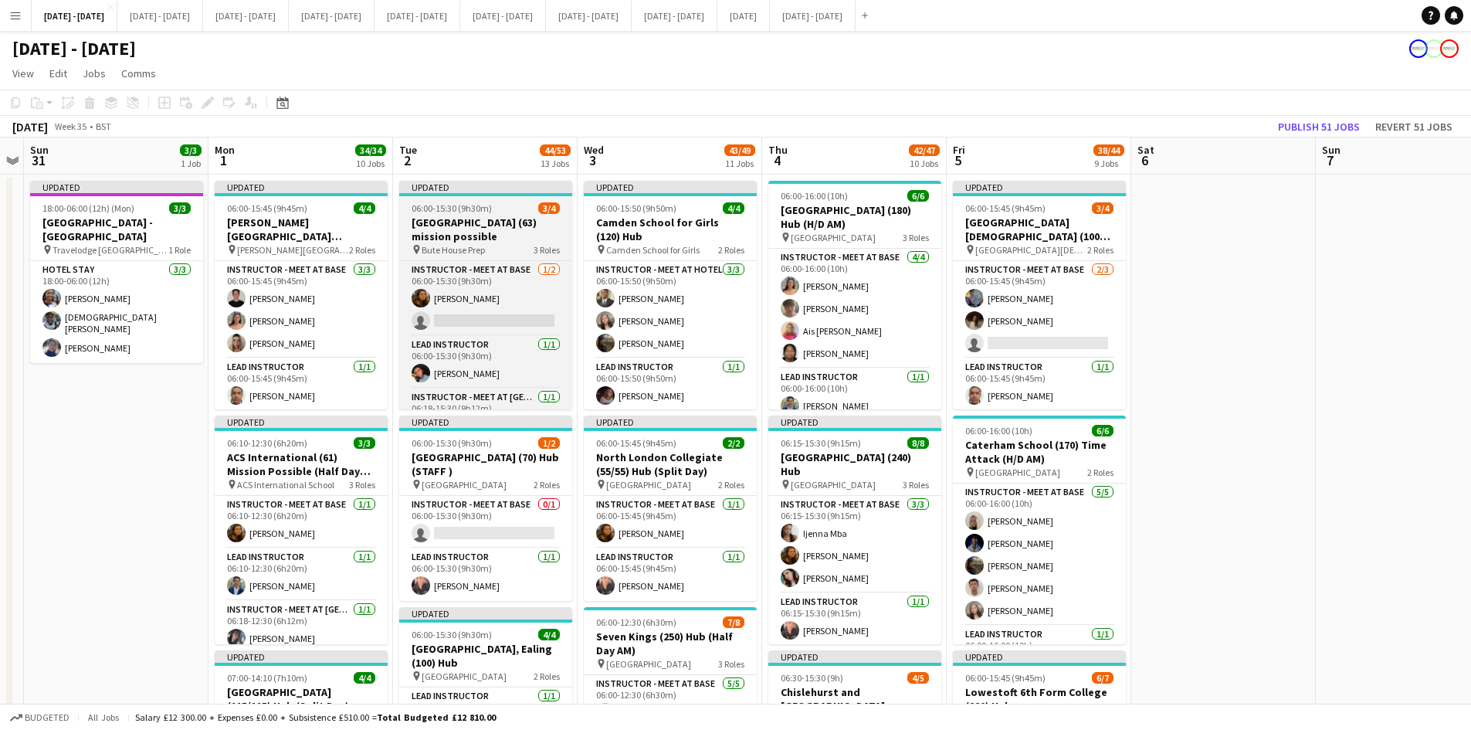
click at [498, 204] on div "06:00-15:30 (9h30m) 3/4" at bounding box center [485, 208] width 173 height 12
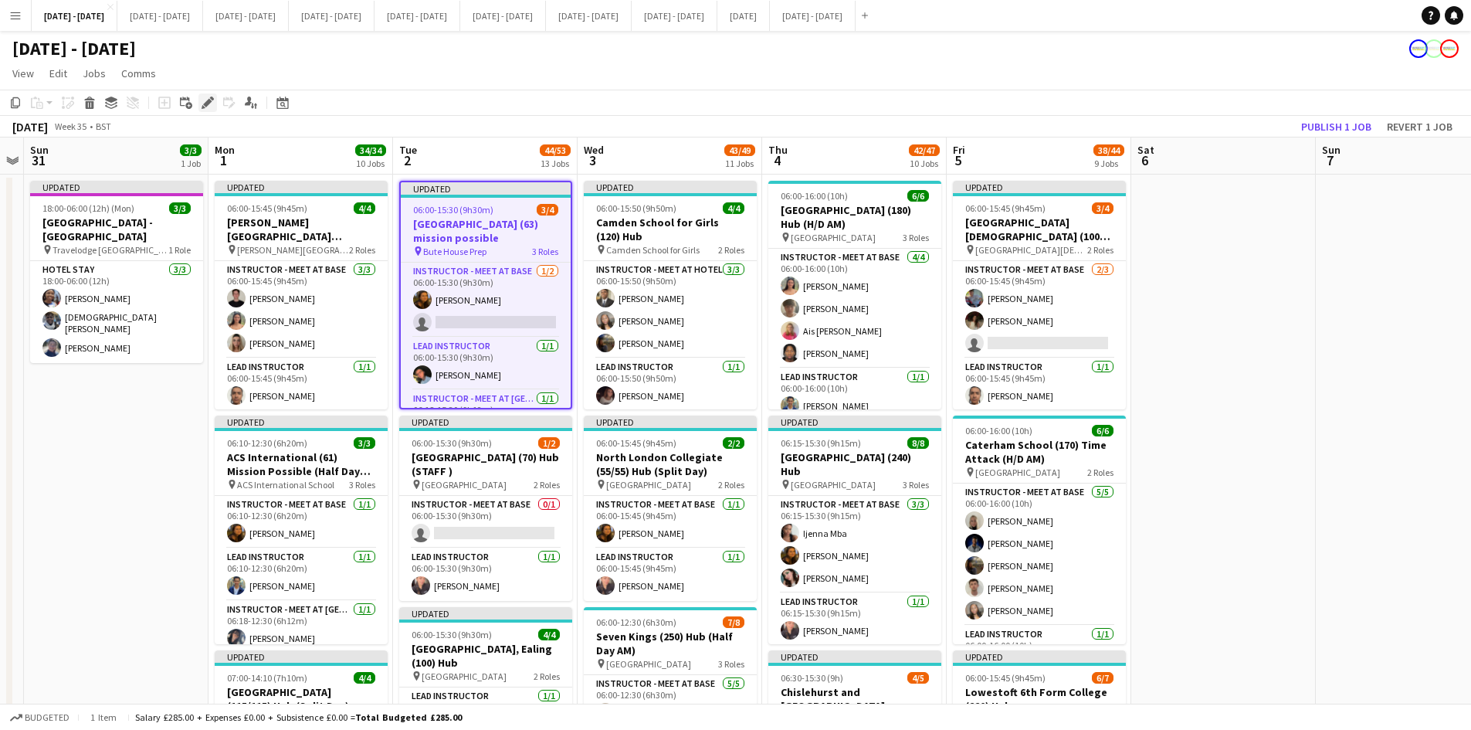
click at [202, 100] on icon "Edit" at bounding box center [207, 103] width 12 height 12
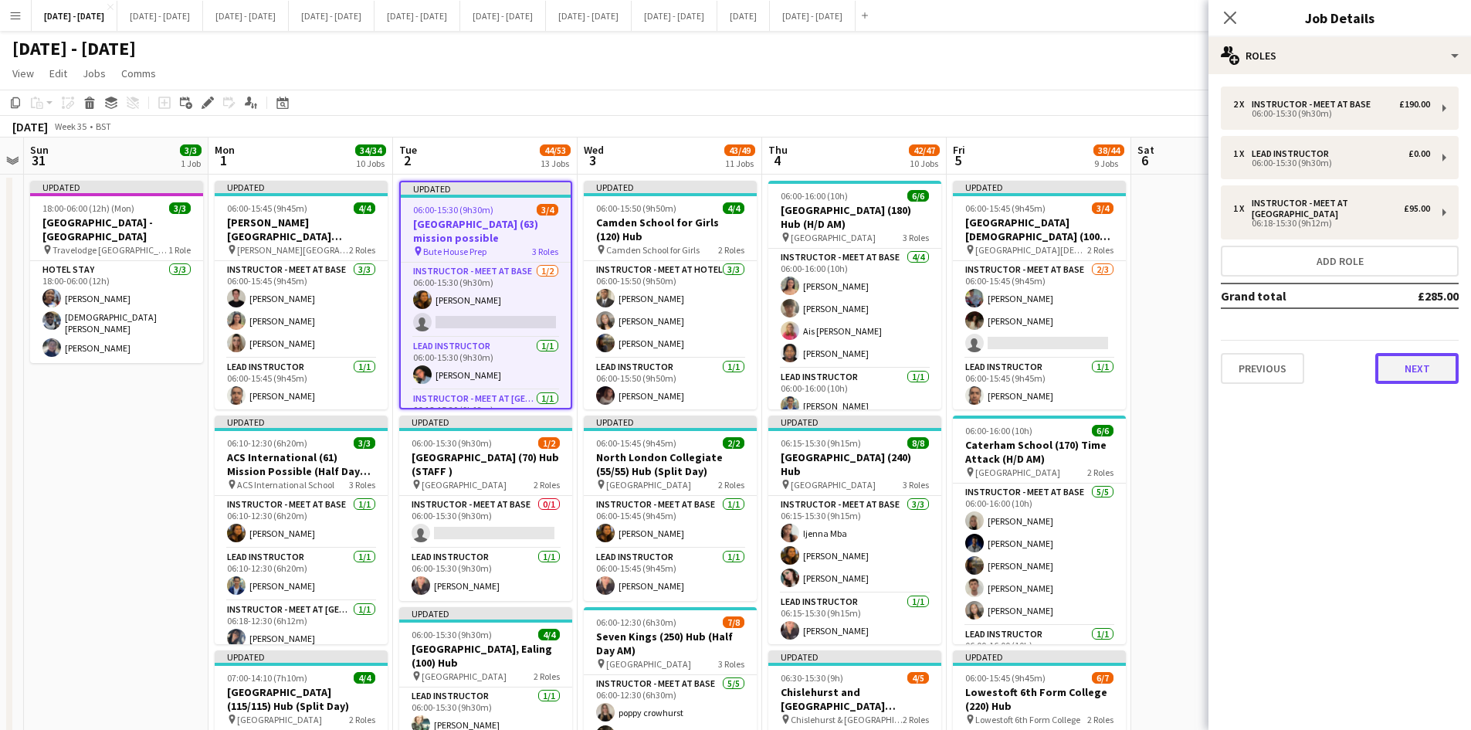
click at [1396, 372] on button "Next" at bounding box center [1416, 368] width 83 height 31
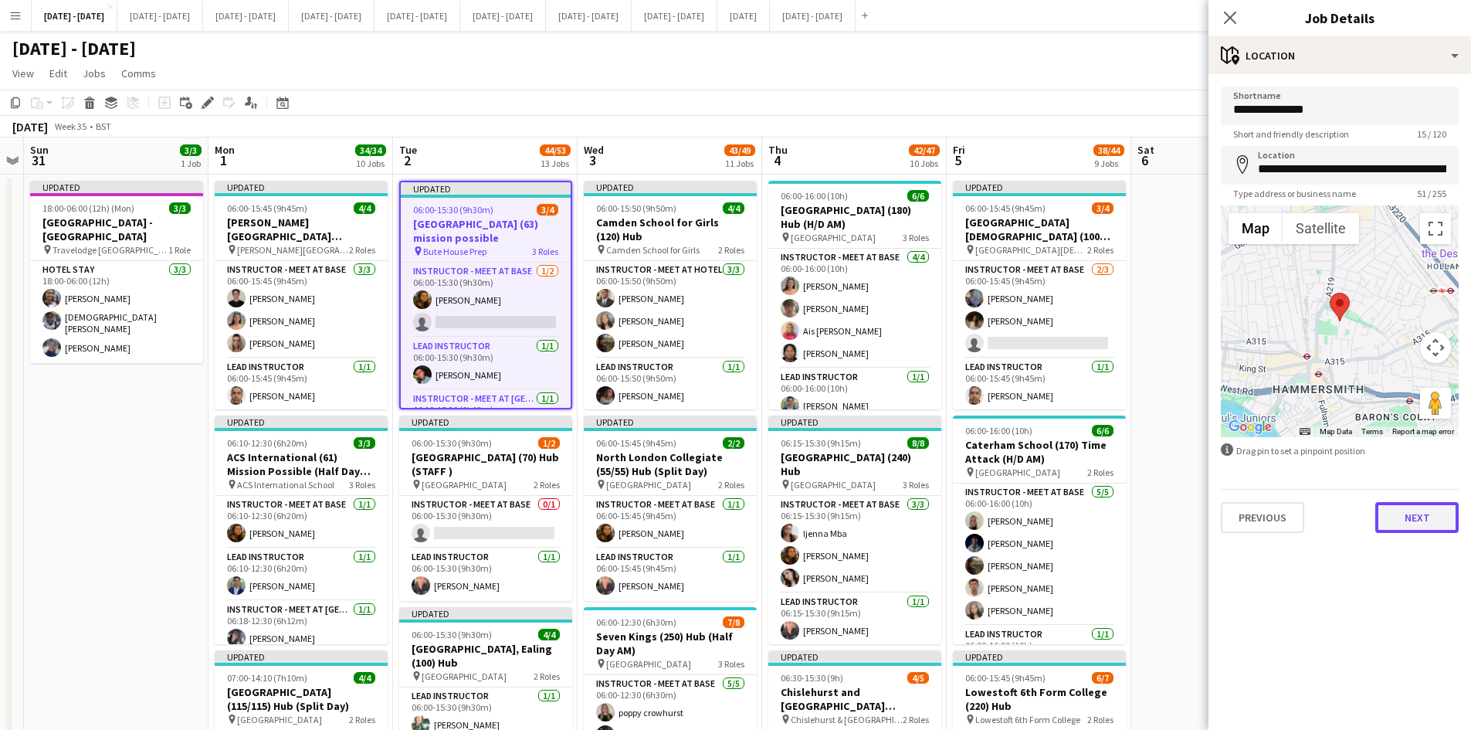
click at [1409, 506] on button "Next" at bounding box center [1416, 517] width 83 height 31
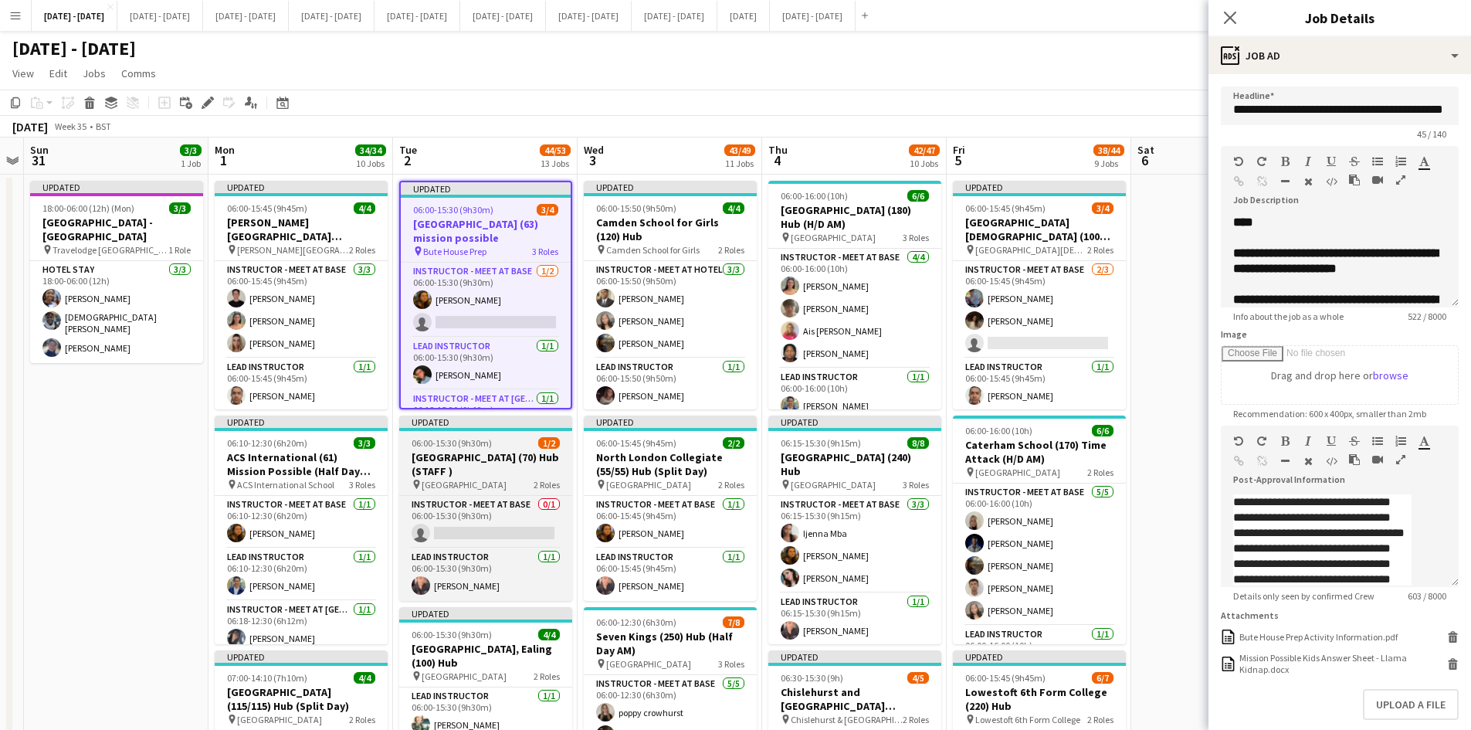
click at [510, 440] on div "06:00-15:30 (9h30m) 1/2" at bounding box center [485, 443] width 173 height 12
type input "**********"
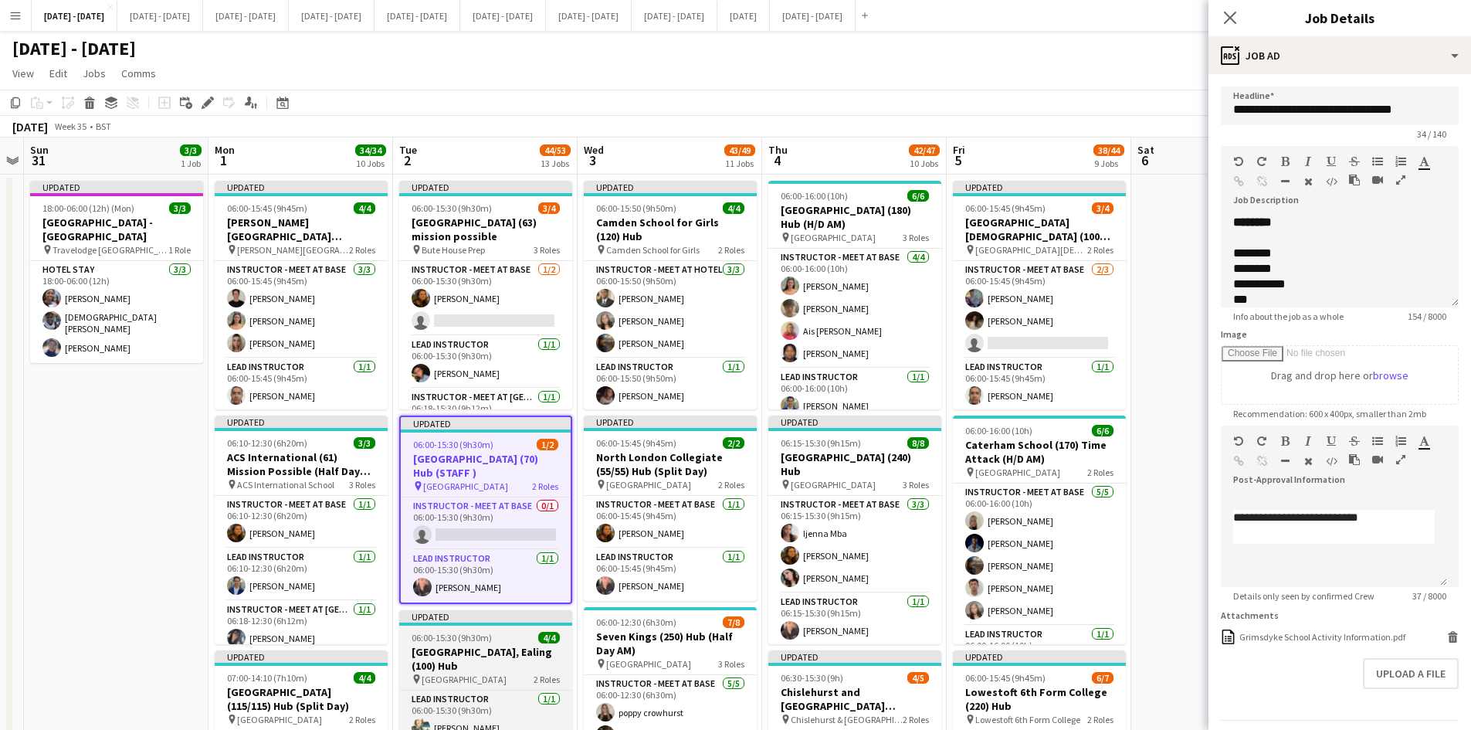
click at [502, 632] on div "06:00-15:30 (9h30m) 4/4" at bounding box center [485, 638] width 173 height 12
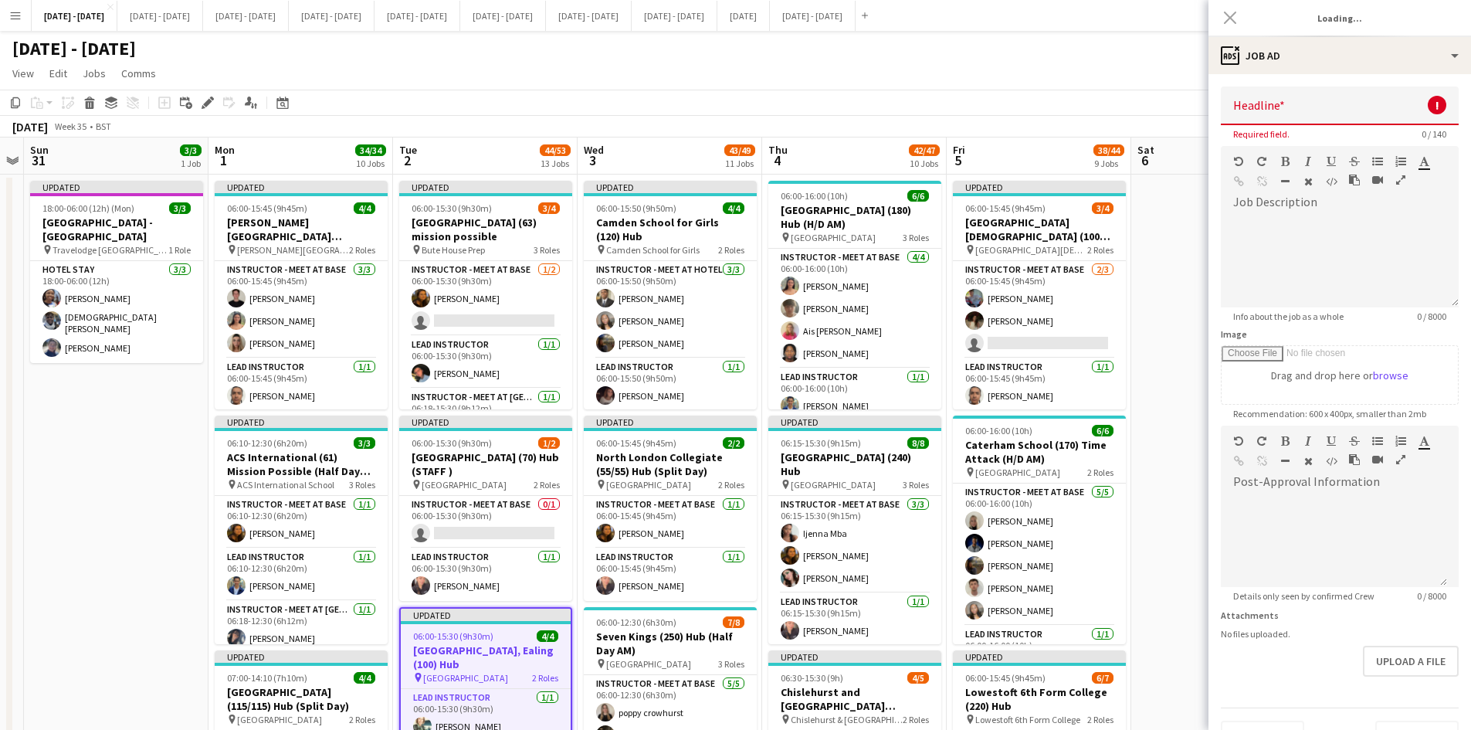
type input "**********"
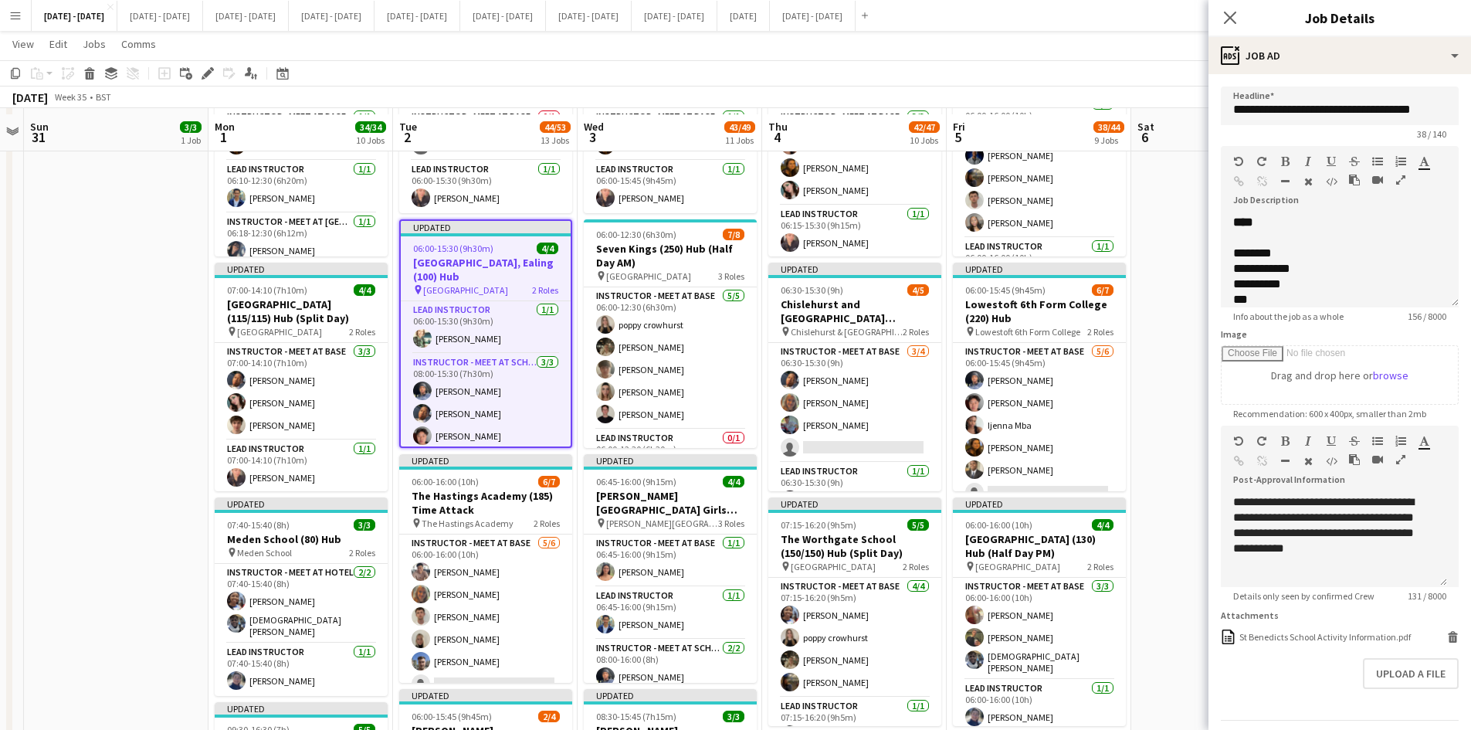
scroll to position [540, 0]
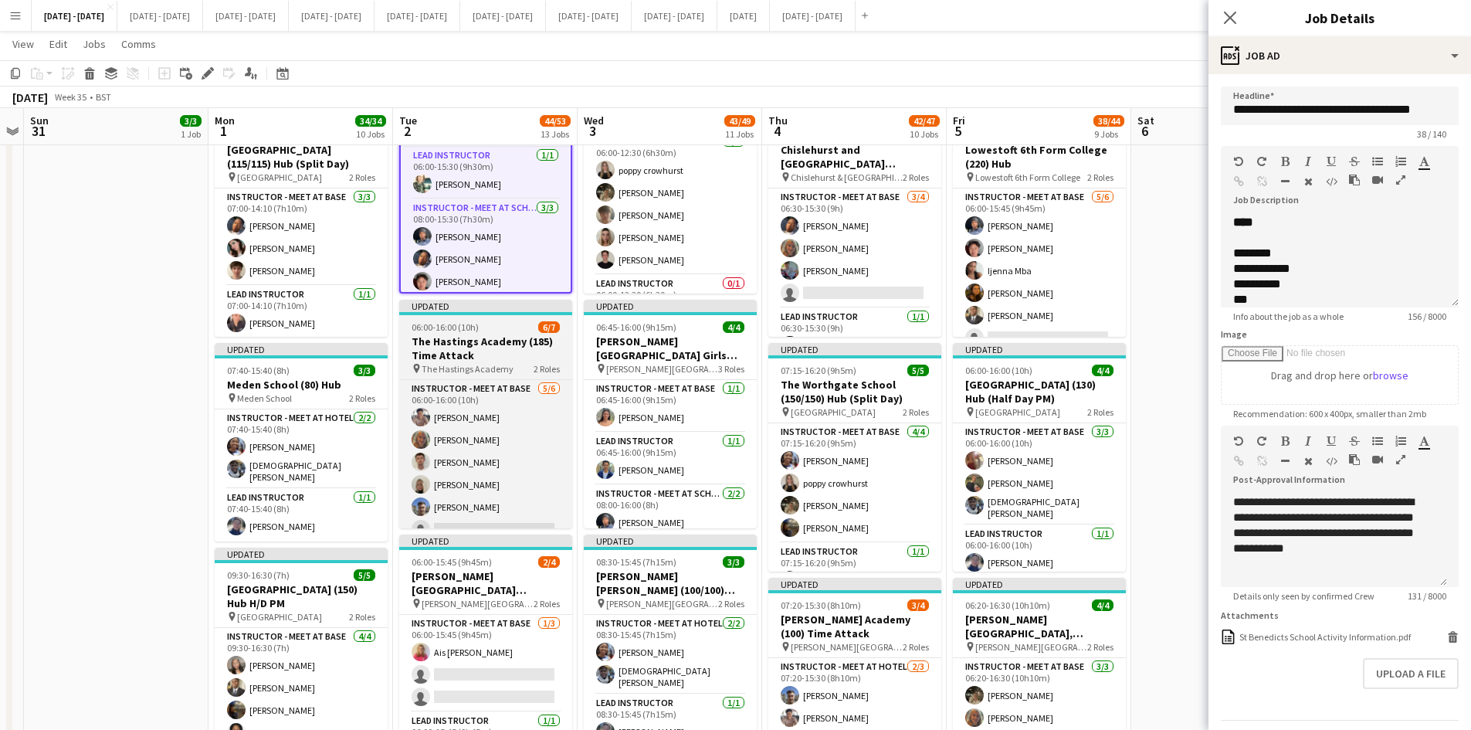
click at [499, 327] on div "06:00-16:00 (10h) 6/7" at bounding box center [485, 327] width 173 height 12
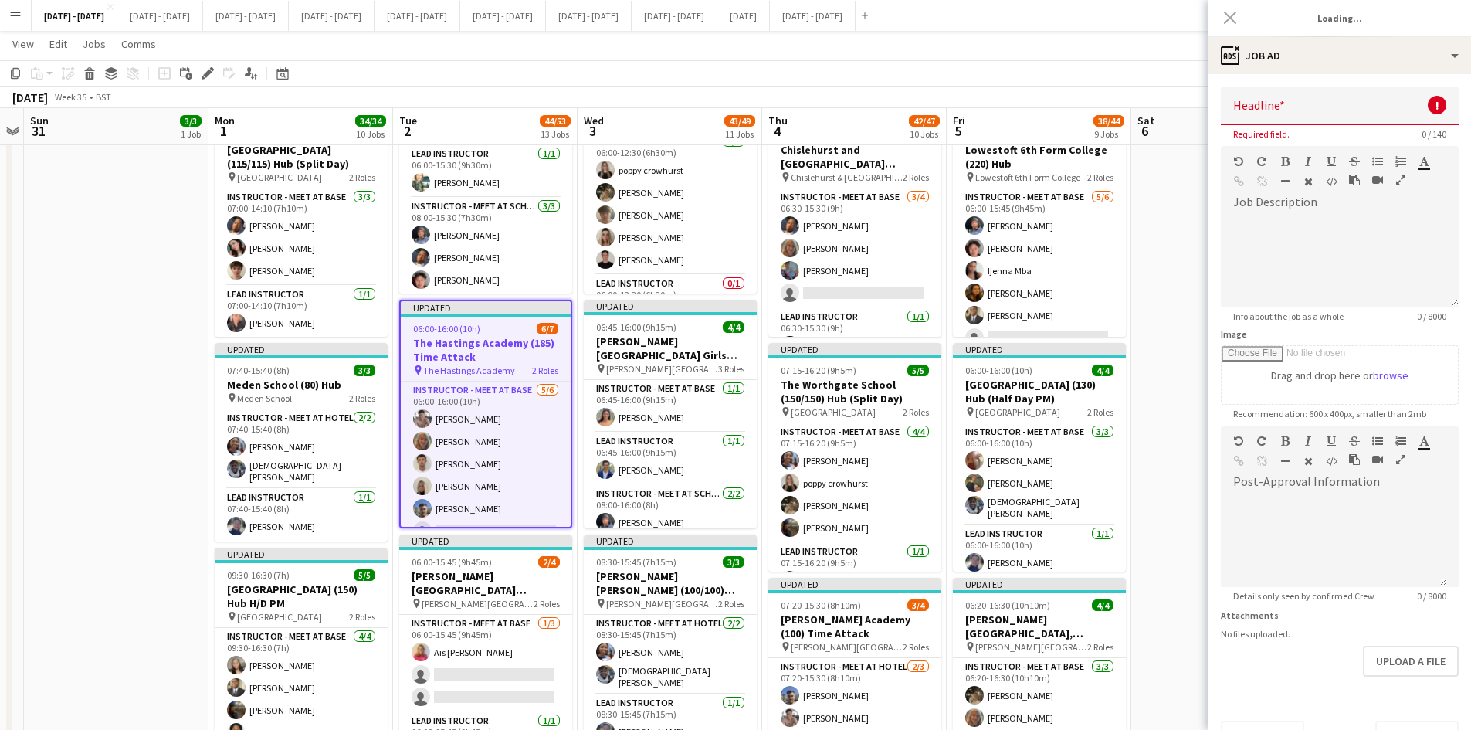
type input "**********"
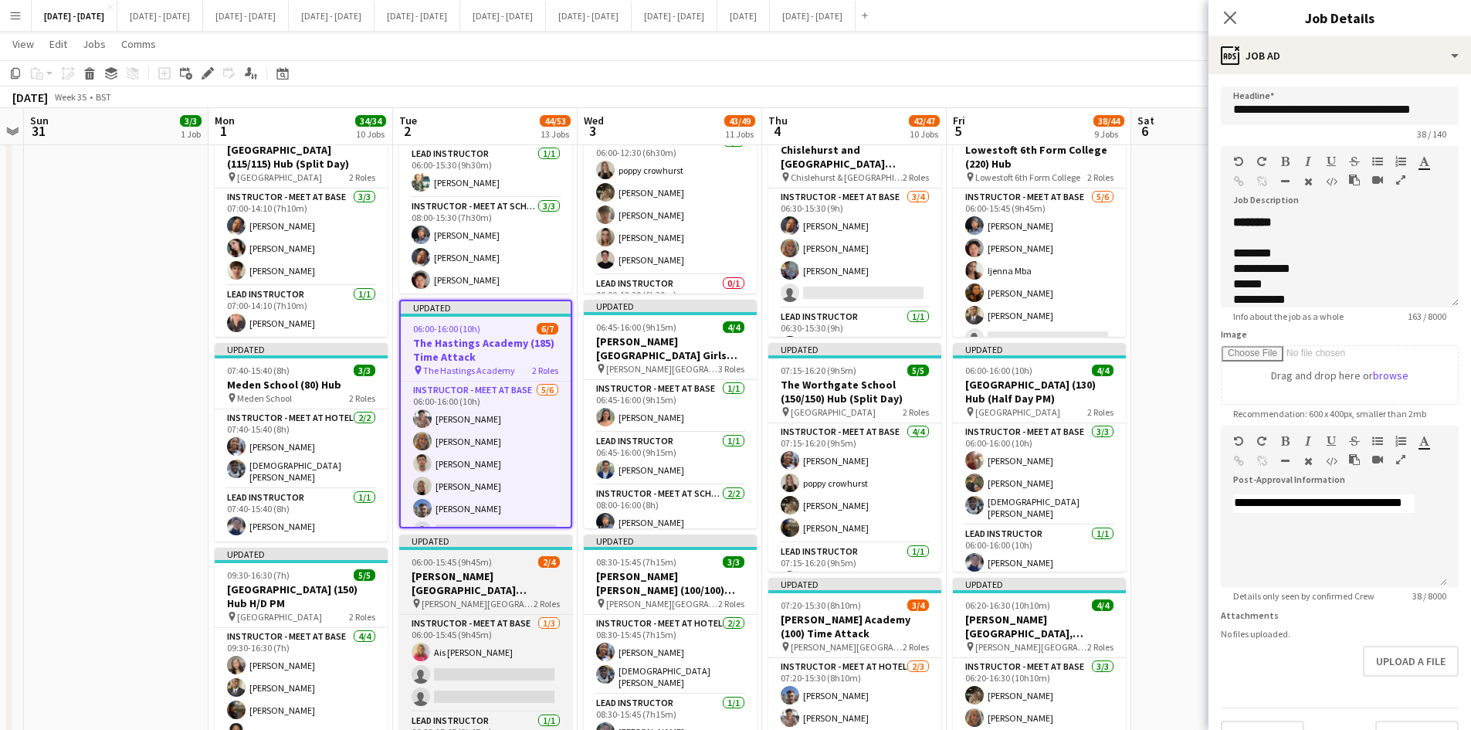
click at [502, 558] on div "06:00-15:45 (9h45m) 2/4" at bounding box center [485, 562] width 173 height 12
type input "**********"
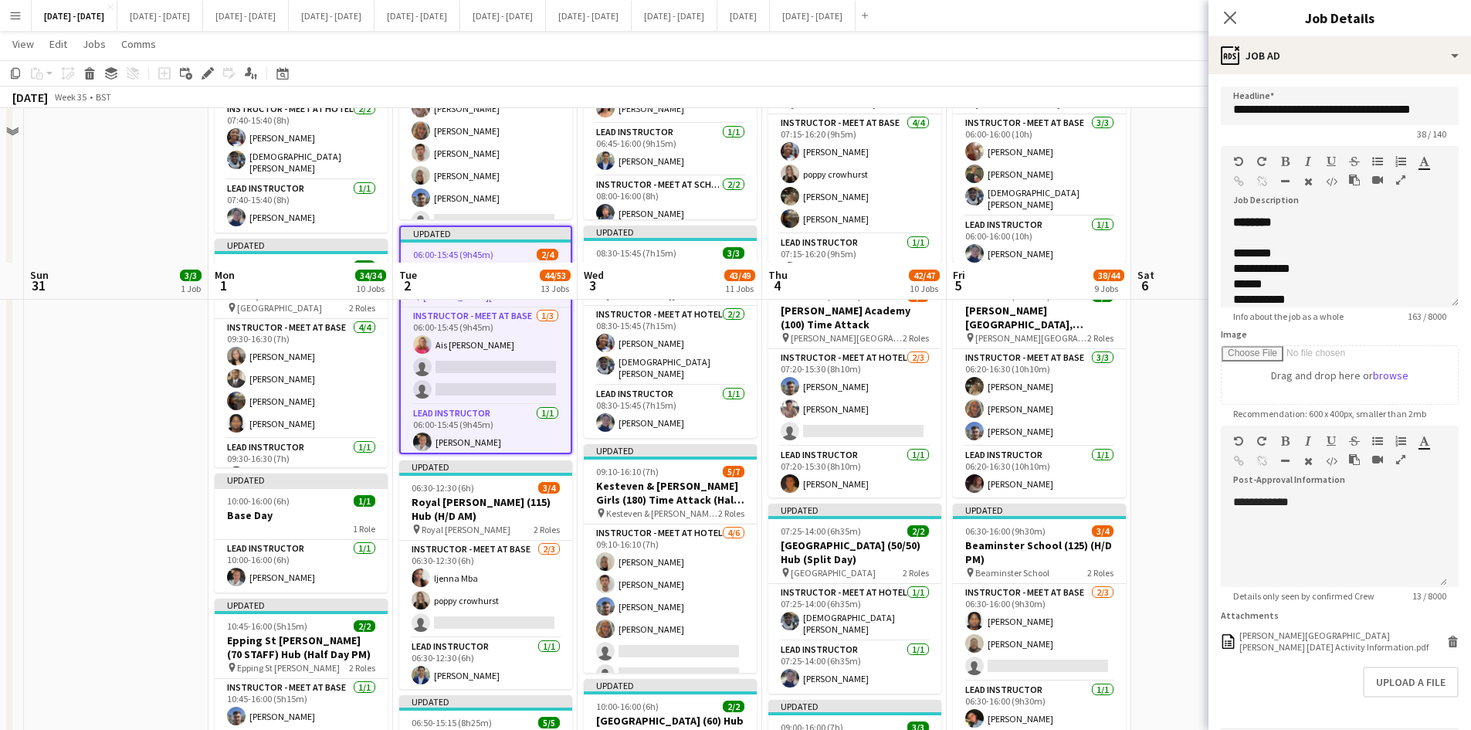
scroll to position [1004, 0]
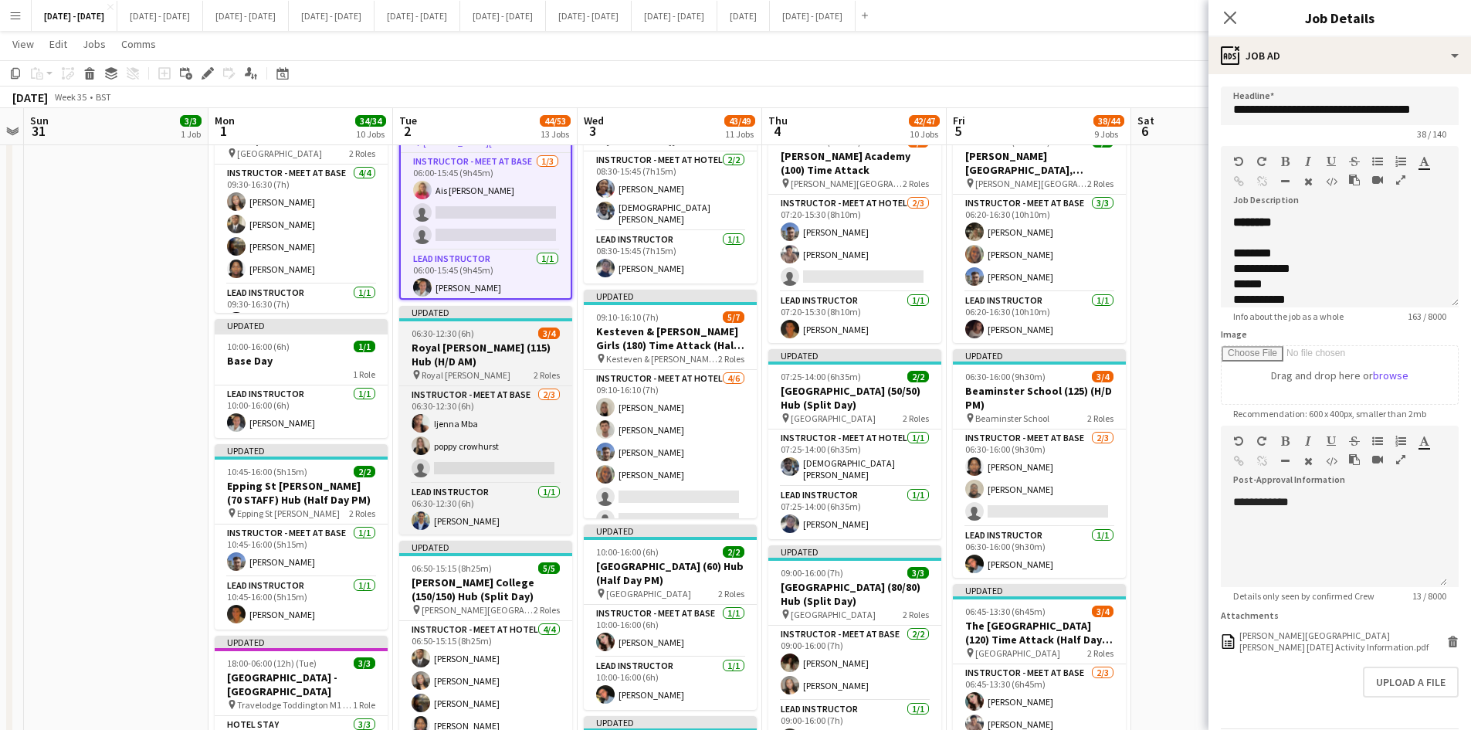
click at [506, 331] on div "06:30-12:30 (6h) 3/4" at bounding box center [485, 333] width 173 height 12
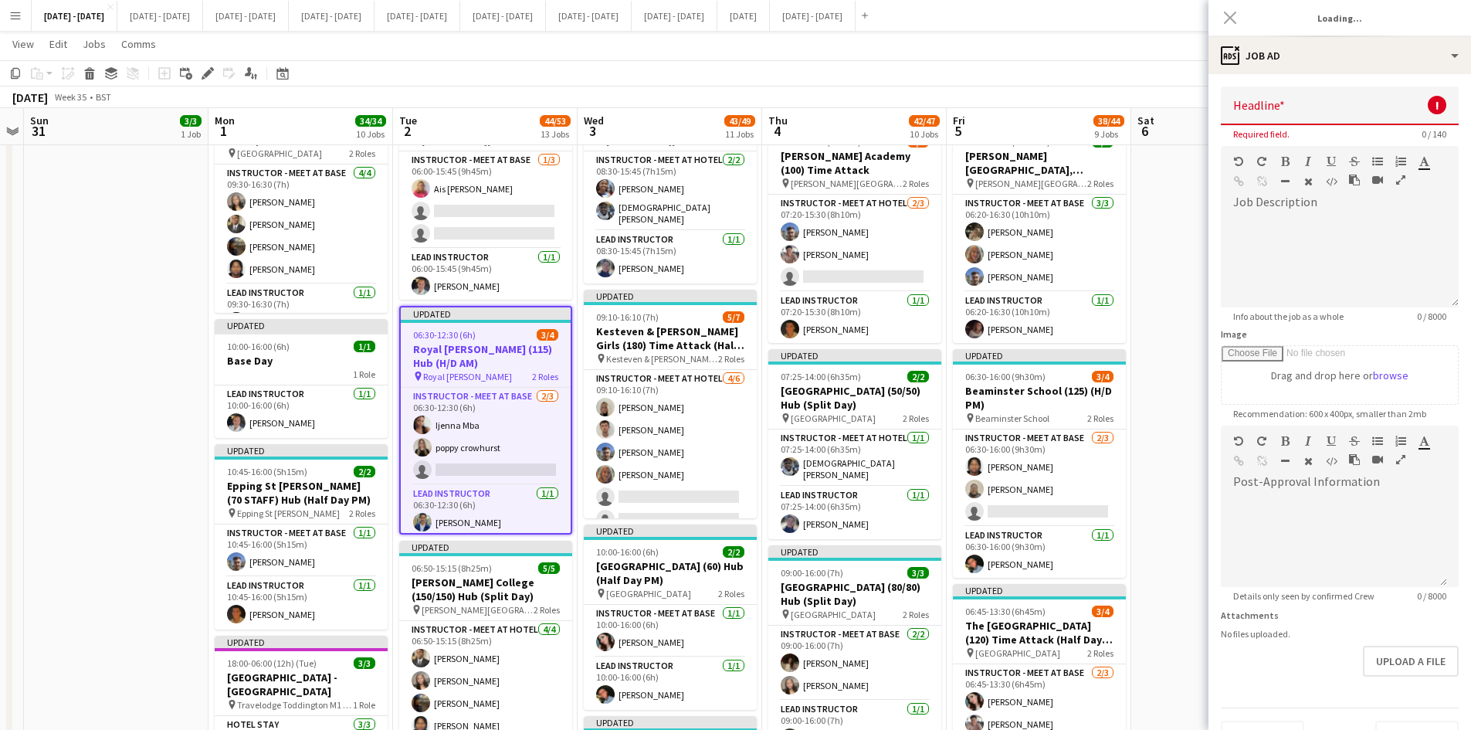
type input "**********"
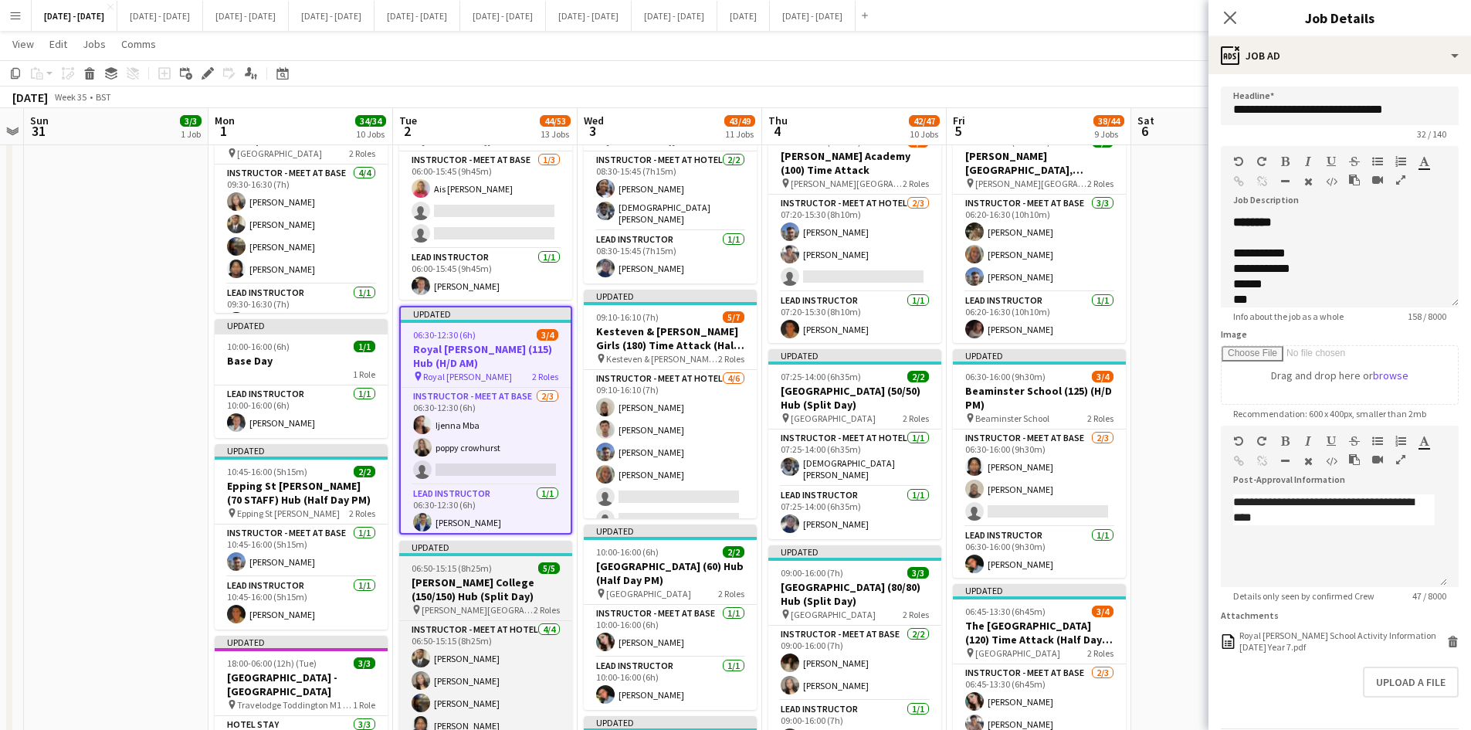
click at [506, 564] on div "06:50-15:15 (8h25m) 5/5" at bounding box center [485, 568] width 173 height 12
type input "**********"
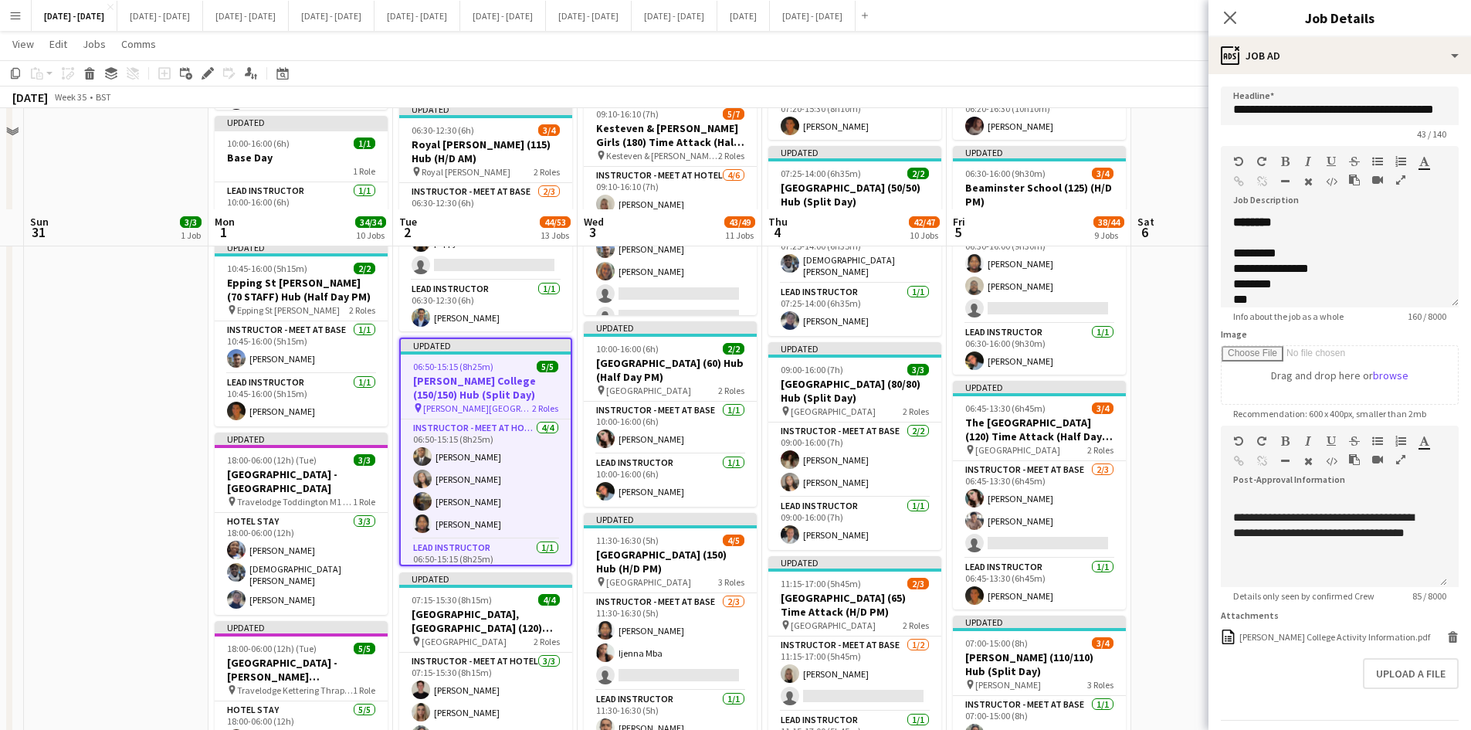
scroll to position [1312, 0]
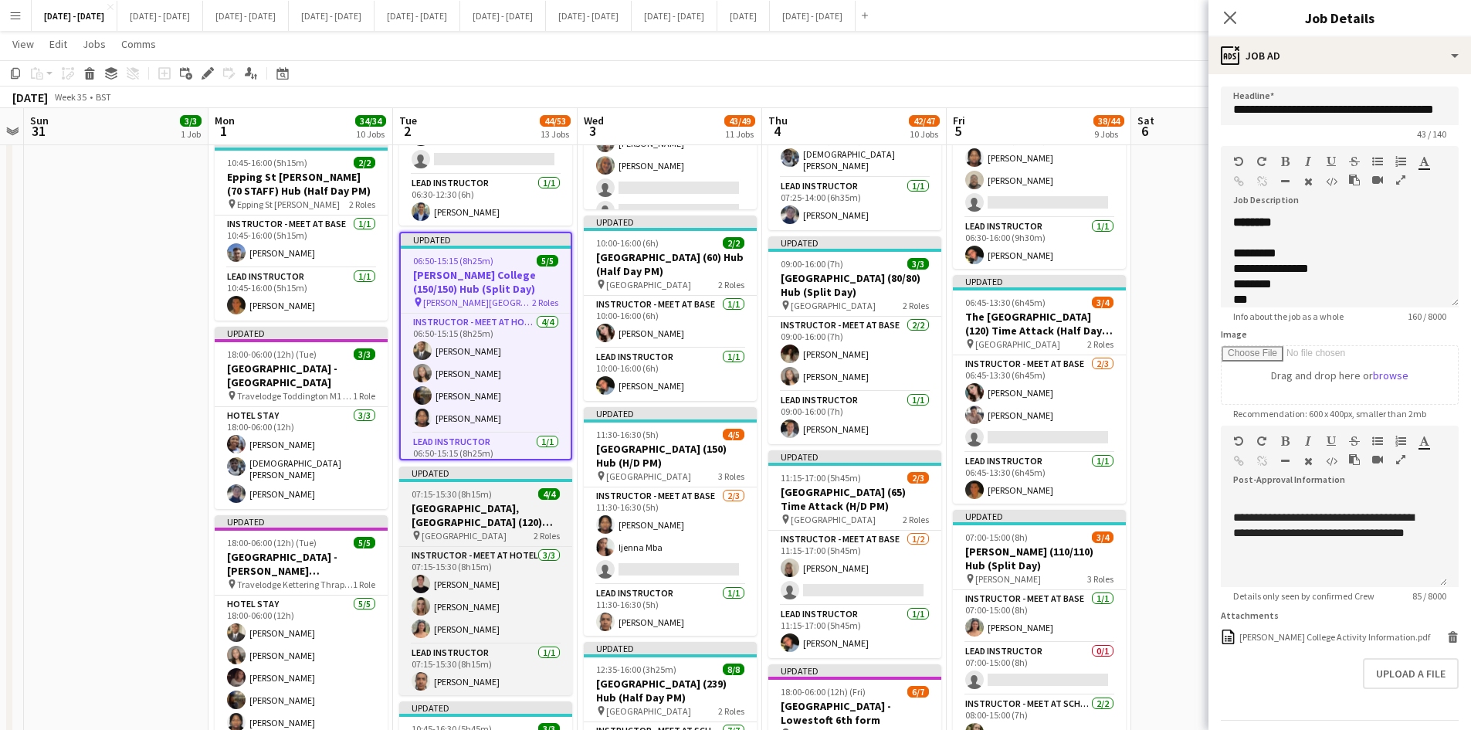
click at [513, 492] on div "07:15-15:30 (8h15m) 4/4" at bounding box center [485, 494] width 173 height 12
type input "**********"
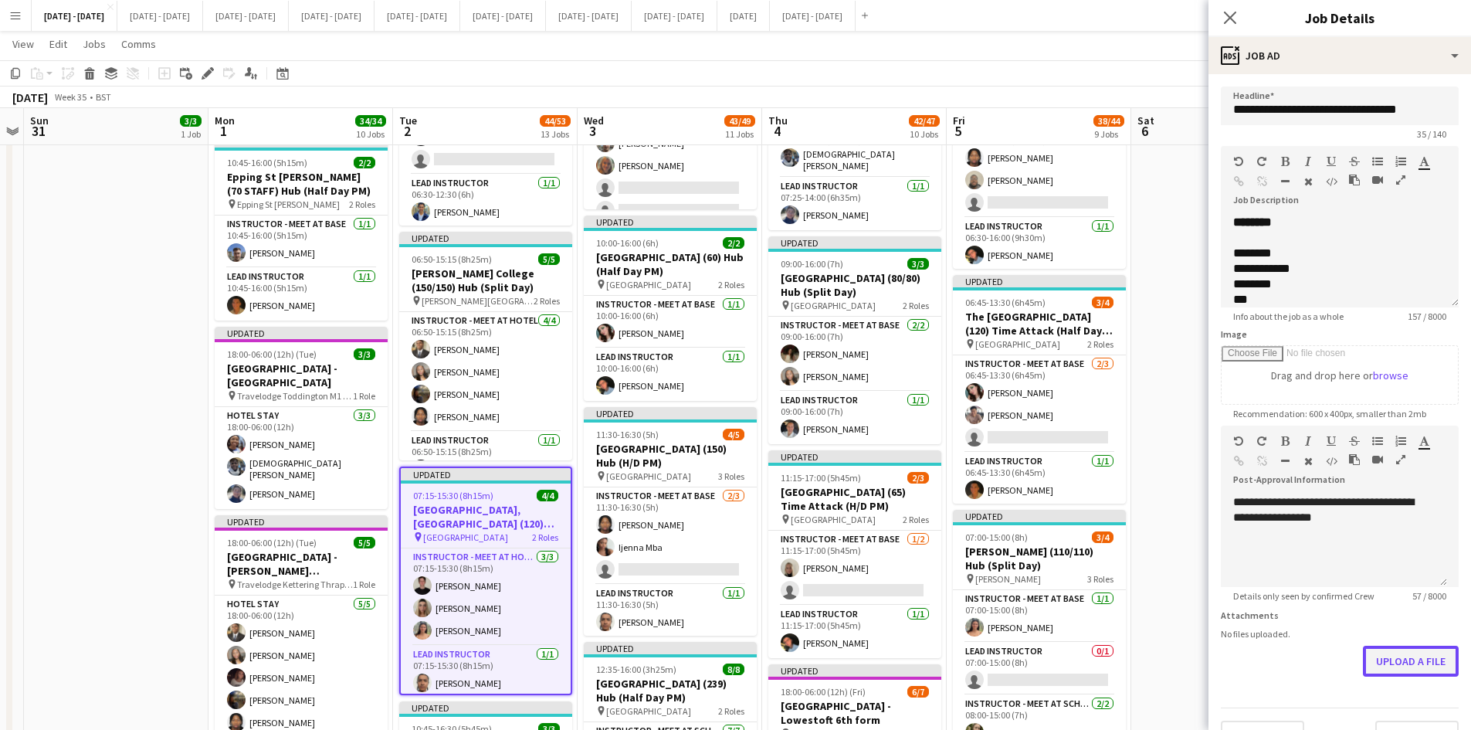
click at [1382, 662] on button "Upload a file" at bounding box center [1411, 660] width 96 height 31
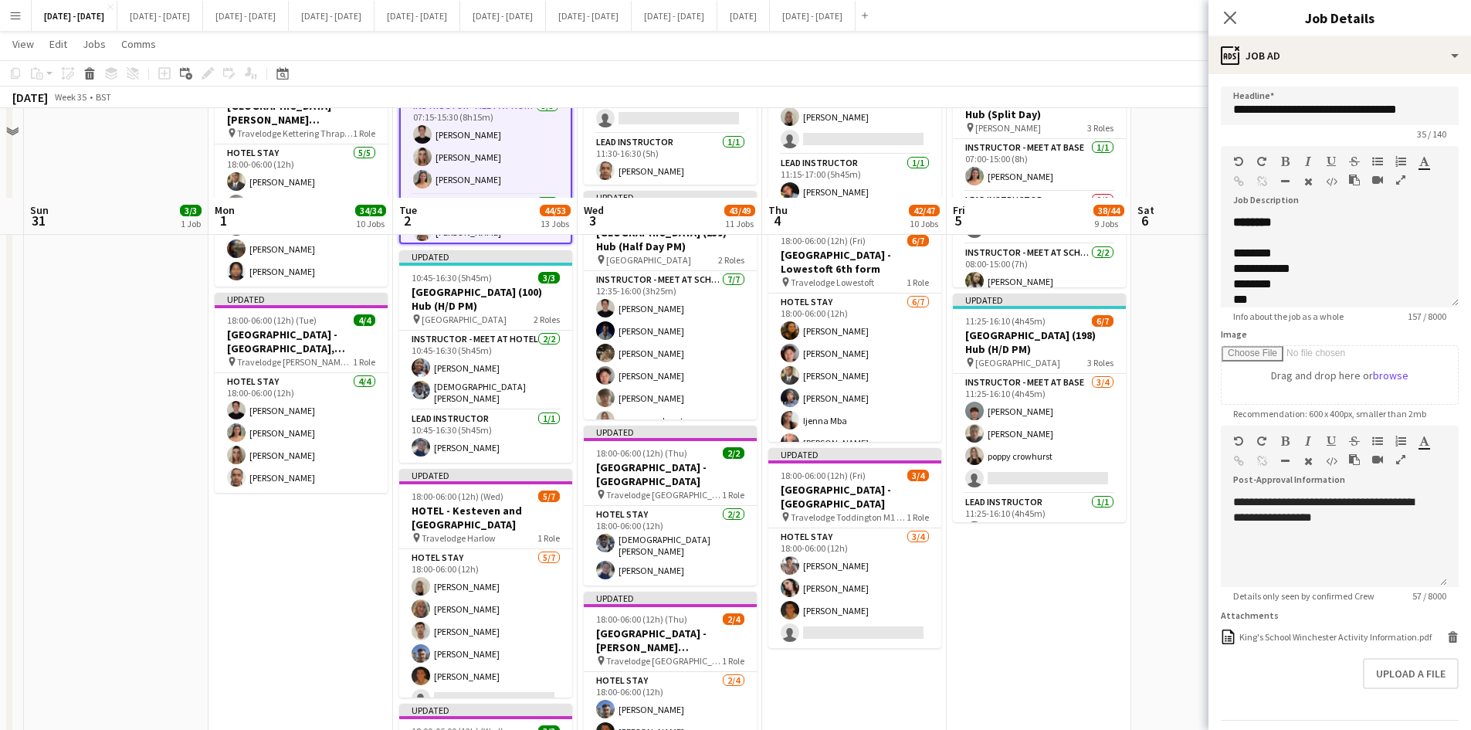
scroll to position [1698, 0]
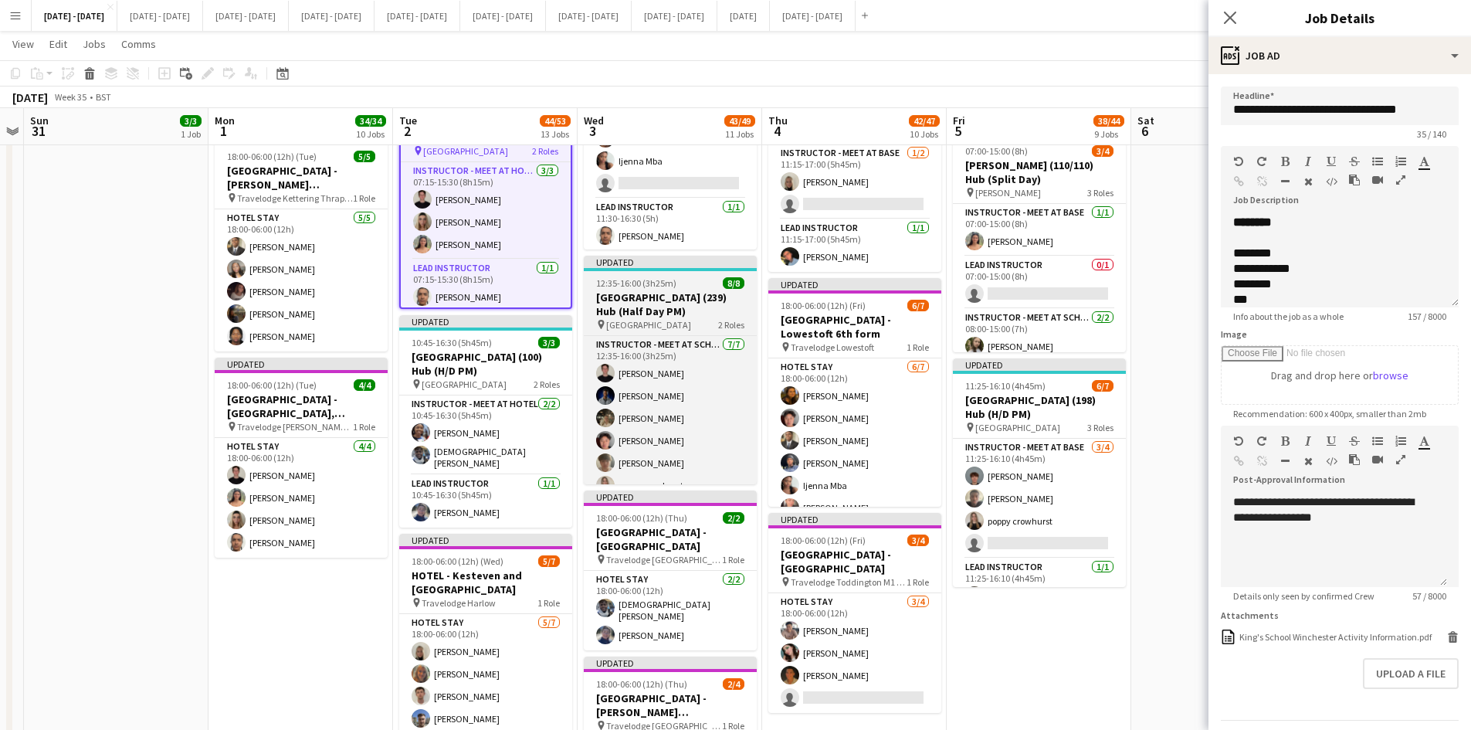
click at [687, 277] on div "12:35-16:00 (3h25m) 8/8" at bounding box center [670, 283] width 173 height 12
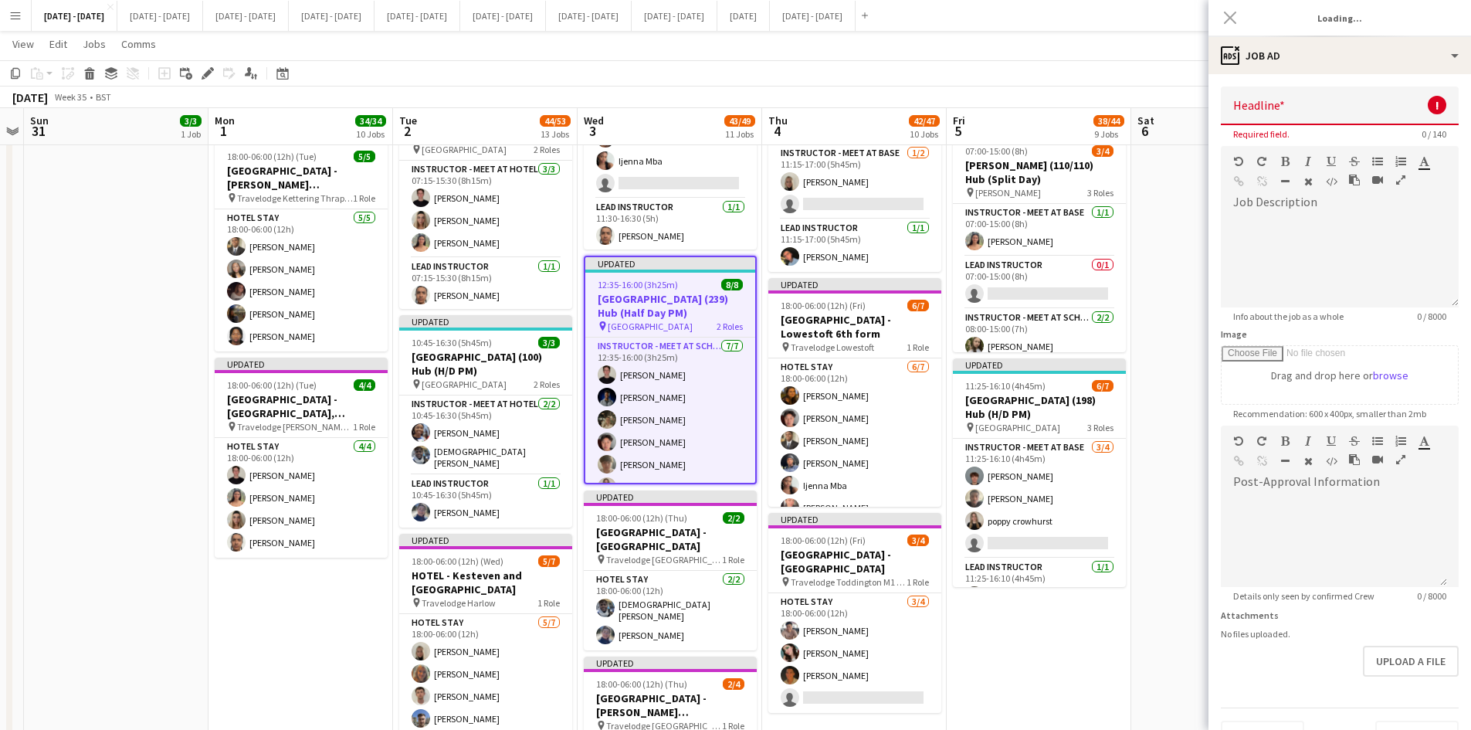
type input "**********"
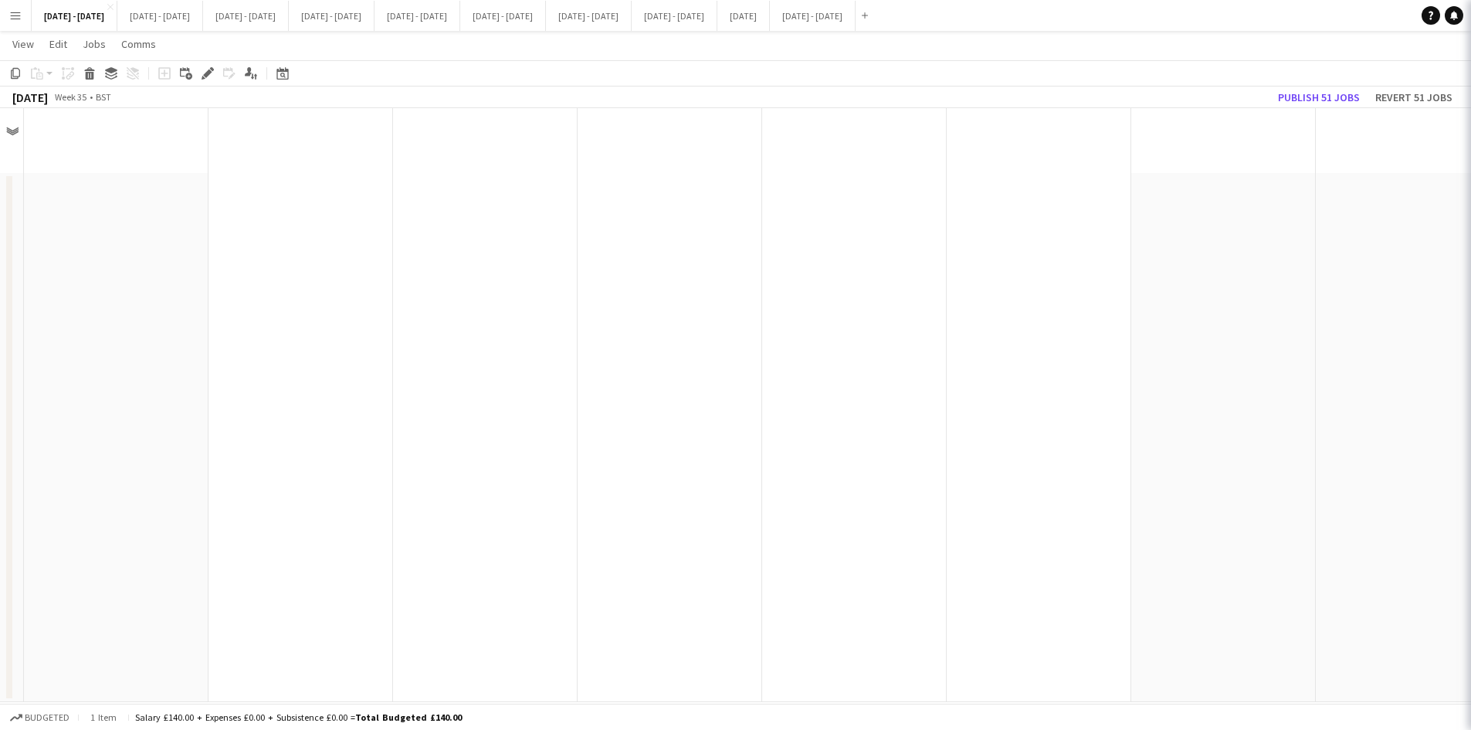
scroll to position [0, 0]
